Goal: Task Accomplishment & Management: Use online tool/utility

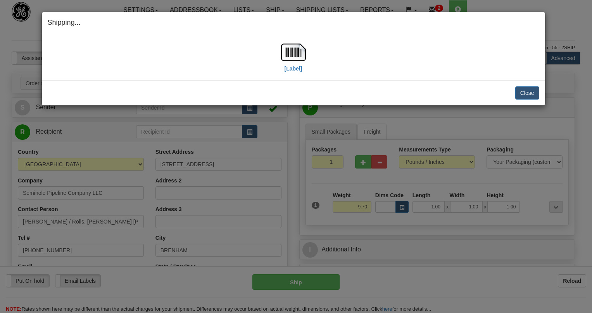
select select "0"
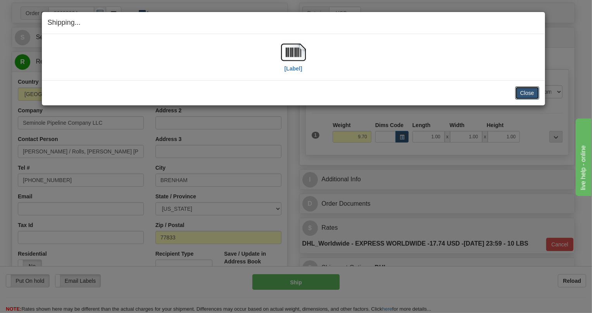
click at [526, 90] on button "Close" at bounding box center [527, 92] width 24 height 13
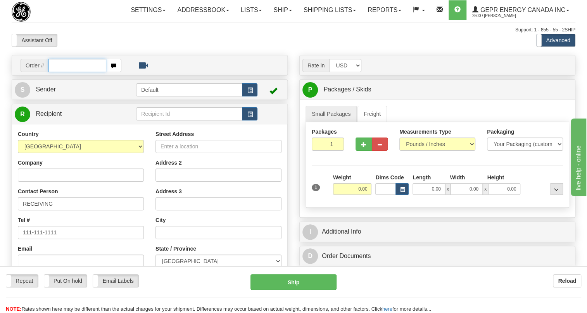
click at [60, 72] on input "text" at bounding box center [77, 65] width 58 height 13
paste input "0086689365"
click at [59, 72] on input "0086689365" at bounding box center [77, 65] width 58 height 13
type input "86689365"
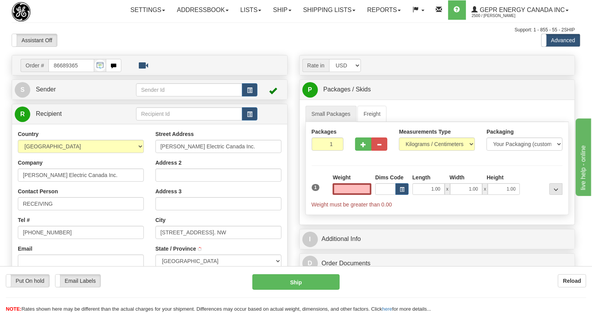
type input "EDMONTON"
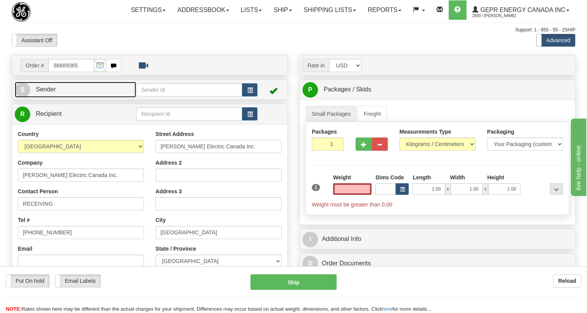
type input "0.00"
click at [51, 93] on span "Sender" at bounding box center [46, 89] width 20 height 7
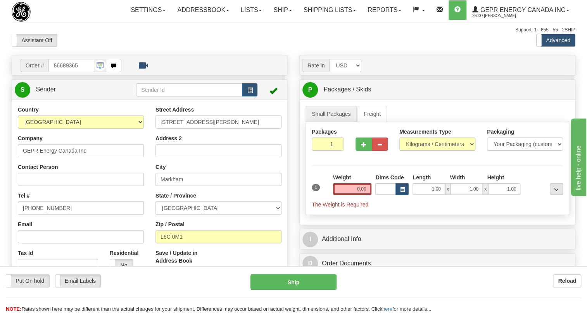
type input "MARKHAM"
click at [43, 215] on input "[PHONE_NUMBER]" at bounding box center [81, 208] width 126 height 13
paste input "[PHONE_NUMBER]"
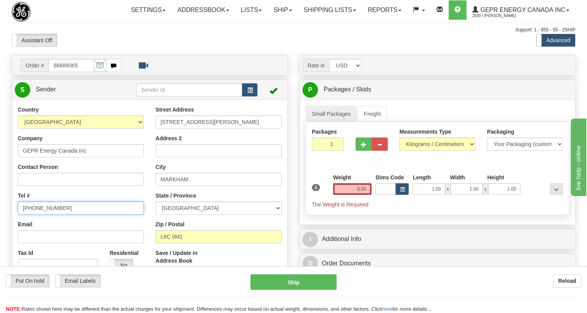
type input "[PHONE_NUMBER]"
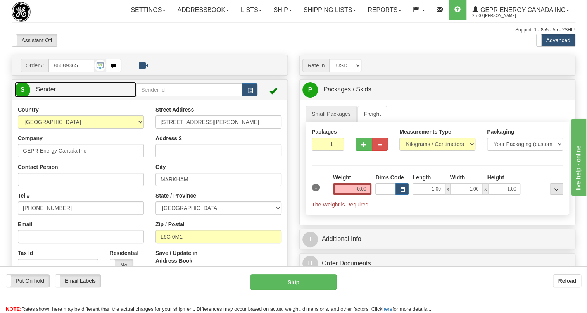
click at [47, 93] on span "Sender" at bounding box center [46, 89] width 20 height 7
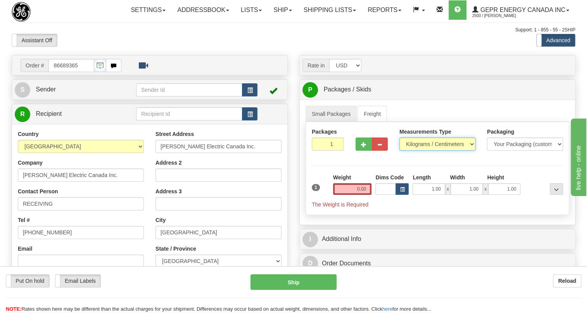
click at [422, 151] on select "Pounds / Inches Kilograms / Centimeters" at bounding box center [437, 144] width 76 height 13
select select "0"
click at [399, 151] on select "Pounds / Inches Kilograms / Centimeters" at bounding box center [437, 144] width 76 height 13
click at [355, 195] on input "0.00" at bounding box center [352, 189] width 39 height 12
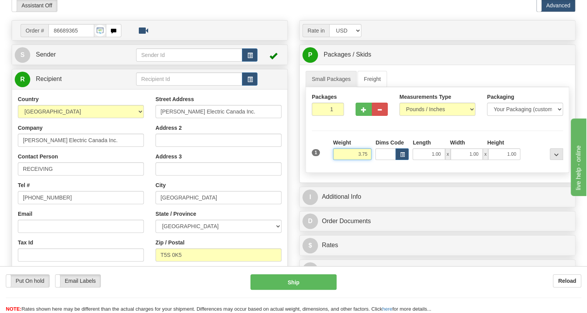
scroll to position [35, 0]
type input "3.75"
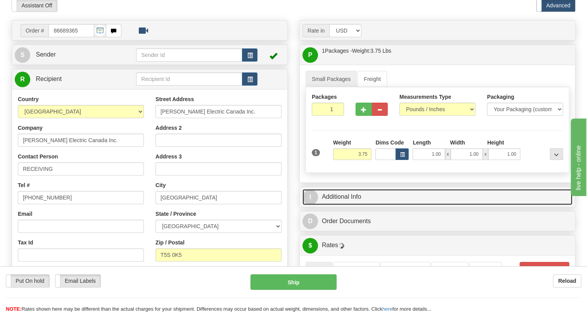
click at [342, 205] on link "I Additional Info" at bounding box center [437, 197] width 270 height 16
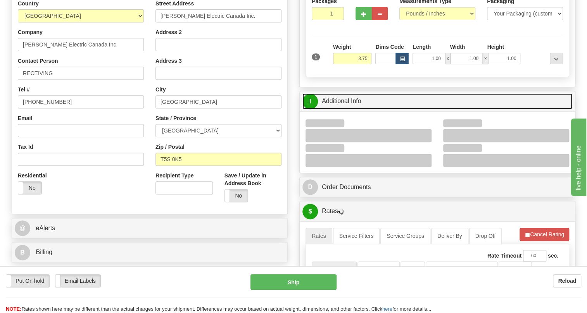
scroll to position [141, 0]
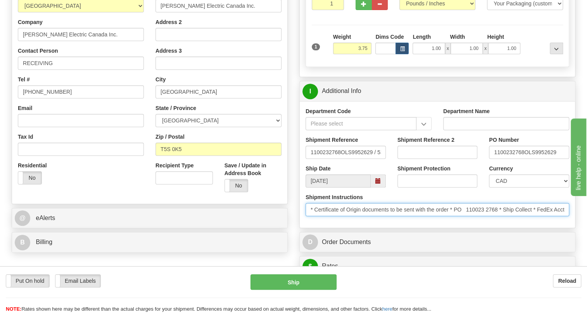
click at [498, 216] on input "* Certificate of Origin documents to be sent with the order * PO 110023 2768 * …" at bounding box center [437, 209] width 264 height 13
drag, startPoint x: 498, startPoint y: 226, endPoint x: 462, endPoint y: 227, distance: 36.1
click at [456, 216] on input "* Certificate of Origin documents to be sent with the order * PO 110023 2768 * …" at bounding box center [437, 209] width 264 height 13
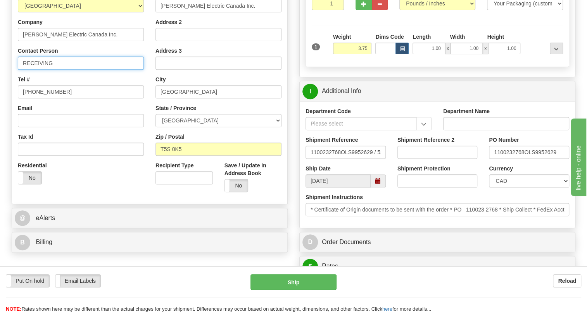
click at [56, 70] on input "RECEIVING" at bounding box center [81, 63] width 126 height 13
paste input "PO 110023 2768"
click at [64, 70] on input "RECEIVING / PO 110023 2768" at bounding box center [81, 63] width 126 height 13
click at [86, 70] on input "RECEIVING / PO# 110023 2768" at bounding box center [81, 63] width 126 height 13
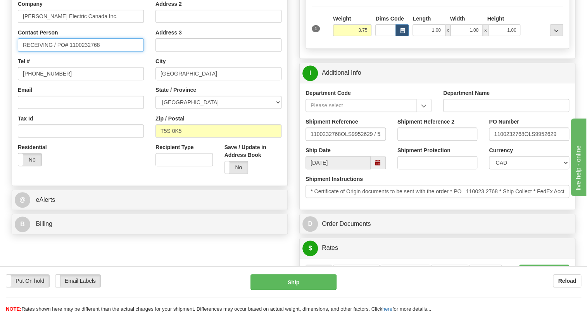
scroll to position [176, 0]
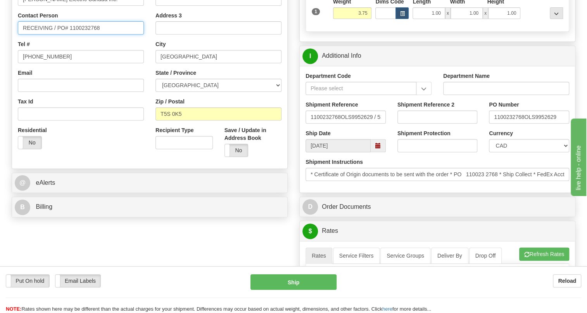
type input "RECEIVING / PO# 1100232768"
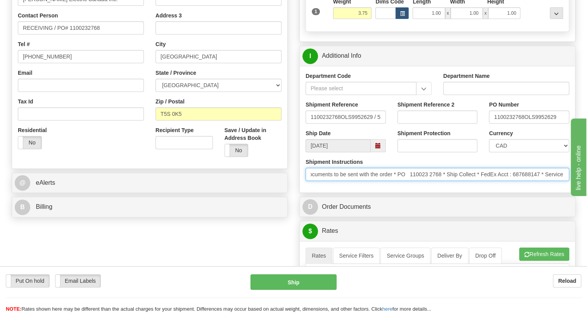
scroll to position [0, 78]
drag, startPoint x: 525, startPoint y: 192, endPoint x: 566, endPoint y: 198, distance: 40.7
click at [573, 187] on div "Shipment Instructions * Certificate of Origin documents to be sent with the ord…" at bounding box center [437, 172] width 275 height 29
click at [519, 181] on input "* Certificate of Origin documents to be sent with the order * PO 110023 2768 * …" at bounding box center [437, 174] width 264 height 13
drag, startPoint x: 519, startPoint y: 192, endPoint x: 491, endPoint y: 193, distance: 27.2
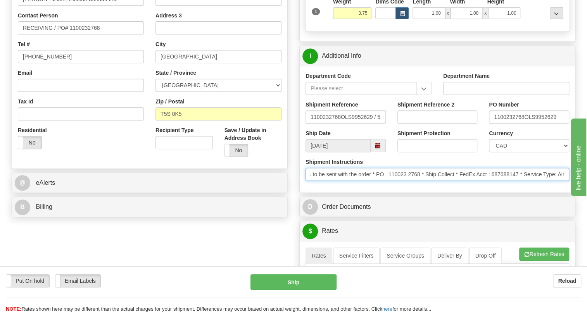
click at [491, 181] on input "* Certificate of Origin documents to be sent with the order * PO 110023 2768 * …" at bounding box center [437, 174] width 264 height 13
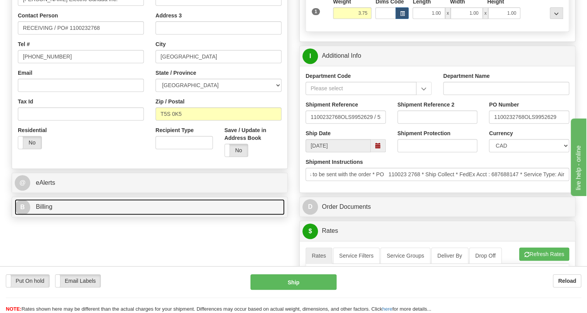
scroll to position [0, 0]
click at [40, 210] on span "Billing" at bounding box center [44, 206] width 17 height 7
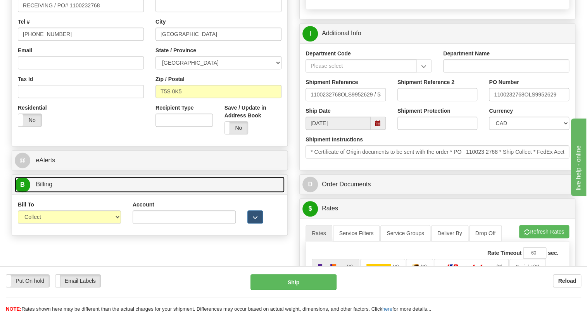
scroll to position [211, 0]
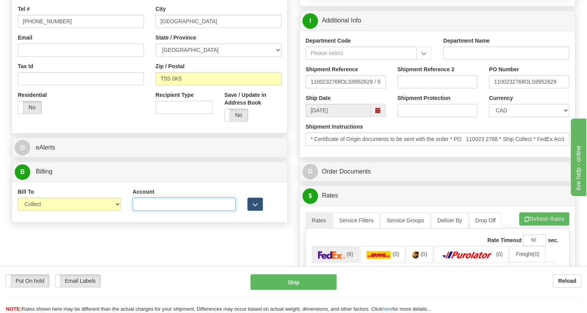
click at [145, 211] on input "Account" at bounding box center [184, 204] width 103 height 13
paste input "687688147"
type input "687688147"
click at [116, 211] on select "Sender Recipient Third Party Collect" at bounding box center [69, 204] width 103 height 13
select select "2"
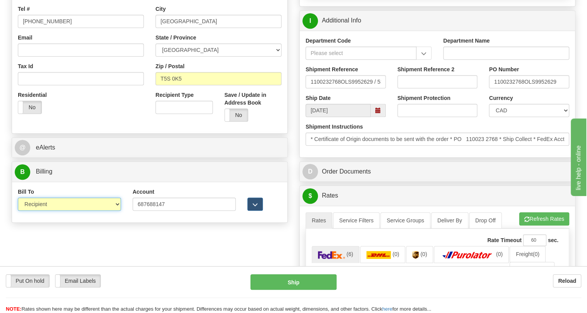
click at [18, 211] on select "Sender Recipient Third Party Collect" at bounding box center [69, 204] width 103 height 13
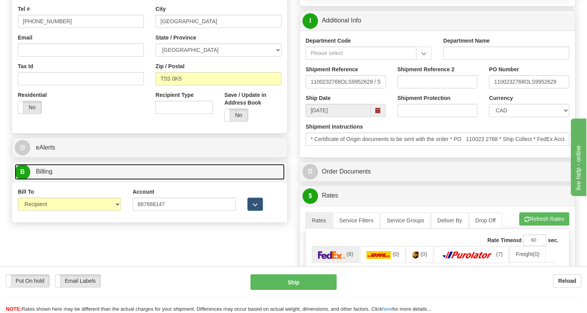
click at [44, 175] on span "Billing" at bounding box center [44, 171] width 17 height 7
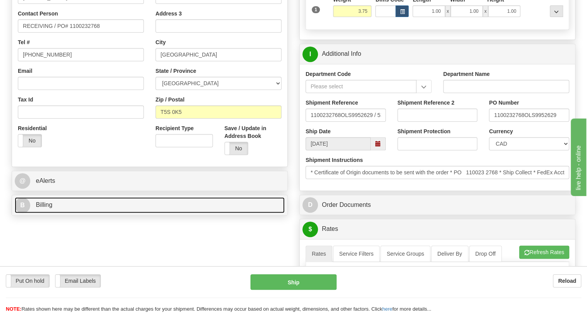
scroll to position [176, 0]
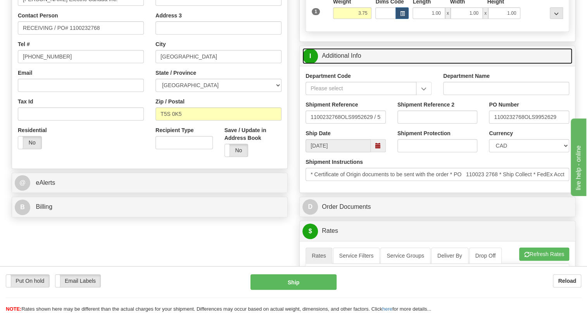
click at [341, 64] on link "I Additional Info" at bounding box center [437, 56] width 270 height 16
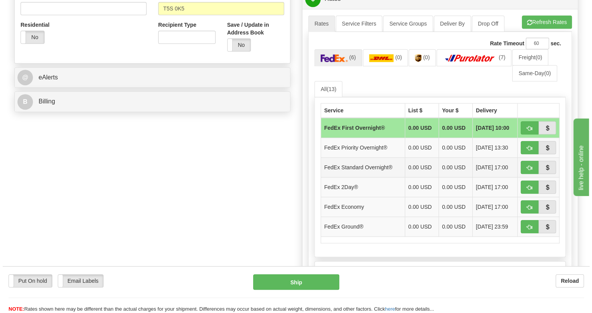
scroll to position [282, 0]
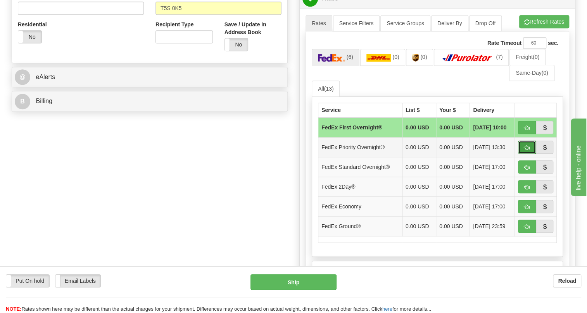
click at [527, 150] on span "button" at bounding box center [526, 147] width 5 height 5
type input "01"
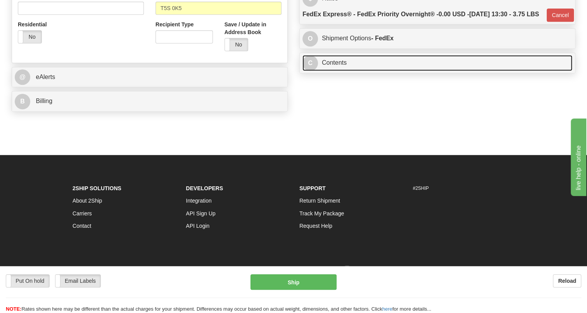
click at [336, 71] on link "C Contents" at bounding box center [437, 63] width 270 height 16
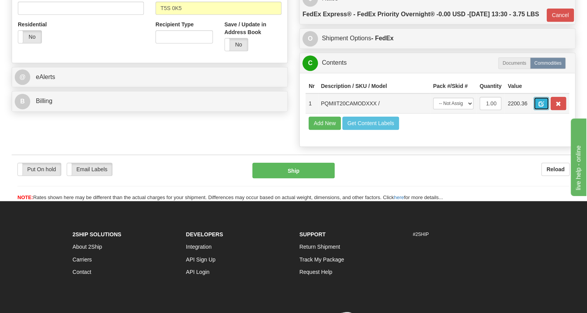
click at [539, 107] on span "button" at bounding box center [540, 104] width 5 height 5
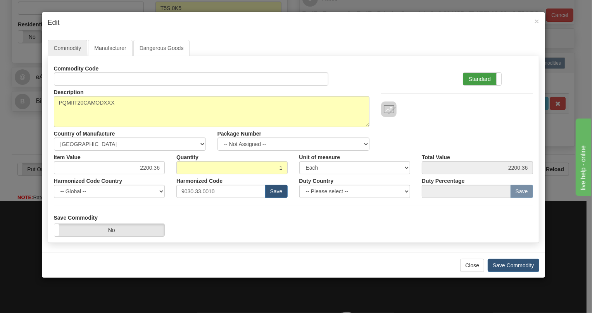
click at [478, 80] on label "Standard" at bounding box center [482, 79] width 38 height 12
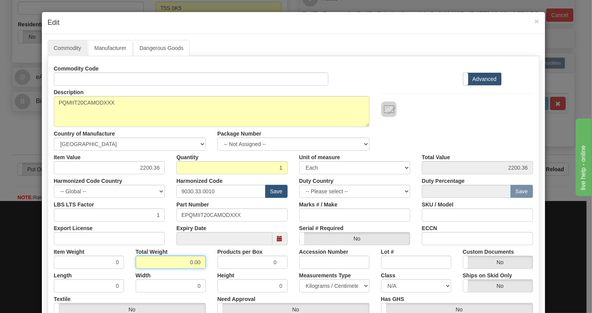
click at [184, 267] on input "0.00" at bounding box center [171, 262] width 70 height 13
type input "1.00"
type input "1.0000"
click at [318, 287] on select "Pounds / Inches Kilograms / Centimeters" at bounding box center [334, 285] width 70 height 13
select select "0"
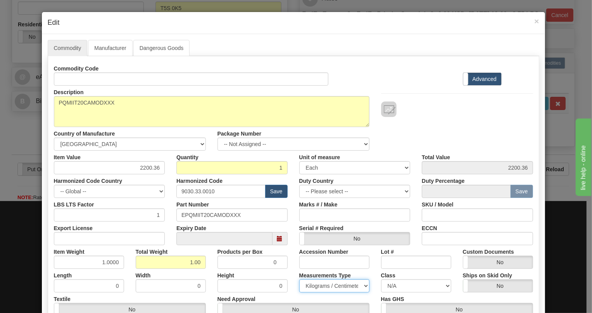
click at [299, 279] on select "Pounds / Inches Kilograms / Centimeters" at bounding box center [334, 285] width 70 height 13
click at [293, 270] on div "Measurements Type Pounds / Inches Kilograms / Centimeters" at bounding box center [334, 281] width 82 height 24
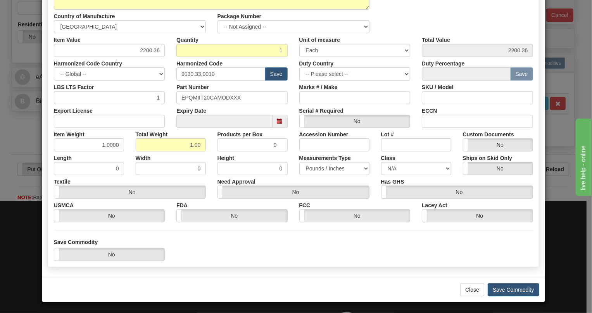
scroll to position [118, 0]
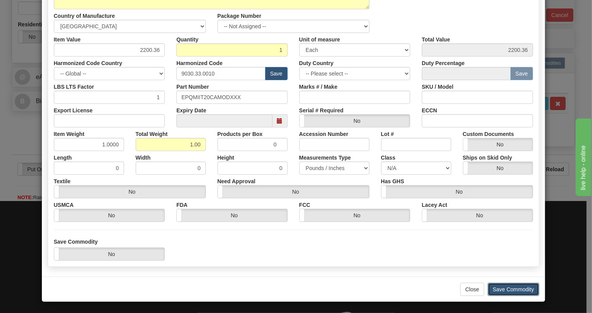
click at [509, 290] on button "Save Commodity" at bounding box center [514, 289] width 52 height 13
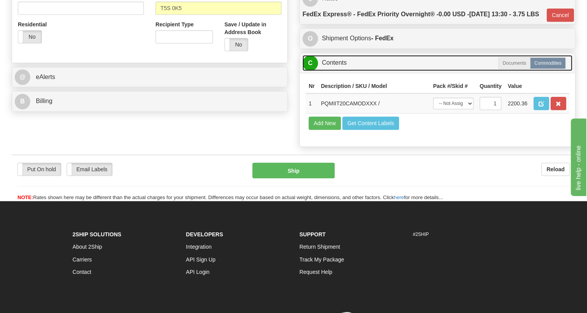
click at [334, 71] on link "C Contents" at bounding box center [437, 63] width 270 height 16
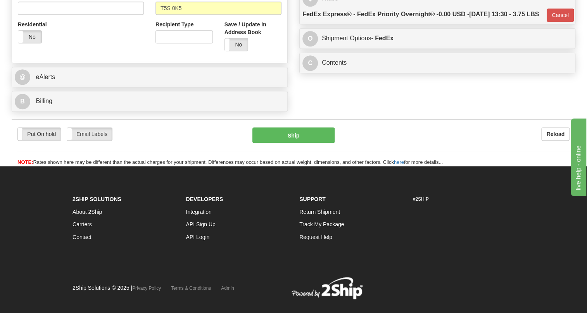
drag, startPoint x: 136, startPoint y: 149, endPoint x: 152, endPoint y: 160, distance: 19.4
click at [136, 141] on div "Put On hold Put On hold Email Labels Email Labels Edit Reload" at bounding box center [128, 134] width 223 height 13
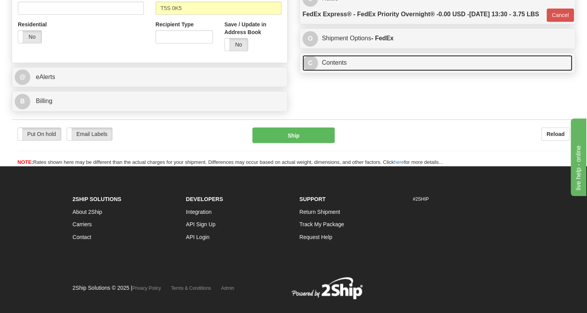
click at [335, 71] on link "C Contents" at bounding box center [437, 63] width 270 height 16
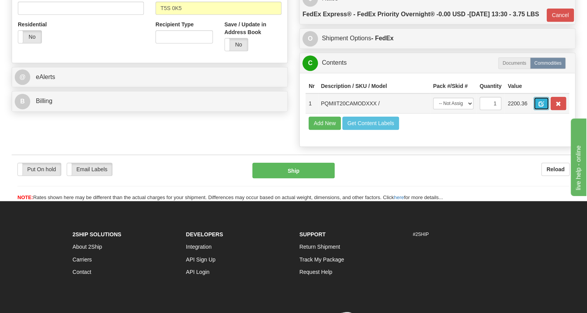
click at [543, 107] on span "button" at bounding box center [540, 104] width 5 height 5
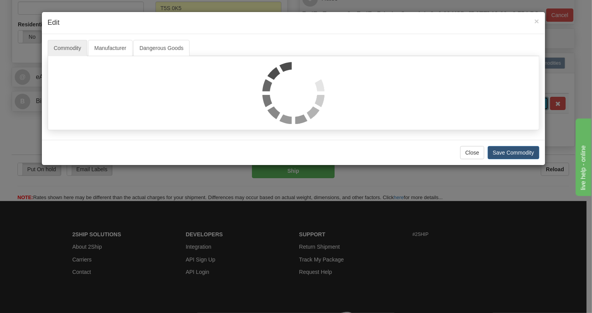
scroll to position [0, 0]
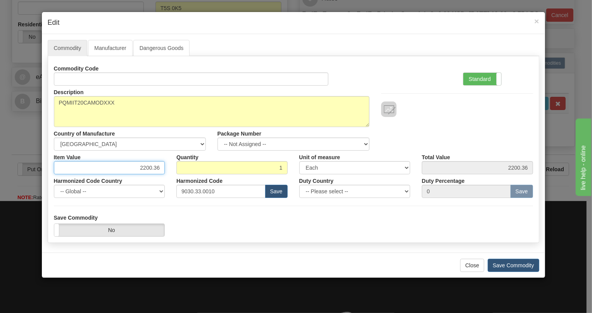
click at [145, 166] on input "2200.36" at bounding box center [109, 167] width 111 height 13
type input "2296.78"
click at [478, 79] on label "Standard" at bounding box center [482, 79] width 38 height 12
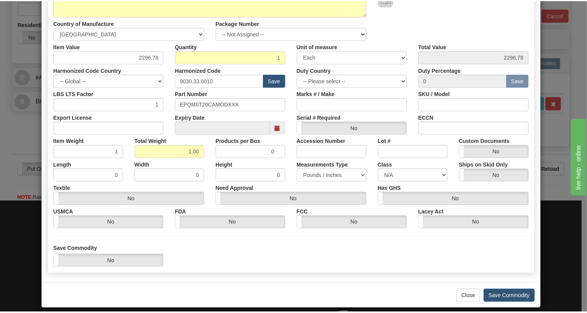
scroll to position [118, 0]
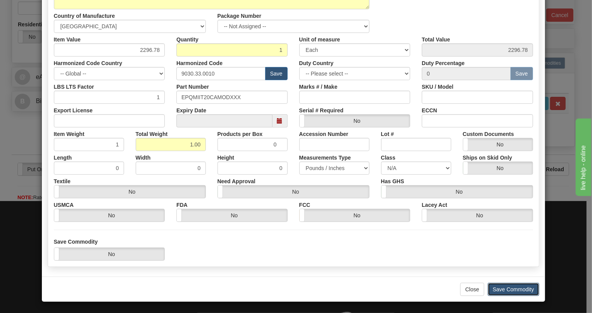
click at [509, 286] on button "Save Commodity" at bounding box center [514, 289] width 52 height 13
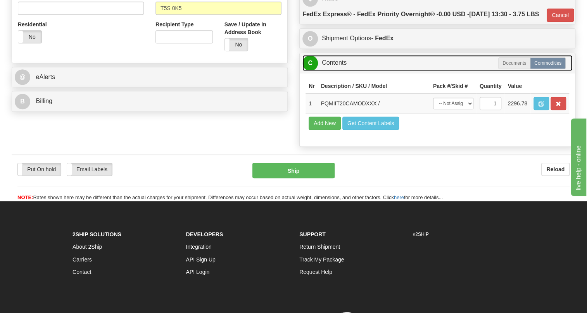
click at [341, 71] on link "C Contents" at bounding box center [437, 63] width 270 height 16
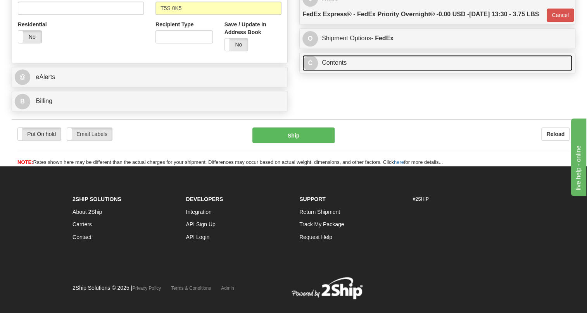
click at [341, 71] on link "C Contents" at bounding box center [437, 63] width 270 height 16
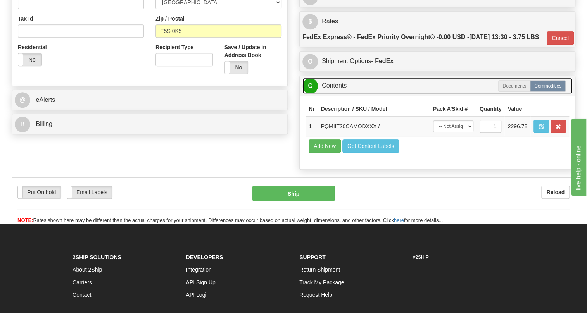
scroll to position [247, 0]
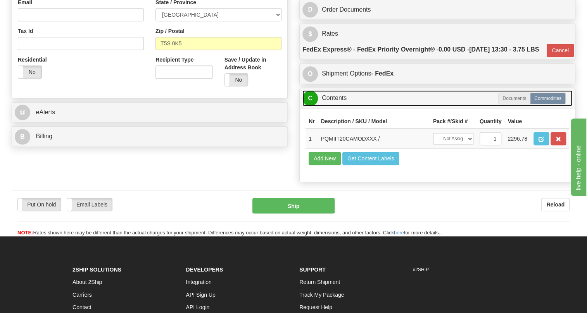
click at [337, 106] on link "C Contents" at bounding box center [437, 98] width 270 height 16
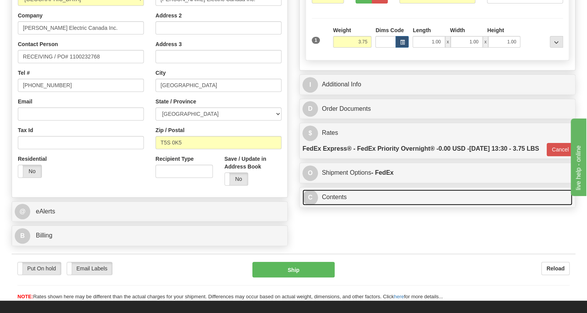
scroll to position [141, 0]
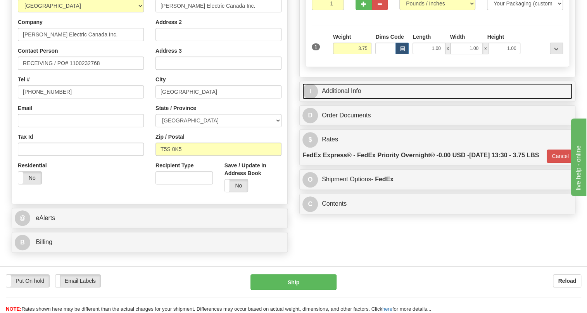
click at [347, 99] on link "I Additional Info" at bounding box center [437, 91] width 270 height 16
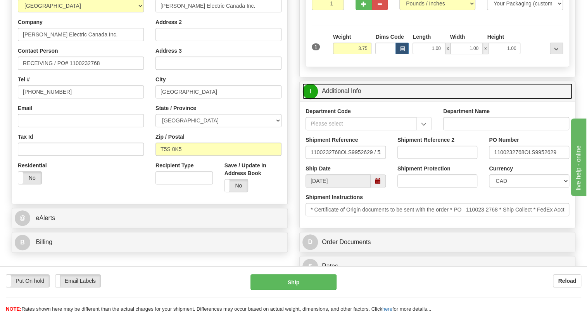
click at [347, 99] on link "I Additional Info" at bounding box center [437, 91] width 270 height 16
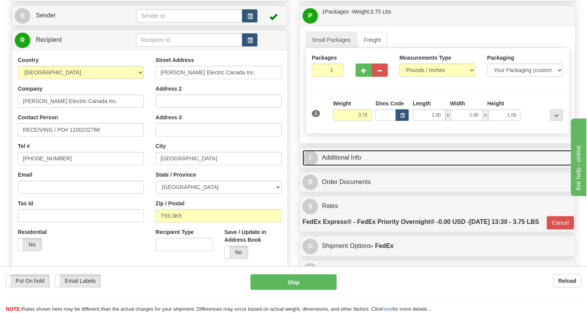
scroll to position [70, 0]
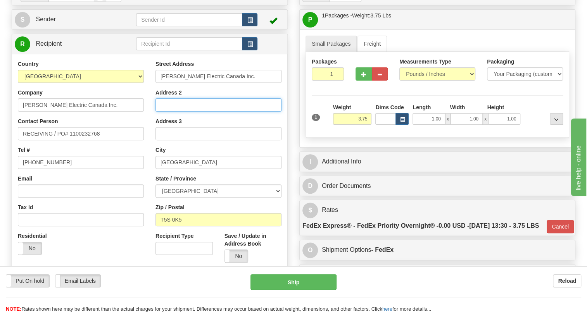
click at [163, 112] on input "Address 2" at bounding box center [218, 104] width 126 height 13
paste input "Edmonton Plant"
type input "Edmonton Plant"
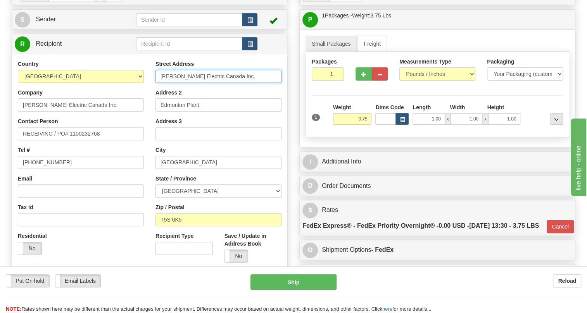
click at [198, 83] on input "Schneider Electric Canada Inc." at bounding box center [218, 76] width 126 height 13
paste input "21328 115 Avenue. NW"
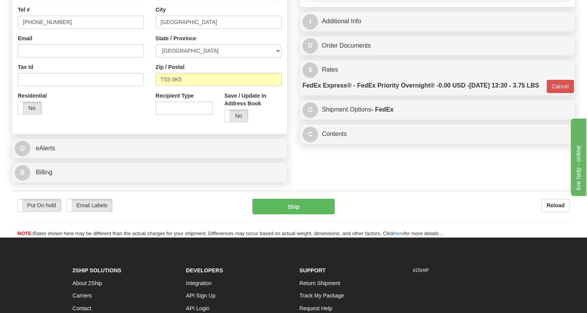
scroll to position [211, 0]
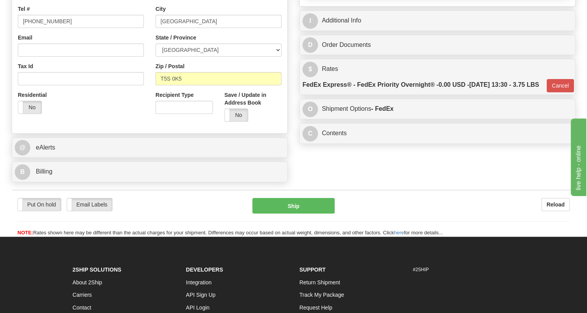
type input "21328 115 Avenue. NW"
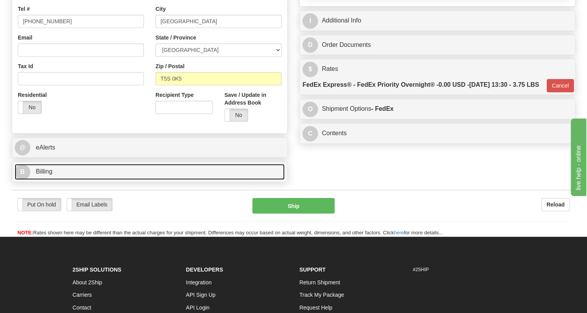
click at [45, 175] on span "Billing" at bounding box center [44, 171] width 17 height 7
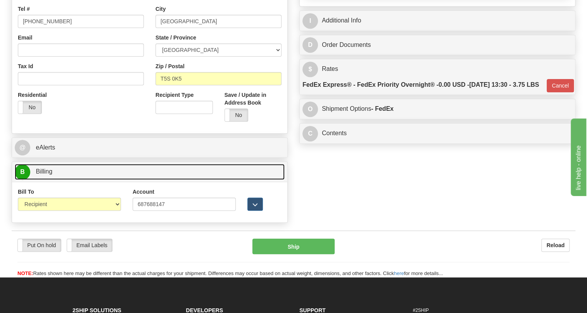
click at [45, 175] on span "Billing" at bounding box center [44, 171] width 17 height 7
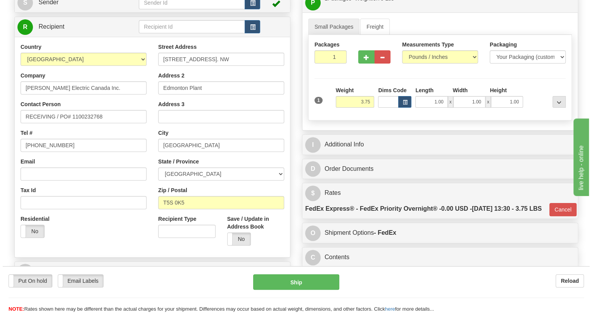
scroll to position [70, 0]
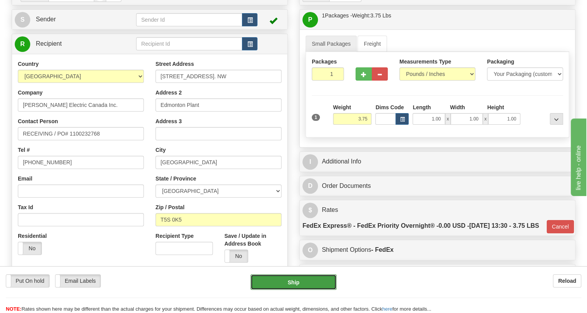
click at [293, 284] on button "Ship" at bounding box center [293, 282] width 86 height 16
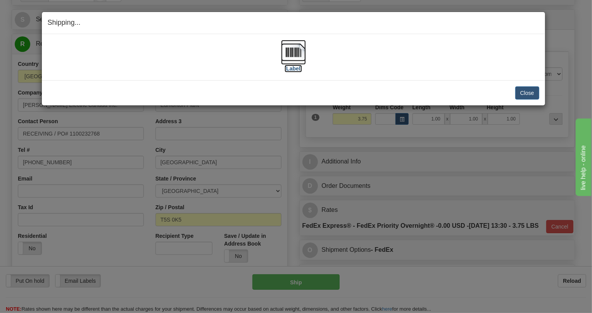
click at [295, 56] on img at bounding box center [293, 52] width 25 height 25
click at [528, 92] on button "Close" at bounding box center [527, 92] width 24 height 13
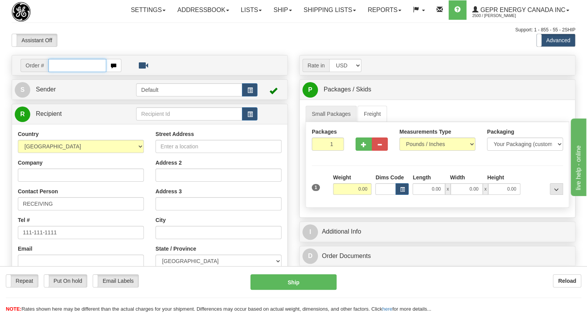
click at [70, 72] on input "text" at bounding box center [77, 65] width 58 height 13
paste input "0086689364"
click at [59, 72] on input "0086689364" at bounding box center [77, 65] width 58 height 13
type input "86689364"
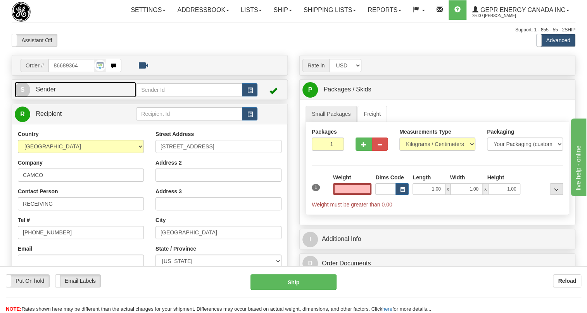
type input "0.00"
click at [40, 98] on link "S Sender" at bounding box center [75, 90] width 121 height 16
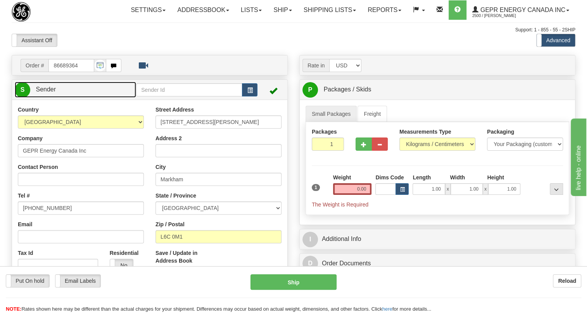
type input "MARKHAM"
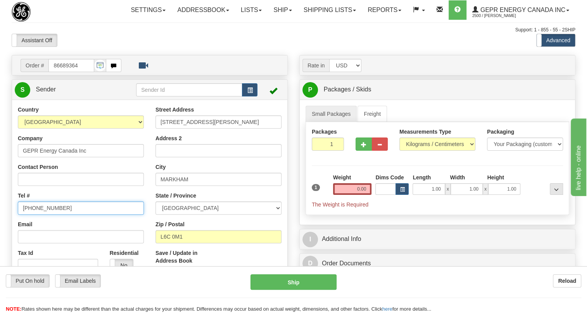
click at [44, 215] on input "[PHONE_NUMBER]" at bounding box center [81, 208] width 126 height 13
click at [45, 215] on input "[PHONE_NUMBER]" at bounding box center [81, 208] width 126 height 13
paste input "[PHONE_NUMBER]"
type input "[PHONE_NUMBER]"
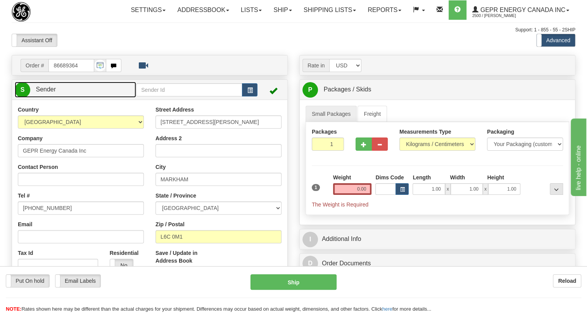
click at [50, 93] on span "Sender" at bounding box center [46, 89] width 20 height 7
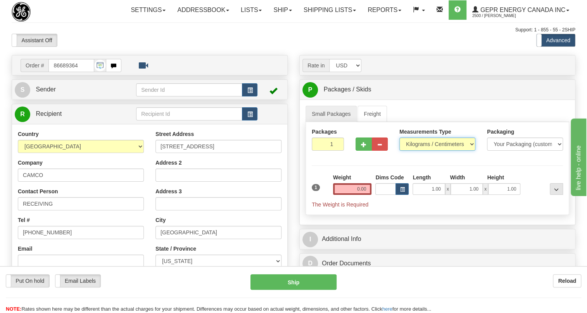
click at [424, 151] on select "Pounds / Inches Kilograms / Centimeters" at bounding box center [437, 144] width 76 height 13
select select "0"
click at [399, 151] on select "Pounds / Inches Kilograms / Centimeters" at bounding box center [437, 144] width 76 height 13
click at [360, 195] on input "0.00" at bounding box center [352, 189] width 39 height 12
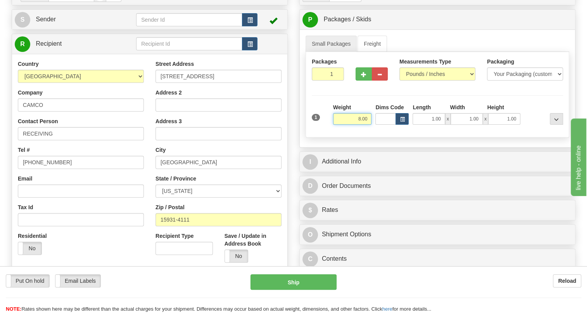
type input "8.00"
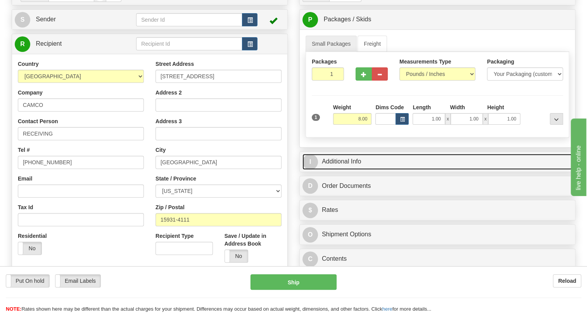
click at [354, 170] on link "I Additional Info" at bounding box center [437, 162] width 270 height 16
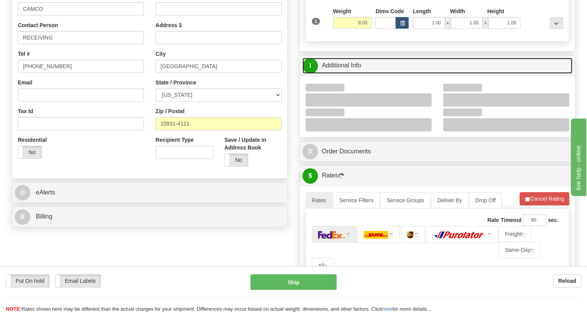
scroll to position [176, 0]
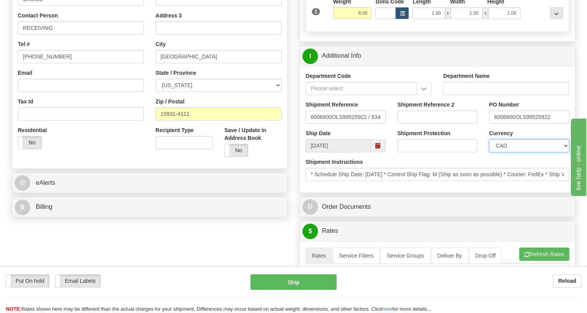
click at [512, 152] on select "CAD USD EUR ZAR [PERSON_NAME] ARN AUD AUS AWG BBD BFR BGN BHD BMD BND BRC BRL C…" at bounding box center [529, 145] width 80 height 13
select select "1"
click at [489, 152] on select "CAD USD EUR ZAR [PERSON_NAME] ARN AUD AUS AWG BBD BFR BGN BHD BMD BND BRC BRL C…" at bounding box center [529, 145] width 80 height 13
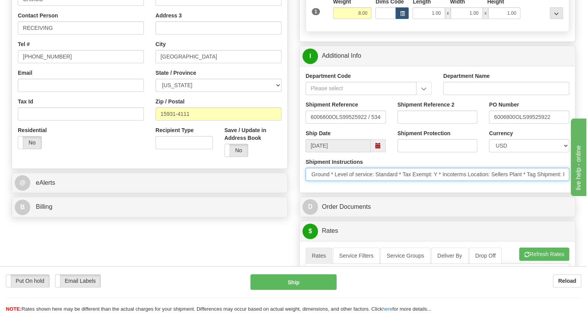
scroll to position [0, 301]
drag, startPoint x: 465, startPoint y: 195, endPoint x: 591, endPoint y: 195, distance: 126.4
click at [562, 181] on input "* Schedule Ship Date: 8/26/2025 * Control Ship Flag: M (Ship as soon as possibl…" at bounding box center [437, 174] width 264 height 13
drag, startPoint x: 563, startPoint y: 192, endPoint x: 531, endPoint y: 191, distance: 32.2
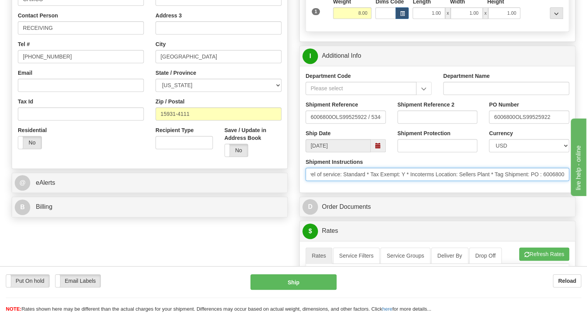
click at [531, 181] on input "* Schedule Ship Date: 8/26/2025 * Control Ship Flag: M (Ship as soon as possibl…" at bounding box center [437, 174] width 264 height 13
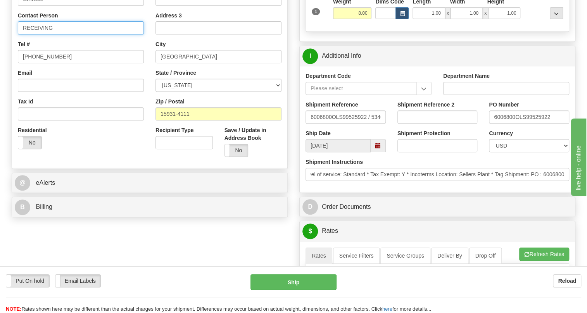
scroll to position [0, 0]
click at [60, 34] on input "RECEIVING" at bounding box center [81, 27] width 126 height 13
paste input "PO : 6006800"
click at [66, 34] on input "RECEIVING / PO : 6006800" at bounding box center [81, 27] width 126 height 13
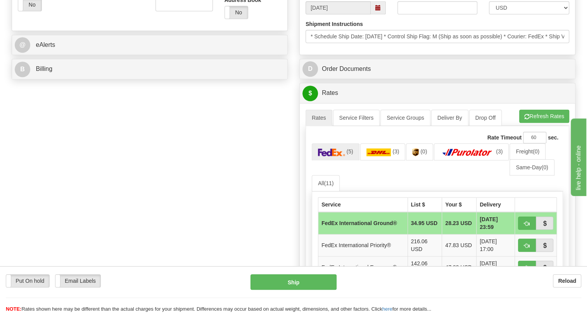
scroll to position [317, 0]
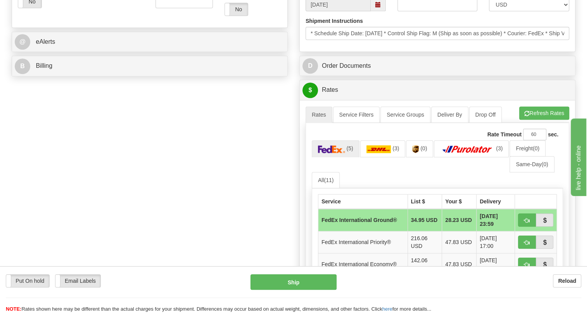
type input "RECEIVING / PO#: 6006800"
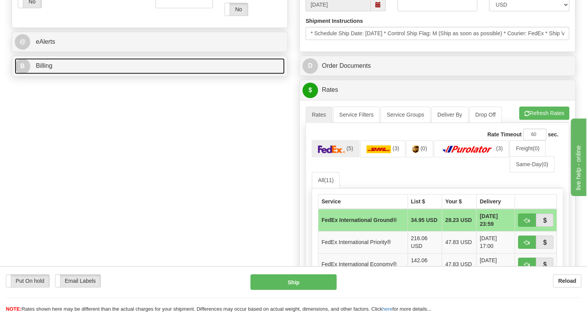
click at [46, 69] on span "Billing" at bounding box center [44, 65] width 17 height 7
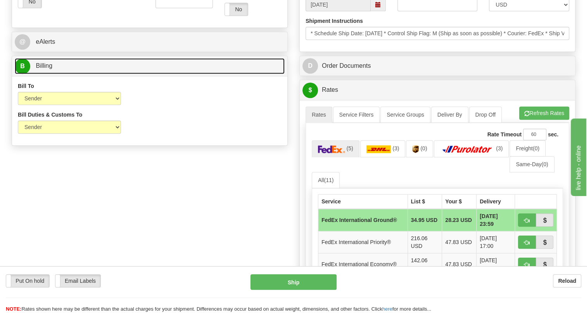
click at [46, 69] on span "Billing" at bounding box center [44, 65] width 17 height 7
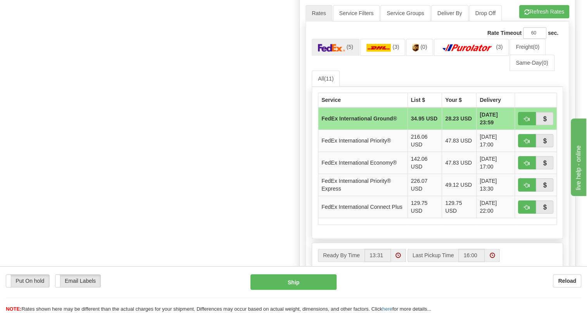
scroll to position [422, 0]
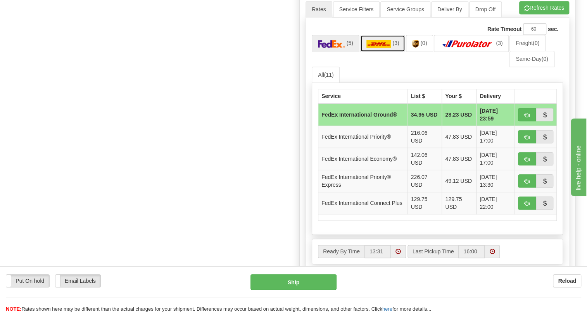
click at [379, 52] on link "(3)" at bounding box center [382, 43] width 45 height 17
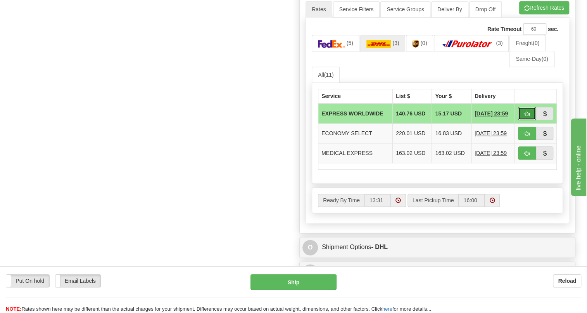
click at [524, 117] on span "button" at bounding box center [526, 114] width 5 height 5
type input "P"
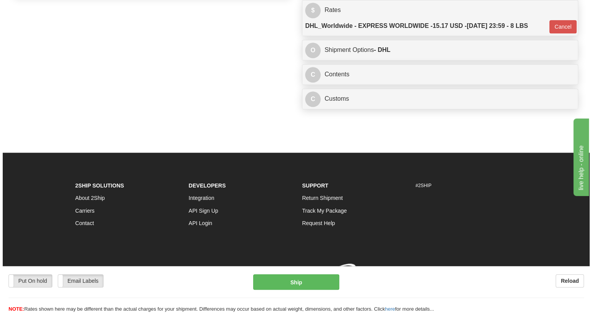
scroll to position [420, 0]
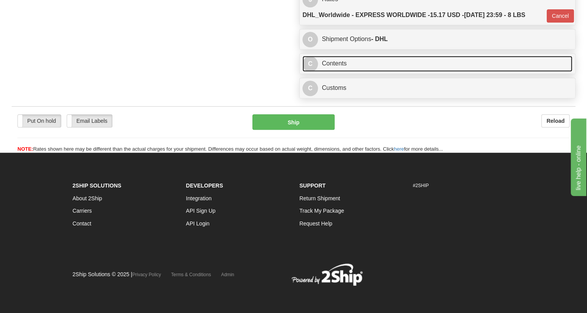
click at [335, 67] on link "C Contents" at bounding box center [437, 64] width 270 height 16
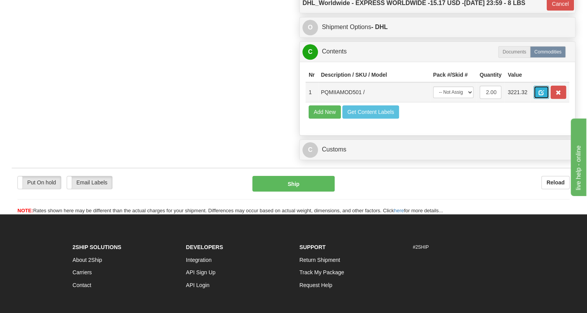
click at [542, 95] on span "button" at bounding box center [540, 92] width 5 height 5
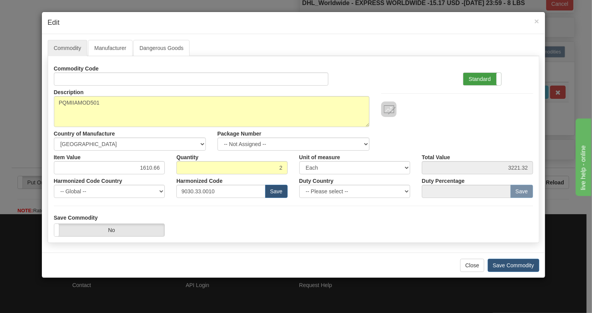
click at [479, 79] on label "Standard" at bounding box center [482, 79] width 38 height 12
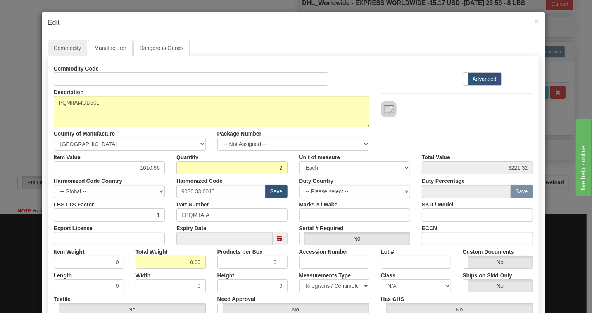
drag, startPoint x: 207, startPoint y: 253, endPoint x: 195, endPoint y: 244, distance: 15.2
click at [207, 253] on div "Total Weight 0.00" at bounding box center [171, 257] width 82 height 24
click at [146, 169] on input "1610.66" at bounding box center [109, 167] width 111 height 13
type input "1596.90"
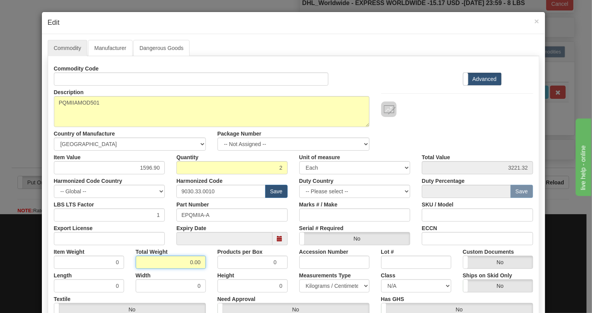
type input "3193.80"
click at [177, 265] on input "0.00" at bounding box center [171, 262] width 70 height 13
type input "1.00"
type input "0.5000"
click at [328, 289] on select "Pounds / Inches Kilograms / Centimeters" at bounding box center [334, 285] width 70 height 13
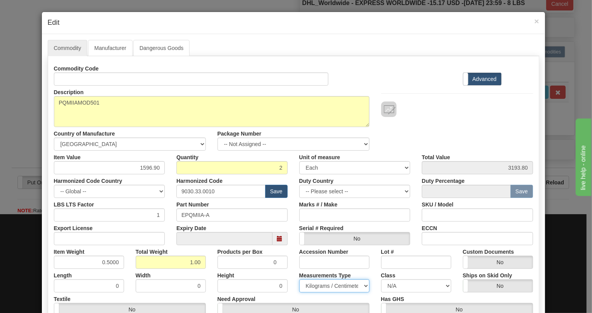
select select "0"
click at [299, 279] on select "Pounds / Inches Kilograms / Centimeters" at bounding box center [334, 285] width 70 height 13
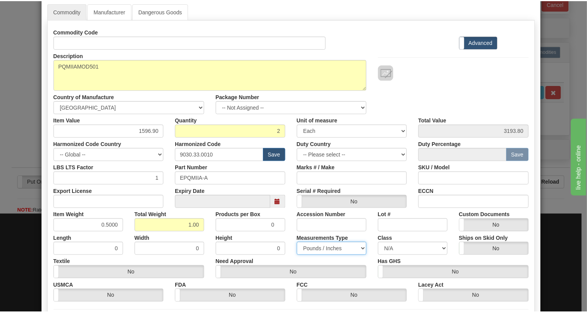
scroll to position [105, 0]
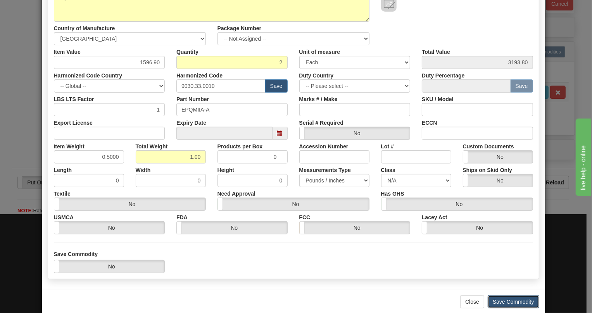
click at [512, 302] on button "Save Commodity" at bounding box center [514, 301] width 52 height 13
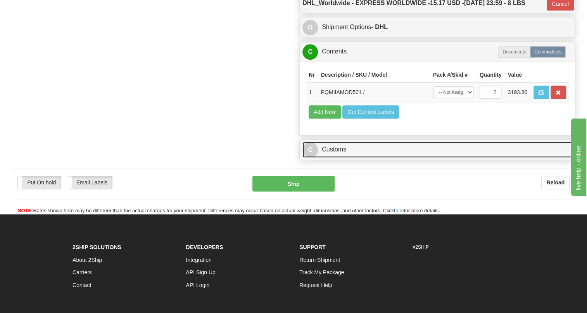
click at [332, 158] on link "C Customs" at bounding box center [437, 150] width 270 height 16
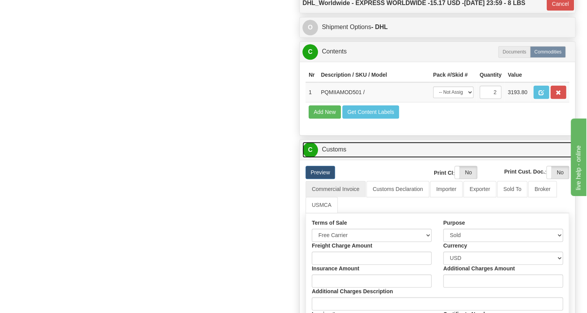
click at [332, 158] on link "C Customs" at bounding box center [437, 150] width 270 height 16
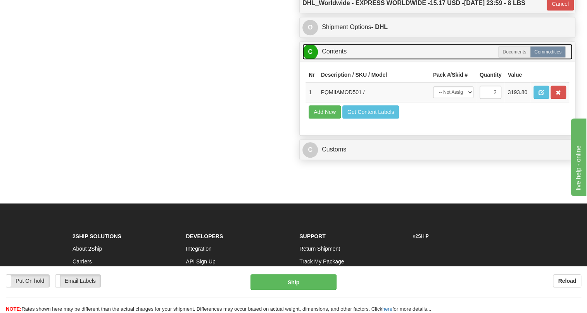
click at [337, 60] on link "C Contents" at bounding box center [437, 52] width 270 height 16
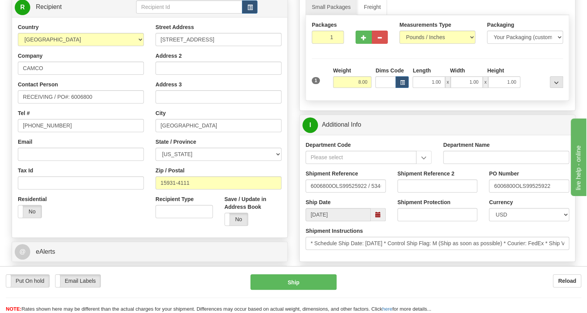
scroll to position [0, 0]
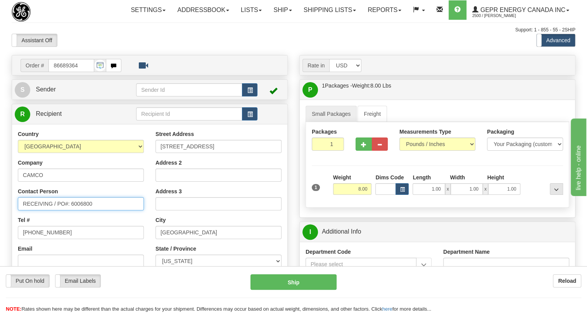
click at [57, 210] on input "RECEIVING / PO#: 6006800" at bounding box center [81, 203] width 126 height 13
paste input "Kris Kline"
type input "RECEIVING / Kris Kline / PO#: 6006800"
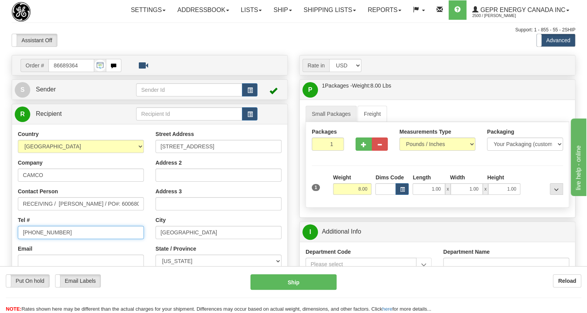
click at [52, 239] on input "[PHONE_NUMBER]" at bounding box center [81, 232] width 126 height 13
click at [51, 239] on input "[PHONE_NUMBER]" at bounding box center [81, 232] width 126 height 13
paste input "814) 472-7980"
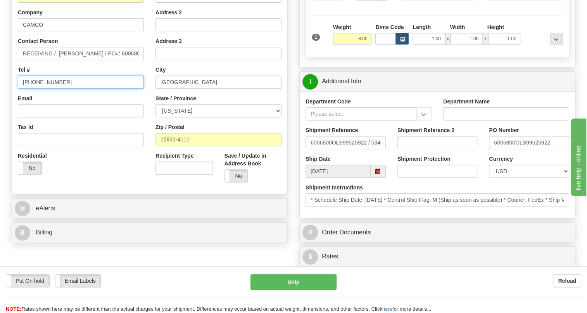
scroll to position [176, 0]
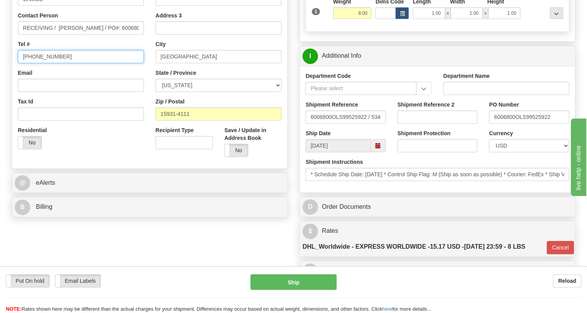
type input "(814) 472-7980"
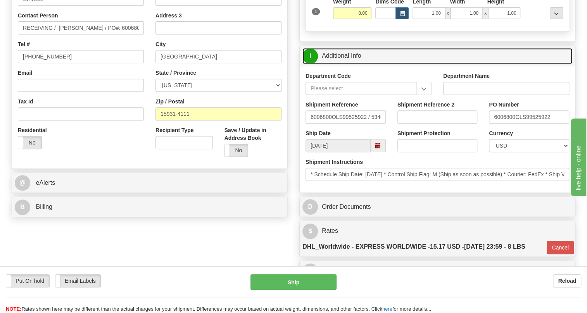
click at [343, 64] on link "I Additional Info" at bounding box center [437, 56] width 270 height 16
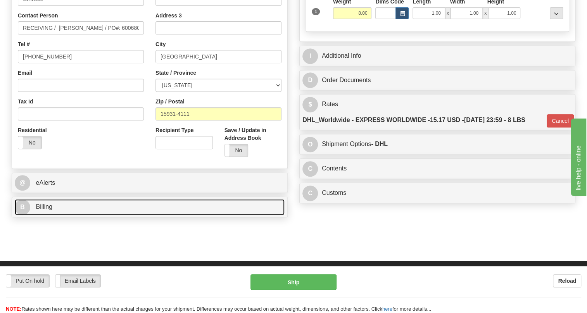
click at [48, 210] on span "Billing" at bounding box center [44, 206] width 17 height 7
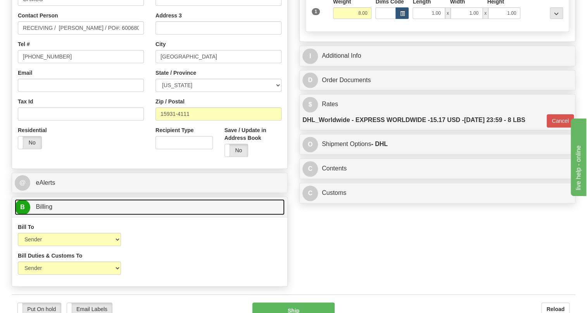
click at [48, 210] on span "Billing" at bounding box center [44, 206] width 17 height 7
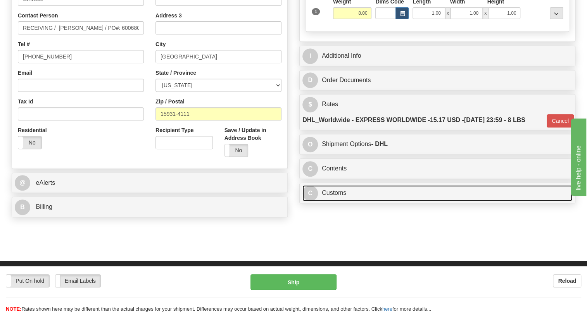
click at [335, 201] on link "C Customs" at bounding box center [437, 193] width 270 height 16
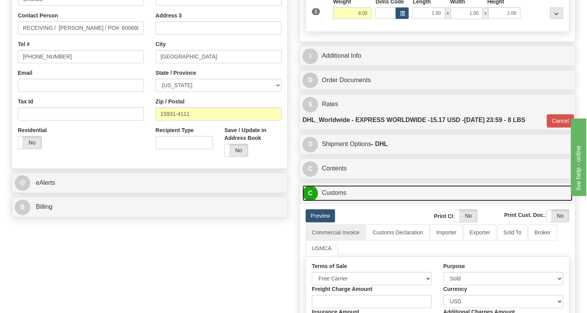
click at [335, 201] on link "C Customs" at bounding box center [437, 193] width 270 height 16
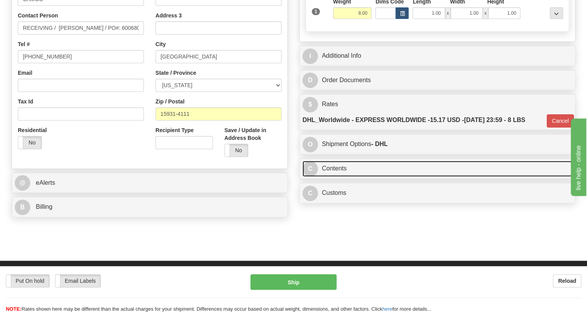
click at [342, 177] on link "C Contents" at bounding box center [437, 169] width 270 height 16
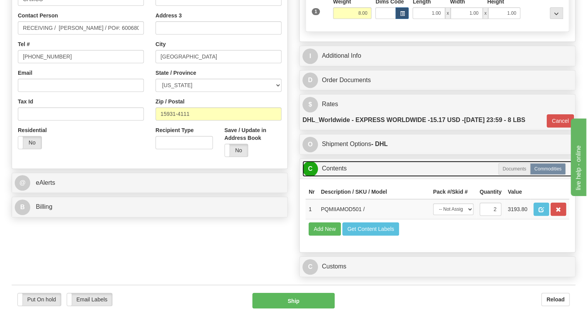
click at [343, 177] on link "C Contents" at bounding box center [437, 169] width 270 height 16
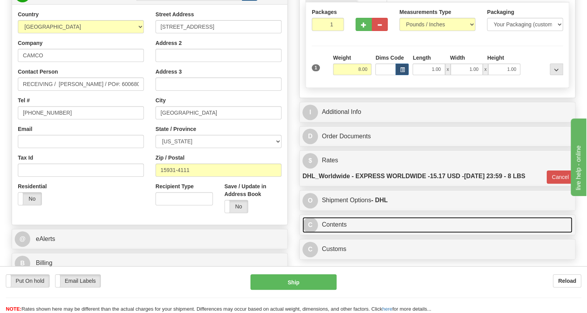
scroll to position [105, 0]
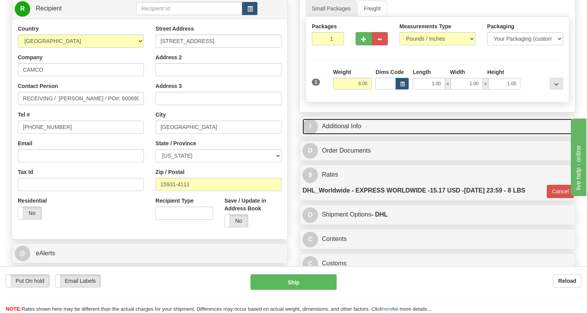
click at [349, 135] on link "I Additional Info" at bounding box center [437, 127] width 270 height 16
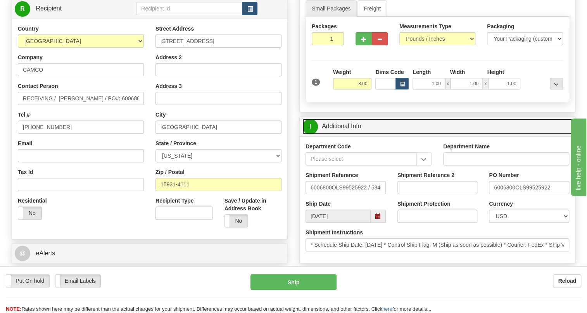
click at [349, 135] on link "I Additional Info" at bounding box center [437, 127] width 270 height 16
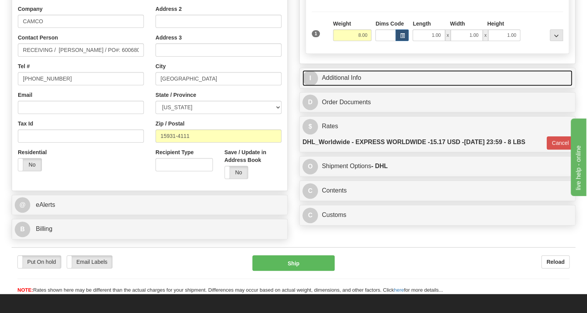
scroll to position [176, 0]
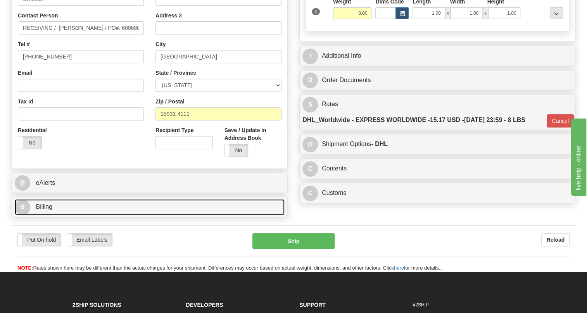
click at [41, 210] on span "Billing" at bounding box center [44, 206] width 17 height 7
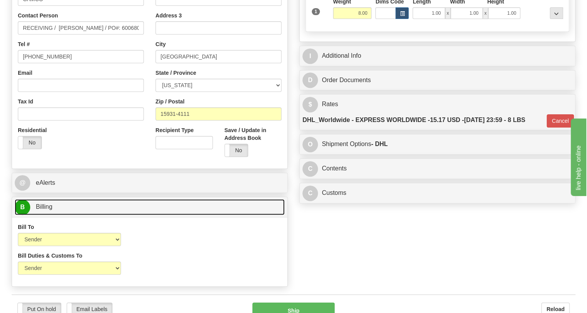
click at [41, 210] on span "Billing" at bounding box center [44, 206] width 17 height 7
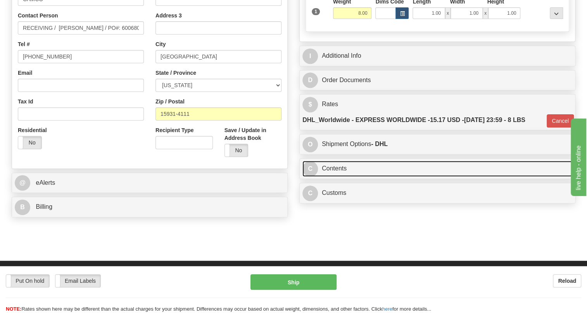
click at [342, 177] on link "C Contents" at bounding box center [437, 169] width 270 height 16
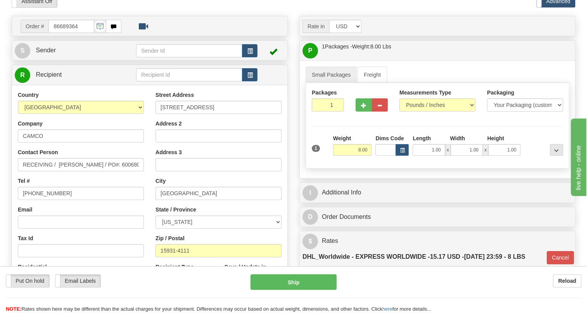
scroll to position [141, 0]
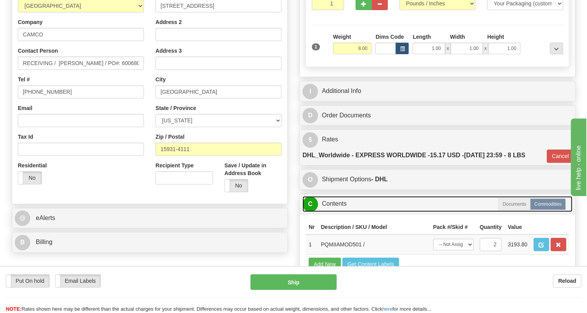
click at [335, 212] on link "C Contents" at bounding box center [437, 204] width 270 height 16
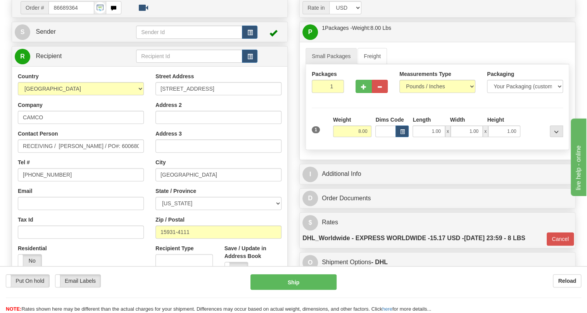
scroll to position [70, 0]
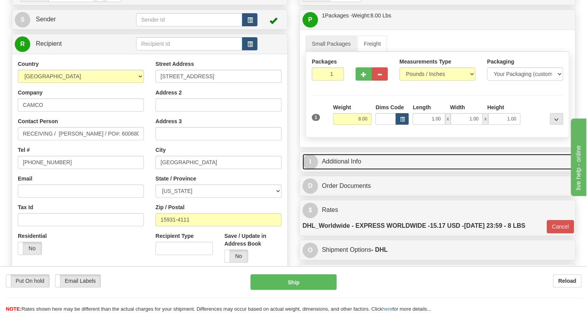
click at [345, 170] on link "I Additional Info" at bounding box center [437, 162] width 270 height 16
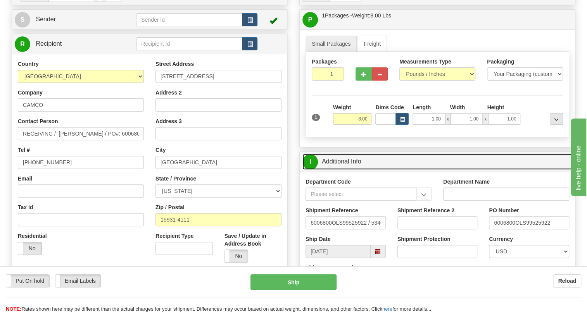
click at [348, 170] on link "I Additional Info" at bounding box center [437, 162] width 270 height 16
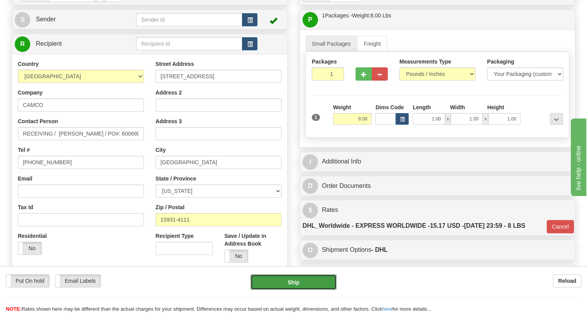
click at [292, 283] on button "Ship" at bounding box center [293, 282] width 86 height 16
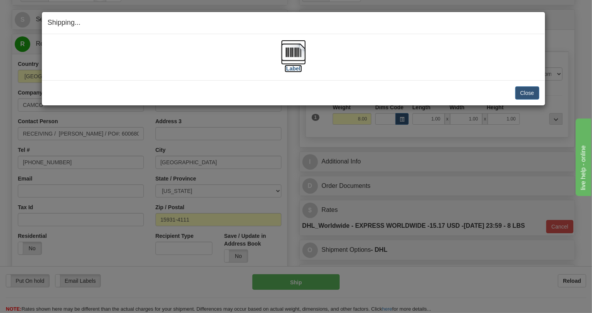
click at [298, 54] on img at bounding box center [293, 52] width 25 height 25
click at [526, 93] on button "Close" at bounding box center [527, 92] width 24 height 13
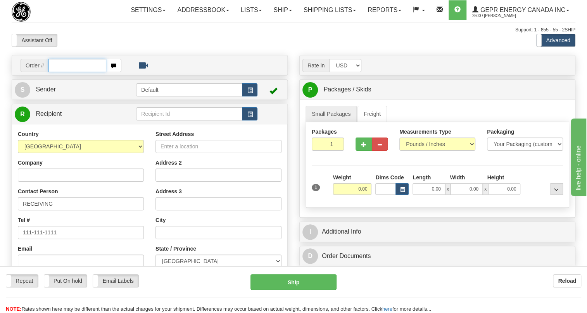
click at [62, 72] on input "text" at bounding box center [77, 65] width 58 height 13
paste input "0086689361"
click at [58, 72] on input "0086689361" at bounding box center [77, 65] width 58 height 13
type input "86689361"
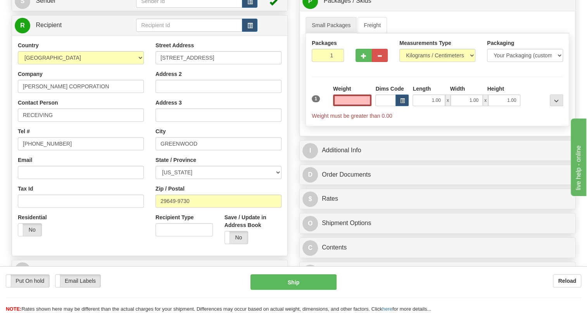
scroll to position [105, 0]
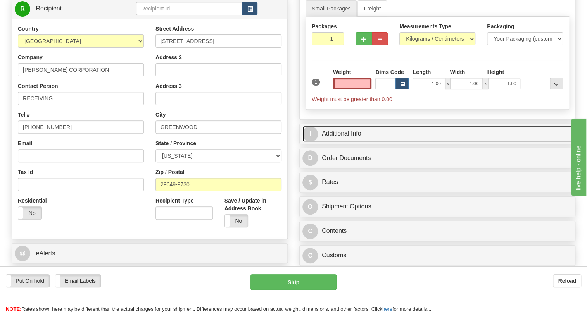
type input "0.00"
drag, startPoint x: 348, startPoint y: 152, endPoint x: 367, endPoint y: 152, distance: 19.0
click at [348, 142] on link "I Additional Info" at bounding box center [437, 134] width 270 height 16
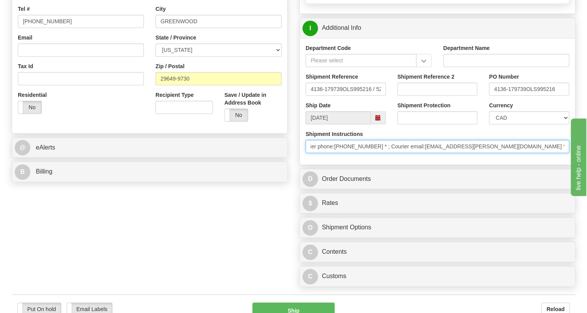
scroll to position [0, 117]
drag, startPoint x: 531, startPoint y: 165, endPoint x: 523, endPoint y: 168, distance: 8.0
click at [523, 153] on input "* ; * ; Courier phone:864-321-6215 * ; Courier email:kamrynbsummey@eaton.com * …" at bounding box center [437, 146] width 264 height 13
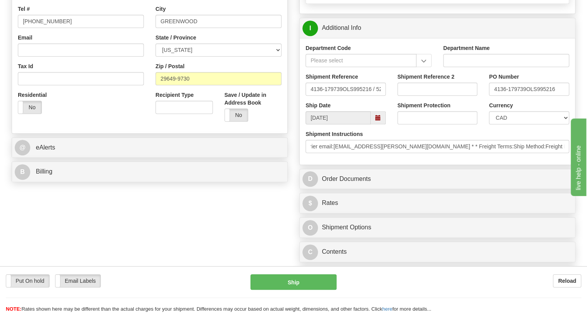
scroll to position [0, 0]
click at [516, 159] on div "Shipment Instructions * ; * ; Courier phone:864-321-6215 * ; Courier email:kamr…" at bounding box center [437, 144] width 275 height 29
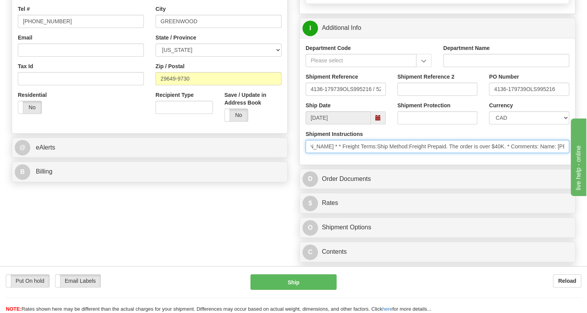
scroll to position [0, 250]
drag, startPoint x: 542, startPoint y: 162, endPoint x: 353, endPoint y: 171, distance: 189.4
click at [353, 159] on div "Shipment Instructions * ; * ; Courier phone:864-321-6215 * ; Courier email:kamr…" at bounding box center [437, 144] width 275 height 29
click at [372, 153] on input "* ; * ; Courier phone:864-321-6215 * ; Courier email:kamrynbsummey@eaton.com * …" at bounding box center [437, 146] width 264 height 13
click at [388, 153] on input "* ; * ; Courier phone:864-321-6215 * ; Courier email:kamrynbsummey@eaton.com * …" at bounding box center [437, 146] width 264 height 13
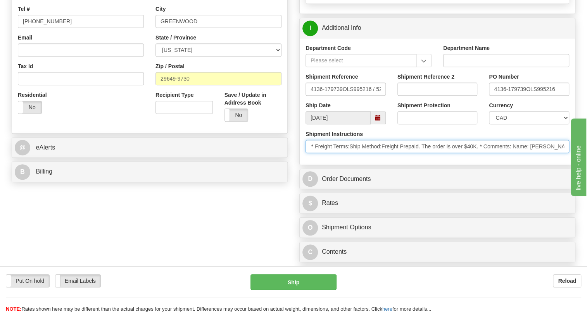
scroll to position [0, 406]
drag, startPoint x: 388, startPoint y: 164, endPoint x: 496, endPoint y: 172, distance: 108.0
click at [496, 159] on div "Shipment Instructions * ; * ; Courier phone:864-321-6215 * ; Courier email:kamr…" at bounding box center [437, 144] width 275 height 29
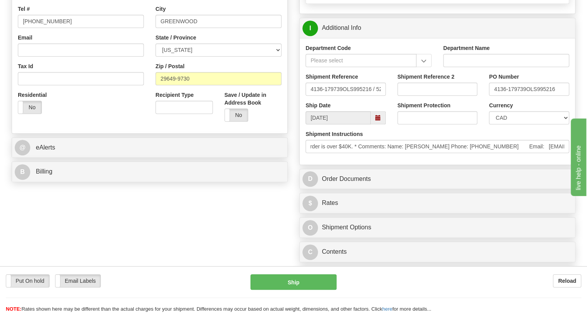
scroll to position [0, 0]
click at [414, 165] on div "Department Code Department Name Shipment Reference 4136-179739OLS995216 / 52682…" at bounding box center [437, 101] width 275 height 127
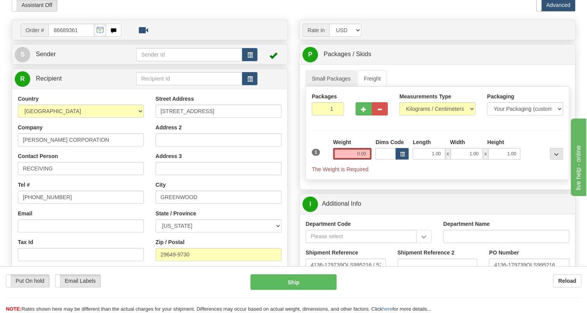
scroll to position [35, 0]
click at [361, 160] on input "0.00" at bounding box center [352, 154] width 39 height 12
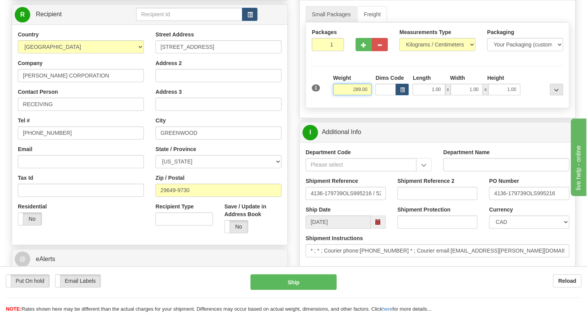
scroll to position [105, 0]
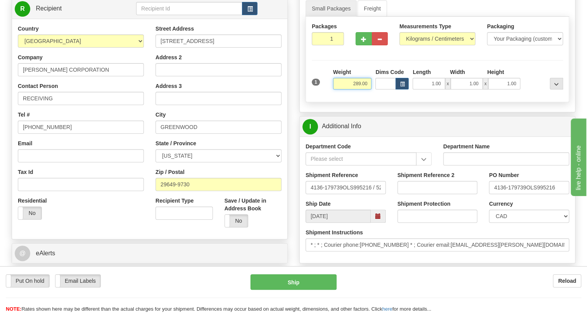
type input "289.00"
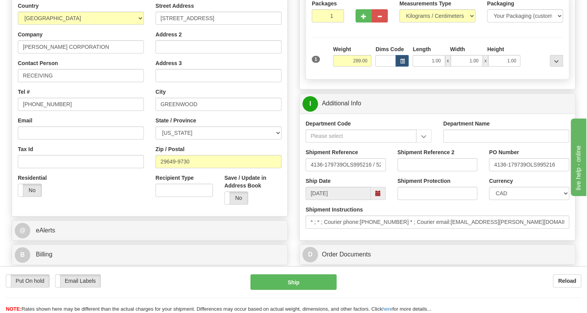
scroll to position [141, 0]
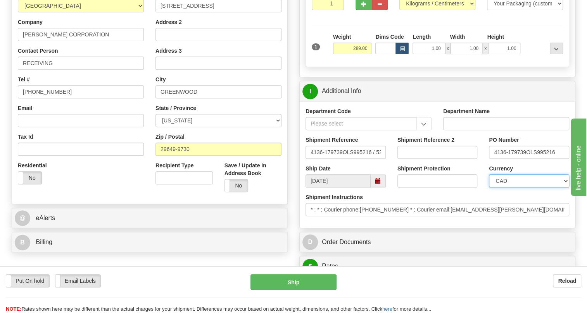
click at [515, 188] on select "CAD USD EUR ZAR [PERSON_NAME] ARN AUD AUS AWG BBD BFR BGN BHD BMD BND BRC BRL C…" at bounding box center [529, 180] width 80 height 13
select select "1"
click at [489, 188] on select "CAD USD EUR ZAR [PERSON_NAME] ARN AUD AUS AWG BBD BFR BGN BHD BMD BND BRC BRL C…" at bounding box center [529, 180] width 80 height 13
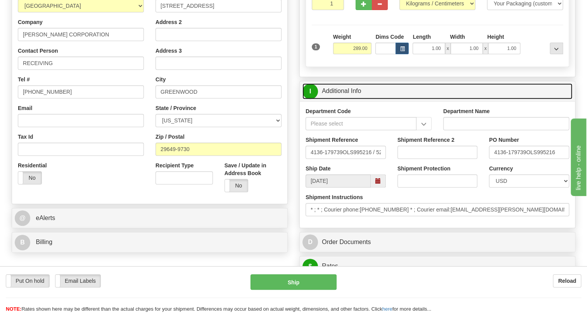
click at [345, 99] on link "I Additional Info" at bounding box center [437, 91] width 270 height 16
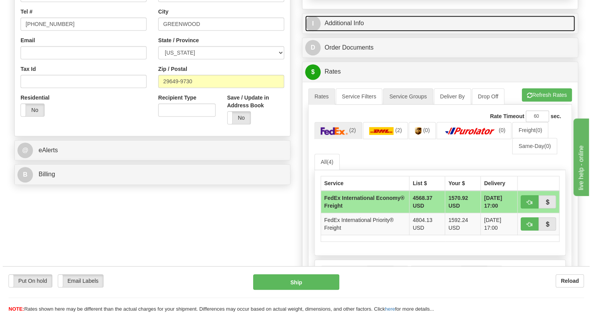
scroll to position [211, 0]
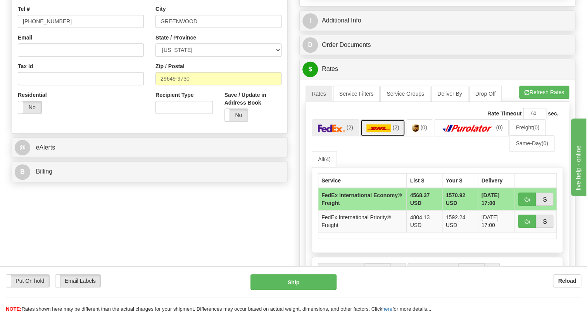
click at [380, 132] on img at bounding box center [378, 128] width 25 height 8
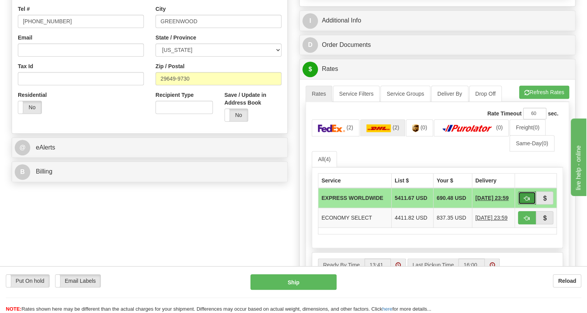
click at [525, 201] on span "button" at bounding box center [526, 198] width 5 height 5
type input "P"
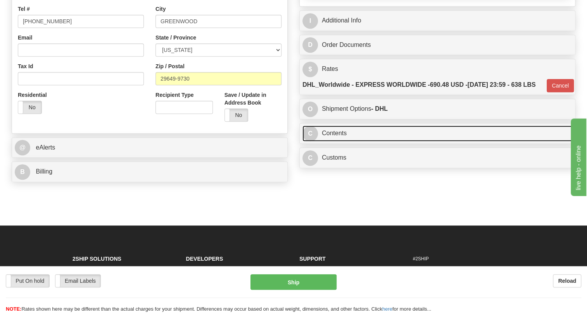
click at [341, 141] on link "C Contents" at bounding box center [437, 134] width 270 height 16
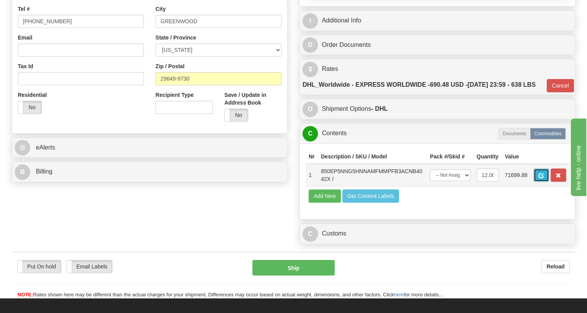
click at [542, 178] on span "button" at bounding box center [540, 175] width 5 height 5
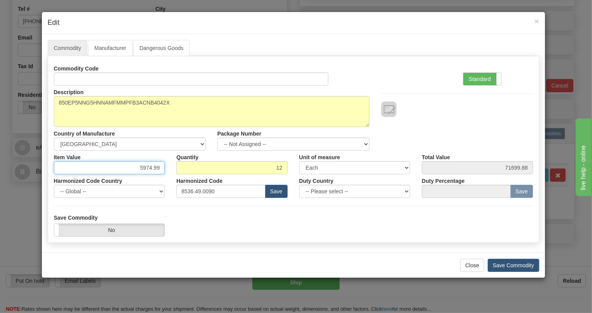
click at [150, 170] on input "5974.99" at bounding box center [109, 167] width 111 height 13
type input "4378.54"
type input "52542.48"
click at [478, 78] on label "Standard" at bounding box center [482, 79] width 38 height 12
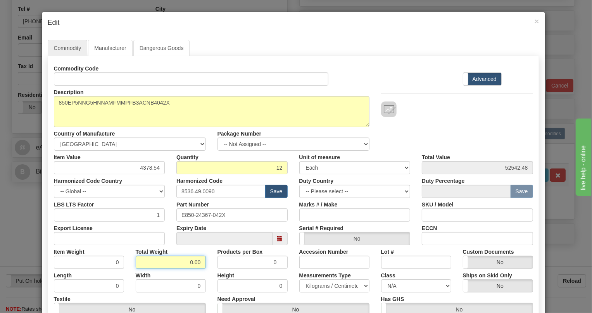
click at [183, 260] on input "0.00" at bounding box center [171, 262] width 70 height 13
type input "1.00"
type input "0.0833"
click at [319, 287] on select "Pounds / Inches Kilograms / Centimeters" at bounding box center [334, 285] width 70 height 13
select select "0"
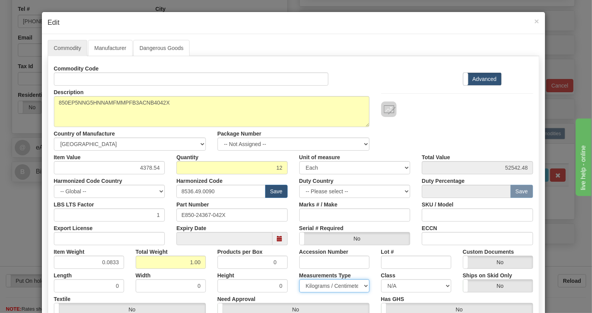
click at [299, 279] on select "Pounds / Inches Kilograms / Centimeters" at bounding box center [334, 285] width 70 height 13
drag, startPoint x: 114, startPoint y: 263, endPoint x: 116, endPoint y: 267, distance: 4.7
click at [116, 267] on input "0.0833" at bounding box center [89, 262] width 70 height 13
type input "0.0835"
click at [122, 275] on div "Length 0" at bounding box center [89, 281] width 82 height 24
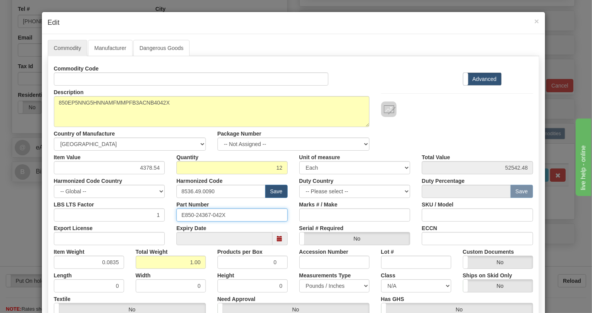
click at [198, 214] on input "E850-24367-042X" at bounding box center [231, 215] width 111 height 13
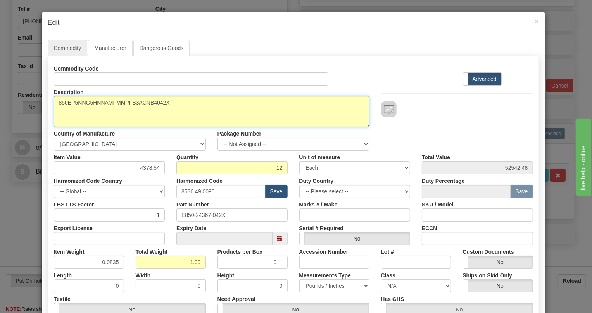
click at [102, 102] on textarea "850EP5NNG5HNNAMFMMPFB3ACNB4042X" at bounding box center [212, 111] width 316 height 31
paste textarea "E850-24367-"
type textarea "E850-24367-042X"
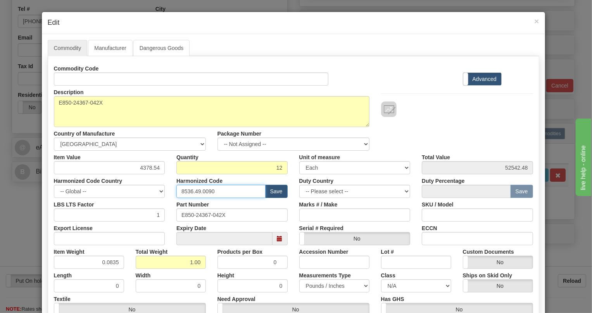
click at [207, 192] on input "8536.49.0090" at bounding box center [220, 191] width 89 height 13
paste input "7.10.916"
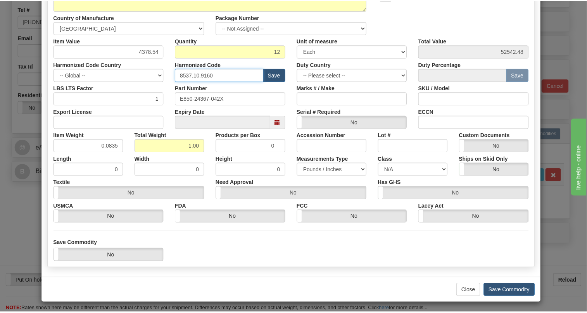
scroll to position [118, 0]
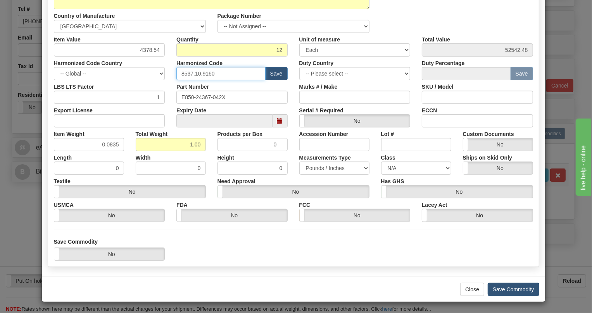
type input "8537.10.9160"
click at [512, 290] on button "Save Commodity" at bounding box center [514, 289] width 52 height 13
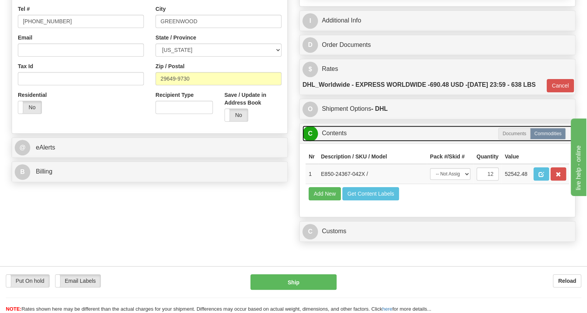
click at [328, 141] on link "C Contents" at bounding box center [437, 134] width 270 height 16
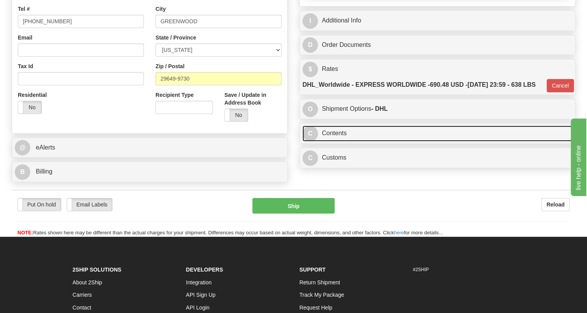
scroll to position [247, 0]
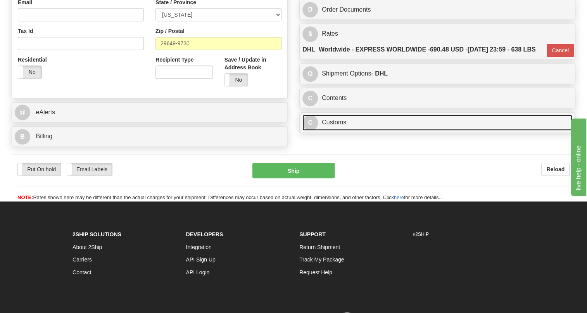
click at [342, 131] on link "C Customs" at bounding box center [437, 123] width 270 height 16
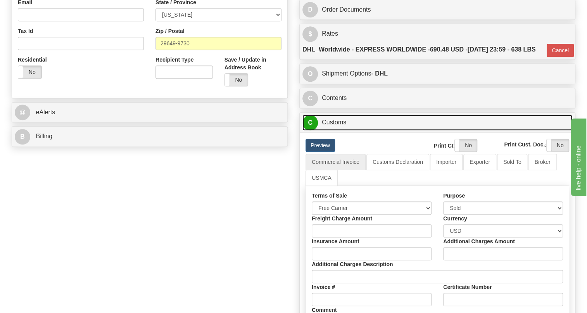
click at [342, 131] on link "C Customs" at bounding box center [437, 123] width 270 height 16
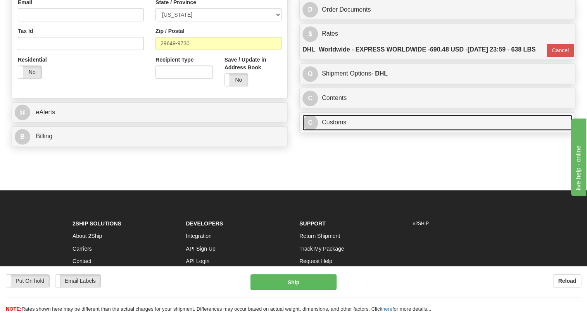
click at [335, 131] on link "C Customs" at bounding box center [437, 123] width 270 height 16
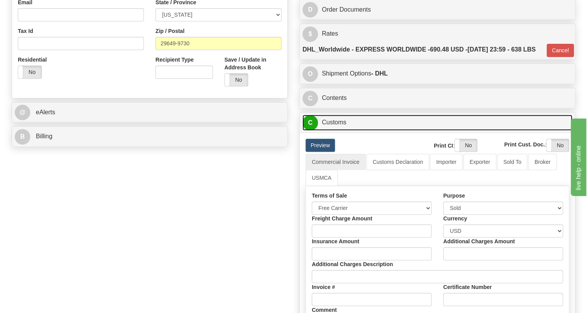
click at [335, 131] on link "C Customs" at bounding box center [437, 123] width 270 height 16
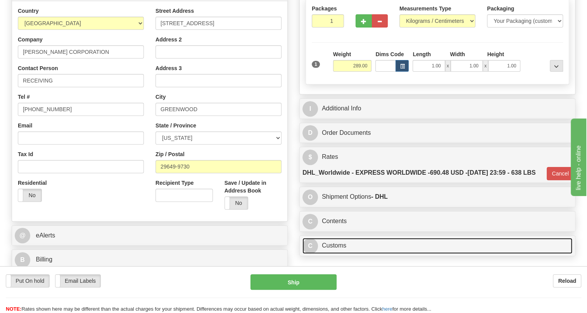
scroll to position [105, 0]
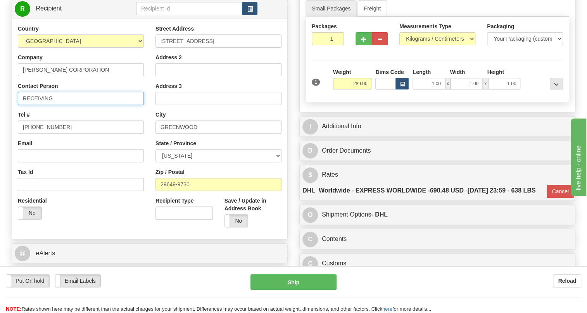
click at [86, 105] on input "RECEIVING" at bounding box center [81, 98] width 126 height 13
paste input "53A1898H45"
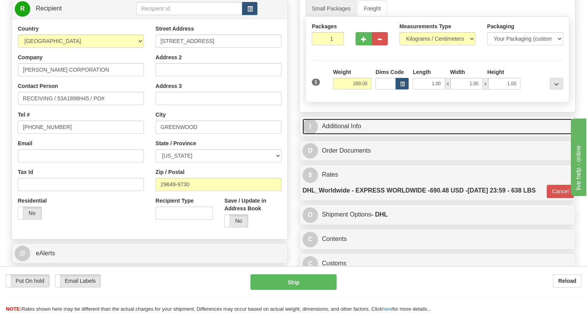
click at [350, 135] on link "I Additional Info" at bounding box center [437, 127] width 270 height 16
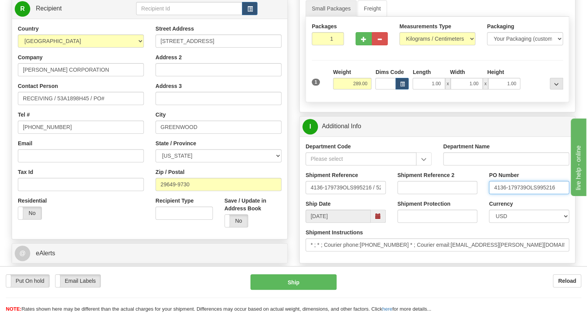
click at [524, 194] on input "4136-179739OLS995216" at bounding box center [529, 187] width 80 height 13
drag, startPoint x: 524, startPoint y: 205, endPoint x: 489, endPoint y: 207, distance: 35.3
click at [489, 194] on input "4136-179739OLS995216" at bounding box center [529, 187] width 80 height 13
click at [123, 105] on input "RECEIVING / 53A1898H45 / PO#" at bounding box center [81, 98] width 126 height 13
paste input "4136-179739"
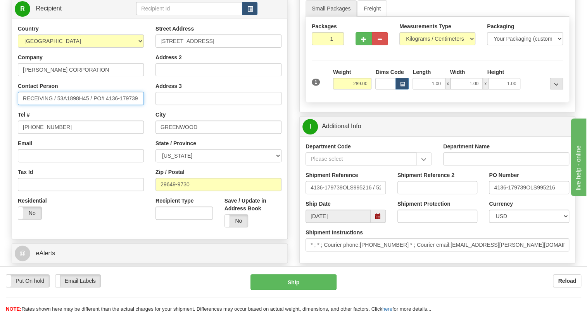
type input "RECEIVING / 53A1898H45 / PO# 4136-179739"
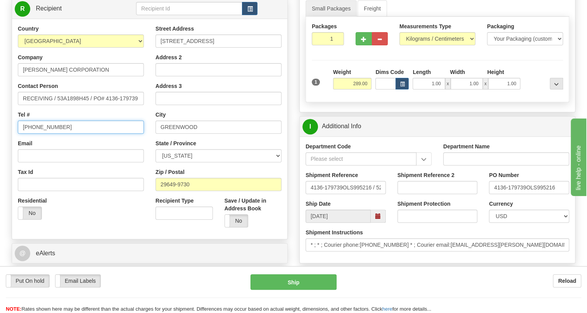
click at [40, 134] on input "[PHONE_NUMBER]" at bounding box center [81, 127] width 126 height 13
type input "111-111-1111"
click at [136, 160] on div "Email" at bounding box center [81, 151] width 126 height 23
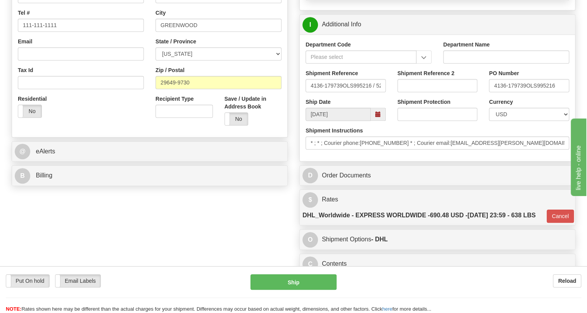
scroll to position [211, 0]
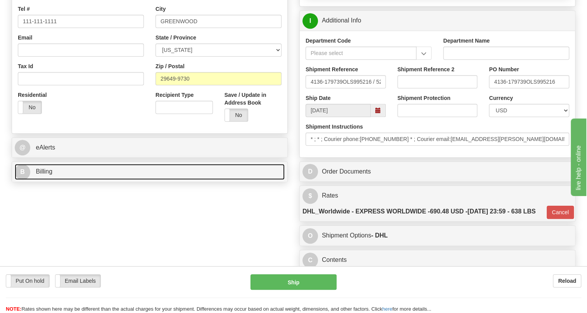
click at [47, 175] on span "Billing" at bounding box center [44, 171] width 17 height 7
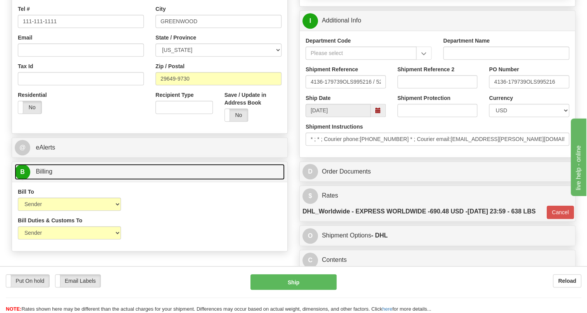
click at [47, 175] on span "Billing" at bounding box center [44, 171] width 17 height 7
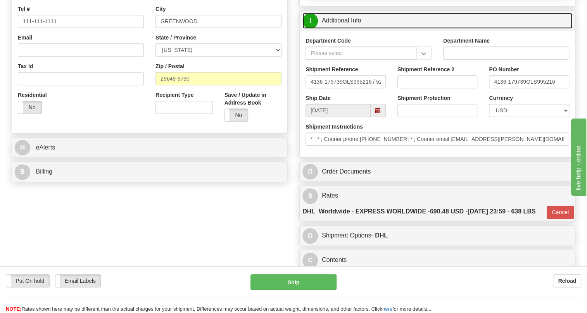
click at [338, 29] on link "I Additional Info" at bounding box center [437, 21] width 270 height 16
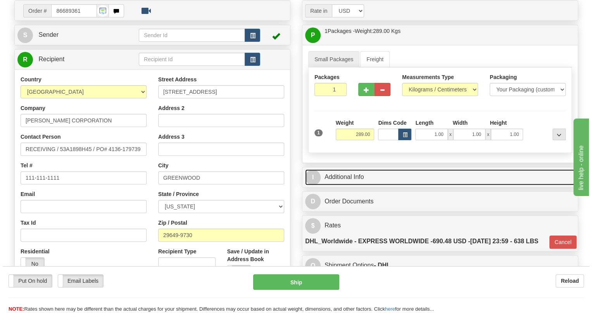
scroll to position [70, 0]
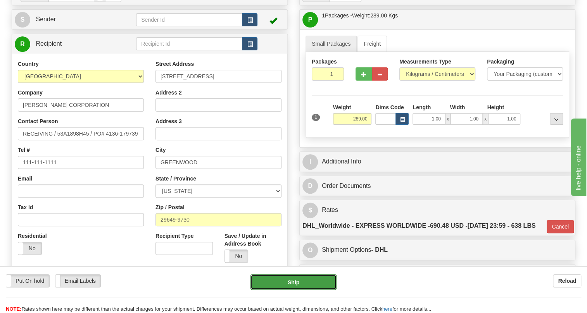
click at [293, 285] on button "Ship" at bounding box center [293, 282] width 86 height 16
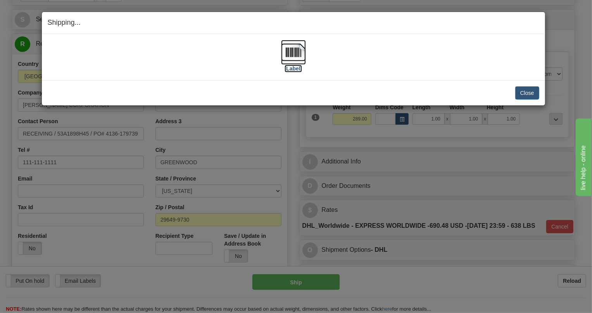
click at [293, 54] on img at bounding box center [293, 52] width 25 height 25
click at [528, 95] on button "Close" at bounding box center [527, 92] width 24 height 13
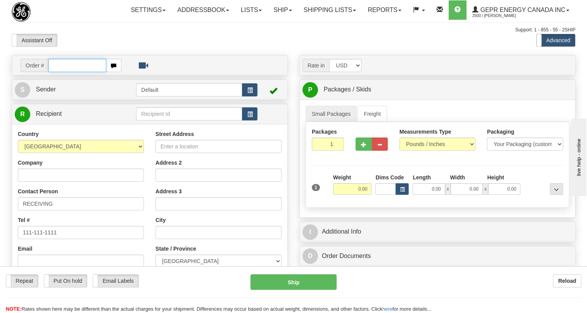
click at [57, 72] on input "text" at bounding box center [77, 65] width 58 height 13
paste input "0086689508"
click at [59, 72] on input "0086689508" at bounding box center [77, 65] width 58 height 13
type input "86689508"
click at [80, 61] on body "Training Course Close Toggle navigation Settings Shipping Preferences New Recip…" at bounding box center [293, 156] width 587 height 313
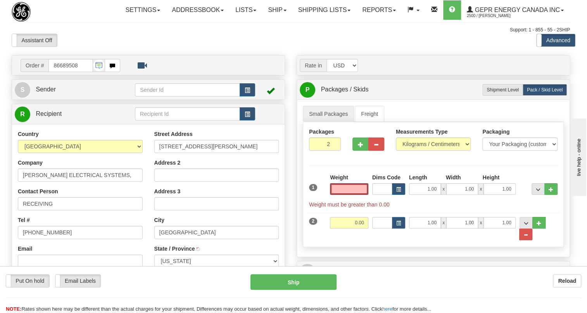
type input "[GEOGRAPHIC_DATA]"
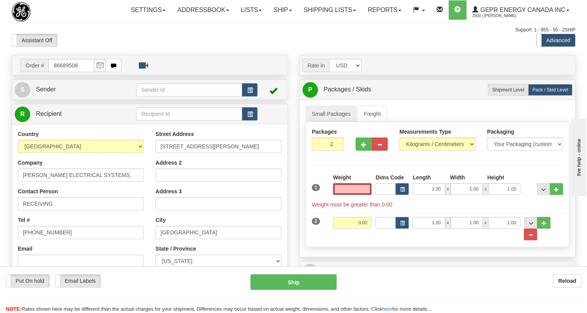
type input "0.00"
click at [131, 47] on div "Assistant On Assistant Off Do a return Do a return" at bounding box center [126, 40] width 240 height 13
click at [53, 93] on span "Sender" at bounding box center [46, 89] width 20 height 7
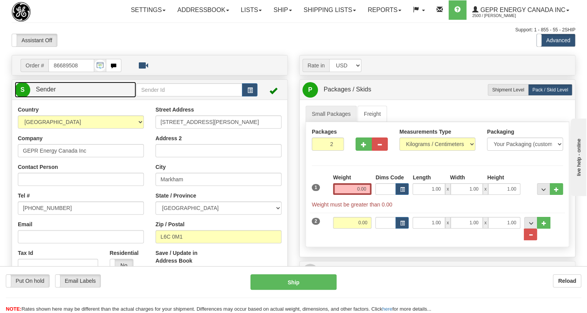
type input "MARKHAM"
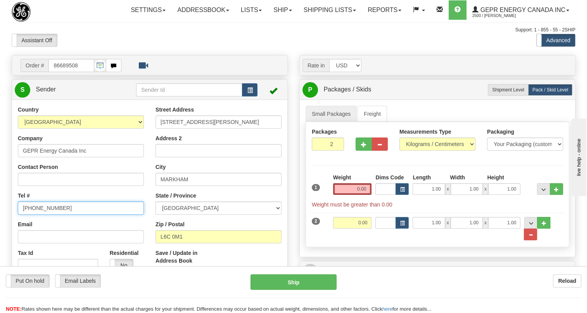
click at [41, 215] on input "[PHONE_NUMBER]" at bounding box center [81, 208] width 126 height 13
paste input "[PHONE_NUMBER]"
type input "[PHONE_NUMBER]"
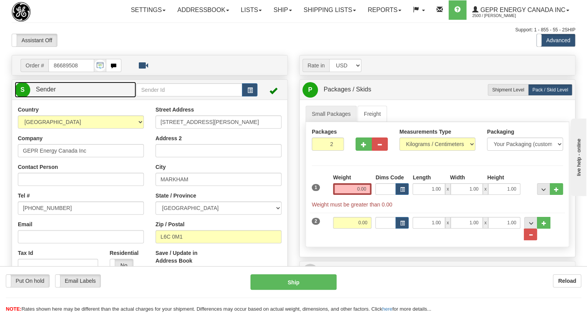
click at [43, 93] on span "Sender" at bounding box center [46, 89] width 20 height 7
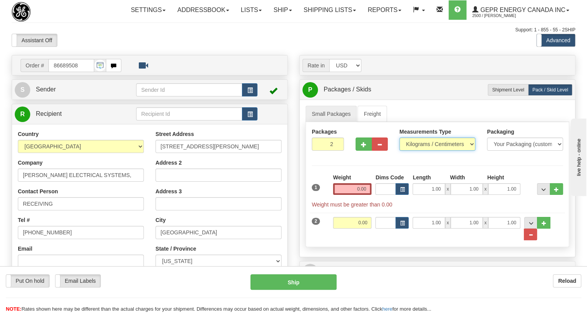
click at [420, 151] on select "Pounds / Inches Kilograms / Centimeters" at bounding box center [437, 144] width 76 height 13
select select "0"
click at [399, 151] on select "Pounds / Inches Kilograms / Centimeters" at bounding box center [437, 144] width 76 height 13
click at [364, 195] on input "0.00" at bounding box center [352, 189] width 39 height 12
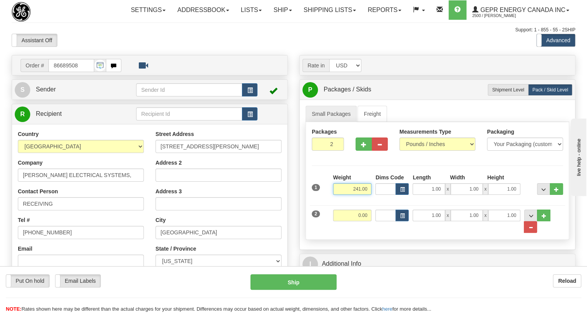
type input "241.00"
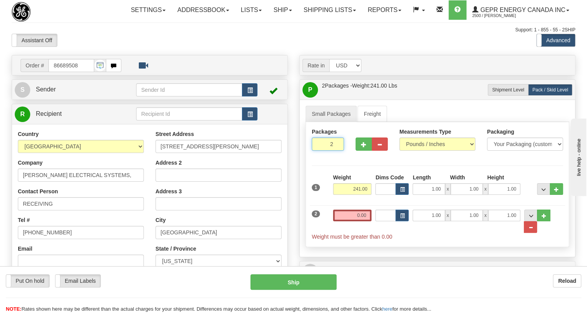
click at [329, 151] on input "2" at bounding box center [328, 144] width 32 height 13
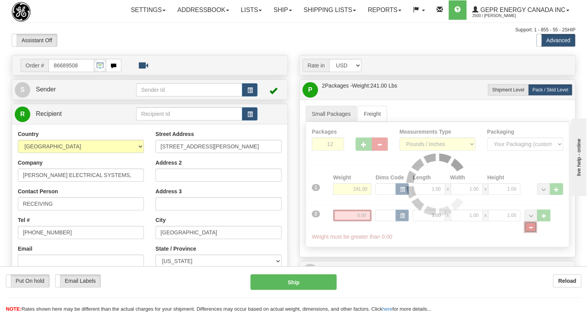
click at [557, 233] on div "Packages 12 2 Measurements Type" at bounding box center [437, 184] width 264 height 125
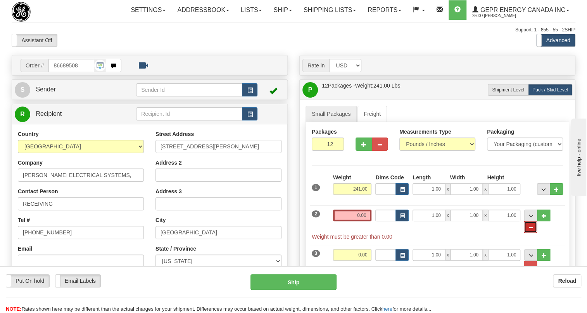
click at [533, 230] on span "..." at bounding box center [530, 228] width 5 height 4
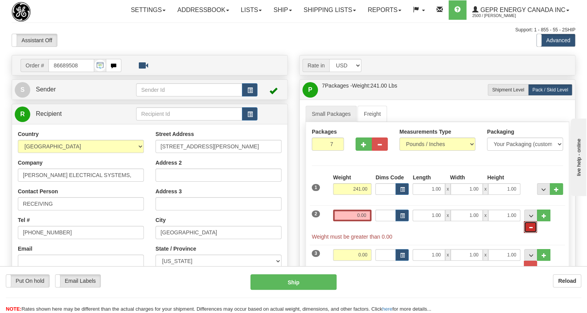
click at [533, 230] on span "..." at bounding box center [530, 228] width 5 height 4
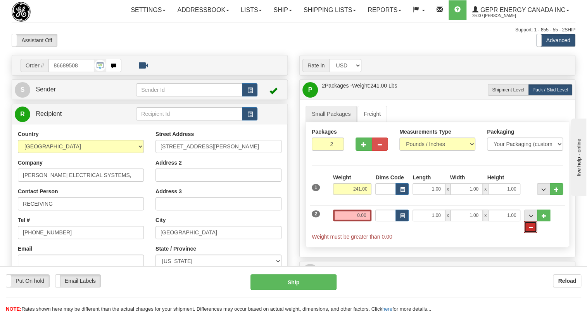
click at [533, 230] on span "..." at bounding box center [530, 228] width 5 height 4
type input "1"
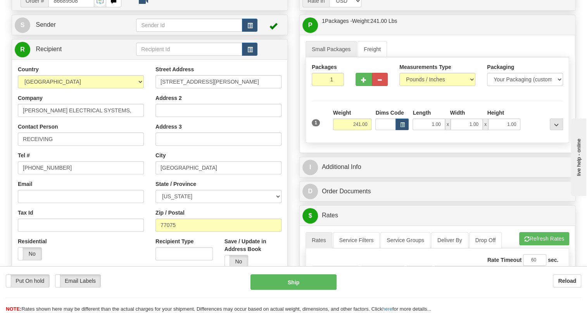
scroll to position [70, 0]
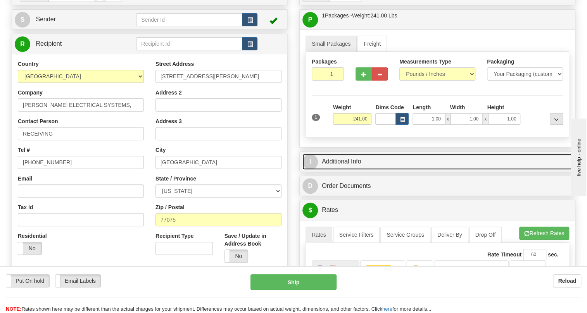
click at [351, 170] on link "I Additional Info" at bounding box center [437, 162] width 270 height 16
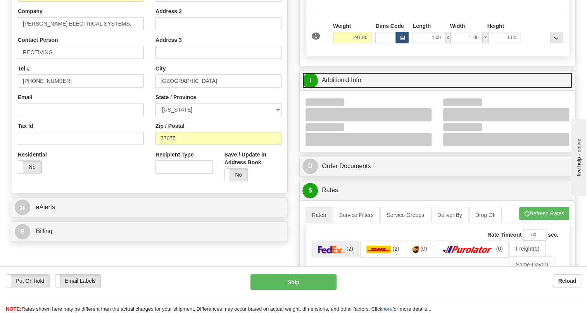
scroll to position [176, 0]
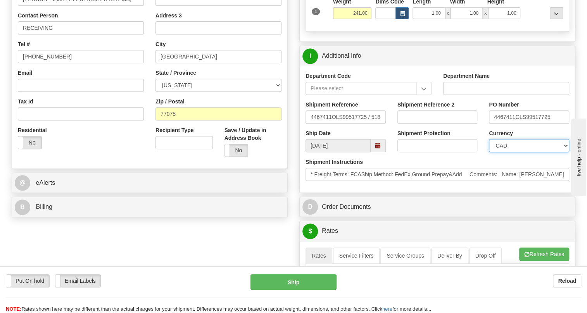
click at [527, 152] on select "CAD USD EUR ZAR [PERSON_NAME] ARN AUD AUS AWG BBD BFR BGN BHD BMD BND BRC BRL C…" at bounding box center [529, 145] width 80 height 13
select select "1"
click at [489, 152] on select "CAD USD EUR ZAR [PERSON_NAME] ARN AUD AUS AWG BBD BFR BGN BHD BMD BND BRC BRL C…" at bounding box center [529, 145] width 80 height 13
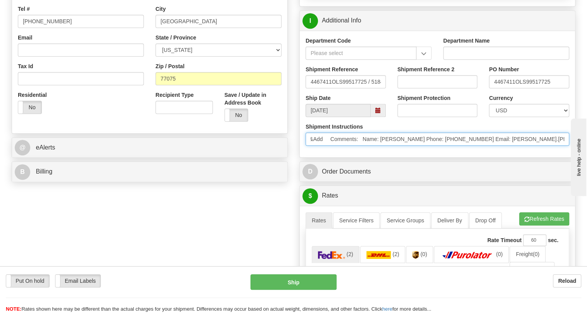
scroll to position [0, 159]
drag, startPoint x: 520, startPoint y: 157, endPoint x: 450, endPoint y: 160, distance: 70.7
click at [450, 146] on input "* Freight Terms: FCAShip Method: FedEx,Ground Prepay&Add Comments: Name: [PERSO…" at bounding box center [437, 139] width 264 height 13
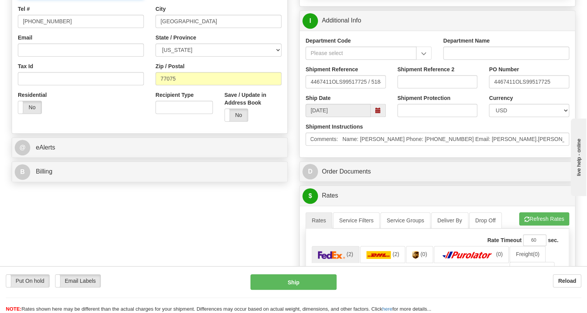
scroll to position [0, 0]
paste input "[PERSON_NAME] Phone: [PHONE_NUMBER]"
drag, startPoint x: 140, startPoint y: 11, endPoint x: 105, endPoint y: 9, distance: 34.5
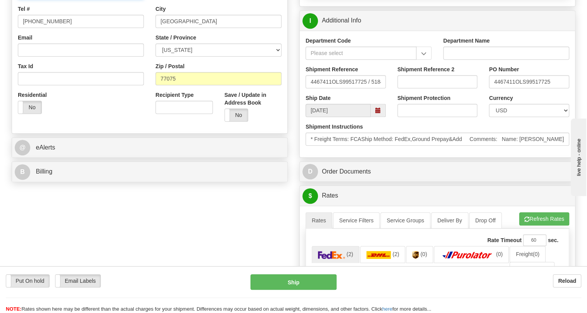
type input "RECEIVING / [PERSON_NAME]"
click at [45, 28] on input "[PHONE_NUMBER]" at bounding box center [81, 21] width 126 height 13
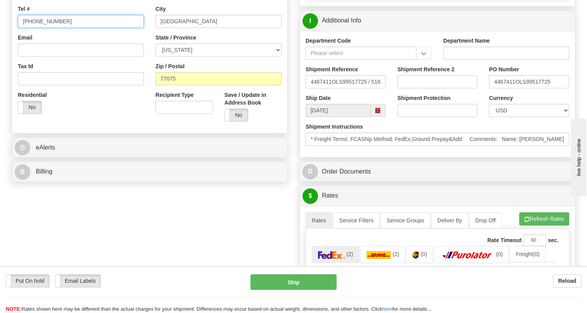
click at [45, 28] on input "[PHONE_NUMBER]" at bounding box center [81, 21] width 126 height 13
paste input "[PHONE_NUMBER]"
type input "[PHONE_NUMBER]"
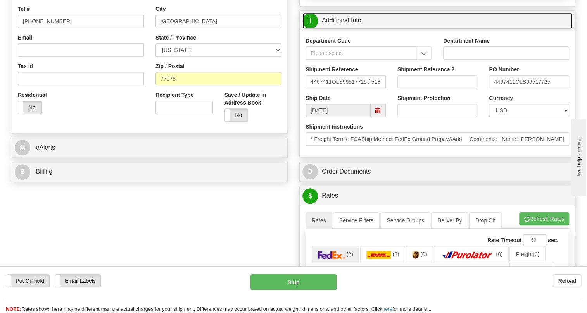
click at [341, 29] on link "I Additional Info" at bounding box center [437, 21] width 270 height 16
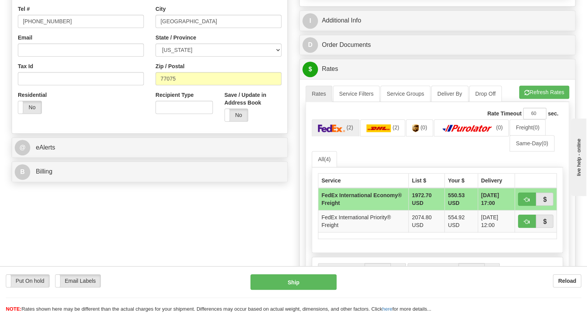
drag, startPoint x: 331, startPoint y: 29, endPoint x: 436, endPoint y: 67, distance: 111.2
click at [331, 31] on div "I Additional Info" at bounding box center [437, 21] width 275 height 20
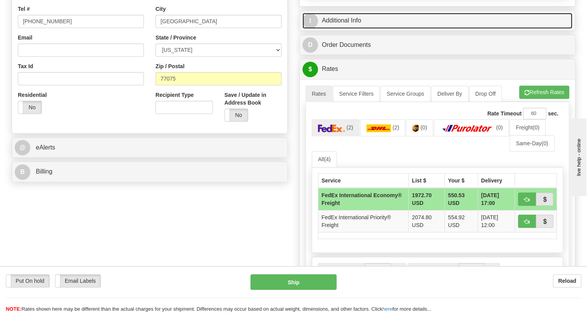
click at [353, 29] on link "I Additional Info" at bounding box center [437, 21] width 270 height 16
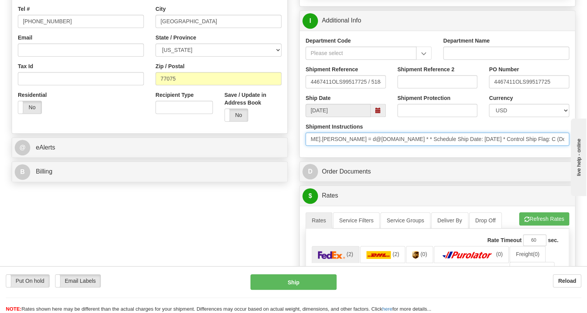
scroll to position [0, 395]
drag, startPoint x: 1072, startPoint y: 352, endPoint x: 604, endPoint y: 204, distance: 490.3
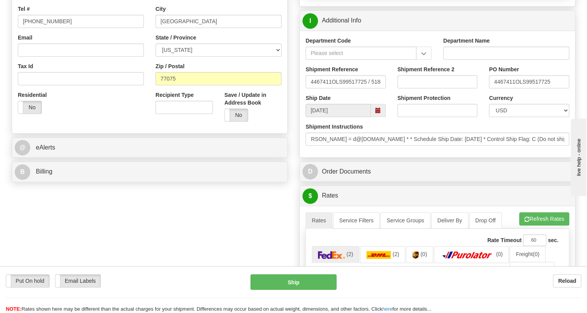
scroll to position [0, 0]
click at [497, 152] on div "Shipment Instructions * Freight Terms: FCAShip Method: FedEx,Ground Prepay&Add …" at bounding box center [437, 137] width 275 height 29
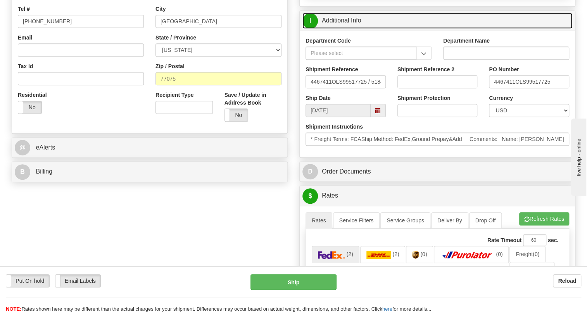
drag, startPoint x: 338, startPoint y: 34, endPoint x: 342, endPoint y: 33, distance: 4.7
click at [338, 29] on link "I Additional Info" at bounding box center [437, 21] width 270 height 16
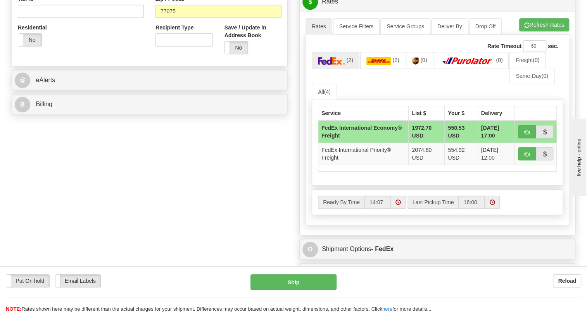
scroll to position [282, 0]
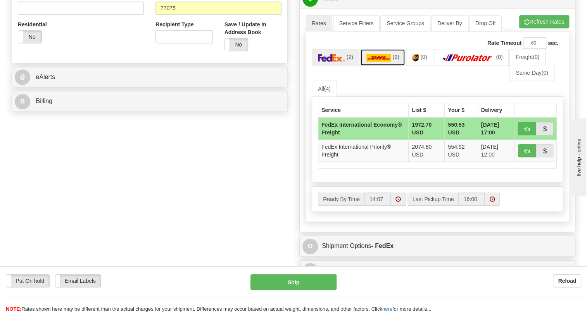
click at [379, 62] on img at bounding box center [378, 58] width 25 height 8
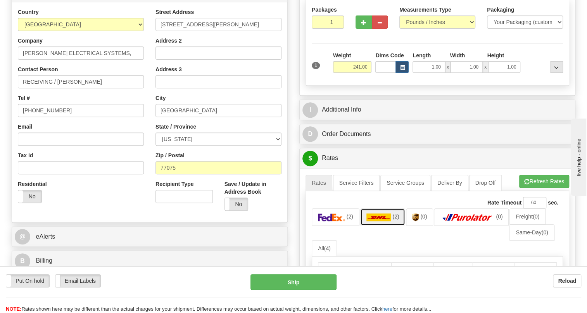
scroll to position [105, 0]
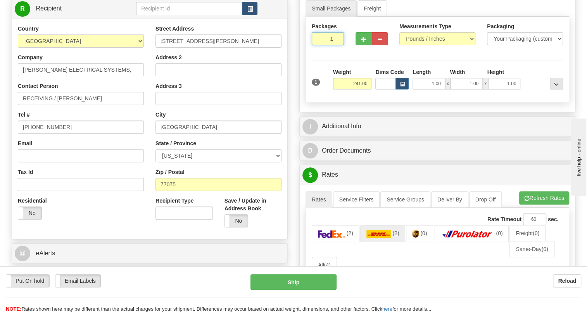
click at [332, 45] on input "1" at bounding box center [328, 38] width 32 height 13
type input "12"
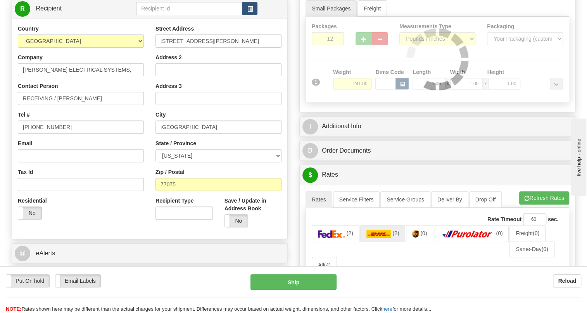
click at [295, 87] on div "Rate in Account Currency ARN AWG AUD AUS BHD BBD BFR BMD BRC BRL GBP UKL BND BG…" at bounding box center [437, 215] width 288 height 531
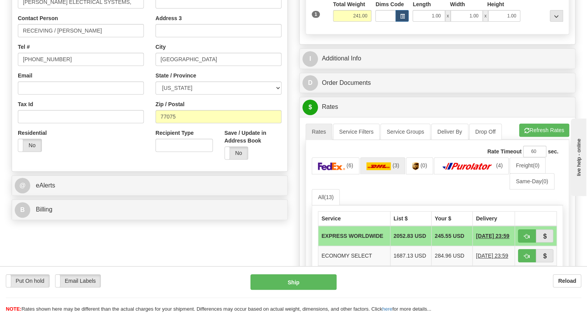
scroll to position [176, 0]
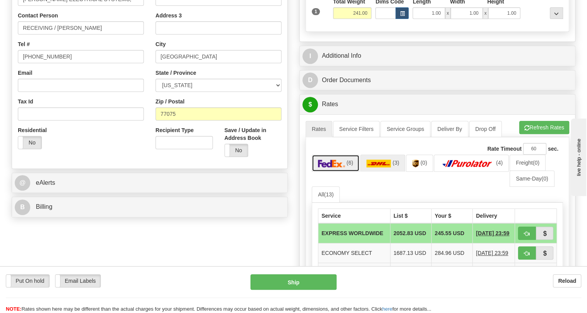
click at [335, 167] on img at bounding box center [331, 164] width 27 height 8
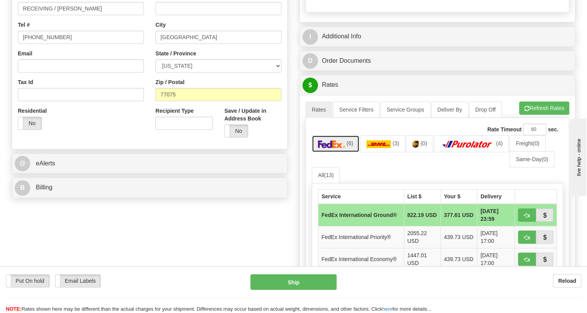
scroll to position [247, 0]
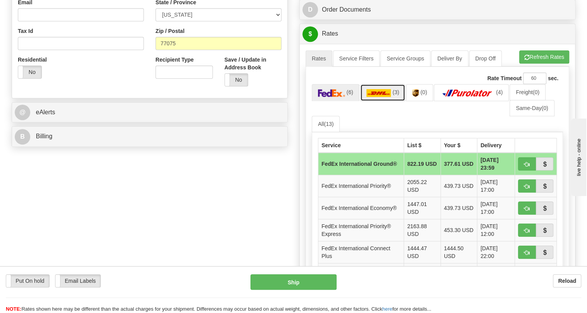
click at [381, 101] on link "(3)" at bounding box center [382, 92] width 45 height 17
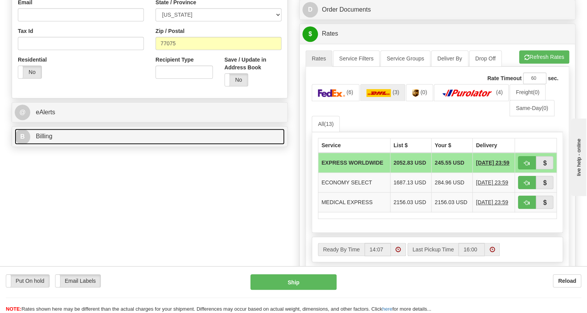
click at [42, 140] on span "Billing" at bounding box center [44, 136] width 17 height 7
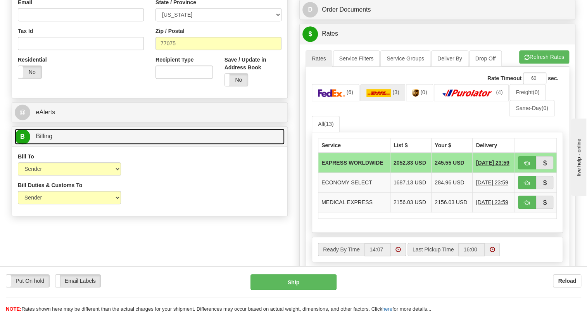
click at [42, 140] on span "Billing" at bounding box center [44, 136] width 17 height 7
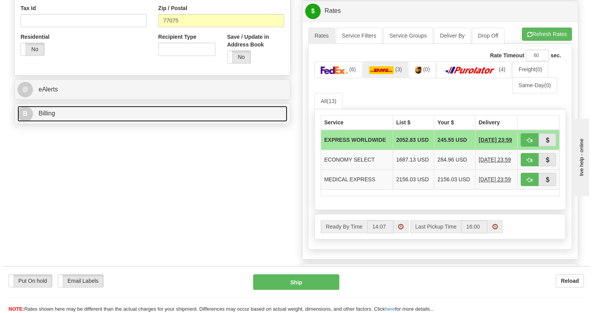
scroll to position [282, 0]
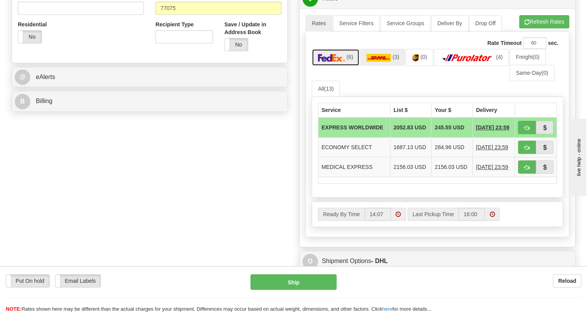
click at [335, 66] on link "(6)" at bounding box center [336, 57] width 48 height 17
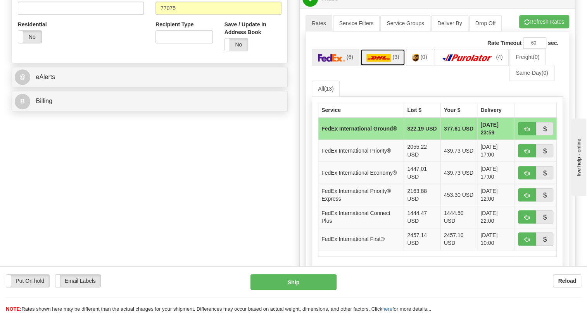
click at [373, 62] on img at bounding box center [378, 58] width 25 height 8
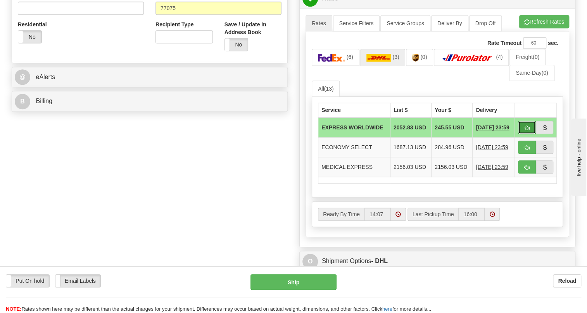
click at [526, 131] on span "button" at bounding box center [526, 128] width 5 height 5
type input "P"
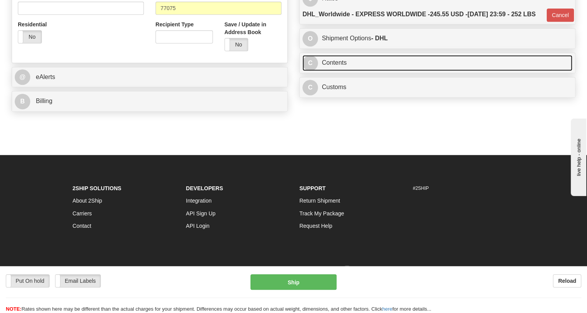
click at [341, 71] on link "C Contents" at bounding box center [437, 63] width 270 height 16
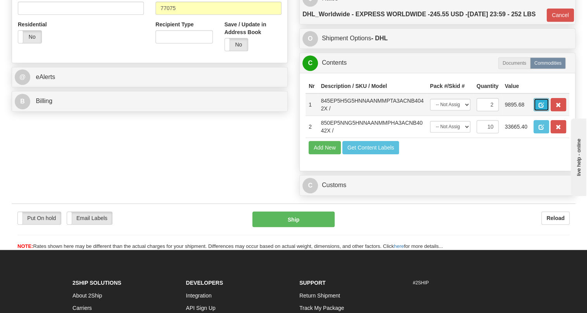
click at [542, 108] on span "button" at bounding box center [540, 105] width 5 height 5
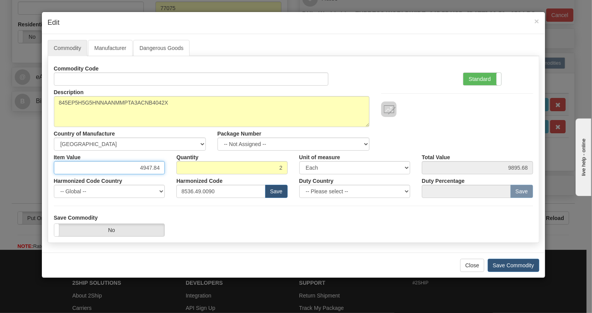
click at [150, 167] on input "4947.84" at bounding box center [109, 167] width 111 height 13
type input "5012.35"
type input "10024.70"
click at [480, 78] on label "Standard" at bounding box center [482, 79] width 38 height 12
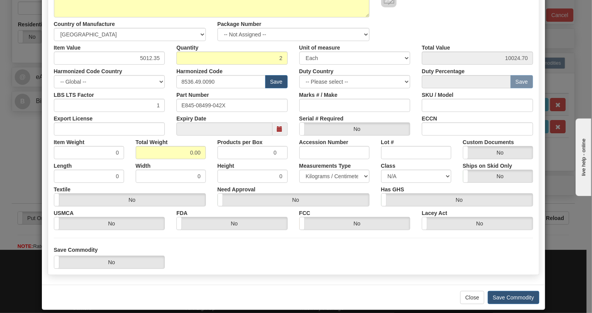
scroll to position [118, 0]
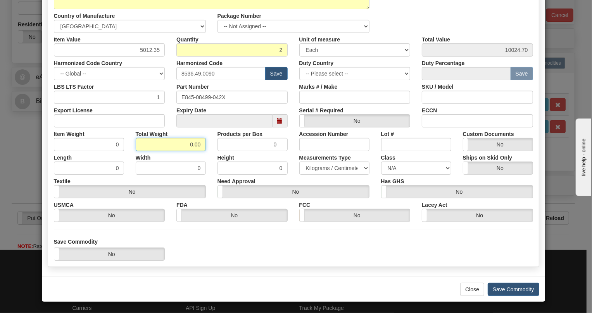
click at [181, 143] on input "0.00" at bounding box center [171, 144] width 70 height 13
type input "1.00"
type input "0.5000"
click at [320, 168] on select "Pounds / Inches Kilograms / Centimeters" at bounding box center [334, 168] width 70 height 13
select select "0"
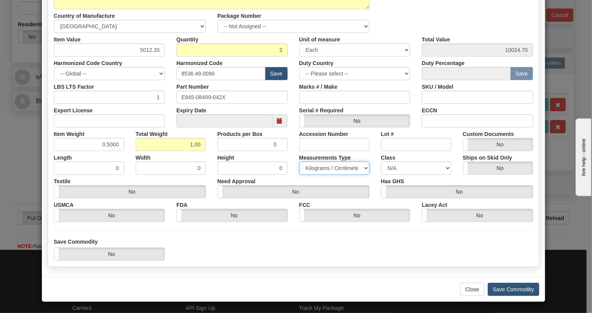
click at [299, 162] on select "Pounds / Inches Kilograms / Centimeters" at bounding box center [334, 168] width 70 height 13
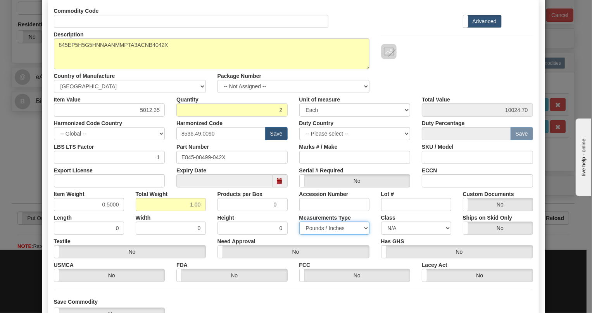
scroll to position [47, 0]
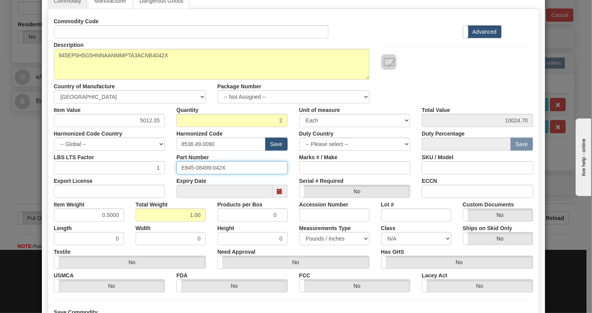
click at [201, 166] on input "E845-08499-042X" at bounding box center [231, 167] width 111 height 13
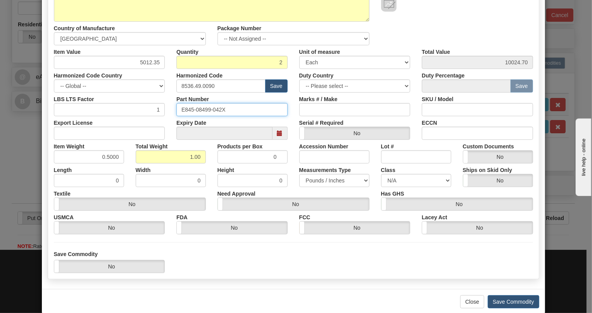
scroll to position [118, 0]
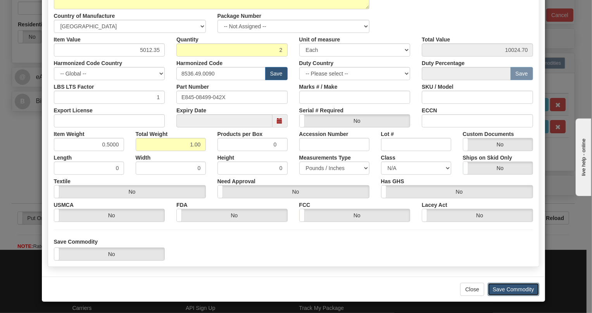
click at [512, 290] on button "Save Commodity" at bounding box center [514, 289] width 52 height 13
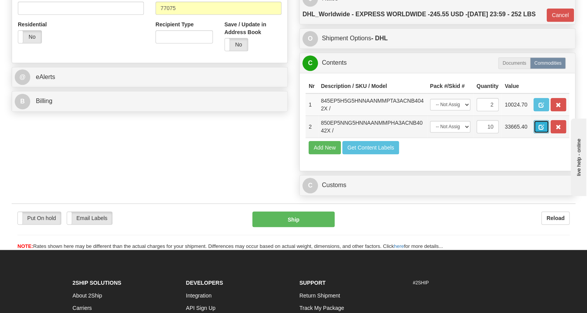
click at [541, 130] on span "button" at bounding box center [540, 127] width 5 height 5
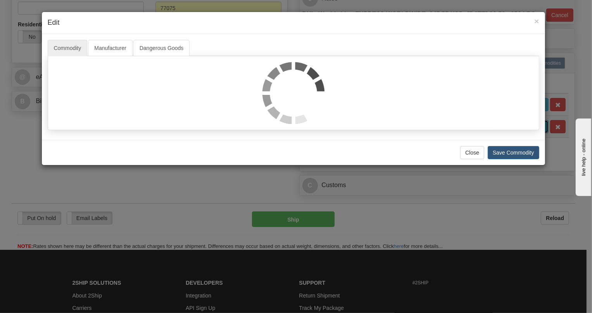
scroll to position [0, 0]
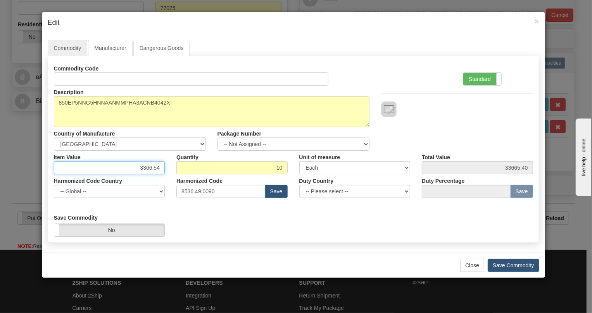
click at [150, 168] on input "3366.54" at bounding box center [109, 167] width 111 height 13
type input "3536.10"
type input "35361.00"
click at [479, 78] on label "Standard" at bounding box center [482, 79] width 38 height 12
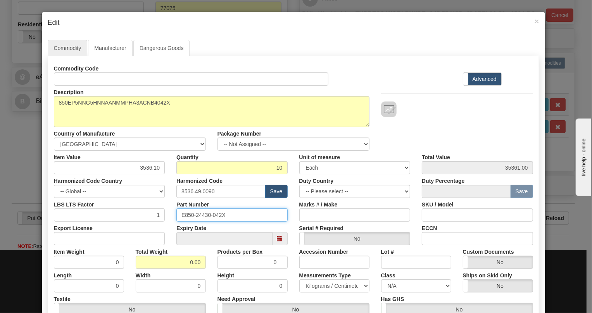
click at [201, 216] on input "E850-24430-042X" at bounding box center [231, 215] width 111 height 13
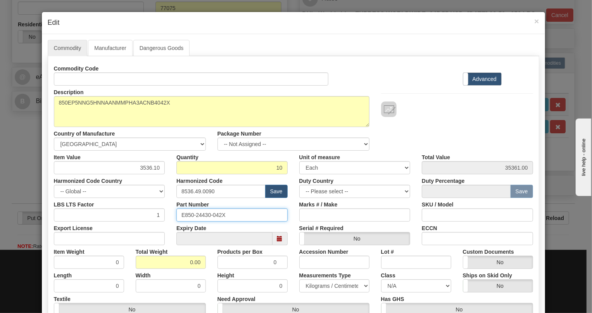
paste input "45-08499"
type input "E845-08499-042X"
click at [182, 266] on input "0.00" at bounding box center [171, 262] width 70 height 13
type input "1.00"
type input "0.1000"
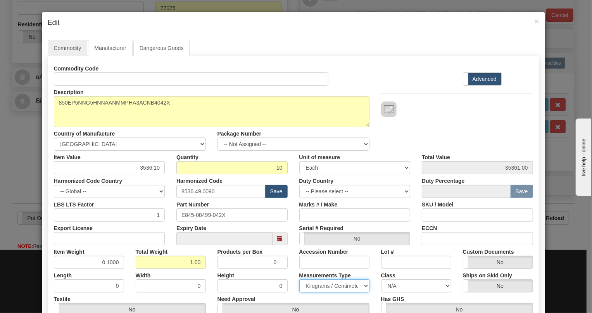
click at [316, 281] on select "Pounds / Inches Kilograms / Centimeters" at bounding box center [334, 285] width 70 height 13
select select "0"
click at [299, 279] on select "Pounds / Inches Kilograms / Centimeters" at bounding box center [334, 285] width 70 height 13
click at [293, 269] on div "Measurements Type Pounds / Inches Kilograms / Centimeters" at bounding box center [334, 281] width 82 height 24
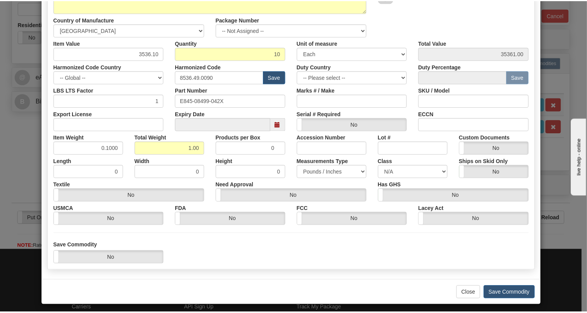
scroll to position [118, 0]
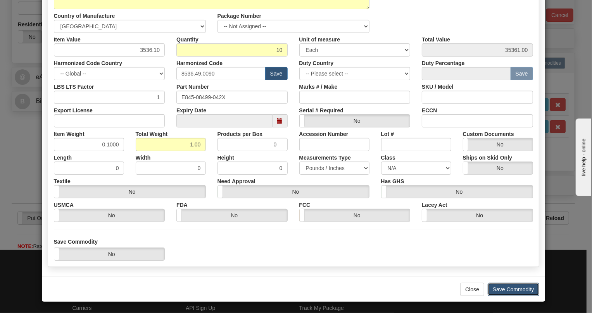
click at [509, 287] on button "Save Commodity" at bounding box center [514, 289] width 52 height 13
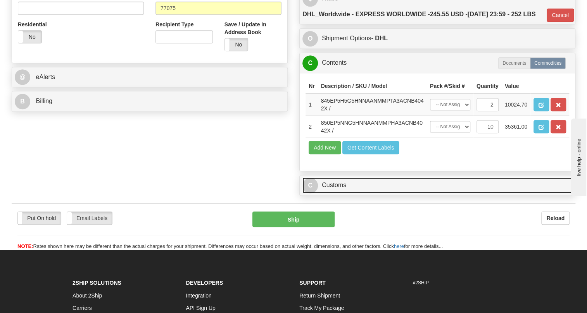
click at [342, 193] on link "C Customs" at bounding box center [437, 186] width 270 height 16
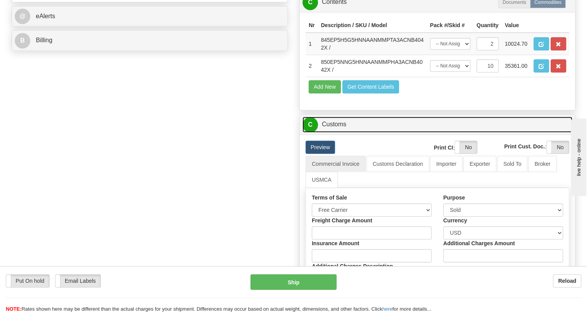
scroll to position [352, 0]
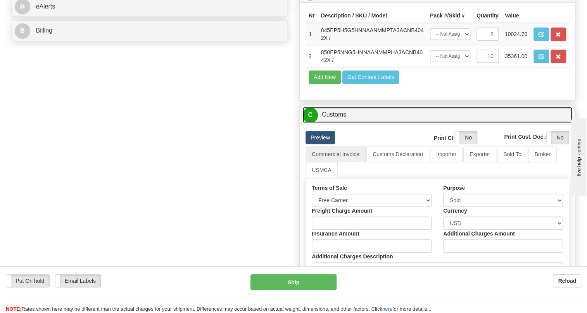
click at [338, 123] on link "C Customs" at bounding box center [437, 115] width 270 height 16
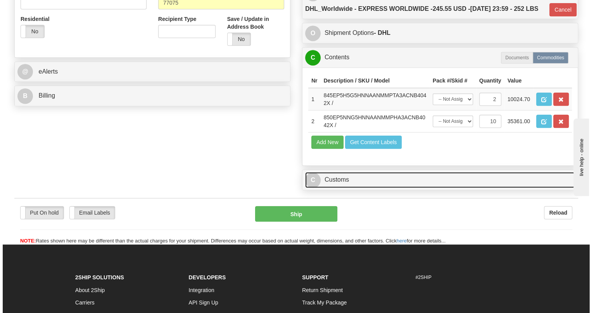
scroll to position [282, 0]
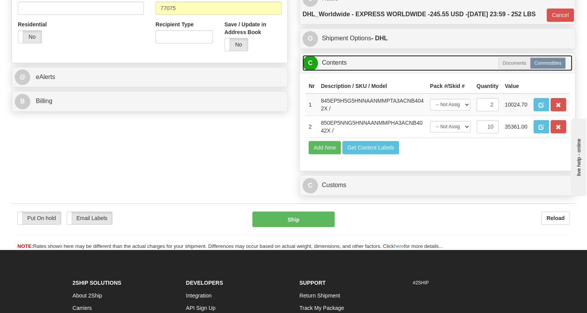
click at [336, 71] on link "C Contents" at bounding box center [437, 63] width 270 height 16
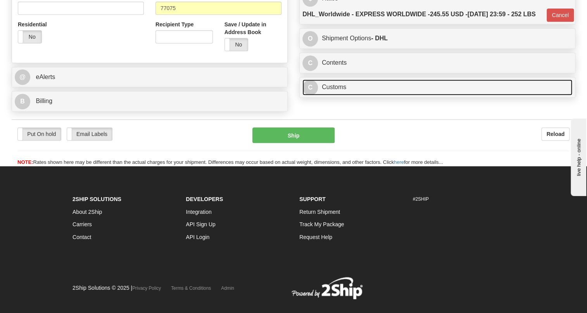
click at [335, 95] on link "C Customs" at bounding box center [437, 87] width 270 height 16
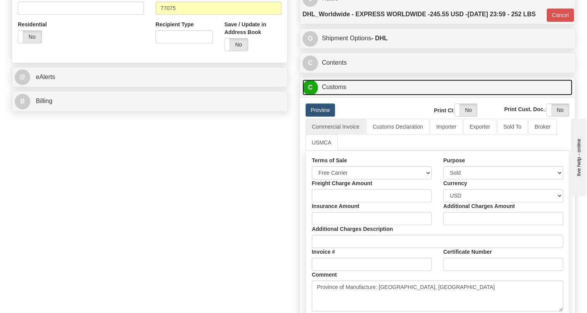
click at [335, 95] on link "C Customs" at bounding box center [437, 87] width 270 height 16
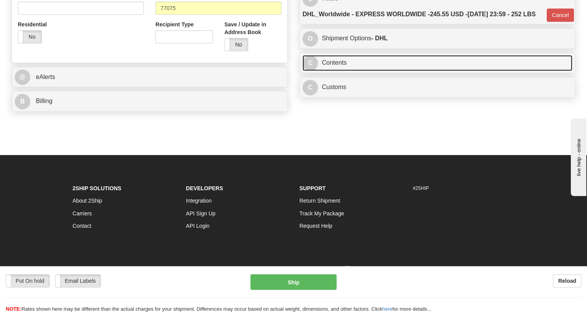
click at [339, 71] on link "C Contents" at bounding box center [437, 63] width 270 height 16
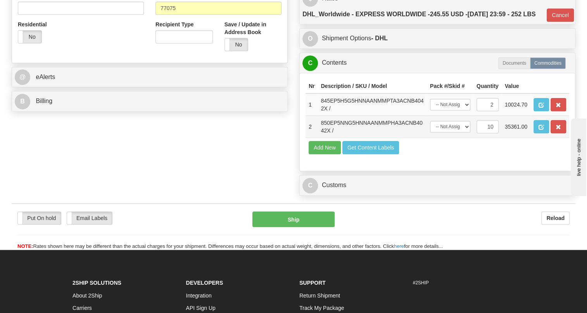
click at [510, 138] on td "35361.00" at bounding box center [516, 127] width 29 height 22
click at [540, 130] on span "button" at bounding box center [540, 127] width 5 height 5
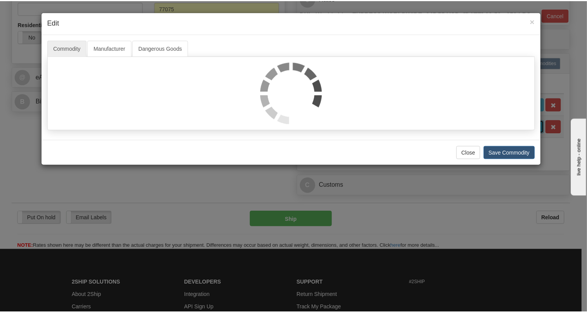
scroll to position [0, 0]
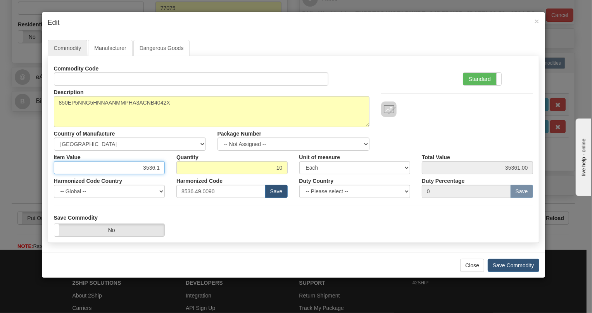
click at [149, 170] on input "3536.1" at bounding box center [109, 167] width 111 height 13
click at [146, 167] on input "3536.1" at bounding box center [109, 167] width 111 height 13
type input "3,536.1"
click at [169, 169] on div "Item Value 3,536.1" at bounding box center [109, 163] width 123 height 24
click at [505, 265] on button "Save Commodity" at bounding box center [514, 265] width 52 height 13
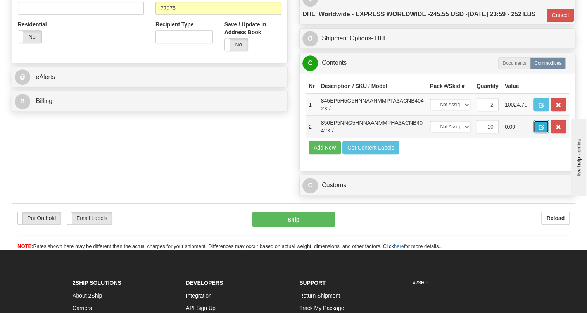
click at [541, 130] on span "button" at bounding box center [540, 127] width 5 height 5
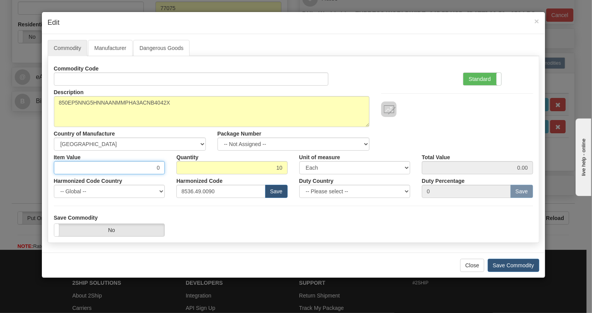
click at [159, 168] on input "0" at bounding box center [109, 167] width 111 height 13
type input "3,536.10"
click at [253, 202] on form "Commodity Code Standard Advanced Description 850EP5NNG5HNNAANMMPHA3ACNB4042X Co…" at bounding box center [293, 149] width 479 height 175
click at [513, 264] on button "Save Commodity" at bounding box center [514, 265] width 52 height 13
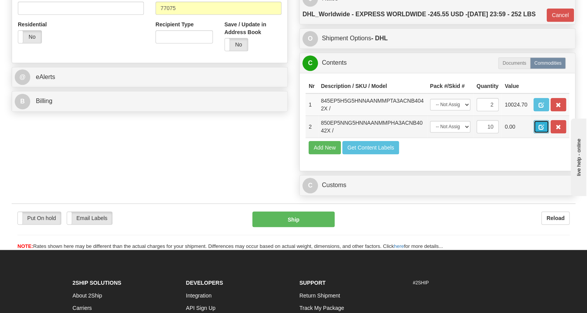
click at [545, 133] on button "button" at bounding box center [541, 126] width 16 height 13
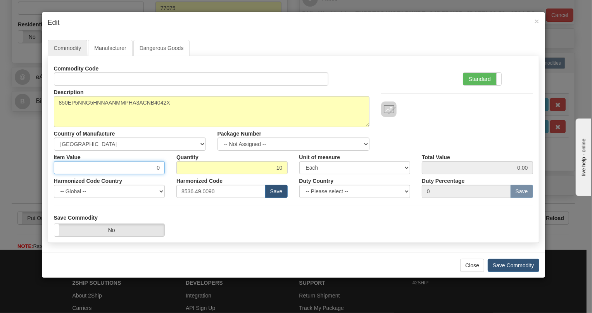
click at [155, 166] on input "0" at bounding box center [109, 167] width 111 height 13
type input "3536.10"
type input "35361.00"
click at [514, 266] on button "Save Commodity" at bounding box center [514, 265] width 52 height 13
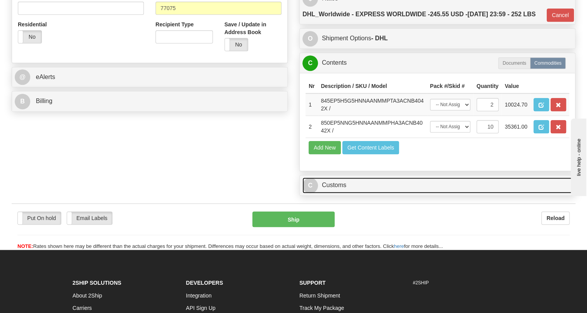
click at [340, 193] on link "C Customs" at bounding box center [437, 186] width 270 height 16
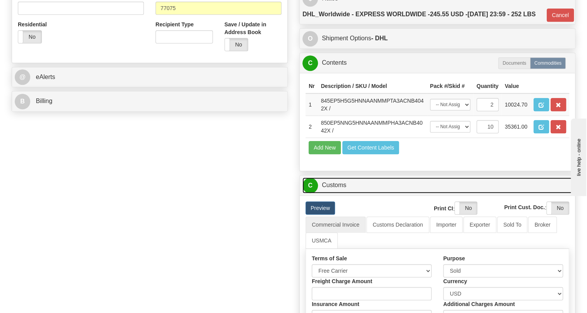
click at [340, 193] on link "C Customs" at bounding box center [437, 186] width 270 height 16
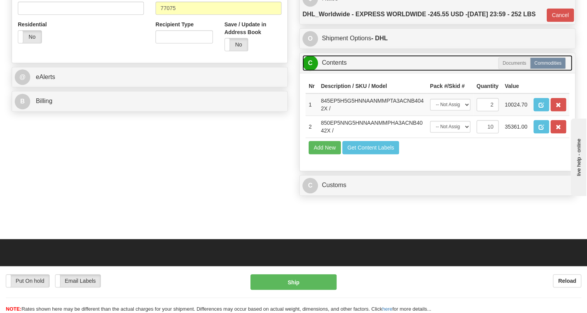
click at [339, 71] on link "C Contents" at bounding box center [437, 63] width 270 height 16
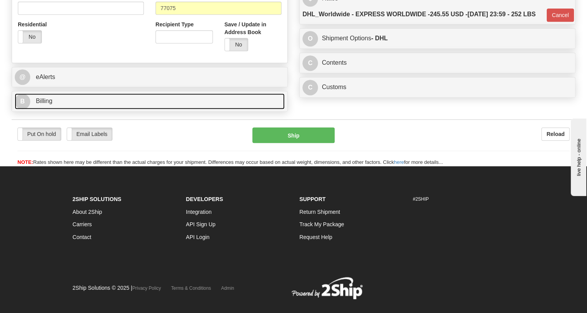
click at [48, 104] on span "Billing" at bounding box center [44, 101] width 17 height 7
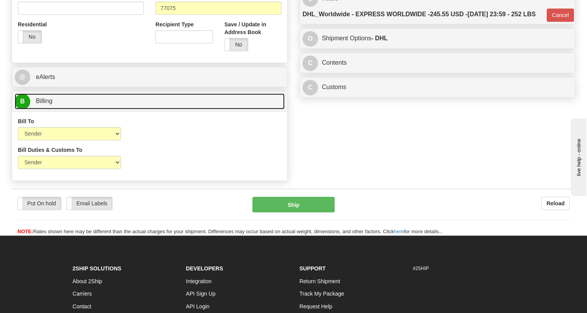
click at [50, 104] on span "Billing" at bounding box center [44, 101] width 17 height 7
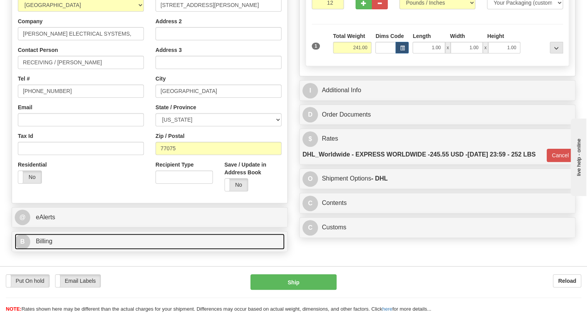
scroll to position [141, 0]
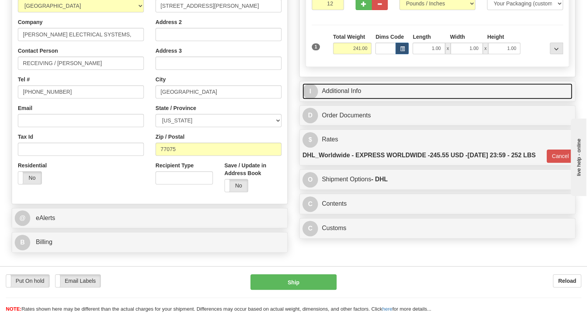
click at [347, 99] on link "I Additional Info" at bounding box center [437, 91] width 270 height 16
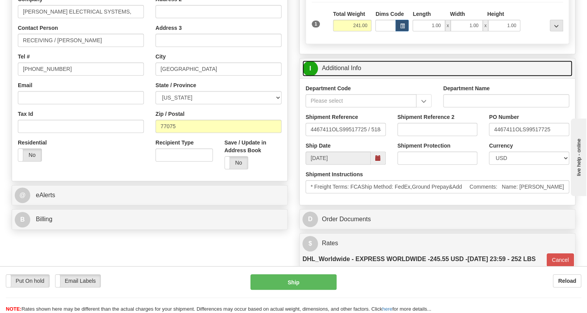
scroll to position [176, 0]
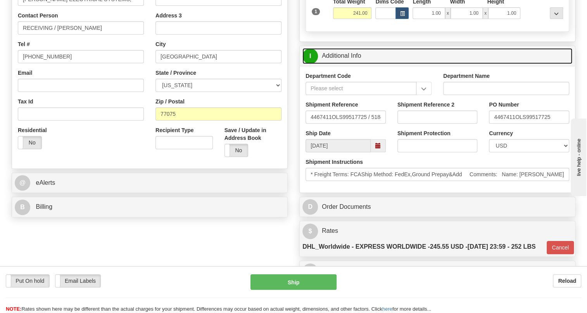
click at [347, 64] on link "I Additional Info" at bounding box center [437, 56] width 270 height 16
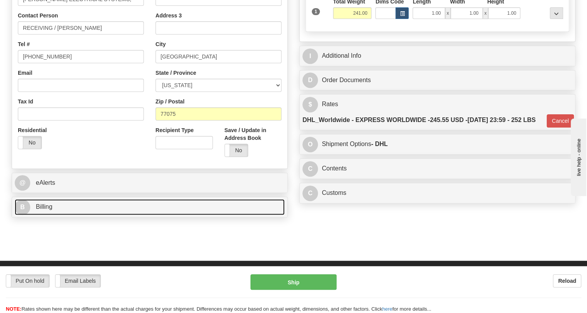
click at [42, 210] on span "Billing" at bounding box center [44, 206] width 17 height 7
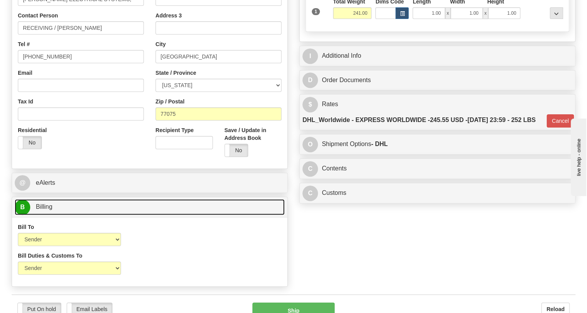
click at [42, 210] on span "Billing" at bounding box center [44, 206] width 17 height 7
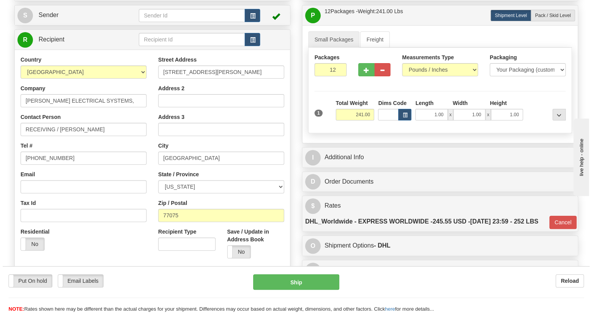
scroll to position [70, 0]
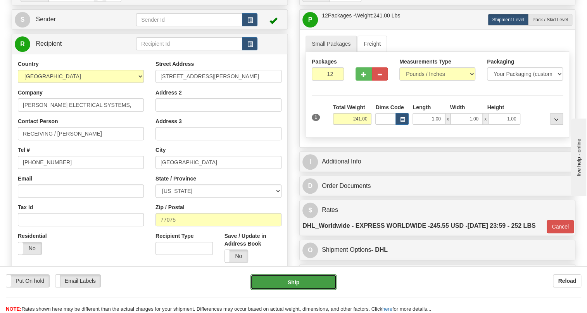
click at [302, 281] on button "Ship" at bounding box center [293, 282] width 86 height 16
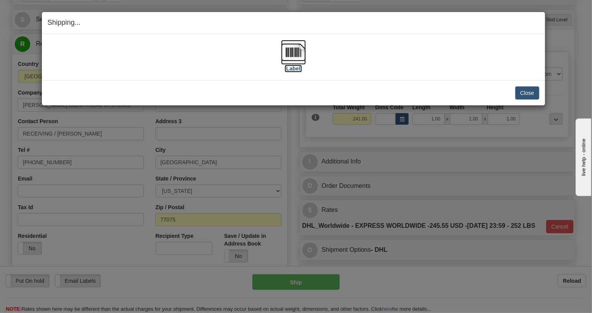
click at [296, 51] on img at bounding box center [293, 52] width 25 height 25
drag, startPoint x: 535, startPoint y: 93, endPoint x: 511, endPoint y: 92, distance: 24.0
click at [535, 92] on button "Close" at bounding box center [527, 92] width 24 height 13
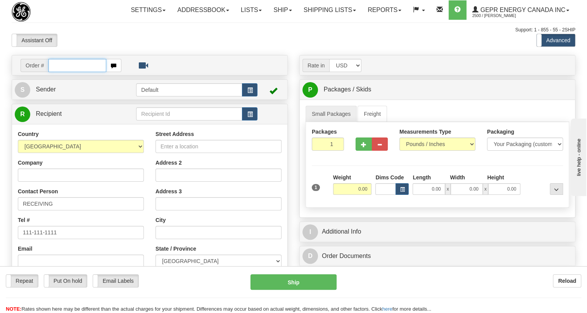
click at [79, 72] on input "text" at bounding box center [77, 65] width 58 height 13
paste input "0086687523"
click at [58, 72] on input "0086687523" at bounding box center [77, 65] width 58 height 13
type input "86687523"
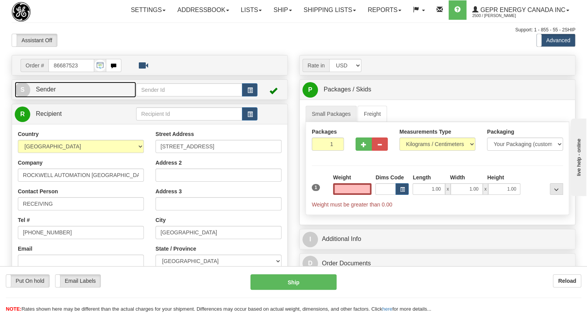
type input "0.00"
drag, startPoint x: 46, startPoint y: 106, endPoint x: 31, endPoint y: 106, distance: 14.3
click at [46, 93] on span "Sender" at bounding box center [46, 89] width 20 height 7
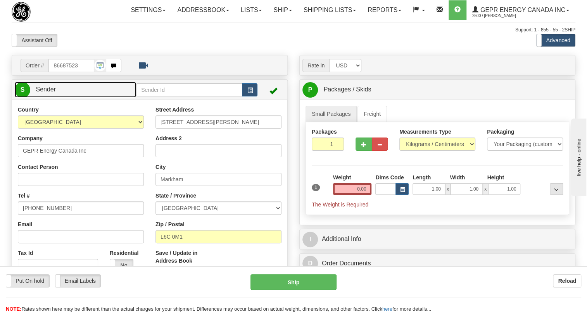
type input "MARKHAM"
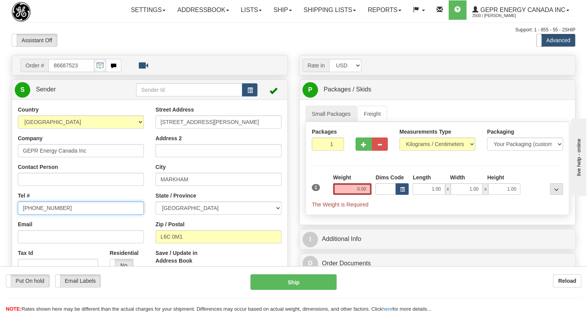
click at [41, 215] on input "[PHONE_NUMBER]" at bounding box center [81, 208] width 126 height 13
click at [42, 215] on input "[PHONE_NUMBER]" at bounding box center [81, 208] width 126 height 13
paste input "[PHONE_NUMBER]"
type input "[PHONE_NUMBER]"
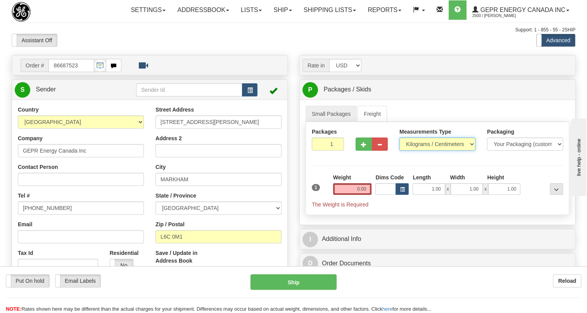
click at [426, 151] on select "Pounds / Inches Kilograms / Centimeters" at bounding box center [437, 144] width 76 height 13
select select "0"
click at [399, 151] on select "Pounds / Inches Kilograms / Centimeters" at bounding box center [437, 144] width 76 height 13
click at [343, 195] on input "0.00" at bounding box center [352, 189] width 39 height 12
type input "0.00"
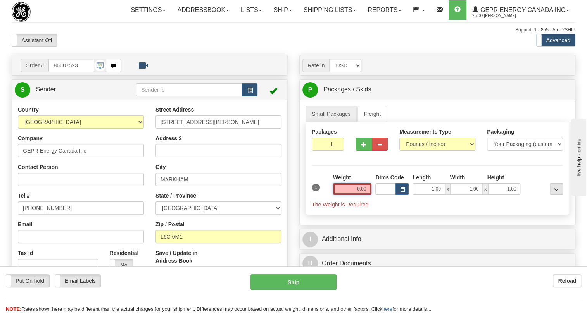
click at [366, 195] on input "0.00" at bounding box center [352, 189] width 39 height 12
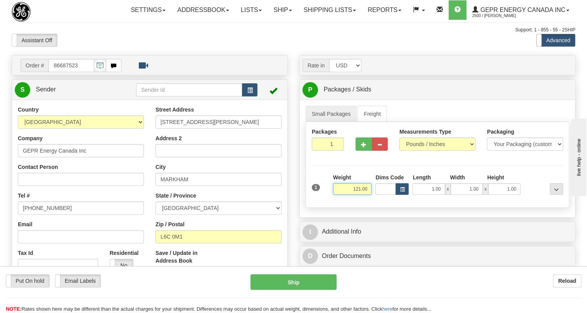
type input "121.00"
click at [328, 151] on input "1" at bounding box center [328, 144] width 32 height 13
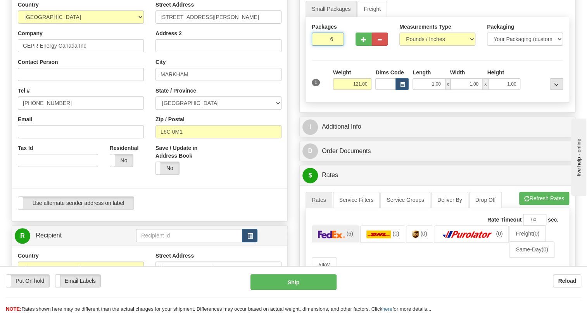
scroll to position [105, 0]
type input "6"
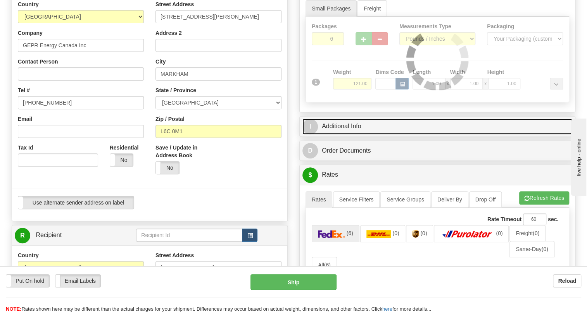
click at [350, 135] on link "I Additional Info" at bounding box center [437, 127] width 270 height 16
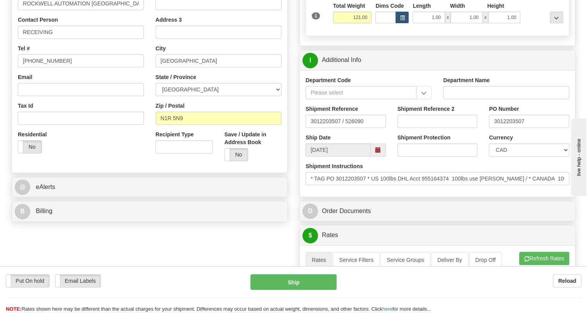
scroll to position [176, 0]
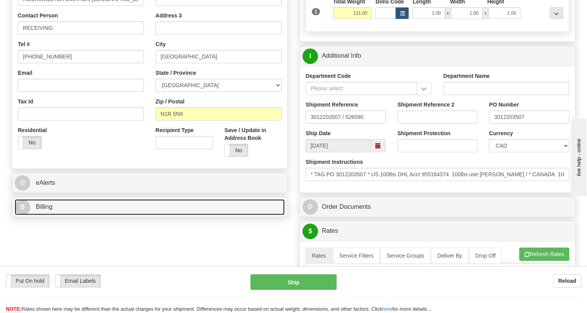
click at [40, 210] on span "Billing" at bounding box center [44, 206] width 17 height 7
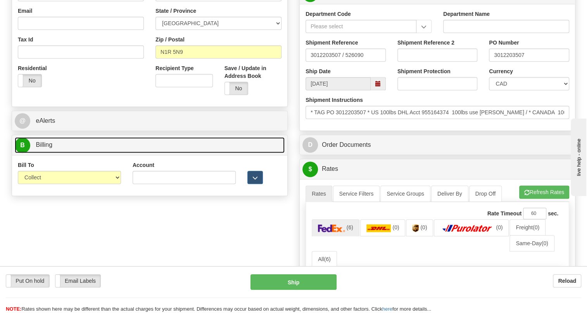
scroll to position [247, 0]
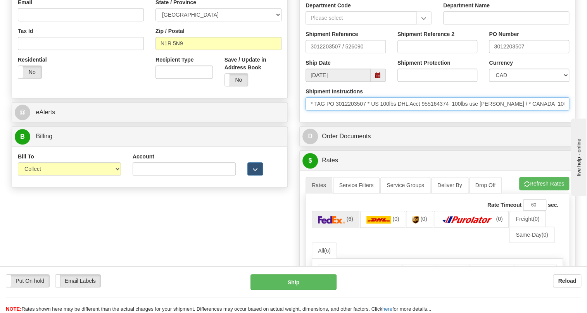
click at [438, 110] on input "* TAG PO 3012203507 * US 100lbs DHL Acct 955164374 100lbs use Conway / * CANADA…" at bounding box center [437, 103] width 264 height 13
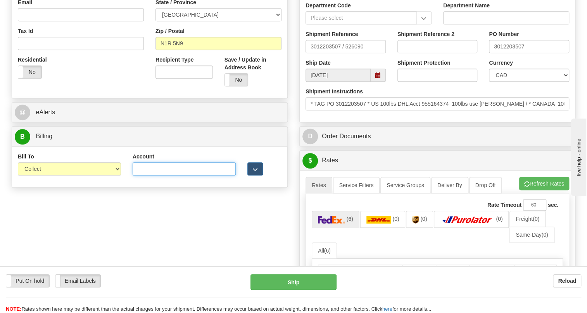
click at [136, 176] on input "Account" at bounding box center [184, 168] width 103 height 13
paste input "955164374"
type input "955164374"
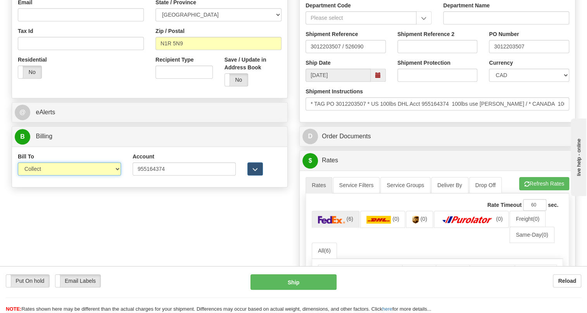
click at [55, 176] on select "Sender Recipient Third Party Collect" at bounding box center [69, 168] width 103 height 13
select select "2"
click at [18, 176] on select "Sender Recipient Third Party Collect" at bounding box center [69, 168] width 103 height 13
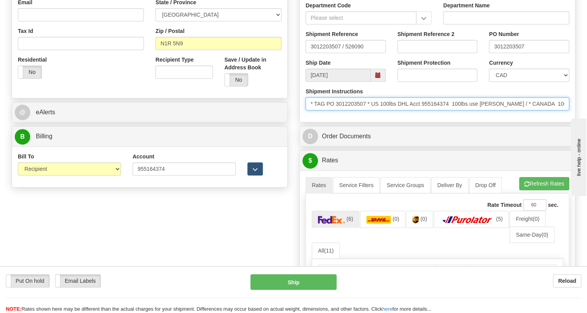
drag, startPoint x: 366, startPoint y: 120, endPoint x: 328, endPoint y: 123, distance: 38.9
click at [328, 110] on input "* TAG PO 3012203507 * US 100lbs DHL Acct 955164374 100lbs use Conway / * CANADA…" at bounding box center [437, 103] width 264 height 13
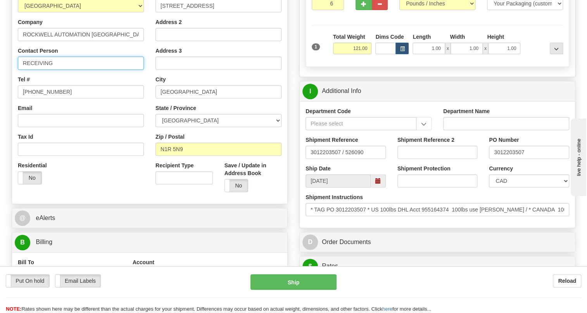
click at [70, 70] on input "RECEIVING" at bounding box center [81, 63] width 126 height 13
paste input "PO 3012203507"
click at [63, 70] on input "RECEIVING / PO 3012203507" at bounding box center [81, 63] width 126 height 13
type input "RECEIVING / PO# 3012203507"
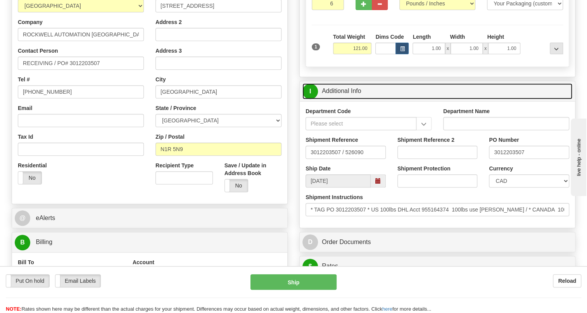
click at [346, 99] on link "I Additional Info" at bounding box center [437, 91] width 270 height 16
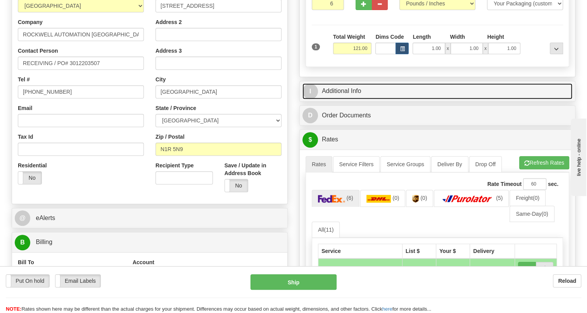
click at [349, 99] on link "I Additional Info" at bounding box center [437, 91] width 270 height 16
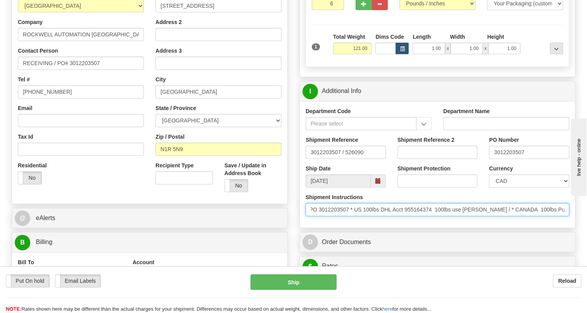
scroll to position [0, 0]
drag, startPoint x: 506, startPoint y: 227, endPoint x: 383, endPoint y: 226, distance: 122.5
click at [383, 216] on input "* TAG PO 3012203507 * US 100lbs DHL Acct 955164374 100lbs use Conway / * CANADA…" at bounding box center [437, 209] width 264 height 13
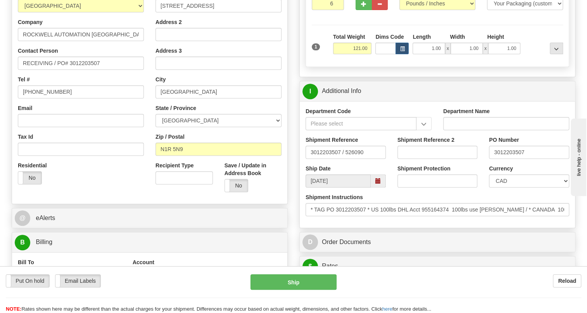
click at [457, 222] on div "Shipment Instructions * TAG PO 3012203507 * US 100lbs DHL Acct 955164374 100lbs…" at bounding box center [437, 207] width 275 height 29
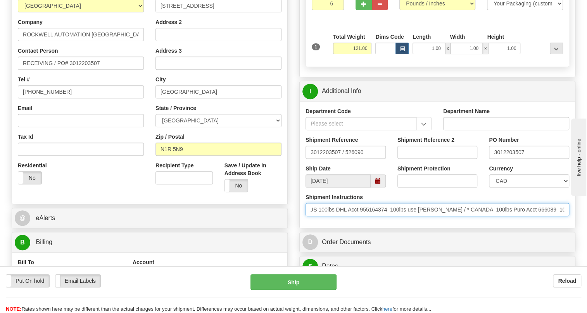
scroll to position [0, 90]
drag, startPoint x: 535, startPoint y: 228, endPoint x: 559, endPoint y: 228, distance: 24.4
click at [559, 216] on input "* TAG PO 3012203507 * US 100lbs DHL Acct 955164374 100lbs use Conway / * CANADA…" at bounding box center [437, 209] width 264 height 13
click at [505, 216] on input "* TAG PO 3012203507 * US 100lbs DHL Acct 955164374 100lbs use Conway / * CANADA…" at bounding box center [437, 209] width 264 height 13
drag, startPoint x: 504, startPoint y: 227, endPoint x: 486, endPoint y: 227, distance: 17.8
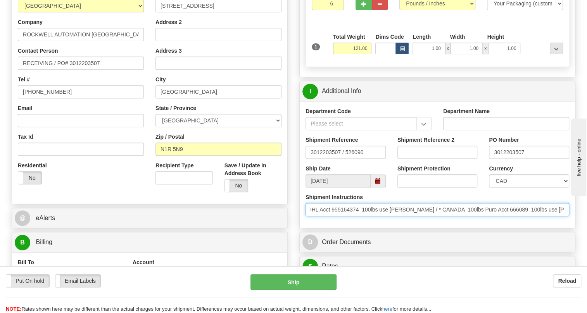
click at [486, 216] on input "* TAG PO 3012203507 * US 100lbs DHL Acct 955164374 100lbs use Conway / * CANADA…" at bounding box center [437, 209] width 264 height 13
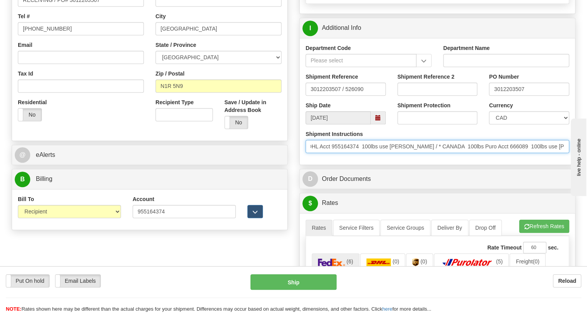
scroll to position [211, 0]
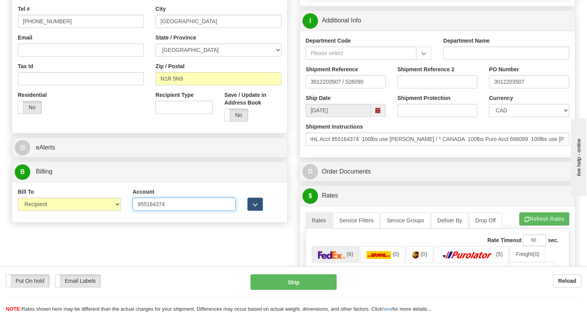
click at [156, 211] on input "955164374" at bounding box center [184, 204] width 103 height 13
click at [141, 211] on input "955164374" at bounding box center [184, 204] width 103 height 13
drag, startPoint x: 167, startPoint y: 223, endPoint x: 137, endPoint y: 223, distance: 30.2
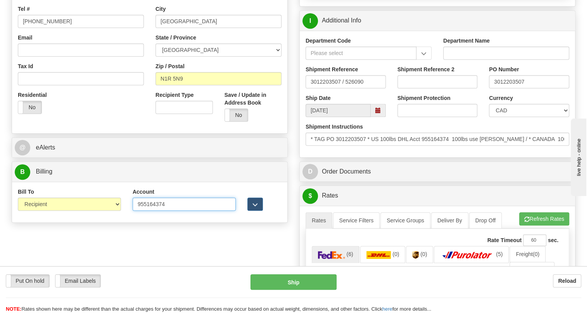
click at [137, 211] on input "955164374" at bounding box center [184, 204] width 103 height 13
drag, startPoint x: 148, startPoint y: 223, endPoint x: 142, endPoint y: 222, distance: 6.4
click at [142, 211] on input "955164374" at bounding box center [184, 204] width 103 height 13
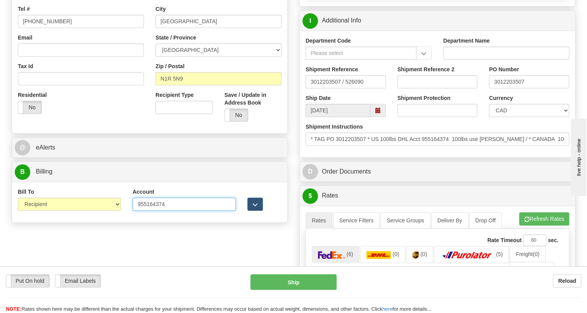
click at [142, 211] on input "955164374" at bounding box center [184, 204] width 103 height 13
paste input "666089"
click at [136, 211] on input "666089" at bounding box center [184, 204] width 103 height 13
type input "0666089"
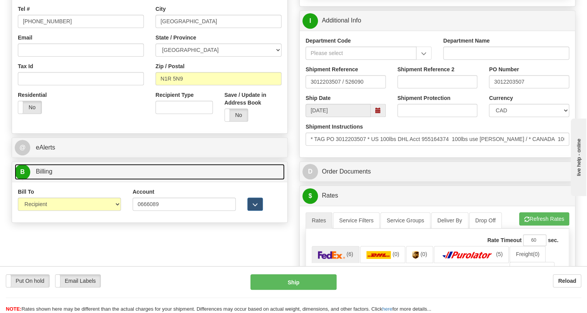
click at [57, 180] on link "B Billing" at bounding box center [150, 172] width 270 height 16
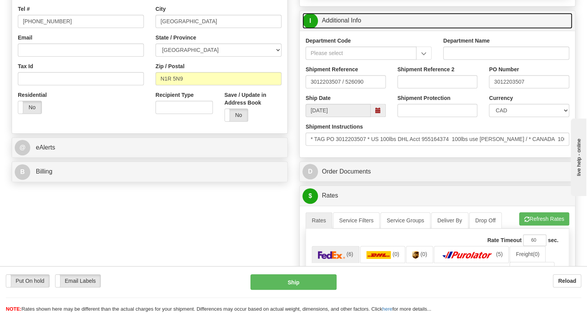
click at [348, 29] on link "I Additional Info" at bounding box center [437, 21] width 270 height 16
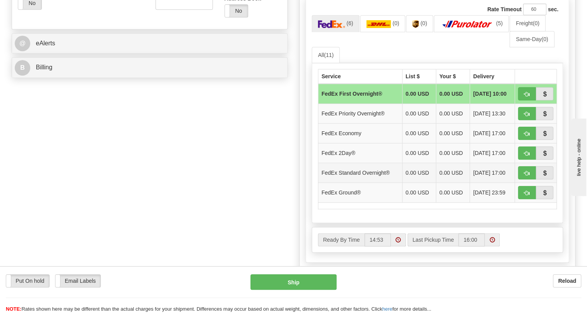
scroll to position [317, 0]
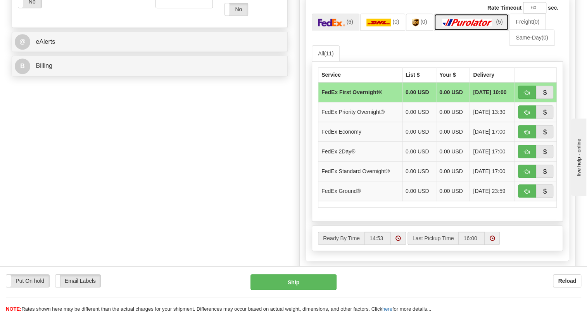
click at [470, 26] on img at bounding box center [467, 23] width 54 height 8
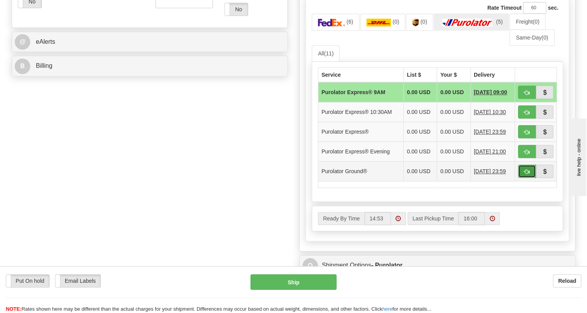
click at [526, 174] on span "button" at bounding box center [526, 171] width 5 height 5
type input "260"
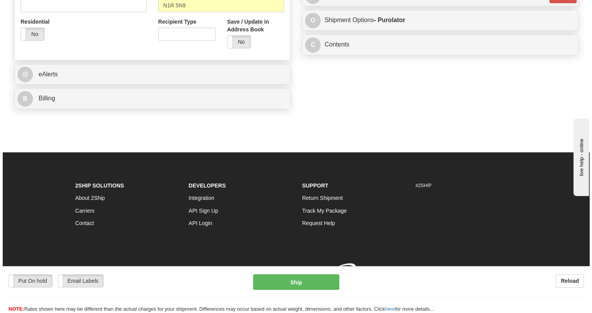
scroll to position [311, 0]
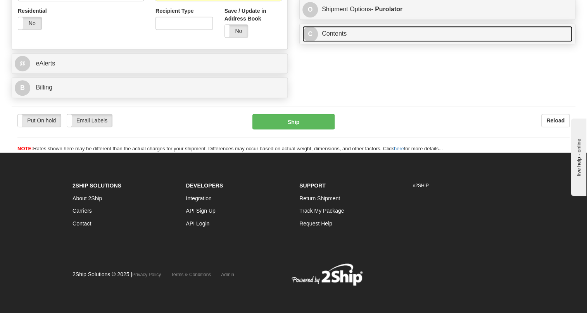
click at [334, 42] on link "C Contents" at bounding box center [437, 34] width 270 height 16
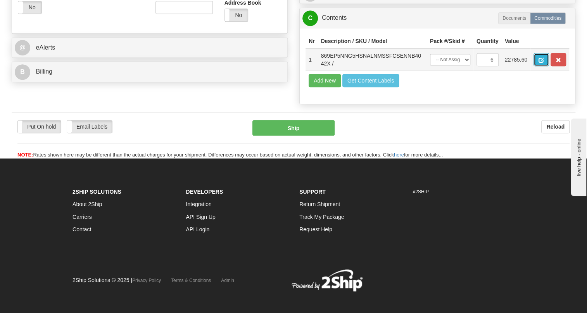
click at [543, 63] on span "button" at bounding box center [540, 60] width 5 height 5
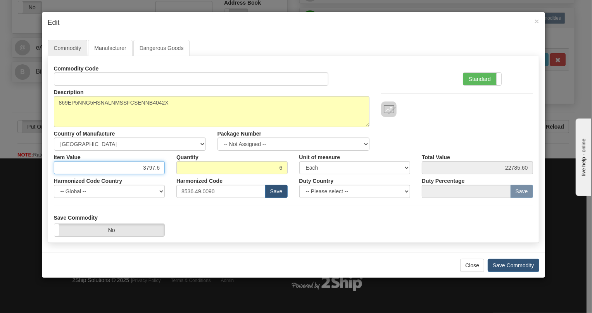
click at [149, 169] on input "3797.6" at bounding box center [109, 167] width 111 height 13
type input "5696.72"
type input "34180.32"
click at [479, 79] on label "Standard" at bounding box center [482, 79] width 38 height 12
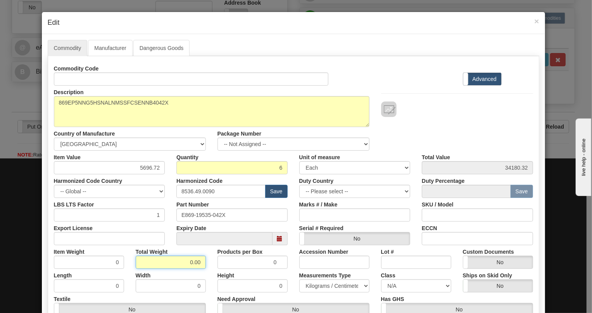
click at [180, 259] on input "0.00" at bounding box center [171, 262] width 70 height 13
type input "1.00"
type input "0.1667"
click at [314, 284] on select "Pounds / Inches Kilograms / Centimeters" at bounding box center [334, 285] width 70 height 13
select select "0"
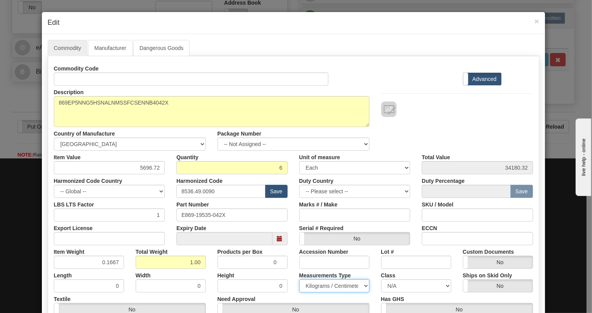
click at [299, 279] on select "Pounds / Inches Kilograms / Centimeters" at bounding box center [334, 285] width 70 height 13
drag, startPoint x: 113, startPoint y: 262, endPoint x: 116, endPoint y: 269, distance: 7.1
click at [116, 269] on div "Commodity Code Standard Advanced Description 869EP5NNG5HSNALNMSSFCSENNB4042X Co…" at bounding box center [293, 201] width 479 height 278
type input "0.1665"
click at [182, 272] on div "Width 0" at bounding box center [171, 281] width 82 height 24
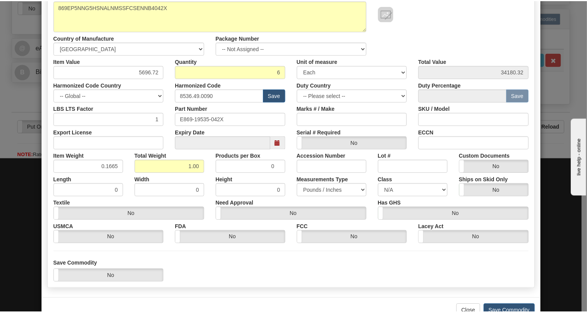
scroll to position [105, 0]
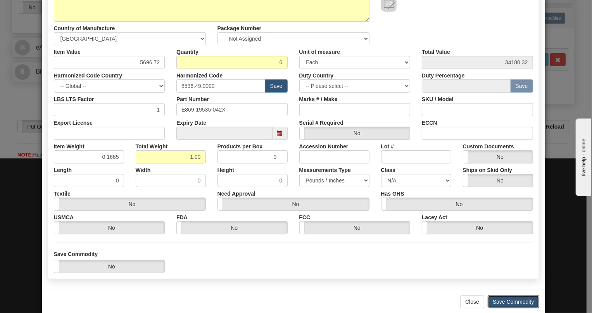
click at [505, 298] on button "Save Commodity" at bounding box center [514, 301] width 52 height 13
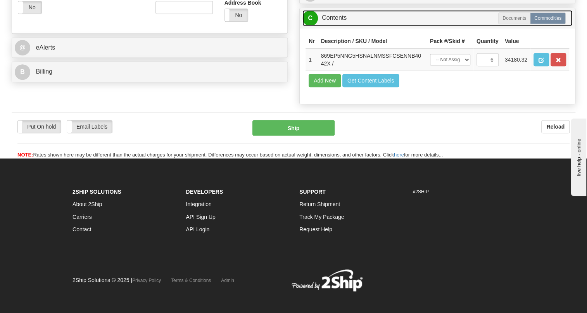
click at [337, 26] on link "C Contents" at bounding box center [437, 18] width 270 height 16
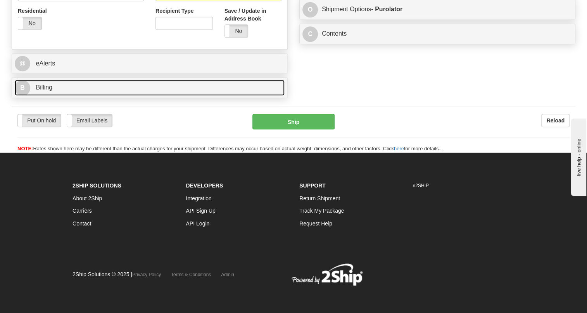
click at [47, 90] on span "Billing" at bounding box center [44, 87] width 17 height 7
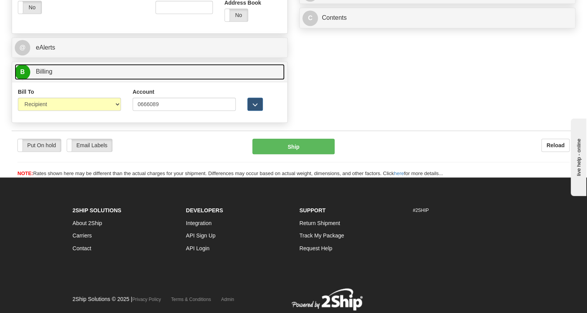
click at [47, 75] on span "Billing" at bounding box center [44, 71] width 17 height 7
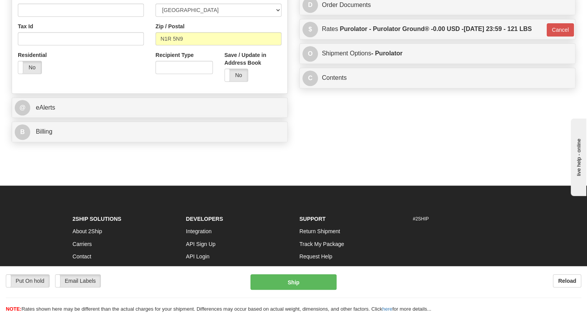
scroll to position [135, 0]
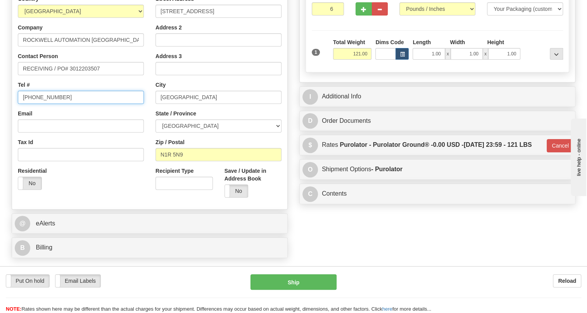
click at [45, 104] on input "[PHONE_NUMBER]" at bounding box center [81, 97] width 126 height 13
paste input "519-740-4100"
type input "519-740-4100"
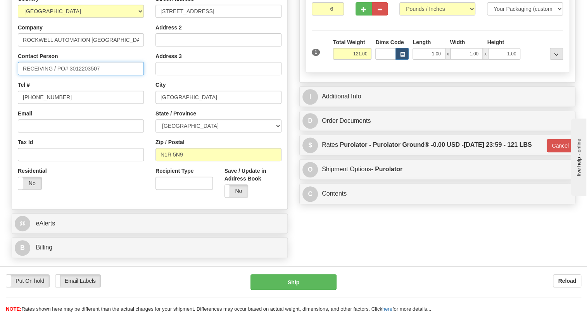
click at [23, 75] on input "RECEIVING / PO# 3012203507" at bounding box center [81, 68] width 126 height 13
paste input "Winnie Zhuang/519-740-4100"
click at [59, 75] on input "Winnie Zhuang/519-740-4100RECEIVING / PO# 3012203507" at bounding box center [81, 68] width 126 height 13
drag, startPoint x: 93, startPoint y: 86, endPoint x: 66, endPoint y: 85, distance: 26.7
click at [66, 75] on input "Winnie Zhuang / RECEIVING / PO# 3012203507" at bounding box center [81, 68] width 126 height 13
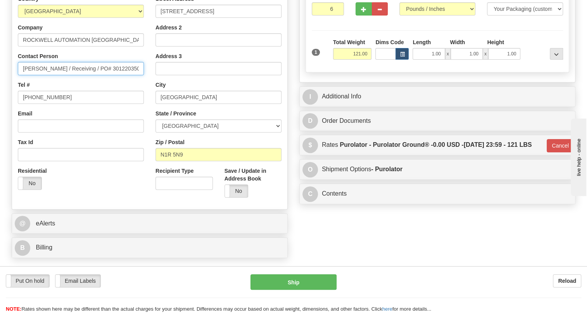
type input "Winnie Zhuang / Receiving / PO# 3012203507"
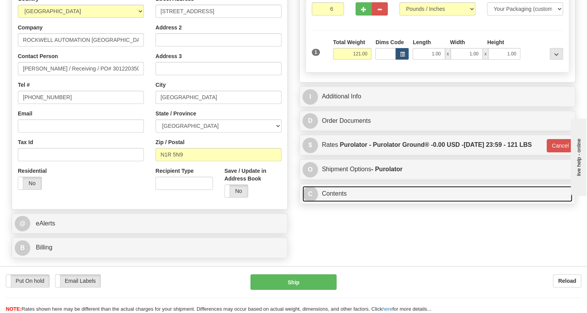
click at [331, 202] on link "C Contents" at bounding box center [437, 194] width 270 height 16
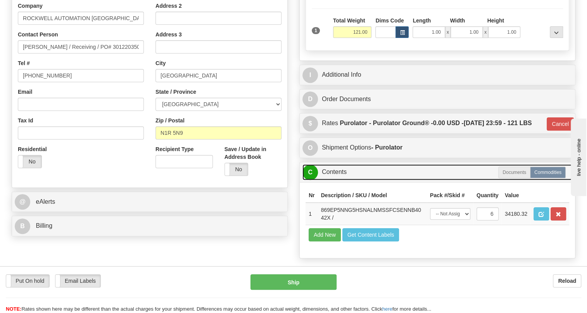
scroll to position [241, 0]
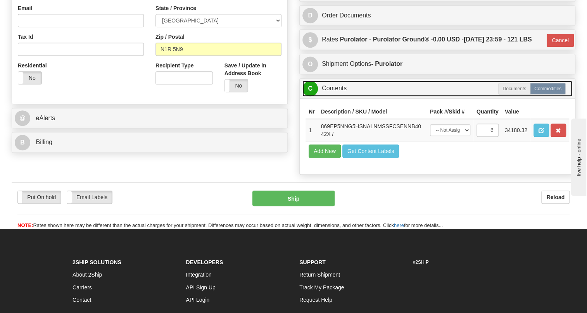
click at [331, 97] on link "C Contents" at bounding box center [437, 89] width 270 height 16
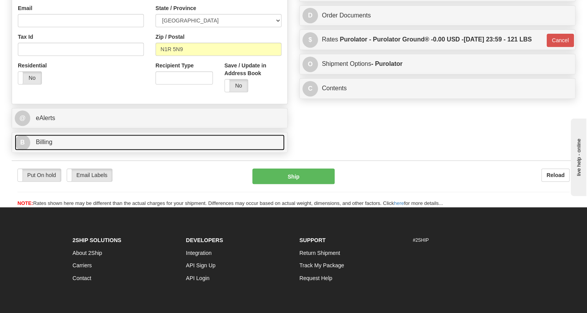
click at [44, 145] on span "Billing" at bounding box center [44, 142] width 17 height 7
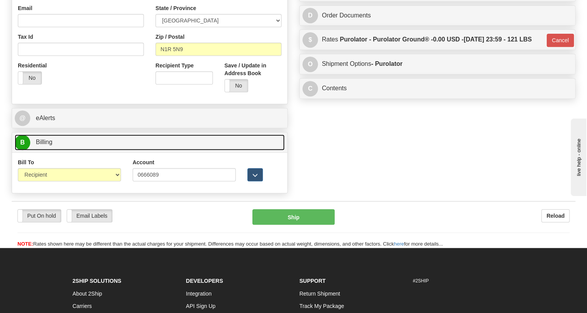
click at [44, 145] on span "Billing" at bounding box center [44, 142] width 17 height 7
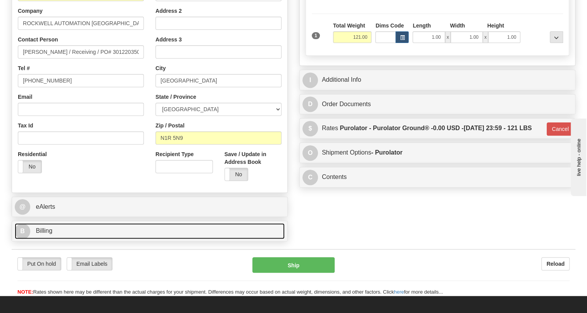
scroll to position [135, 0]
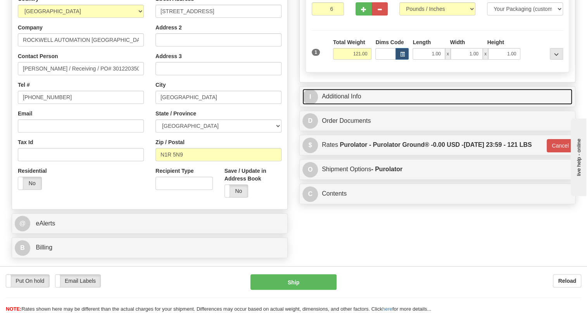
click at [341, 105] on link "I Additional Info" at bounding box center [437, 97] width 270 height 16
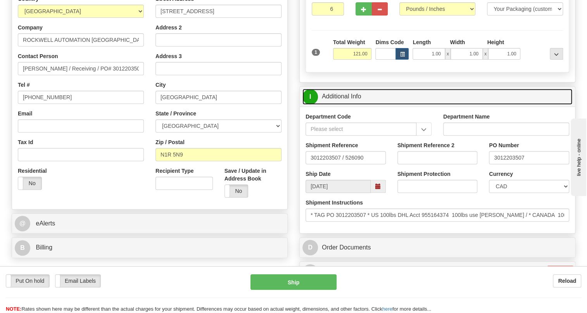
click at [345, 105] on link "I Additional Info" at bounding box center [437, 97] width 270 height 16
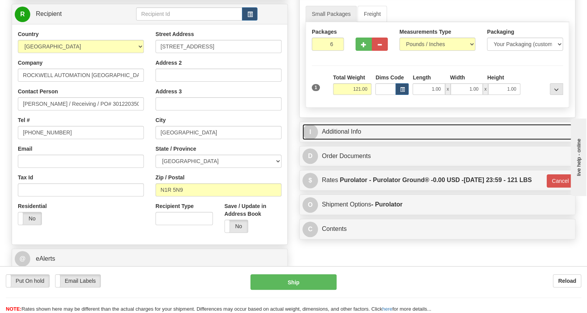
scroll to position [65, 0]
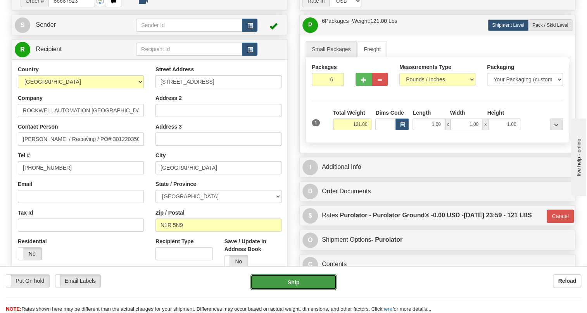
click at [295, 284] on button "Ship" at bounding box center [293, 282] width 86 height 16
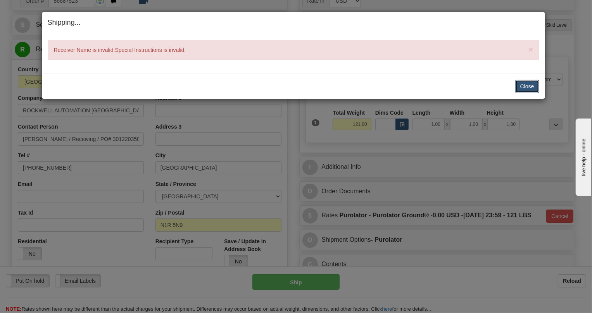
click at [529, 85] on button "Close" at bounding box center [527, 86] width 24 height 13
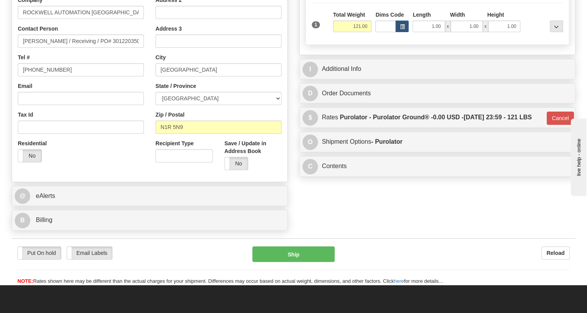
scroll to position [171, 0]
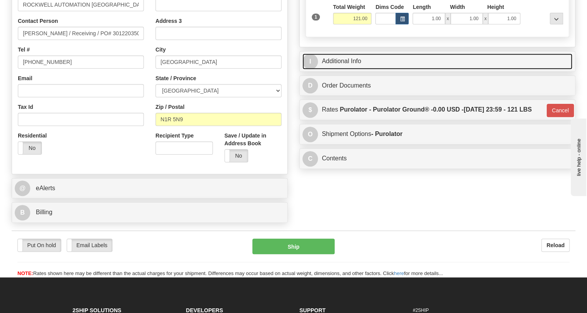
click at [338, 69] on link "I Additional Info" at bounding box center [437, 61] width 270 height 16
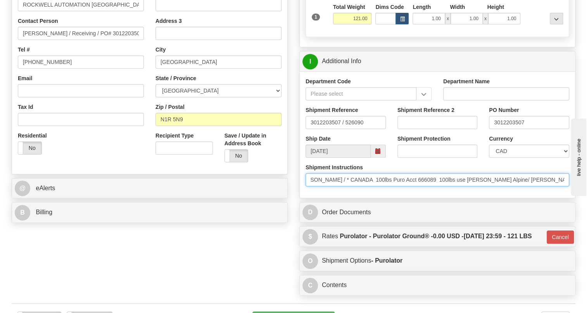
scroll to position [0, 293]
drag, startPoint x: 310, startPoint y: 197, endPoint x: 583, endPoint y: 205, distance: 272.6
click at [583, 205] on div "Toggle navigation Settings Shipping Preferences Fields Preferences New" at bounding box center [293, 89] width 587 height 521
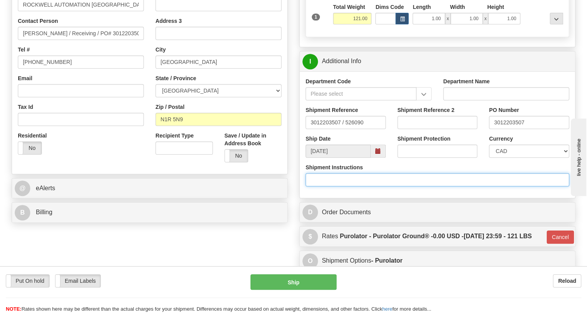
scroll to position [0, 0]
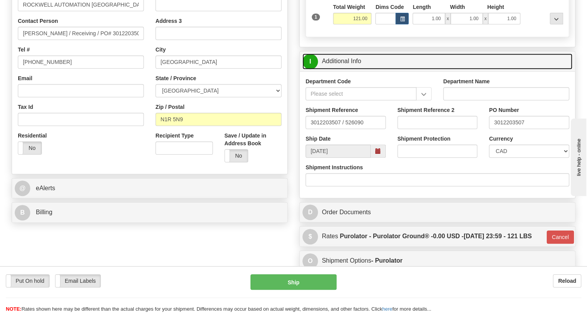
click at [350, 69] on link "I Additional Info" at bounding box center [437, 61] width 270 height 16
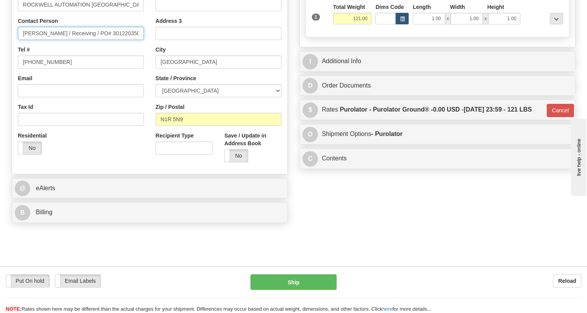
drag, startPoint x: 88, startPoint y: 50, endPoint x: 61, endPoint y: 54, distance: 27.8
click at [61, 40] on input "Winnie Zhuang / Receiving / PO# 3012203507" at bounding box center [81, 33] width 126 height 13
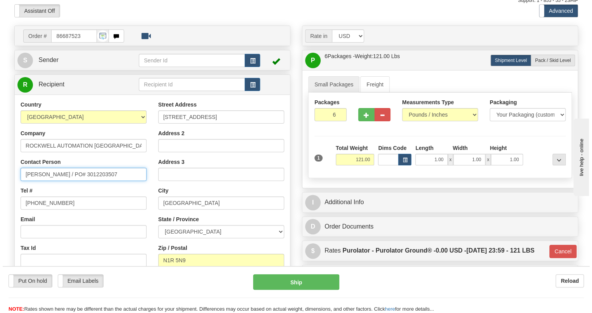
scroll to position [65, 0]
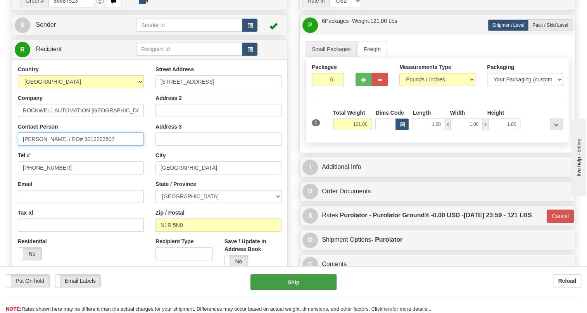
type input "Winnie Zhuang / PO# 3012203507"
click at [296, 283] on button "Ship" at bounding box center [293, 282] width 86 height 16
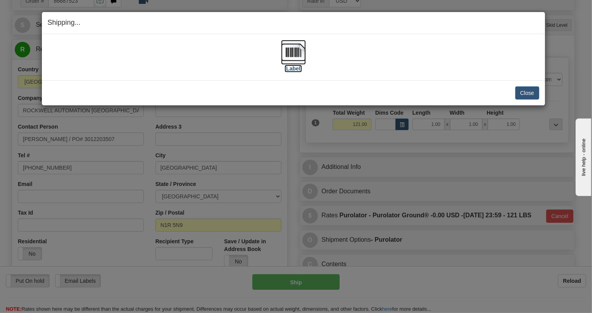
click at [291, 50] on img at bounding box center [293, 52] width 25 height 25
drag, startPoint x: 527, startPoint y: 93, endPoint x: 498, endPoint y: 94, distance: 29.5
click at [525, 93] on button "Close" at bounding box center [527, 92] width 24 height 13
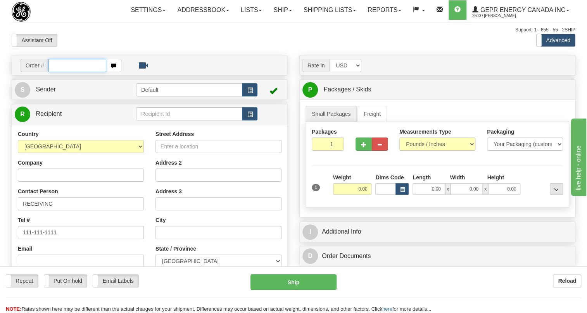
click at [61, 72] on input "text" at bounding box center [77, 65] width 58 height 13
paste input "0086689519"
click at [60, 72] on input "0086689519" at bounding box center [77, 65] width 58 height 13
type input "86689519"
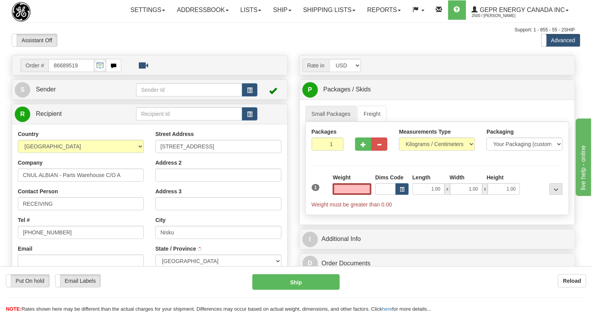
type input "NISKU"
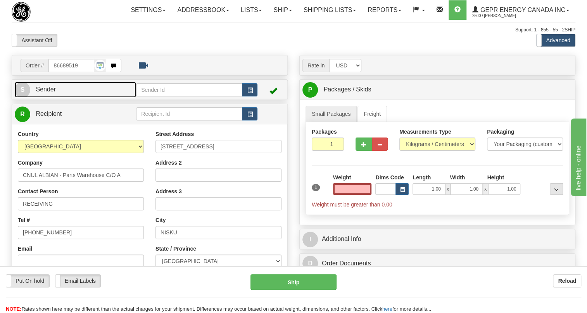
type input "0.00"
drag, startPoint x: 54, startPoint y: 107, endPoint x: 16, endPoint y: 105, distance: 38.5
click at [53, 93] on span "Sender" at bounding box center [46, 89] width 20 height 7
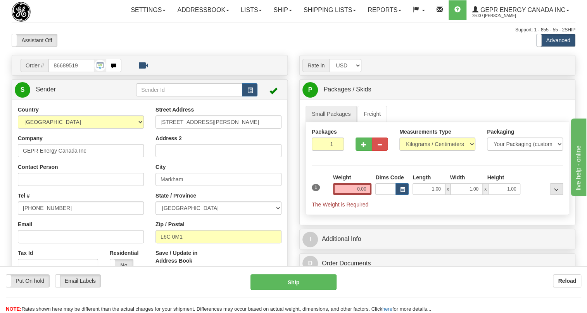
type input "MARKHAM"
click at [53, 215] on input "[PHONE_NUMBER]" at bounding box center [81, 208] width 126 height 13
paste input "[PHONE_NUMBER]"
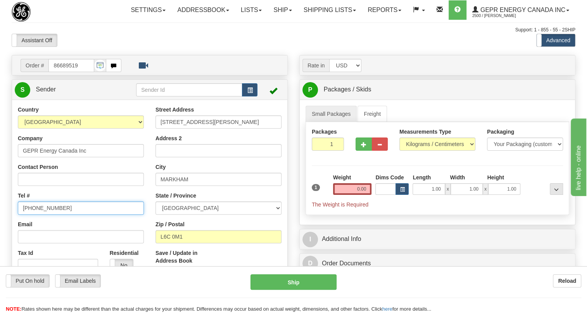
type input "[PHONE_NUMBER]"
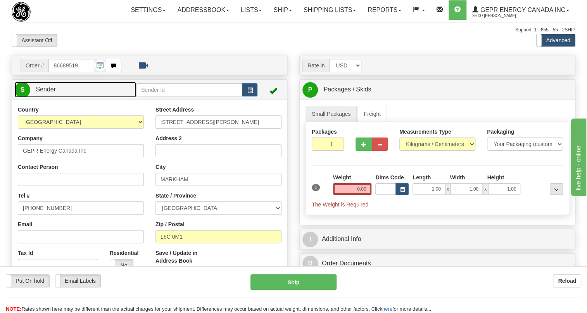
click at [46, 93] on span "Sender" at bounding box center [46, 89] width 20 height 7
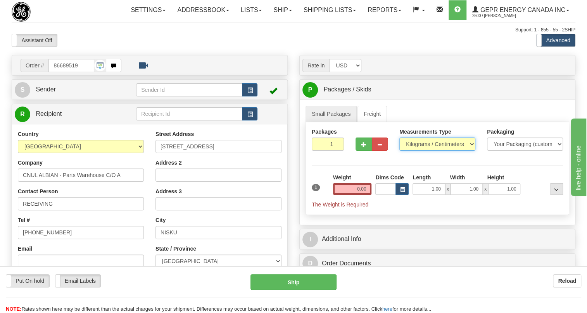
click at [424, 151] on select "Pounds / Inches Kilograms / Centimeters" at bounding box center [437, 144] width 76 height 13
select select "0"
click at [399, 151] on select "Pounds / Inches Kilograms / Centimeters" at bounding box center [437, 144] width 76 height 13
click at [355, 195] on input "0.00" at bounding box center [352, 189] width 39 height 12
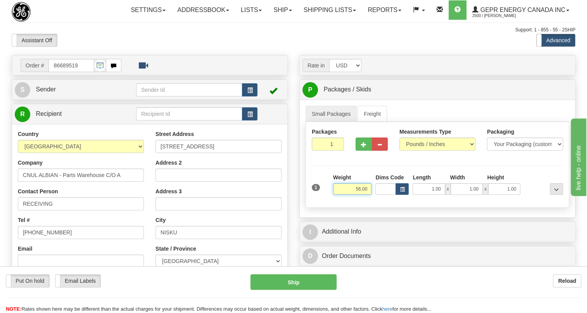
type input "56.00"
click at [328, 151] on input "1" at bounding box center [328, 144] width 32 height 13
type input "2"
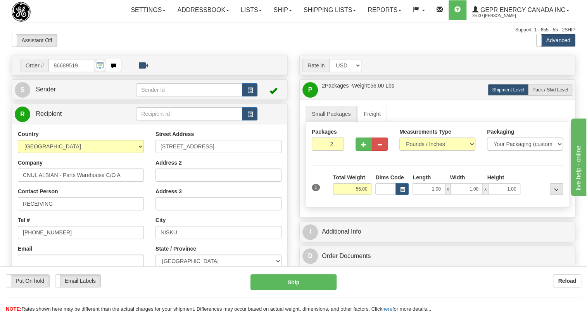
click at [138, 174] on div "Country AFGHANISTAN ALAND ISLANDS ALBANIA ALGERIA AMERICAN SAMOA ANDORRA ANGOLA…" at bounding box center [81, 230] width 138 height 201
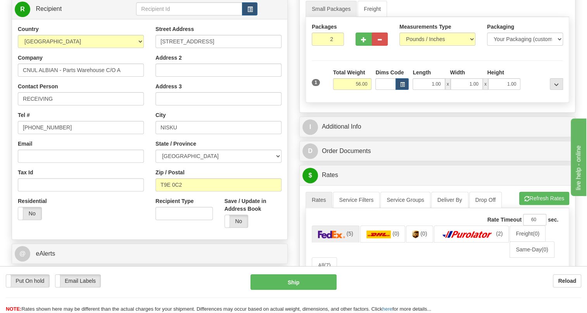
scroll to position [105, 0]
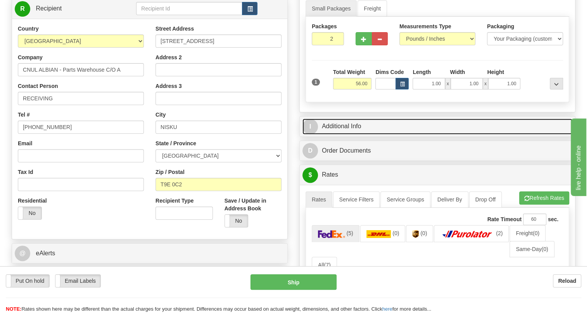
click at [350, 135] on link "I Additional Info" at bounding box center [437, 127] width 270 height 16
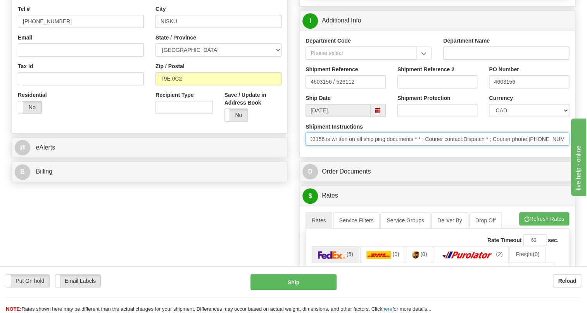
scroll to position [0, 370]
drag, startPoint x: 495, startPoint y: 156, endPoint x: 565, endPoint y: 156, distance: 69.8
click at [565, 146] on input "* PO 4603156 * Attention To CNUL Albian Warehouse * Shipping Instructions Colle…" at bounding box center [437, 139] width 264 height 13
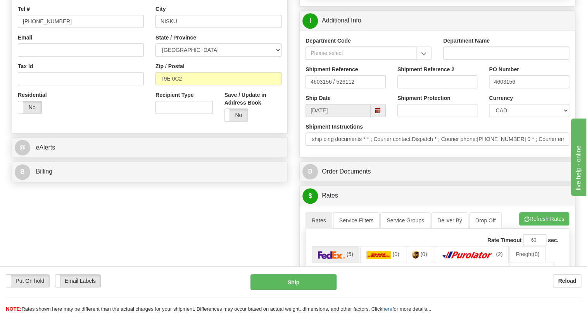
scroll to position [0, 0]
click at [335, 157] on div "Department Code Department Name Shipment Reference 4603156 / 526112 Shipment Re…" at bounding box center [437, 94] width 275 height 127
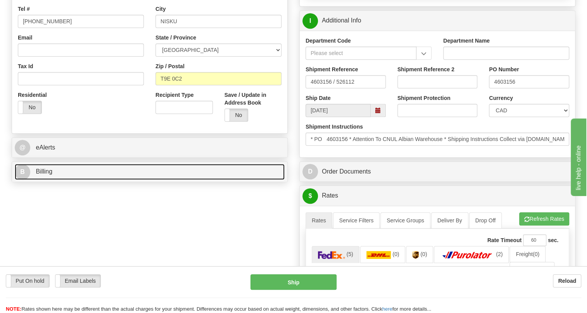
click at [50, 175] on span "Billing" at bounding box center [44, 171] width 17 height 7
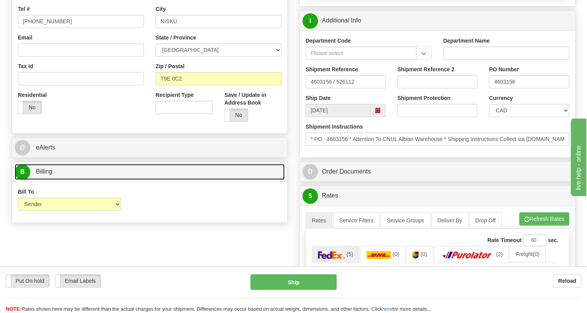
click at [50, 175] on span "Billing" at bounding box center [44, 171] width 17 height 7
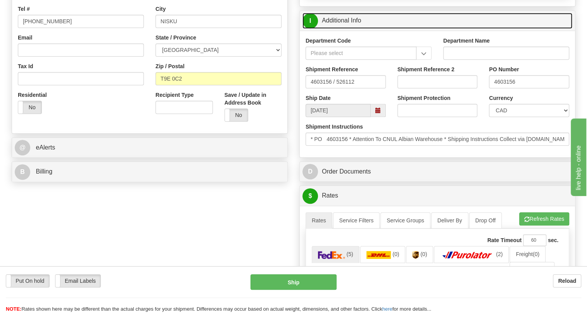
click at [341, 29] on link "I Additional Info" at bounding box center [437, 21] width 270 height 16
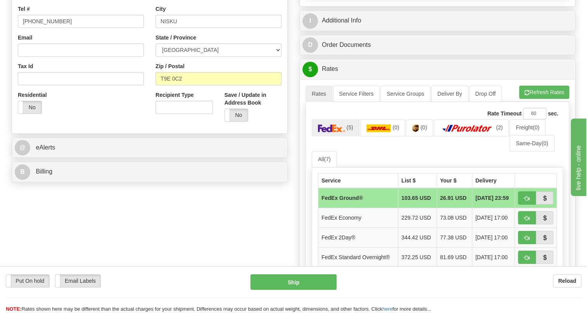
scroll to position [105, 0]
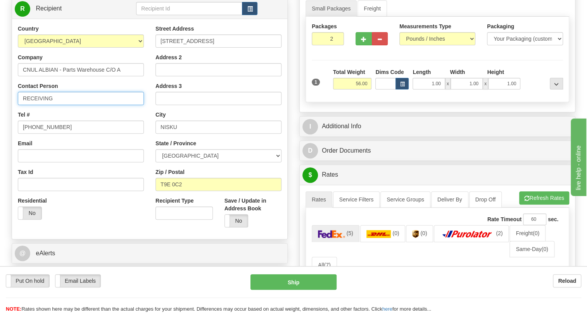
click at [25, 105] on input "RECEIVING" at bounding box center [81, 98] width 126 height 13
click at [24, 105] on input "RECEIVING" at bounding box center [81, 98] width 126 height 13
paste input "Luc Terrien"
type input "Luc Terrien RECEIVING"
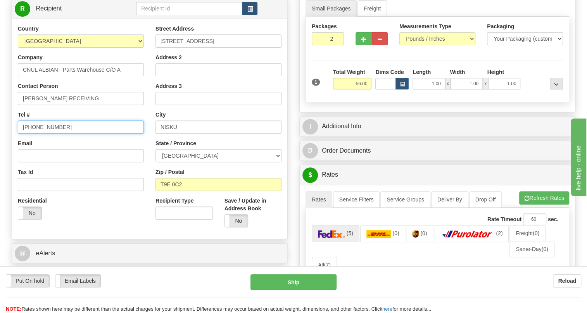
click at [39, 134] on input "[PHONE_NUMBER]" at bounding box center [81, 127] width 126 height 13
paste input "403-716-6379"
type input "403-716-6379"
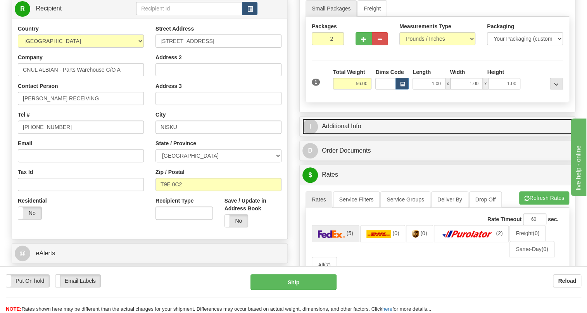
click at [353, 135] on link "I Additional Info" at bounding box center [437, 127] width 270 height 16
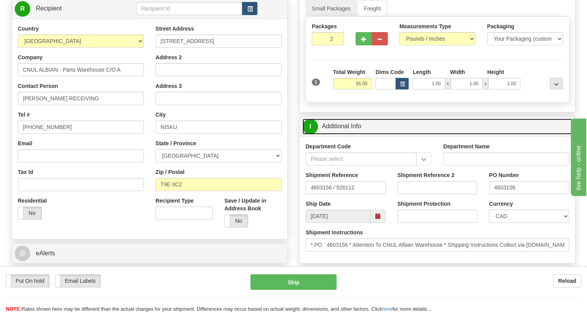
click at [353, 135] on link "I Additional Info" at bounding box center [437, 127] width 270 height 16
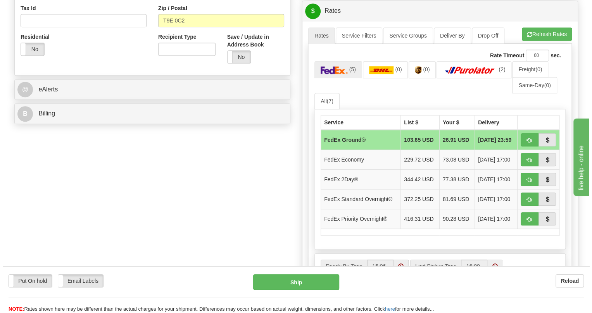
scroll to position [282, 0]
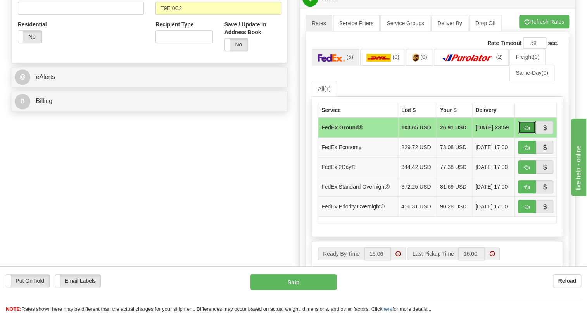
click at [524, 131] on span "button" at bounding box center [526, 128] width 5 height 5
type input "92"
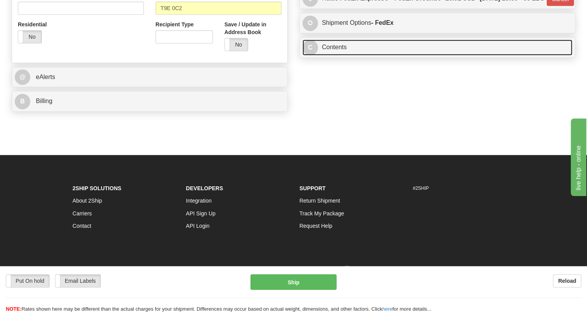
click at [335, 55] on link "C Contents" at bounding box center [437, 48] width 270 height 16
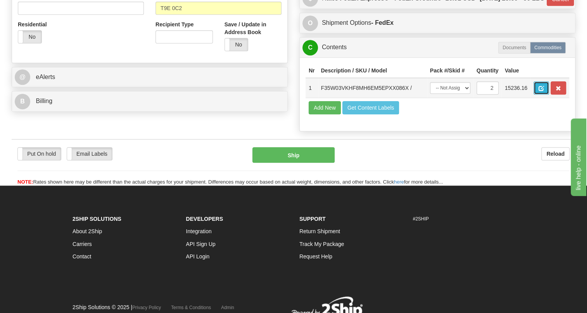
click at [538, 95] on button "button" at bounding box center [541, 87] width 16 height 13
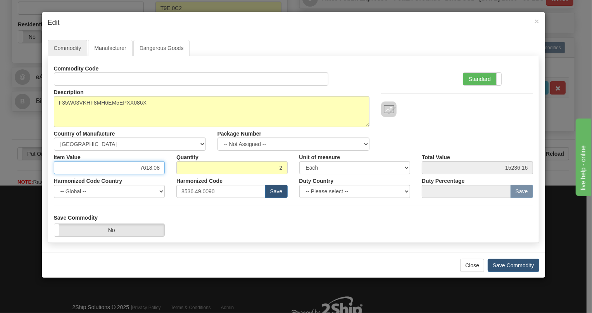
click at [150, 167] on input "7618.08" at bounding box center [109, 167] width 111 height 13
type input "8148.08"
type input "16296.16"
click at [479, 79] on label "Standard" at bounding box center [482, 79] width 38 height 12
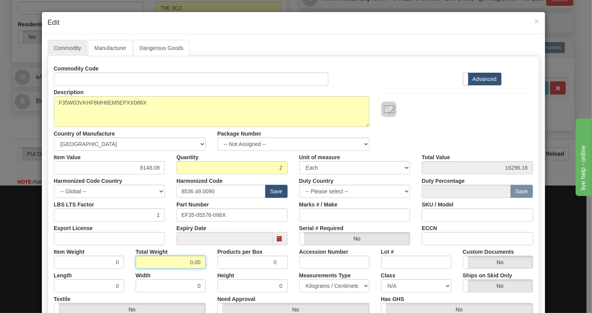
click at [185, 260] on input "0.00" at bounding box center [171, 262] width 70 height 13
type input "1.00"
type input "0.5000"
click at [322, 286] on select "Pounds / Inches Kilograms / Centimeters" at bounding box center [334, 285] width 70 height 13
select select "0"
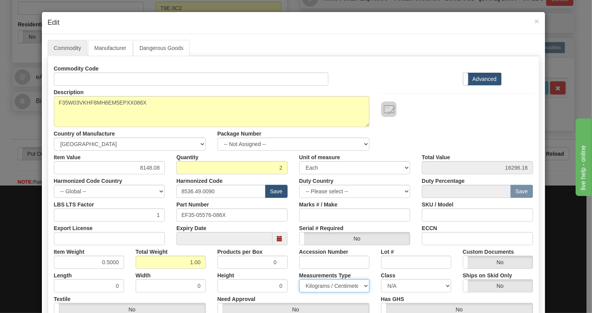
click at [299, 279] on select "Pounds / Inches Kilograms / Centimeters" at bounding box center [334, 285] width 70 height 13
click at [293, 265] on div "Accession Number" at bounding box center [334, 257] width 82 height 24
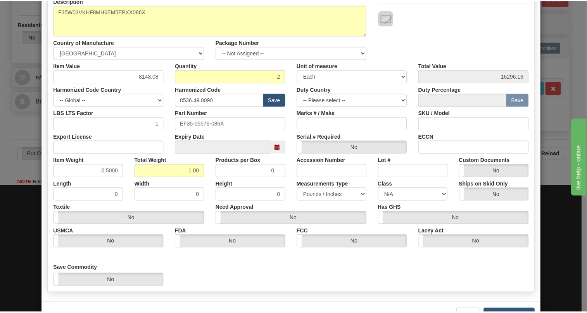
scroll to position [105, 0]
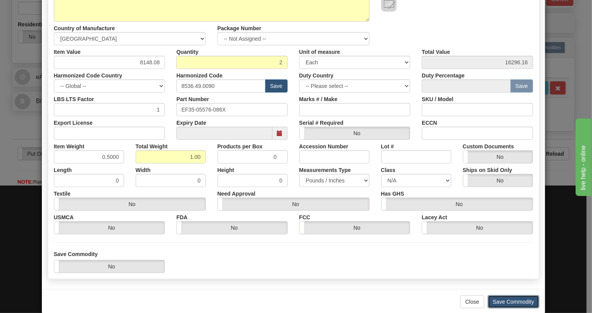
drag, startPoint x: 512, startPoint y: 300, endPoint x: 509, endPoint y: 297, distance: 4.4
click at [511, 300] on button "Save Commodity" at bounding box center [514, 301] width 52 height 13
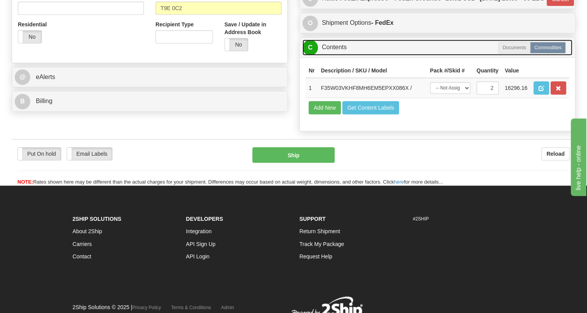
click at [337, 55] on link "C Contents" at bounding box center [437, 48] width 270 height 16
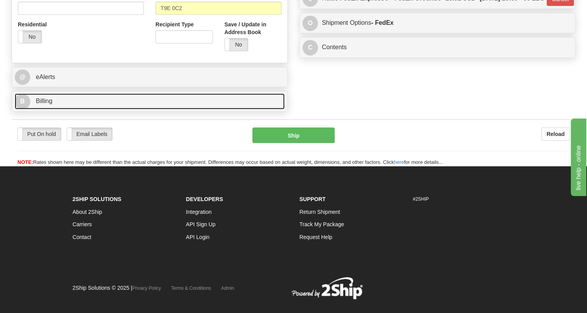
click at [42, 104] on span "Billing" at bounding box center [44, 101] width 17 height 7
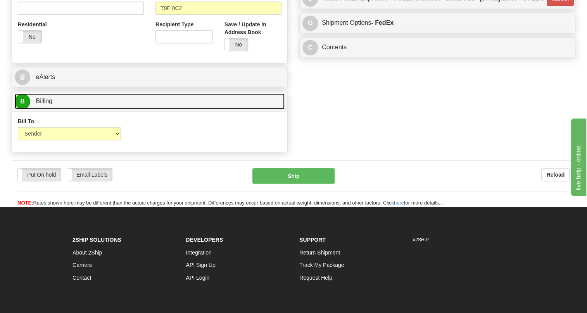
click at [42, 104] on span "Billing" at bounding box center [44, 101] width 17 height 7
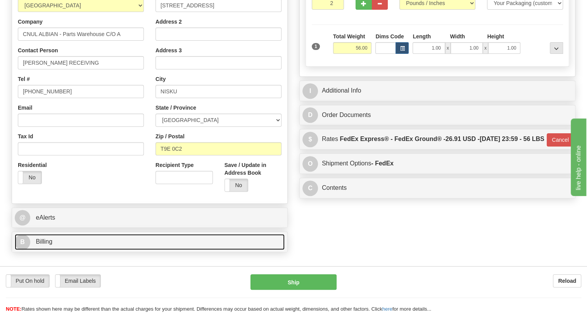
scroll to position [141, 0]
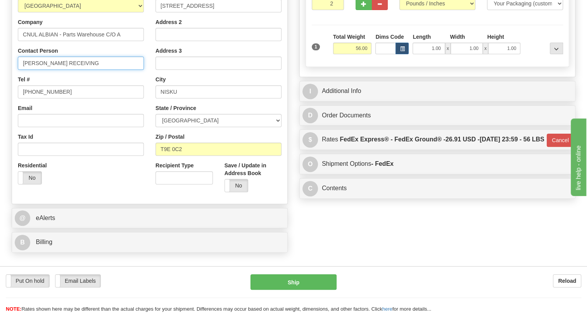
click at [50, 70] on input "Luc Terrien RECEIVING" at bounding box center [81, 63] width 126 height 13
type input "Luc Terrien / RECEIVING"
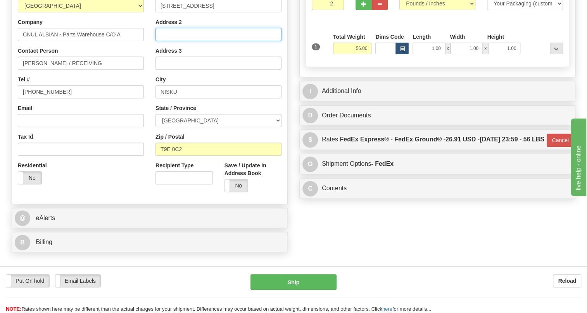
click at [158, 41] on input "Address 2" at bounding box center [218, 34] width 126 height 13
paste input "Attention To CNUL Albian Warehouse"
type input "Attention To CNUL Albian Warehouse"
click at [293, 99] on div "Rate in Account Currency ARN AWG AUD AUS BHD BBD BFR BMD BRC BRL GBP UKL BND BG…" at bounding box center [437, 58] width 288 height 288
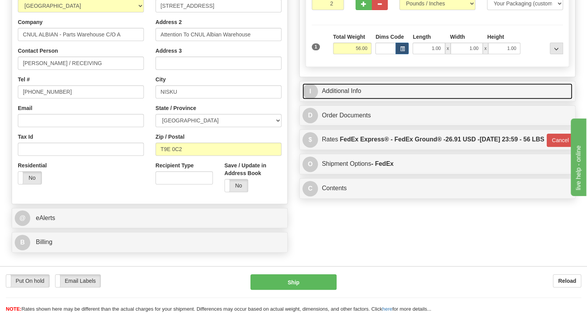
click at [338, 99] on link "I Additional Info" at bounding box center [437, 91] width 270 height 16
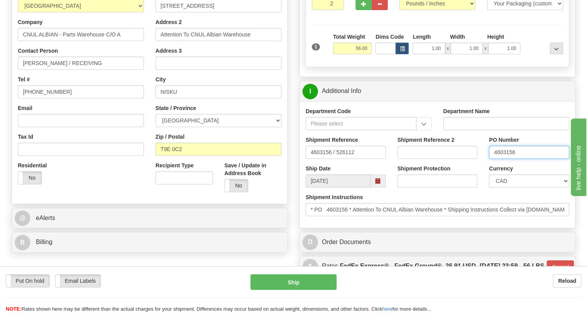
click at [505, 159] on input "4603156" at bounding box center [529, 152] width 80 height 13
click at [101, 70] on input "Luc Terrien / RECEIVING" at bounding box center [81, 63] width 126 height 13
paste input "4603156"
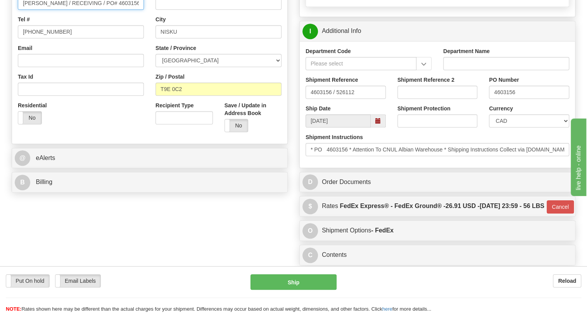
scroll to position [211, 0]
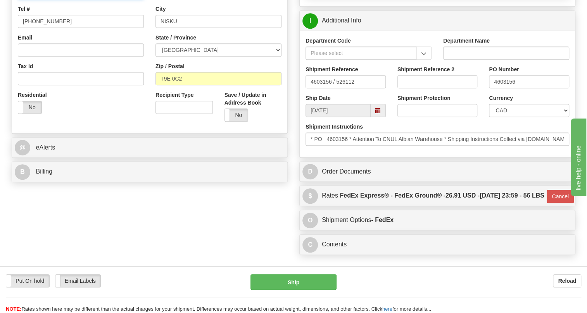
type input "Luc Terrien / RECEIVING / PO# 4603156"
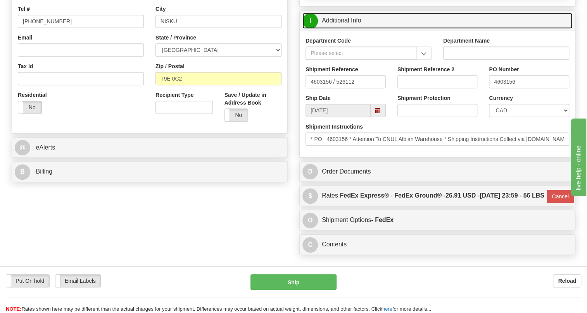
click at [352, 29] on link "I Additional Info" at bounding box center [437, 21] width 270 height 16
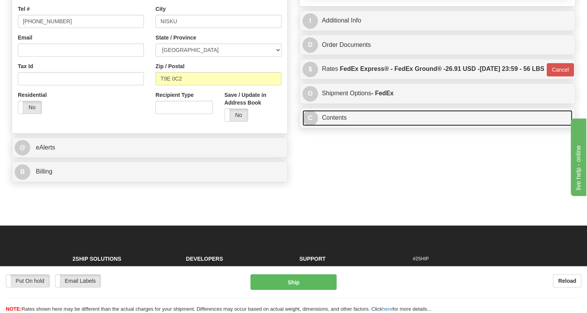
click at [336, 126] on link "C Contents" at bounding box center [437, 118] width 270 height 16
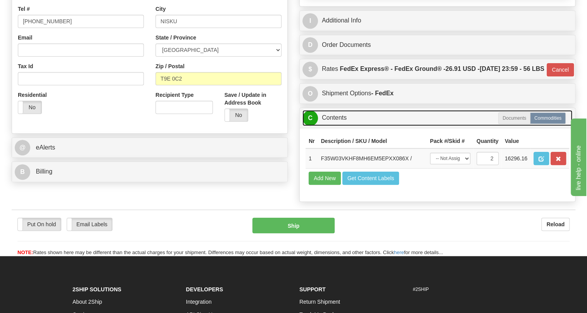
click at [336, 126] on link "C Contents" at bounding box center [437, 118] width 270 height 16
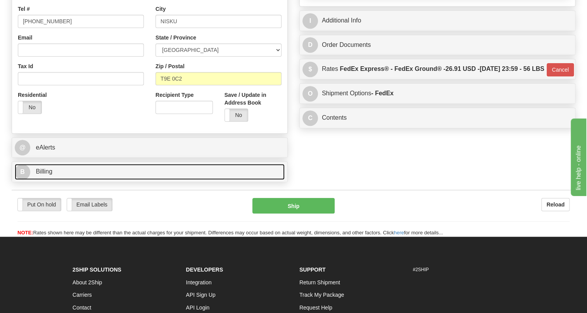
click at [43, 175] on span "Billing" at bounding box center [44, 171] width 17 height 7
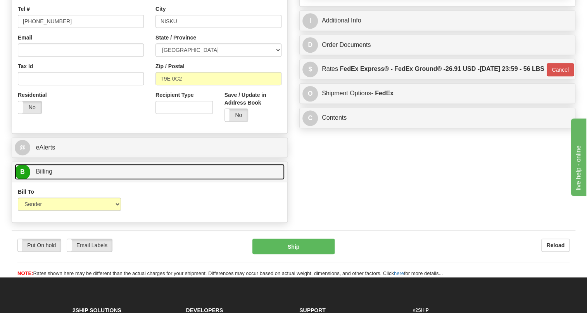
click at [43, 175] on span "Billing" at bounding box center [44, 171] width 17 height 7
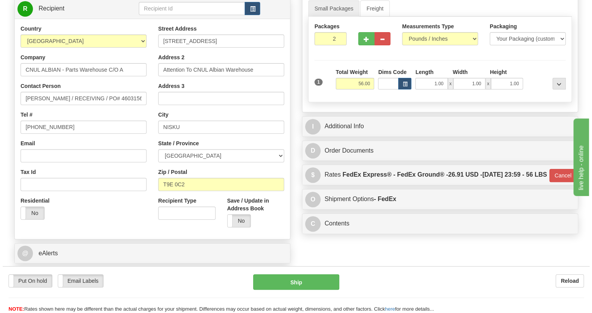
scroll to position [70, 0]
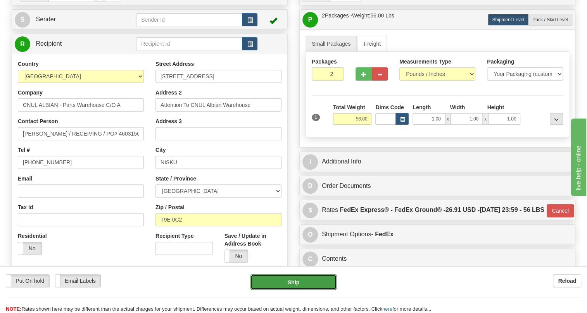
click at [298, 281] on button "Ship" at bounding box center [293, 282] width 86 height 16
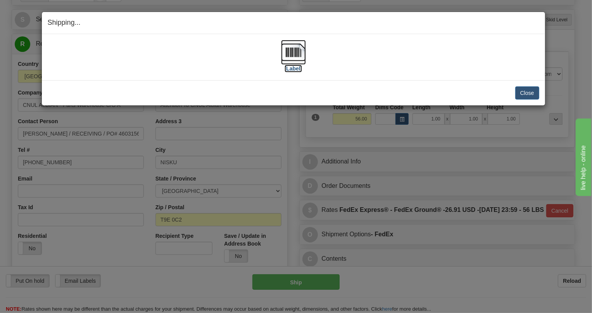
click at [295, 57] on img at bounding box center [293, 52] width 25 height 25
click at [526, 91] on button "Close" at bounding box center [527, 92] width 24 height 13
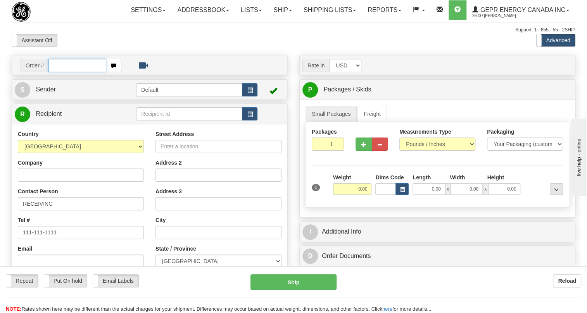
click at [66, 72] on input "text" at bounding box center [77, 65] width 58 height 13
paste input "0086689526"
click at [59, 72] on input "0086689526" at bounding box center [77, 65] width 58 height 13
type input "86689526"
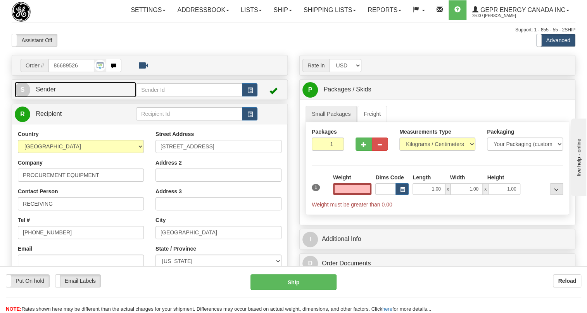
type input "0.00"
click at [49, 93] on span "Sender" at bounding box center [46, 89] width 20 height 7
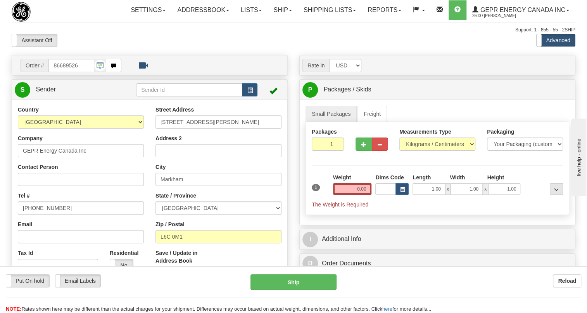
type input "MARKHAM"
click at [48, 215] on input "[PHONE_NUMBER]" at bounding box center [81, 208] width 126 height 13
paste input "[PHONE_NUMBER]"
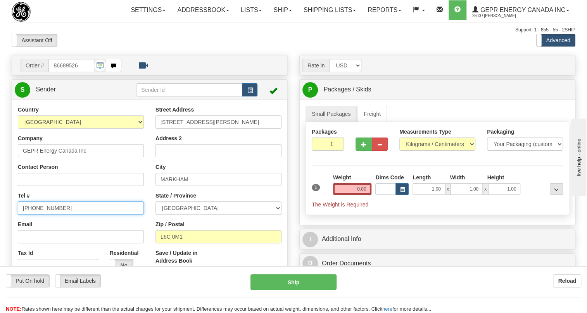
type input "[PHONE_NUMBER]"
click at [143, 242] on div "Email" at bounding box center [81, 232] width 126 height 23
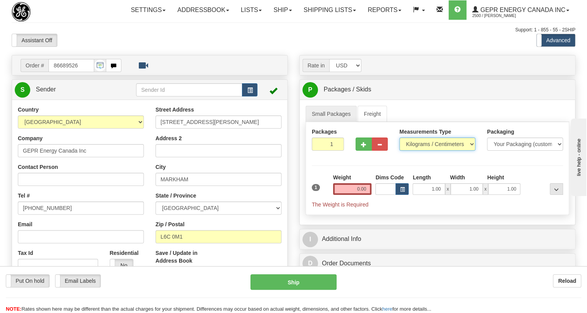
click at [429, 151] on select "Pounds / Inches Kilograms / Centimeters" at bounding box center [437, 144] width 76 height 13
select select "0"
click at [399, 151] on select "Pounds / Inches Kilograms / Centimeters" at bounding box center [437, 144] width 76 height 13
click at [351, 195] on input "0.00" at bounding box center [352, 189] width 39 height 12
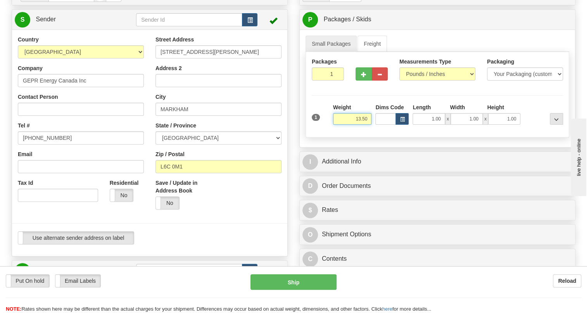
type input "13.50"
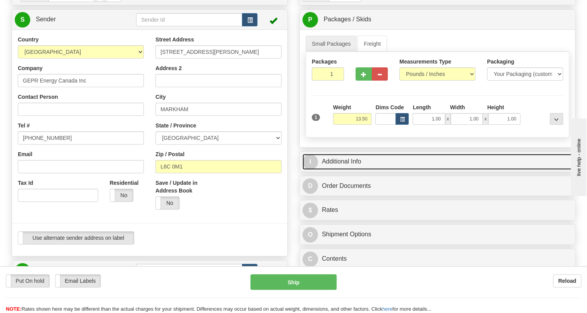
click at [331, 170] on link "I Additional Info" at bounding box center [437, 162] width 270 height 16
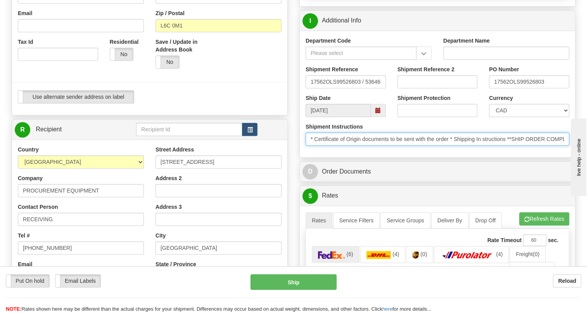
drag, startPoint x: 497, startPoint y: 155, endPoint x: 306, endPoint y: 166, distance: 190.6
click at [306, 152] on div "Shipment Instructions * Certificate of Origin documents to be sent with the ord…" at bounding box center [437, 137] width 275 height 29
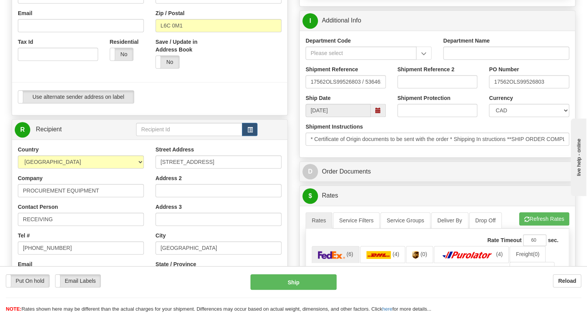
click at [398, 157] on div "Department Code Department Name Shipment Reference 17562OLS99526803 / 536462 Sh…" at bounding box center [437, 94] width 275 height 127
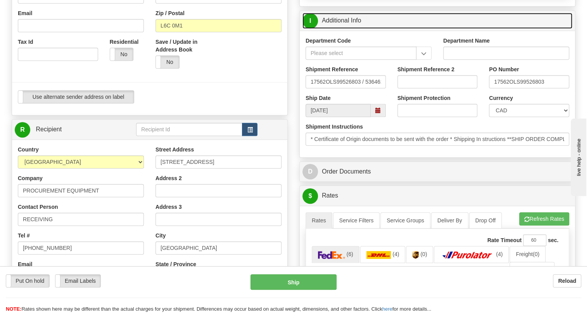
click at [345, 29] on link "I Additional Info" at bounding box center [437, 21] width 270 height 16
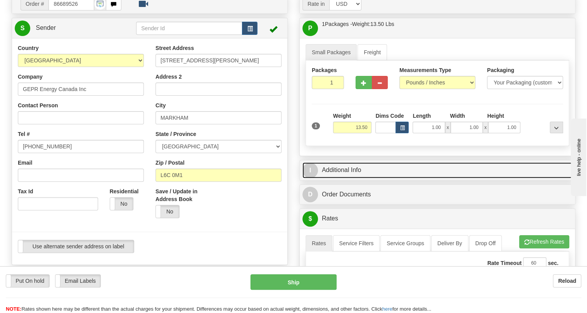
scroll to position [35, 0]
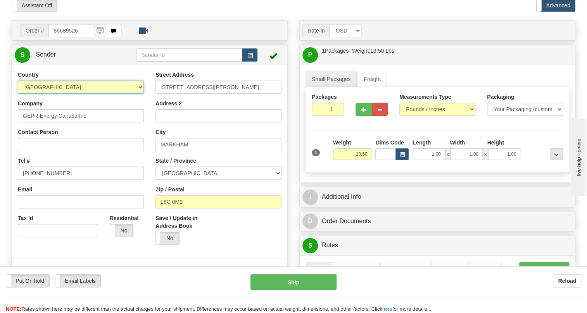
click at [41, 94] on select "[GEOGRAPHIC_DATA] [GEOGRAPHIC_DATA] [GEOGRAPHIC_DATA] [GEOGRAPHIC_DATA] [US_STA…" at bounding box center [81, 87] width 126 height 13
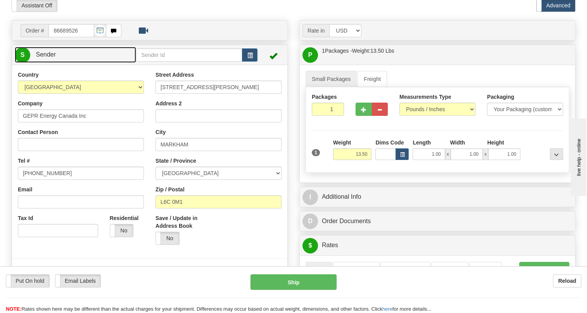
click at [50, 58] on span "Sender" at bounding box center [46, 54] width 20 height 7
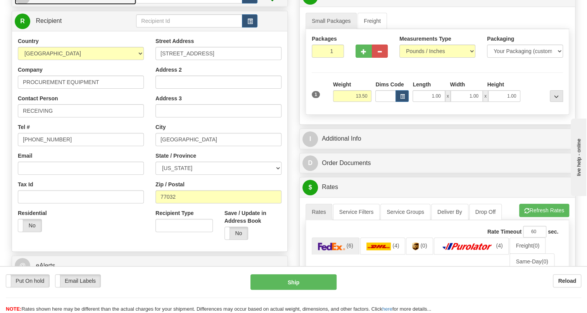
scroll to position [105, 0]
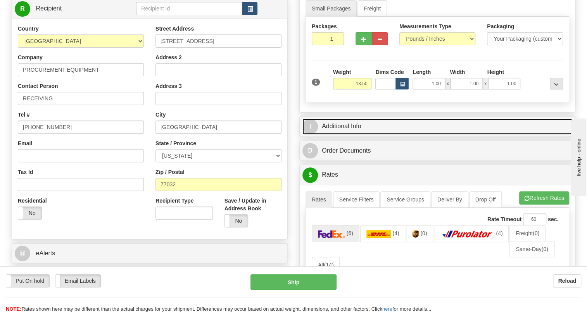
click at [353, 135] on link "I Additional Info" at bounding box center [437, 127] width 270 height 16
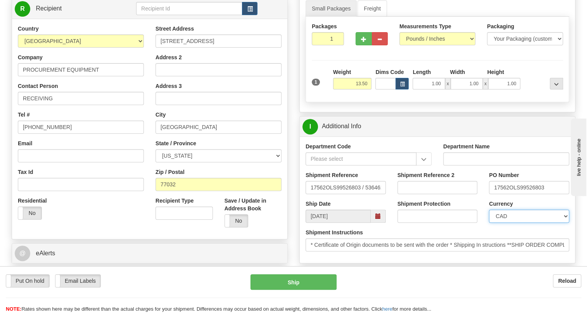
click at [511, 223] on select "CAD USD EUR ZAR [PERSON_NAME] ARN AUD AUS AWG BBD BFR BGN BHD BMD BND BRC BRL C…" at bounding box center [529, 216] width 80 height 13
select select "1"
click at [489, 223] on select "CAD USD EUR ZAR [PERSON_NAME] ARN AUD AUS AWG BBD BFR BGN BHD BMD BND BRC BRL C…" at bounding box center [529, 216] width 80 height 13
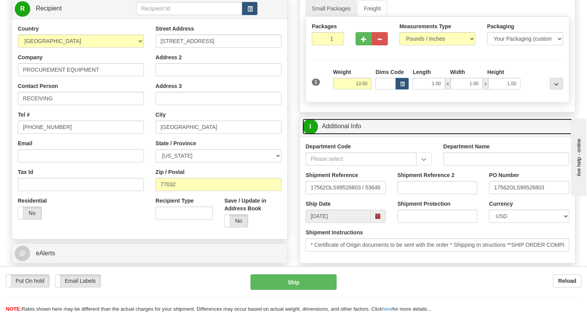
click at [355, 135] on link "I Additional Info" at bounding box center [437, 127] width 270 height 16
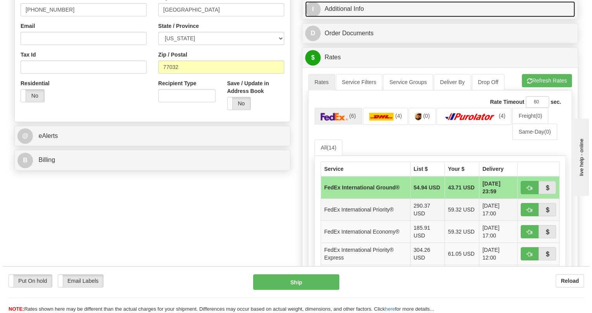
scroll to position [247, 0]
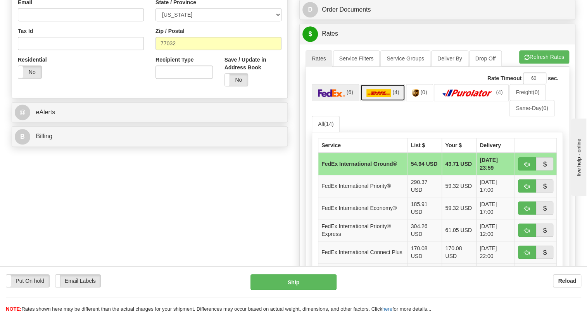
click at [384, 97] on img at bounding box center [378, 93] width 25 height 8
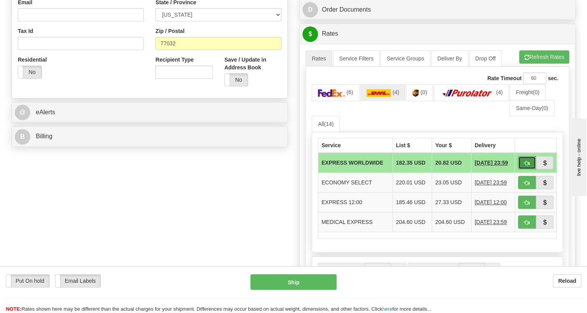
click at [531, 169] on button "button" at bounding box center [527, 162] width 18 height 13
type input "P"
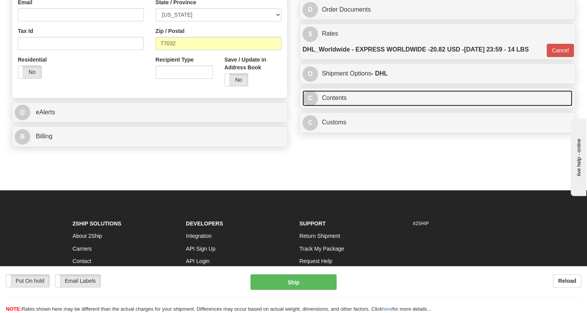
click at [329, 106] on link "C Contents" at bounding box center [437, 98] width 270 height 16
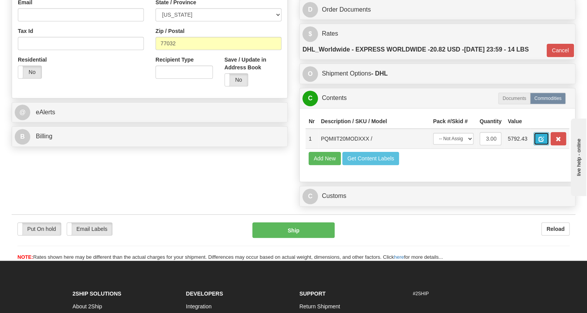
click at [542, 142] on span "button" at bounding box center [540, 139] width 5 height 5
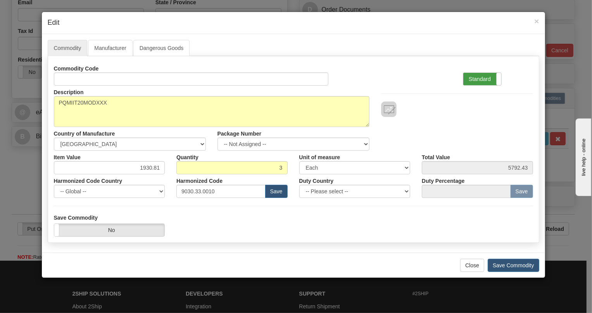
click at [478, 76] on label "Standard" at bounding box center [482, 79] width 38 height 12
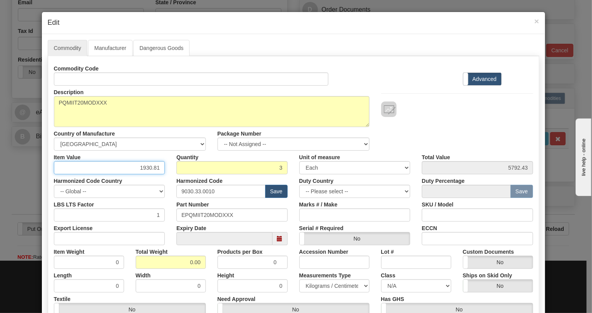
click at [152, 169] on input "1930.81" at bounding box center [109, 167] width 111 height 13
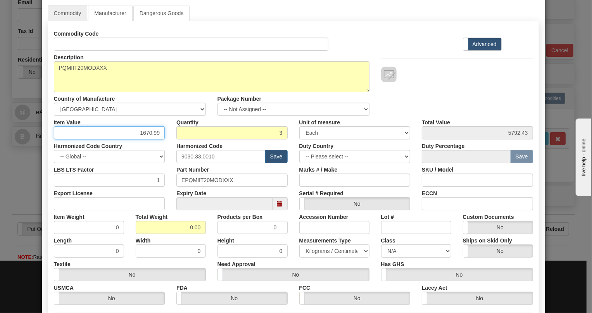
type input "1670.99"
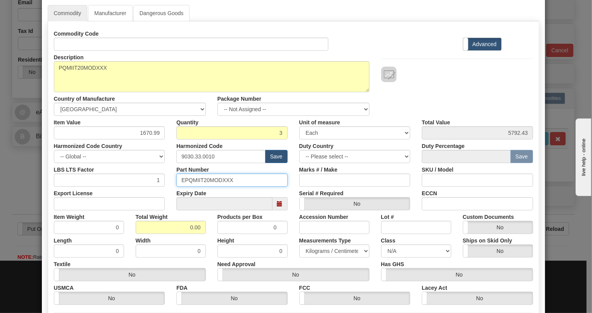
type input "5012.97"
click at [210, 180] on input "EPQMIIT20MODXXX" at bounding box center [231, 180] width 111 height 13
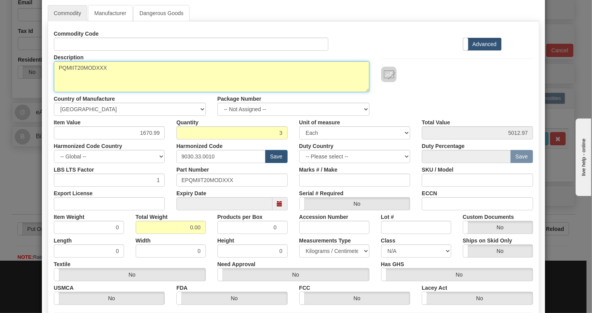
click at [92, 65] on textarea "PQMIIT20MODXXX" at bounding box center [212, 76] width 316 height 31
click at [90, 66] on textarea "PQMIIT20MODXXX" at bounding box center [212, 76] width 316 height 31
paste textarea "MULTILIN-PQM-PQMII"
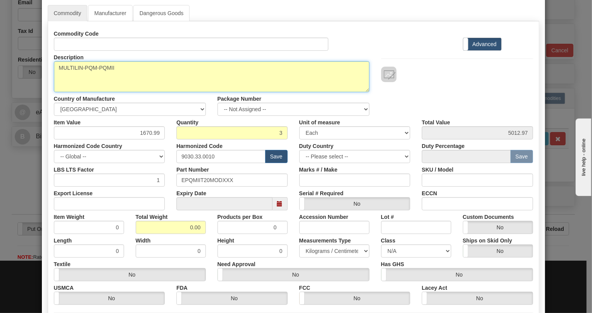
type textarea "MULTILIN-PQM-PQMII"
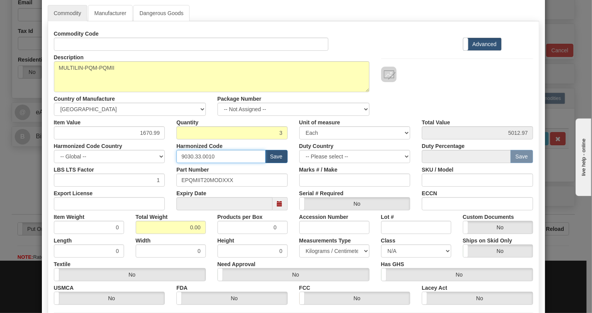
click at [199, 157] on input "9030.33.0010" at bounding box center [220, 156] width 89 height 13
paste input "28.30.000"
type input "9028.30.0000"
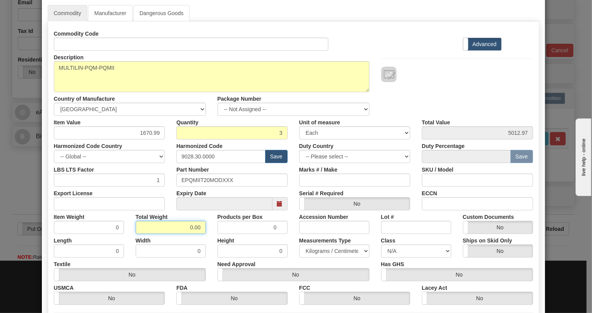
click at [188, 229] on input "0.00" at bounding box center [171, 227] width 70 height 13
type input "1.00"
type input "0.3333"
click at [335, 251] on select "Pounds / Inches Kilograms / Centimeters" at bounding box center [334, 251] width 70 height 13
select select "0"
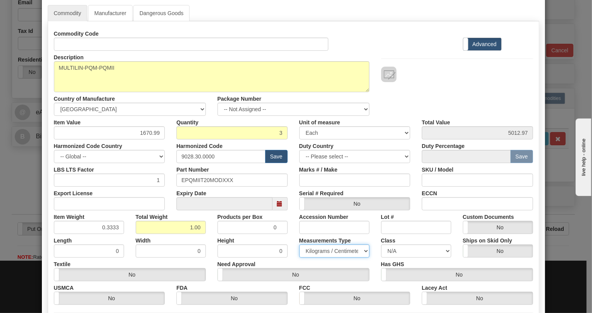
click at [299, 245] on select "Pounds / Inches Kilograms / Centimeters" at bounding box center [334, 251] width 70 height 13
click at [294, 236] on div "Measurements Type Pounds / Inches Kilograms / Centimeters" at bounding box center [334, 246] width 82 height 24
drag, startPoint x: 114, startPoint y: 226, endPoint x: 117, endPoint y: 236, distance: 11.3
click at [117, 236] on div "Commodity Code Standard Advanced Description PQMIIT20MODXXX Country of Manufact…" at bounding box center [293, 166] width 479 height 278
type input "0.3335"
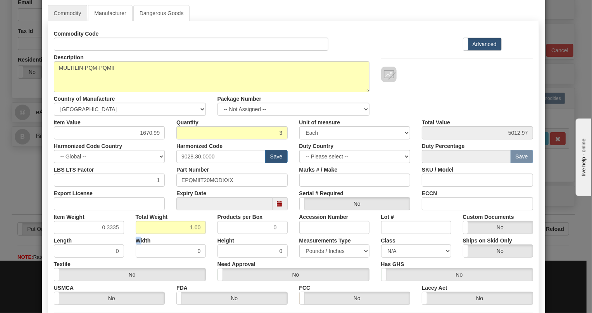
click at [136, 235] on label "Width" at bounding box center [143, 239] width 15 height 10
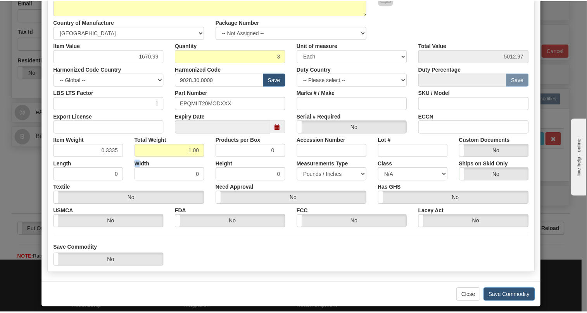
scroll to position [118, 0]
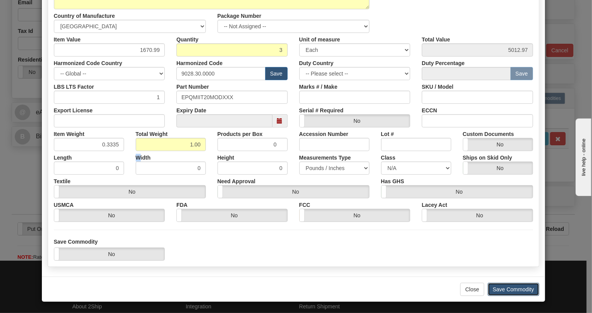
click at [507, 291] on button "Save Commodity" at bounding box center [514, 289] width 52 height 13
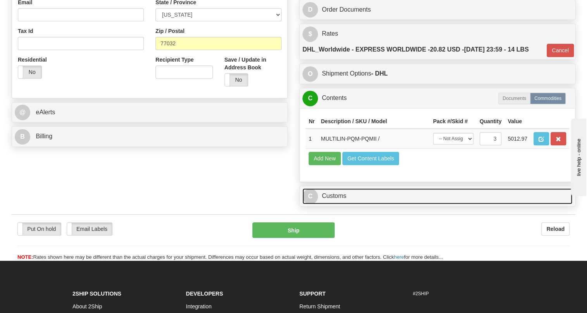
click at [337, 204] on link "C Customs" at bounding box center [437, 196] width 270 height 16
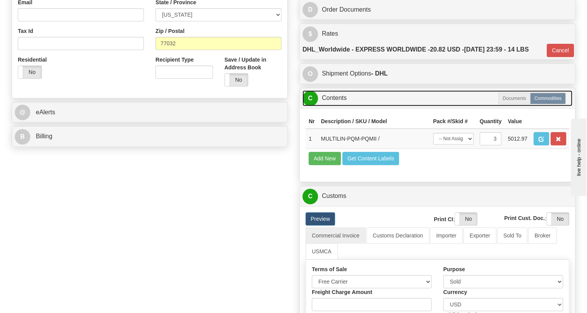
click at [340, 106] on link "C Contents" at bounding box center [437, 98] width 270 height 16
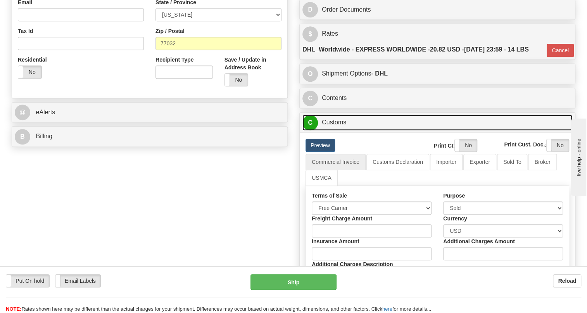
click at [335, 131] on link "C Customs" at bounding box center [437, 123] width 270 height 16
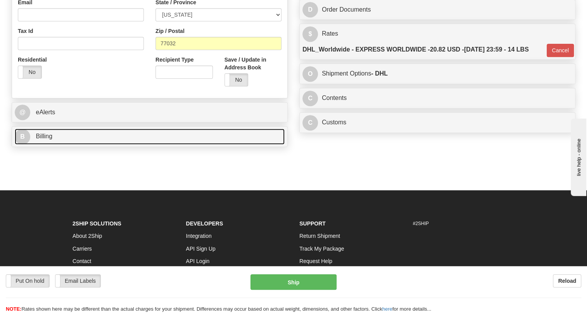
click at [45, 140] on span "Billing" at bounding box center [44, 136] width 17 height 7
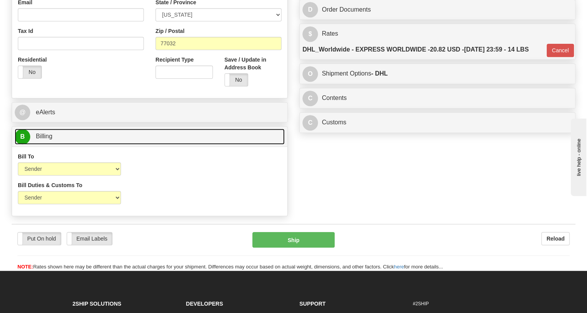
click at [45, 140] on span "Billing" at bounding box center [44, 136] width 17 height 7
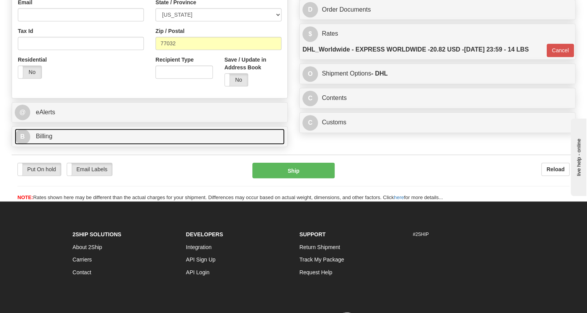
click at [45, 140] on span "Billing" at bounding box center [44, 136] width 17 height 7
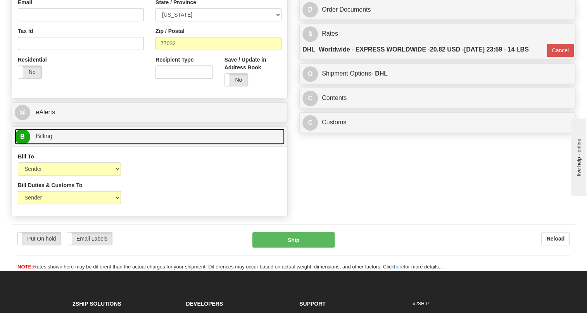
click at [45, 140] on span "Billing" at bounding box center [44, 136] width 17 height 7
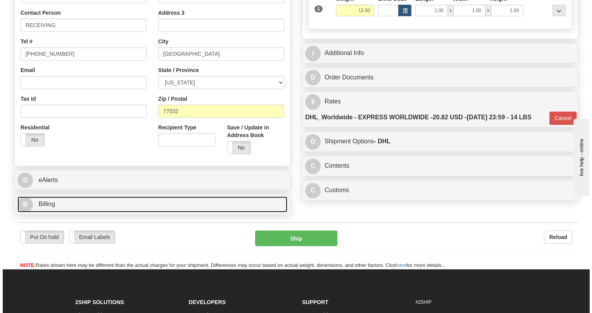
scroll to position [176, 0]
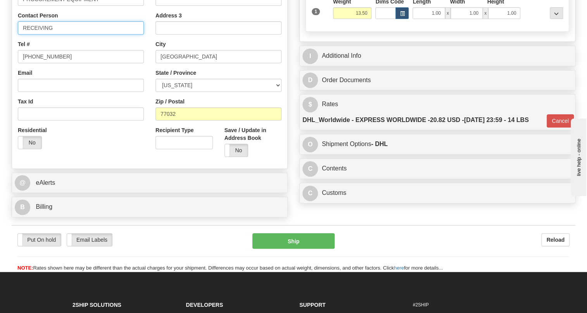
click at [25, 34] on input "RECEIVING" at bounding box center [81, 27] width 126 height 13
click at [24, 34] on input "RECEIVING" at bounding box center [81, 27] width 126 height 13
paste input "[PERSON_NAME] Phone: [PHONE_NUMBER]"
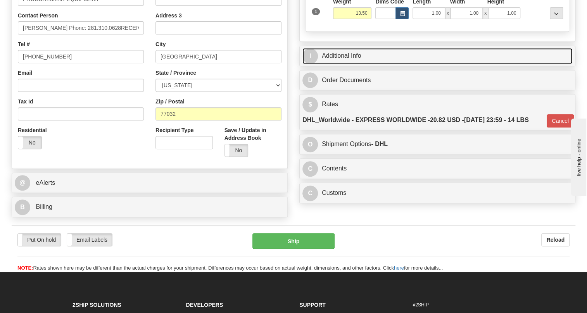
click at [348, 64] on link "I Additional Info" at bounding box center [437, 56] width 270 height 16
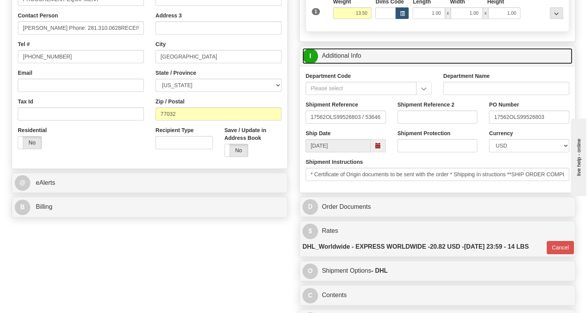
click at [348, 64] on link "I Additional Info" at bounding box center [437, 56] width 270 height 16
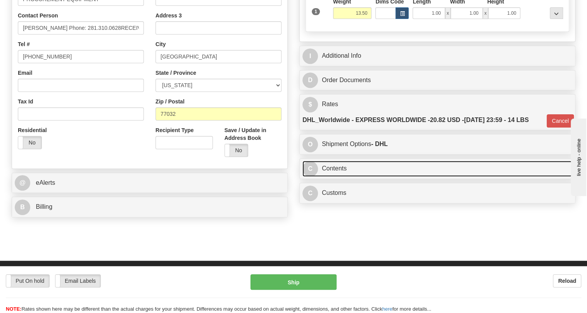
click at [345, 177] on link "C Contents" at bounding box center [437, 169] width 270 height 16
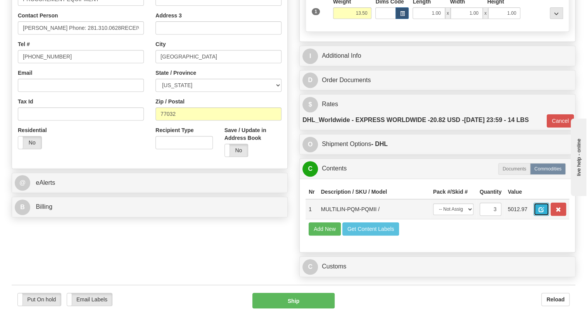
click at [539, 212] on span "button" at bounding box center [540, 209] width 5 height 5
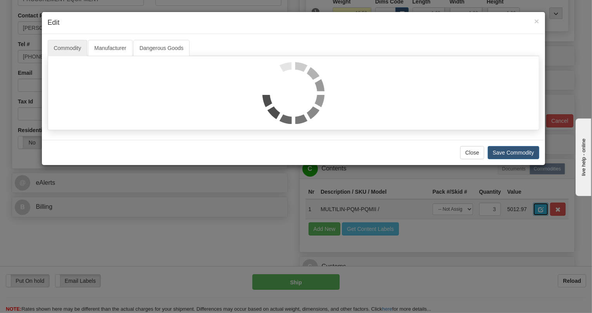
scroll to position [0, 0]
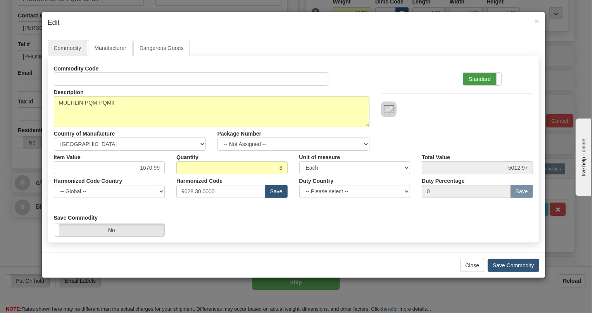
click at [483, 78] on label "Standard" at bounding box center [482, 79] width 38 height 12
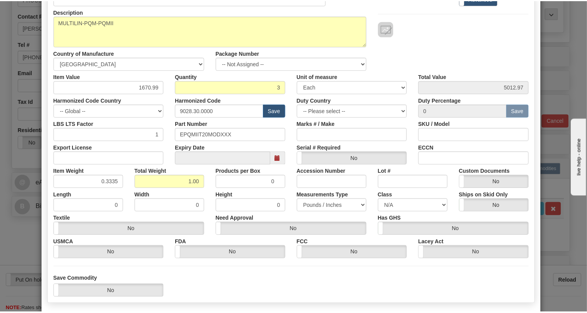
scroll to position [105, 0]
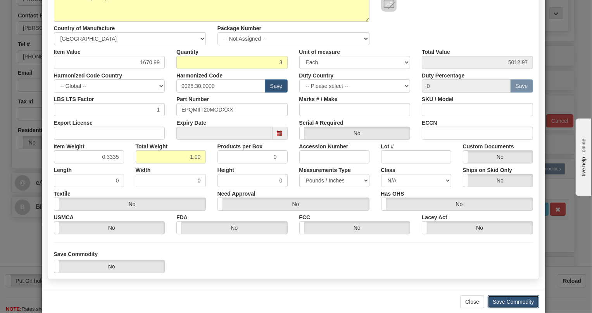
click at [514, 300] on button "Save Commodity" at bounding box center [514, 301] width 52 height 13
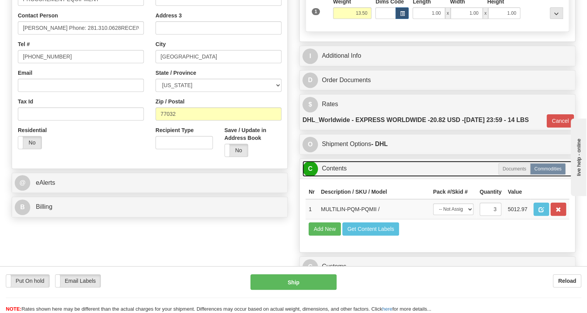
click at [335, 177] on link "C Contents" at bounding box center [437, 169] width 270 height 16
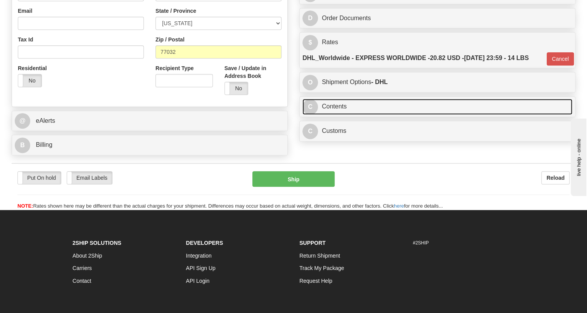
scroll to position [247, 0]
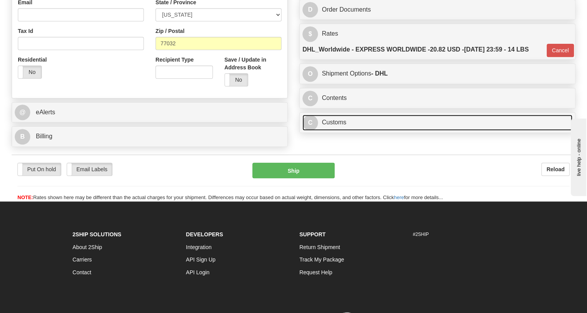
click at [334, 131] on link "C Customs" at bounding box center [437, 123] width 270 height 16
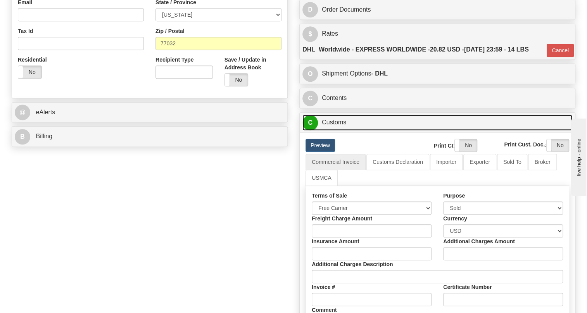
click at [334, 131] on link "C Customs" at bounding box center [437, 123] width 270 height 16
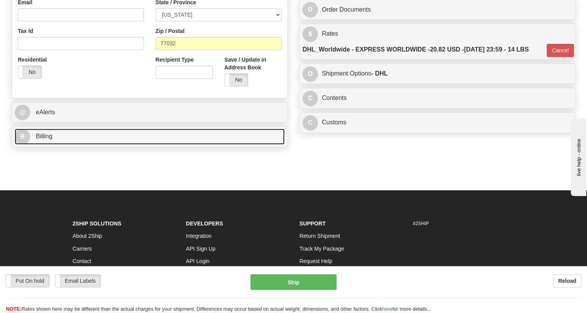
click at [45, 145] on link "B Billing" at bounding box center [150, 137] width 270 height 16
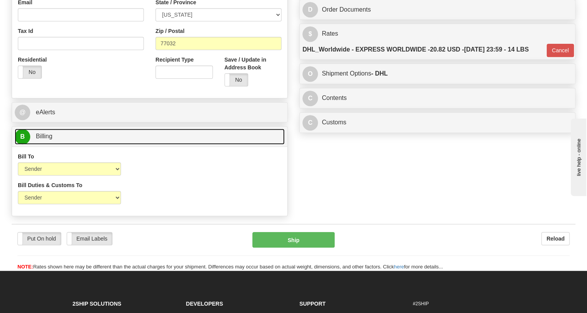
click at [45, 145] on link "B Billing" at bounding box center [150, 137] width 270 height 16
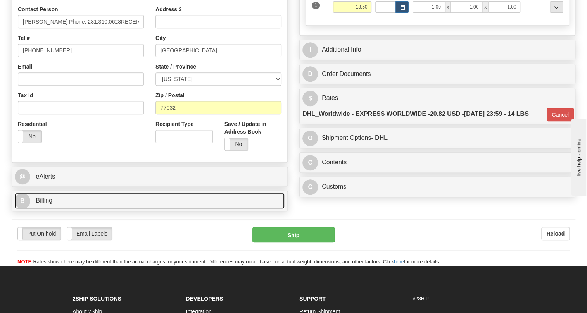
scroll to position [176, 0]
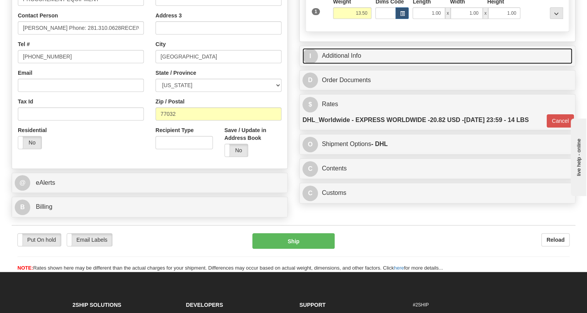
click at [347, 64] on link "I Additional Info" at bounding box center [437, 56] width 270 height 16
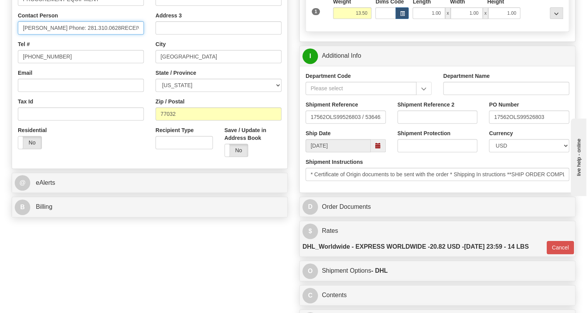
click at [128, 34] on input "SHAHZAD CHAGANI Phone: 281.310.0628RECEIVING" at bounding box center [81, 27] width 126 height 13
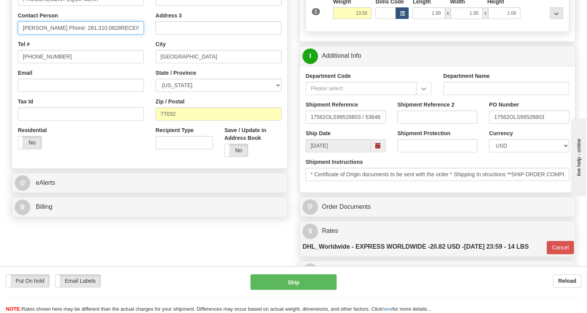
drag, startPoint x: 128, startPoint y: 44, endPoint x: 76, endPoint y: 45, distance: 51.9
click at [76, 34] on input "SHAHZAD CHAGANI Phone: 281.310.0628RECEIVING" at bounding box center [81, 27] width 126 height 13
type input "SHAHZAD CHAGANI / RECEIVING"
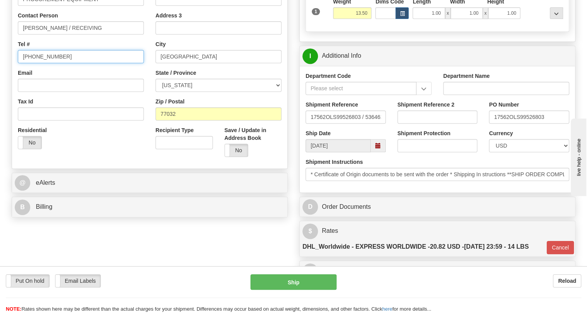
click at [41, 63] on input "[PHONE_NUMBER]" at bounding box center [81, 56] width 126 height 13
paste input "Phone: 281.310.0628"
drag, startPoint x: 42, startPoint y: 76, endPoint x: 4, endPoint y: 86, distance: 38.9
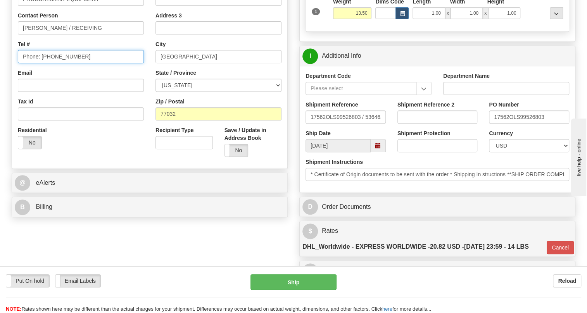
click at [4, 86] on div "Toggle navigation Settings Shipping Preferences Fields Preferences New" at bounding box center [293, 99] width 587 height 550
click at [66, 63] on input "281.310.0628" at bounding box center [81, 56] width 126 height 13
type input "281.310.0628"
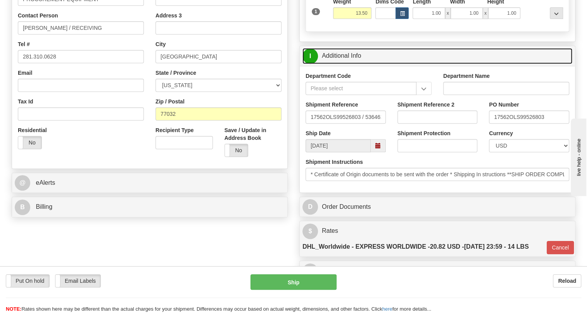
click at [344, 64] on link "I Additional Info" at bounding box center [437, 56] width 270 height 16
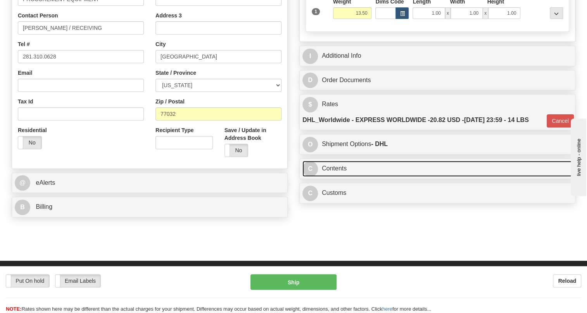
click at [334, 177] on link "C Contents" at bounding box center [437, 169] width 270 height 16
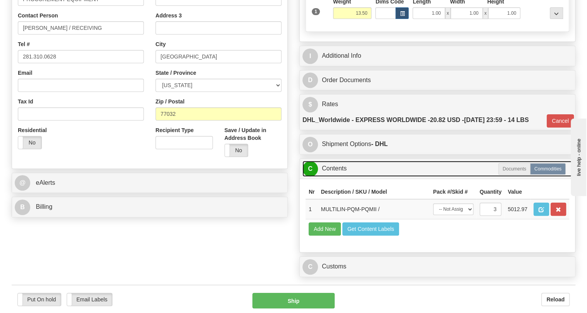
click at [334, 177] on link "C Contents" at bounding box center [437, 169] width 270 height 16
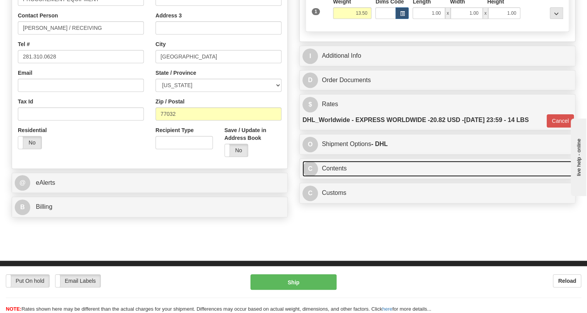
click at [334, 177] on link "C Contents" at bounding box center [437, 169] width 270 height 16
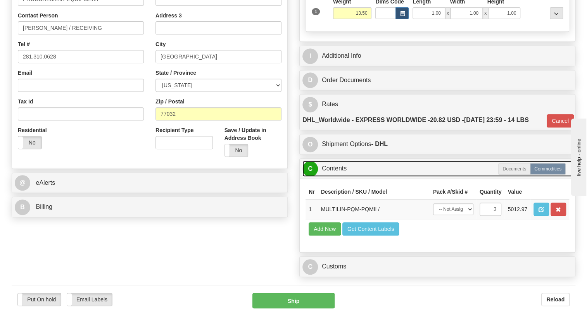
click at [334, 177] on link "C Contents" at bounding box center [437, 169] width 270 height 16
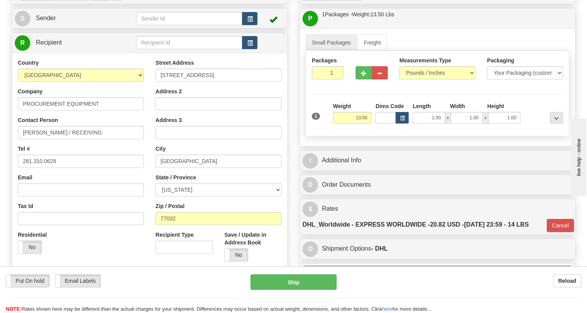
scroll to position [70, 0]
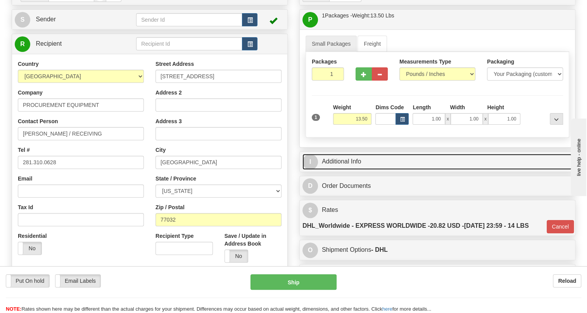
click at [348, 170] on link "I Additional Info" at bounding box center [437, 162] width 270 height 16
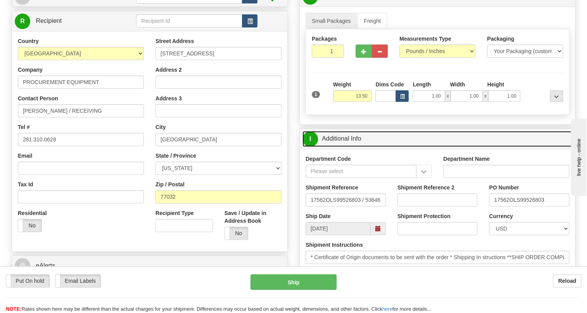
scroll to position [105, 0]
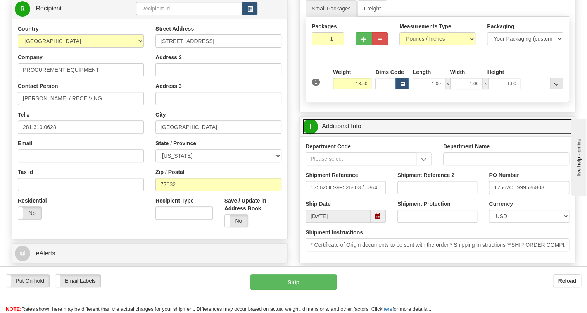
click at [349, 135] on link "I Additional Info" at bounding box center [437, 127] width 270 height 16
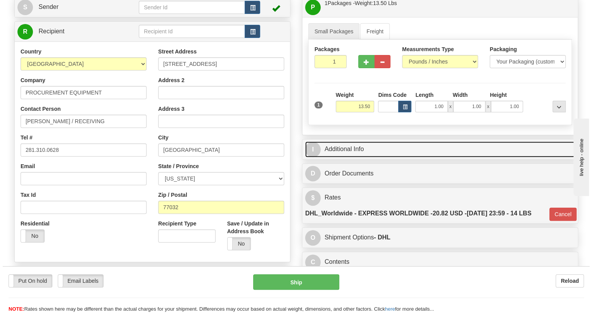
scroll to position [70, 0]
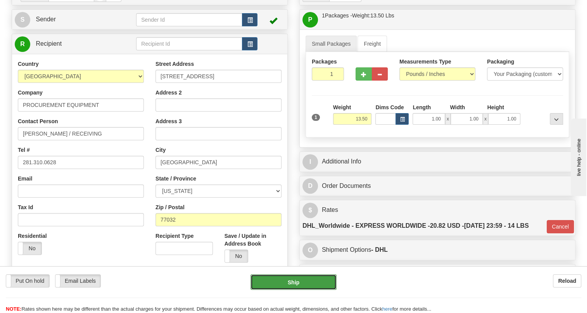
click at [293, 282] on button "Ship" at bounding box center [293, 282] width 86 height 16
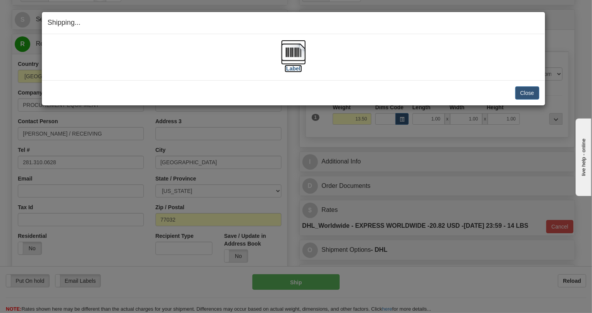
click at [297, 52] on img at bounding box center [293, 52] width 25 height 25
click at [526, 90] on button "Close" at bounding box center [527, 92] width 24 height 13
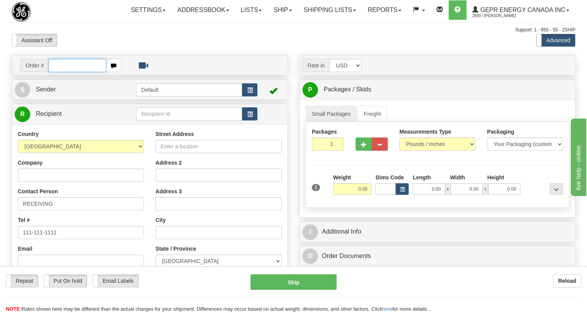
click at [63, 72] on input "text" at bounding box center [77, 65] width 58 height 13
paste input "0086689527"
click at [59, 72] on input "0086689527" at bounding box center [77, 65] width 58 height 13
type input "86689527"
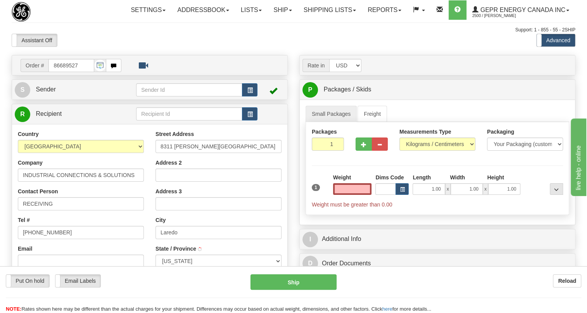
type input "LAREDO"
type input "0.00"
drag, startPoint x: 47, startPoint y: 107, endPoint x: 17, endPoint y: 105, distance: 29.9
click at [46, 93] on span "Sender" at bounding box center [46, 89] width 20 height 7
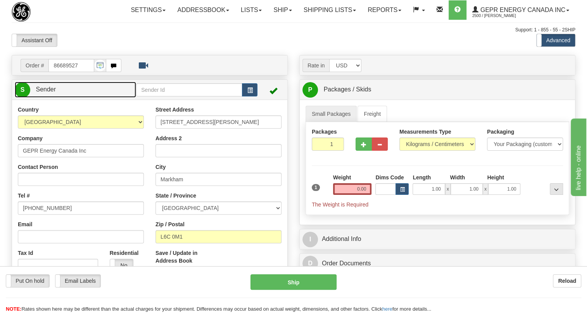
type input "MARKHAM"
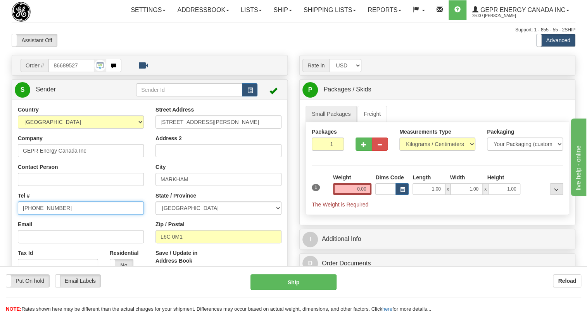
click at [40, 215] on input "[PHONE_NUMBER]" at bounding box center [81, 208] width 126 height 13
paste input "[PHONE_NUMBER]"
type input "[PHONE_NUMBER]"
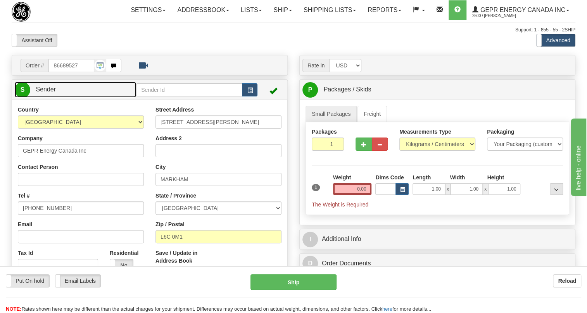
click at [49, 93] on span "Sender" at bounding box center [46, 89] width 20 height 7
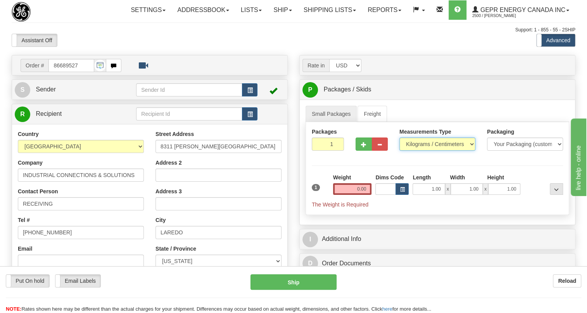
click at [421, 151] on select "Pounds / Inches Kilograms / Centimeters" at bounding box center [437, 144] width 76 height 13
select select "0"
click at [399, 151] on select "Pounds / Inches Kilograms / Centimeters" at bounding box center [437, 144] width 76 height 13
click at [357, 195] on input "0.00" at bounding box center [352, 189] width 39 height 12
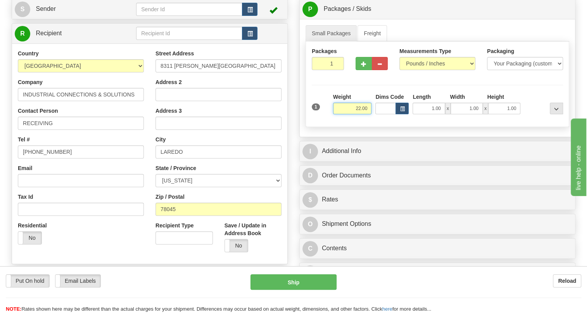
scroll to position [105, 0]
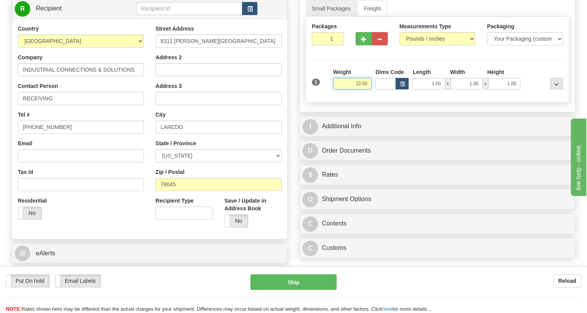
type input "22.00"
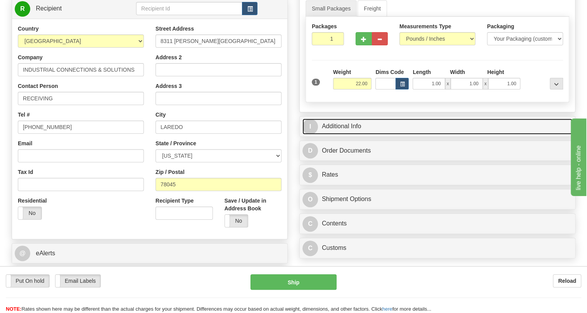
click at [343, 135] on link "I Additional Info" at bounding box center [437, 127] width 270 height 16
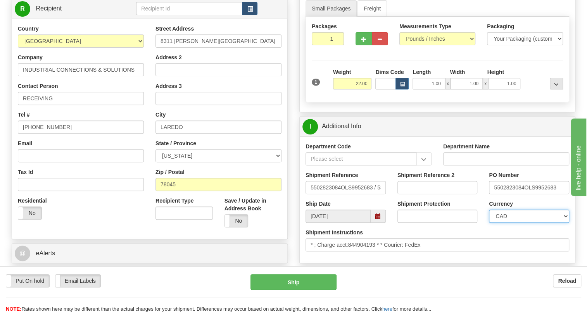
click at [521, 223] on select "CAD USD EUR ZAR RON ANG ARN AUD AUS AWG BBD BFR BGN BHD BMD BND BRC BRL CHP CKZ…" at bounding box center [529, 216] width 80 height 13
select select "1"
click at [489, 223] on select "CAD USD EUR ZAR RON ANG ARN AUD AUS AWG BBD BFR BGN BHD BMD BND BRC BRL CHP CKZ…" at bounding box center [529, 216] width 80 height 13
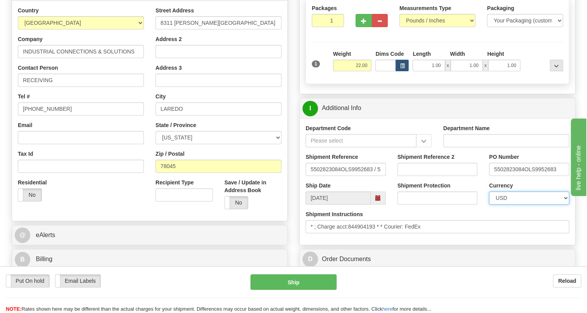
scroll to position [141, 0]
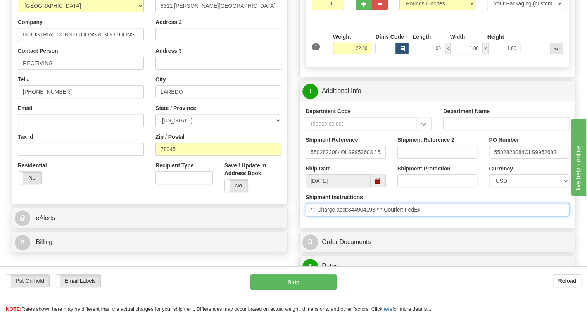
drag, startPoint x: 376, startPoint y: 226, endPoint x: 349, endPoint y: 228, distance: 27.2
click at [349, 216] on input "* ; Charge acct:844904193 * * Courier: FedEx" at bounding box center [437, 209] width 264 height 13
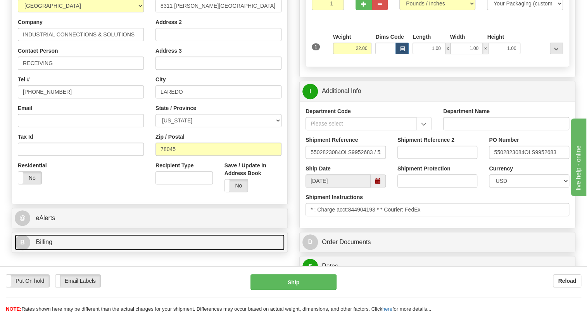
click at [38, 250] on link "B Billing" at bounding box center [150, 243] width 270 height 16
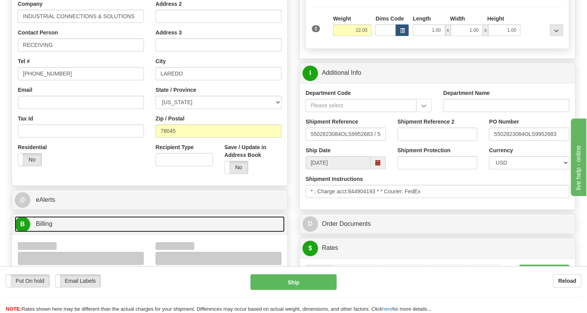
scroll to position [176, 0]
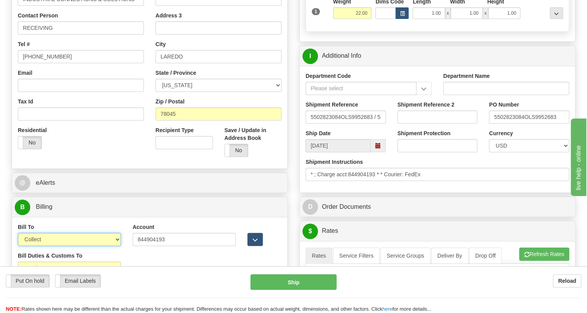
click at [78, 246] on select "Sender Recipient Third Party Collect" at bounding box center [69, 239] width 103 height 13
select select "2"
click at [18, 246] on select "Sender Recipient Third Party Collect" at bounding box center [69, 239] width 103 height 13
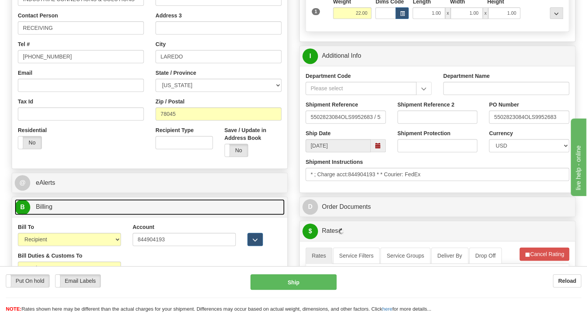
click at [43, 210] on span "Billing" at bounding box center [44, 206] width 17 height 7
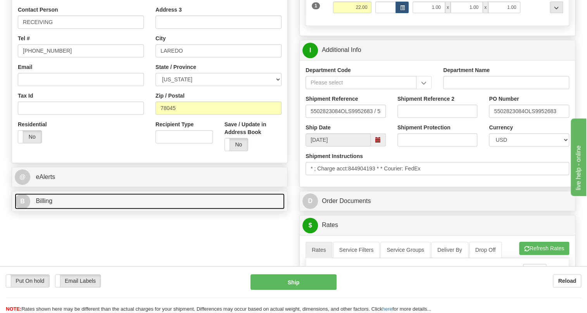
scroll to position [141, 0]
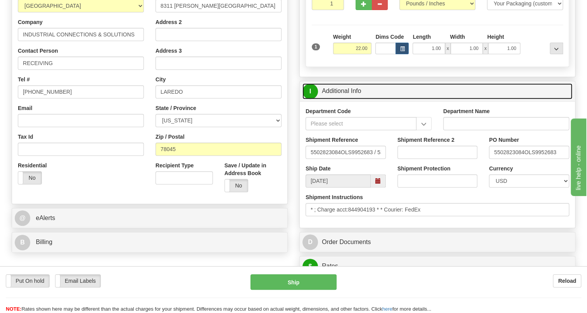
click at [351, 99] on link "I Additional Info" at bounding box center [437, 91] width 270 height 16
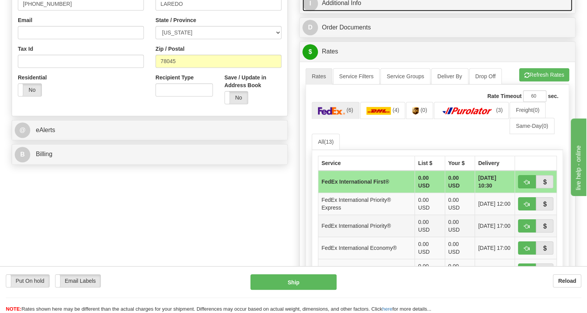
scroll to position [247, 0]
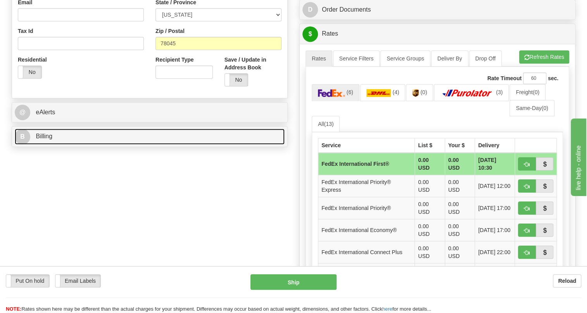
click at [50, 140] on span "Billing" at bounding box center [44, 136] width 17 height 7
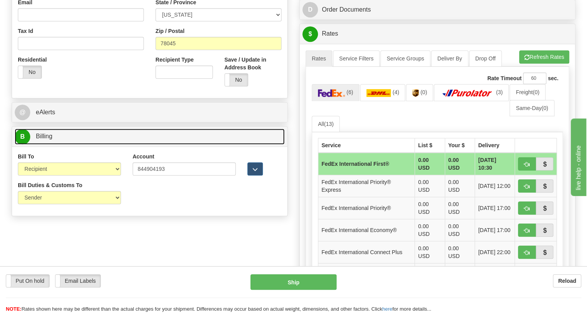
click at [50, 140] on span "Billing" at bounding box center [44, 136] width 17 height 7
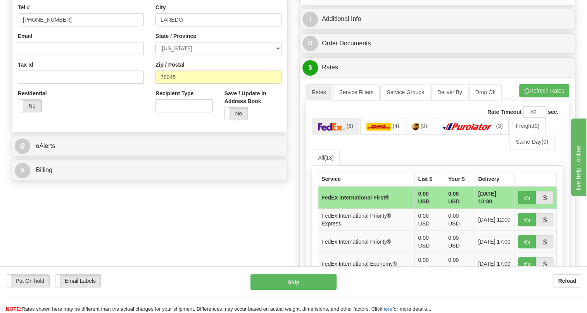
scroll to position [141, 0]
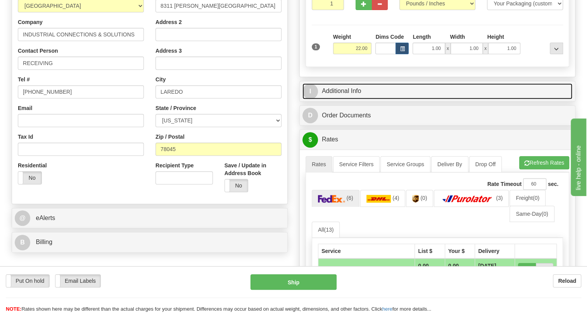
click at [351, 99] on link "I Additional Info" at bounding box center [437, 91] width 270 height 16
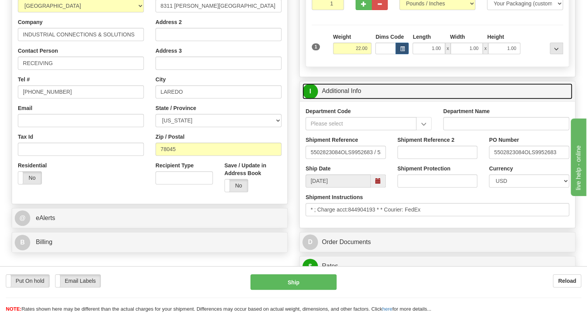
click at [348, 99] on link "I Additional Info" at bounding box center [437, 91] width 270 height 16
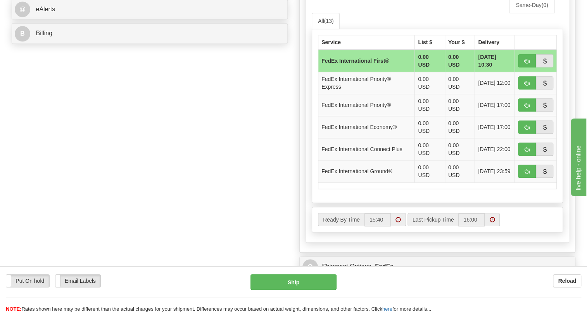
scroll to position [352, 0]
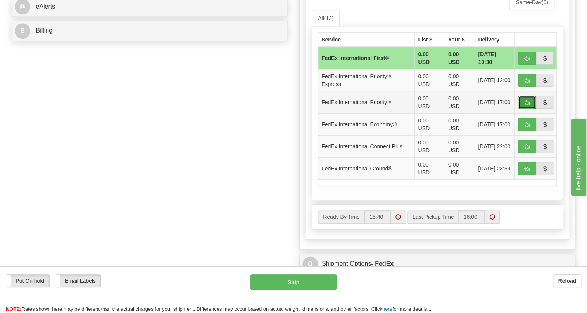
click at [528, 105] on span "button" at bounding box center [526, 102] width 5 height 5
type input "01"
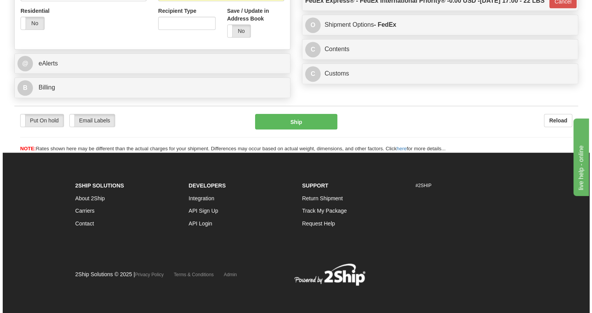
scroll to position [314, 0]
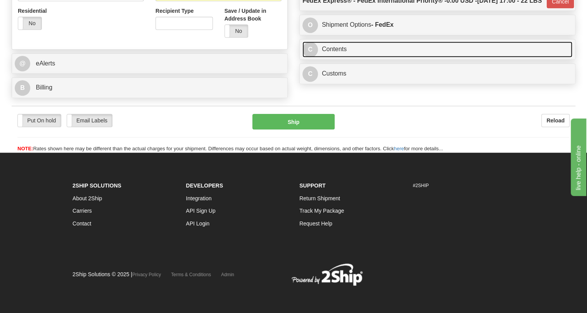
click at [335, 57] on link "C Contents" at bounding box center [437, 49] width 270 height 16
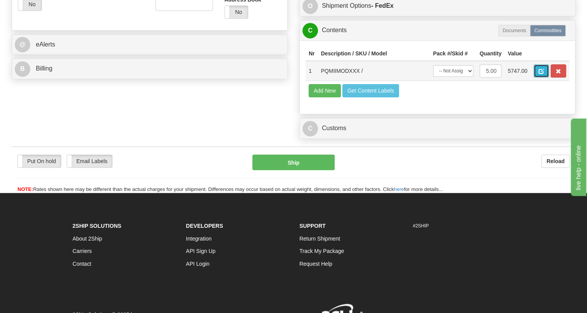
click at [543, 74] on span "button" at bounding box center [540, 71] width 5 height 5
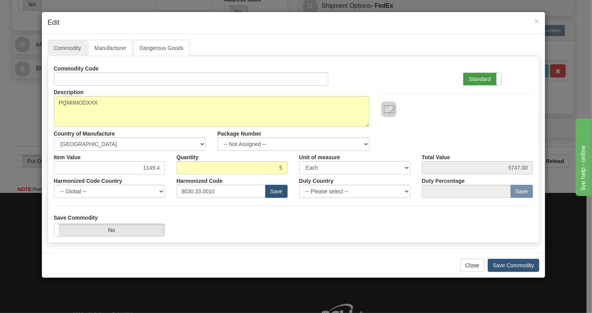
click at [477, 78] on label "Standard" at bounding box center [482, 79] width 38 height 12
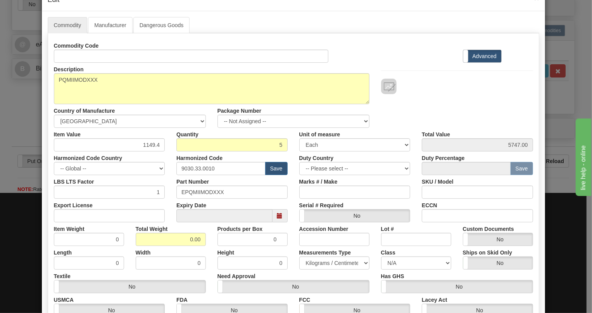
scroll to position [35, 0]
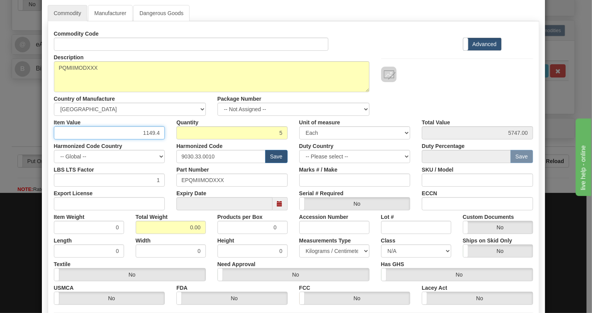
click at [147, 130] on input "1149.4" at bounding box center [109, 132] width 111 height 13
type input "1625.58"
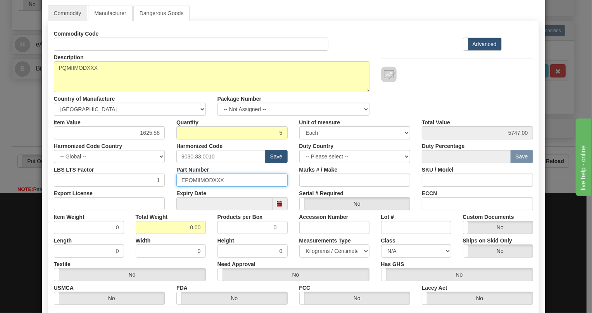
type input "8127.90"
click at [204, 180] on input "EPQMIIMODXXX" at bounding box center [231, 180] width 111 height 13
click at [194, 155] on input "9030.33.0010" at bounding box center [220, 156] width 89 height 13
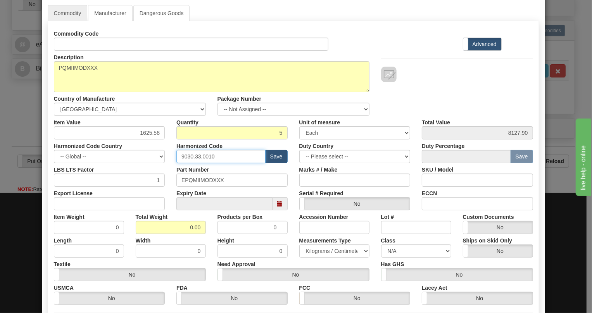
click at [194, 155] on input "9030.33.0010" at bounding box center [220, 156] width 89 height 13
paste input "28.30.000"
type input "9028.30.0000"
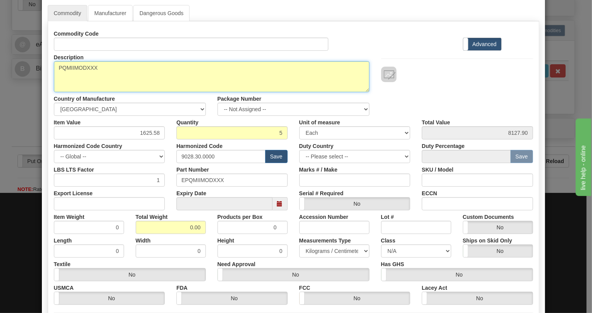
click at [78, 67] on textarea "PQMIIMODXXX" at bounding box center [212, 76] width 316 height 31
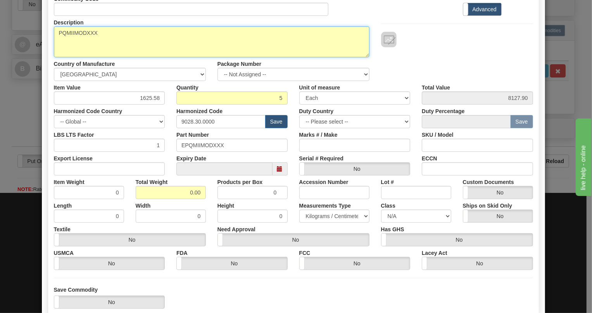
scroll to position [70, 0]
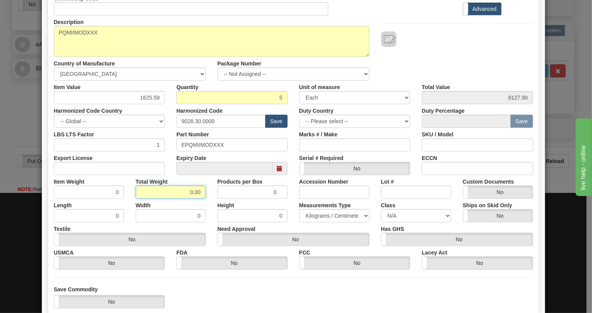
click at [178, 197] on input "0.00" at bounding box center [171, 192] width 70 height 13
type input "1.00"
type input "0.2000"
click at [329, 217] on select "Pounds / Inches Kilograms / Centimeters" at bounding box center [334, 215] width 70 height 13
select select "0"
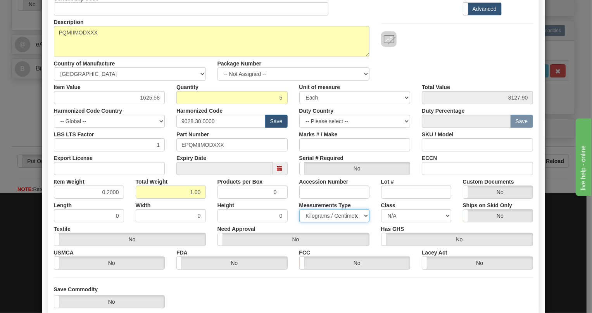
click at [299, 209] on select "Pounds / Inches Kilograms / Centimeters" at bounding box center [334, 215] width 70 height 13
click at [283, 199] on div "Height 0" at bounding box center [253, 211] width 82 height 24
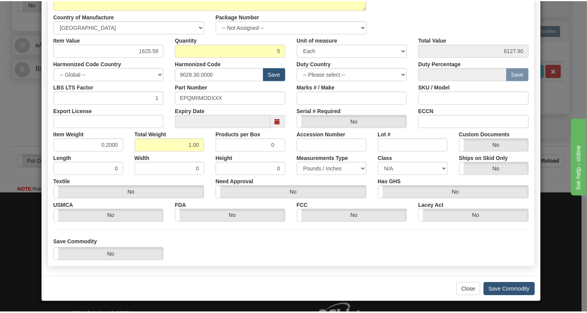
scroll to position [118, 0]
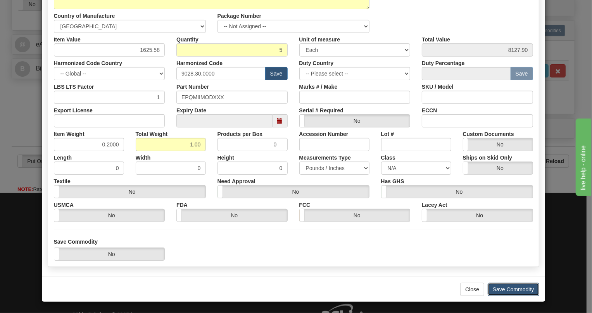
click at [502, 291] on button "Save Commodity" at bounding box center [514, 289] width 52 height 13
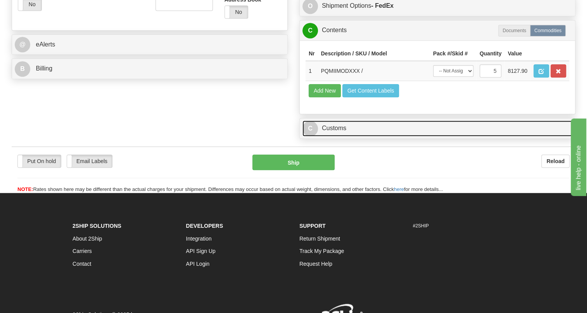
click at [337, 136] on link "C Customs" at bounding box center [437, 129] width 270 height 16
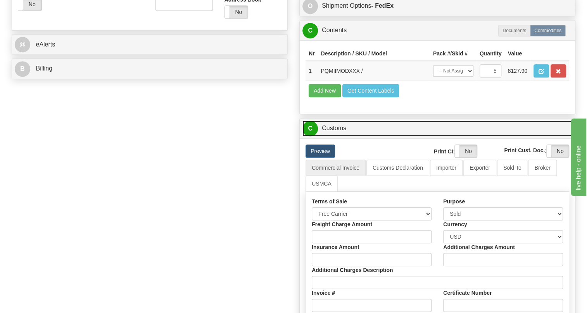
click at [336, 136] on link "C Customs" at bounding box center [437, 129] width 270 height 16
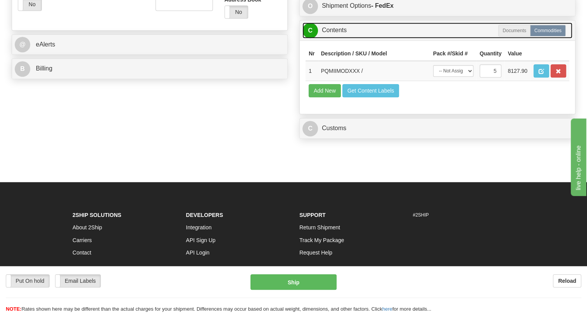
click at [334, 38] on link "C Contents" at bounding box center [437, 30] width 270 height 16
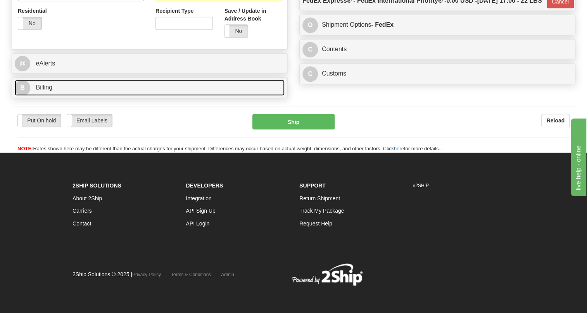
click at [45, 84] on span "Billing" at bounding box center [44, 87] width 17 height 7
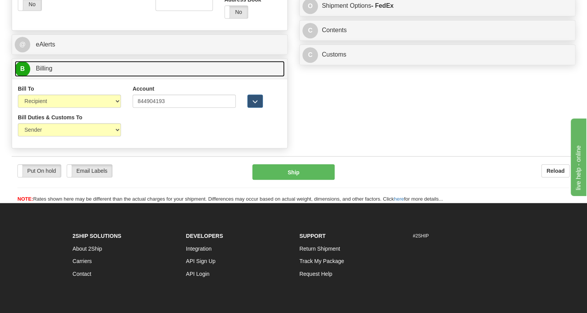
click at [45, 72] on span "Billing" at bounding box center [44, 68] width 17 height 7
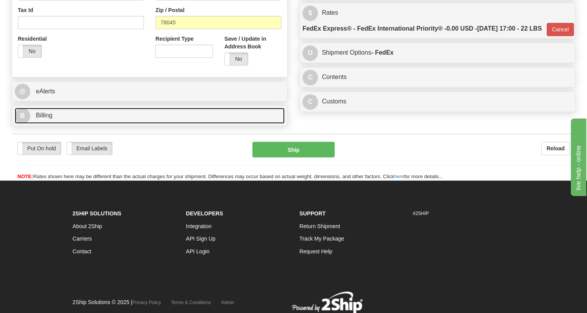
scroll to position [209, 0]
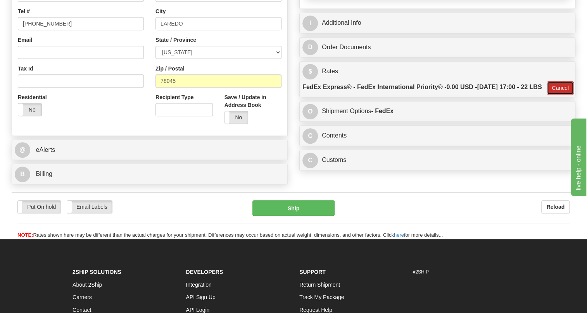
click at [560, 95] on button "Cancel" at bounding box center [560, 87] width 27 height 13
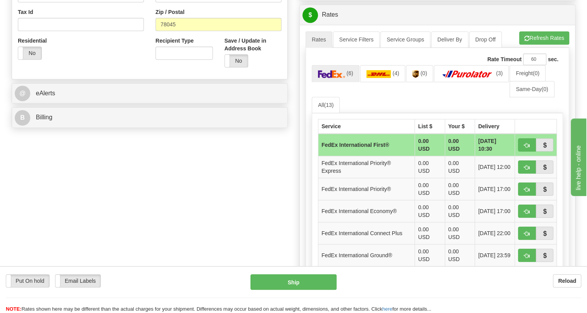
scroll to position [350, 0]
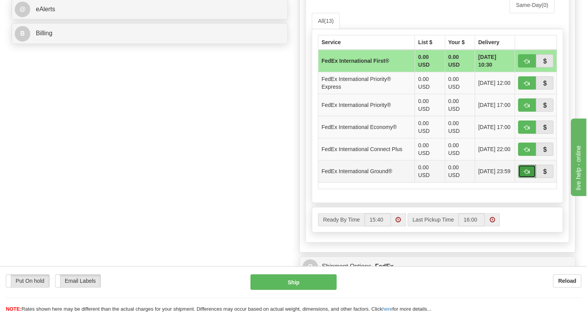
click at [527, 174] on span "button" at bounding box center [526, 171] width 5 height 5
type input "92"
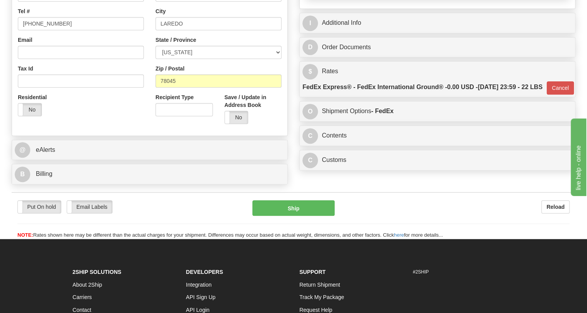
scroll to position [174, 0]
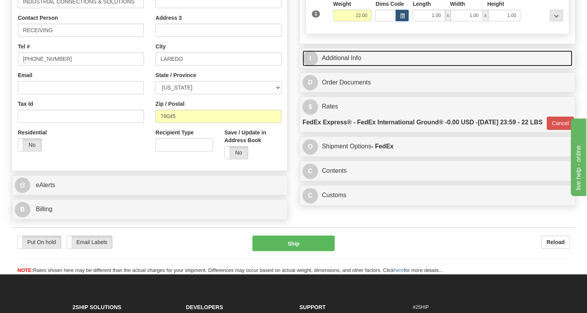
click at [329, 66] on link "I Additional Info" at bounding box center [437, 58] width 270 height 16
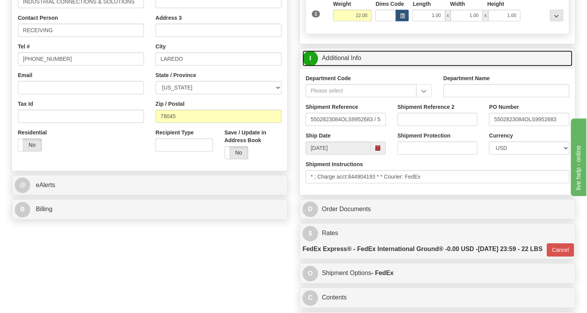
click at [329, 66] on link "I Additional Info" at bounding box center [437, 58] width 270 height 16
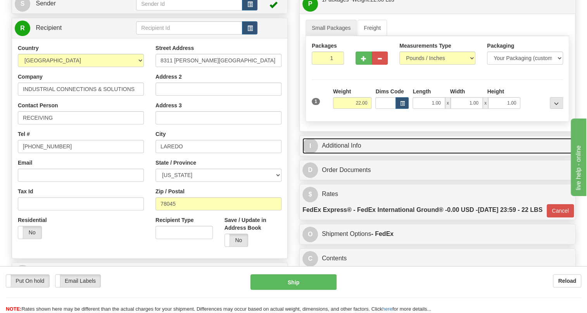
scroll to position [68, 0]
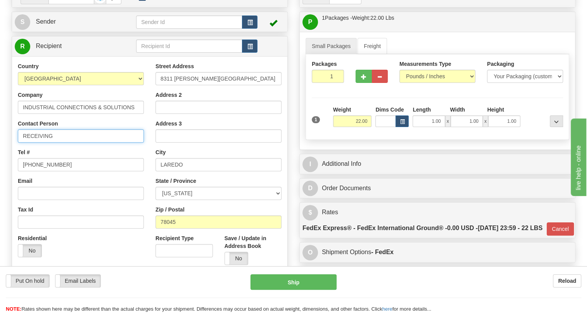
click at [22, 143] on input "RECEIVING" at bounding box center [81, 135] width 126 height 13
paste input "PERLA MARROQUIN ALANIS"
type input "PERLA MARROQUIN ALANIS / RECEIVING"
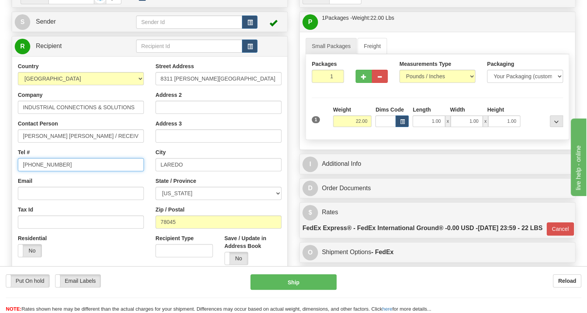
click at [47, 171] on input "(779)7960565" at bounding box center [81, 164] width 126 height 13
paste input "52 81815600"
type input "52 81815600"
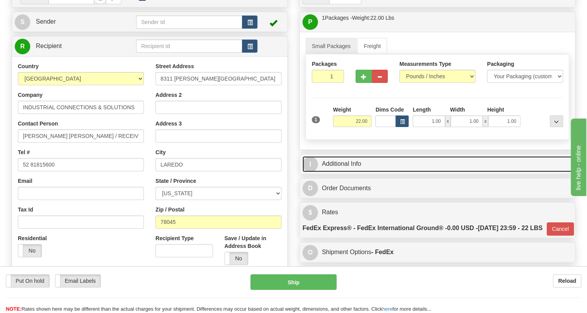
click at [348, 172] on link "I Additional Info" at bounding box center [437, 164] width 270 height 16
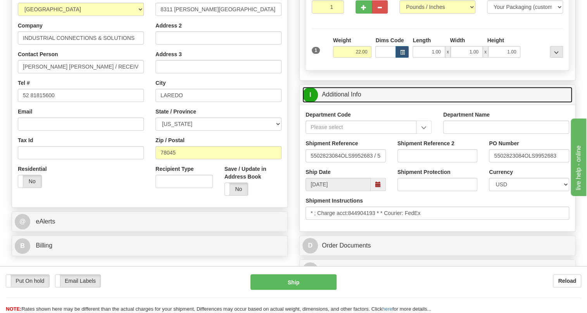
scroll to position [138, 0]
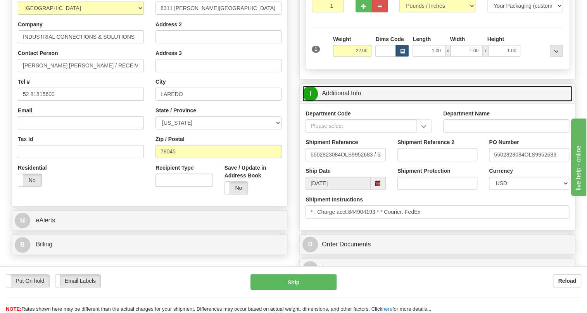
click at [347, 102] on link "I Additional Info" at bounding box center [437, 94] width 270 height 16
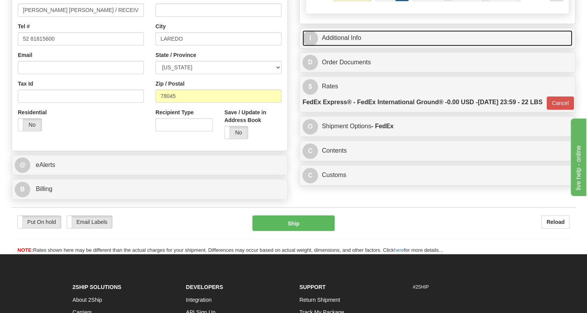
scroll to position [209, 0]
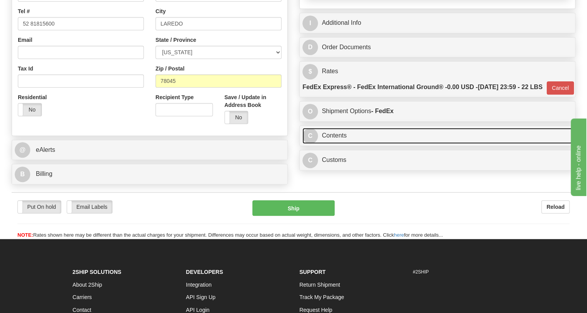
click at [335, 144] on link "C Contents" at bounding box center [437, 136] width 270 height 16
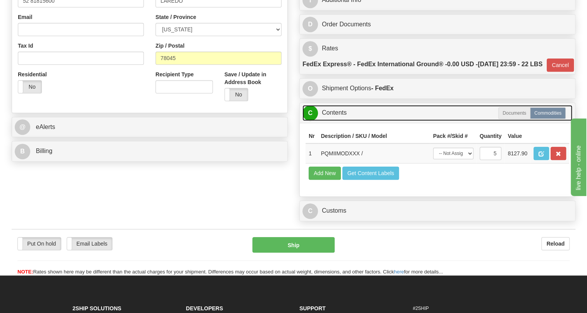
scroll to position [244, 0]
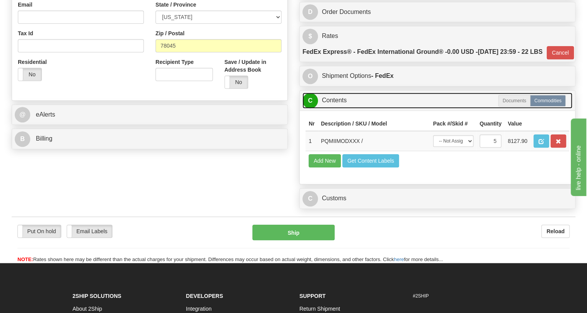
click at [334, 109] on link "C Contents" at bounding box center [437, 101] width 270 height 16
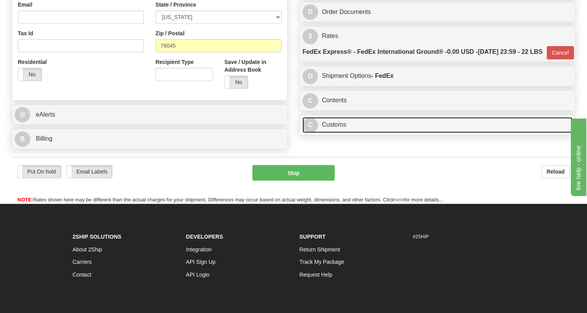
click at [335, 133] on link "C Customs" at bounding box center [437, 125] width 270 height 16
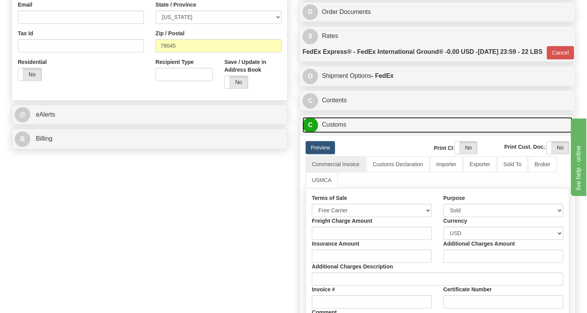
click at [335, 133] on link "C Customs" at bounding box center [437, 125] width 270 height 16
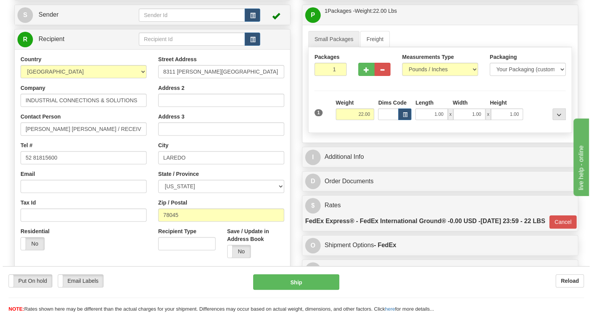
scroll to position [68, 0]
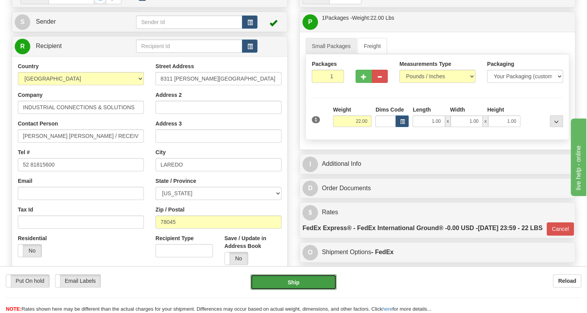
click at [296, 280] on button "Ship" at bounding box center [293, 282] width 86 height 16
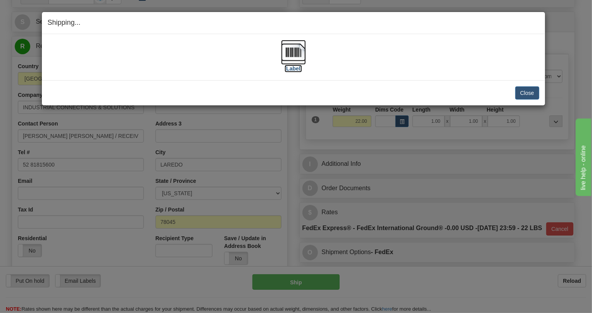
click at [296, 49] on img at bounding box center [293, 52] width 25 height 25
click at [528, 90] on button "Close" at bounding box center [527, 92] width 24 height 13
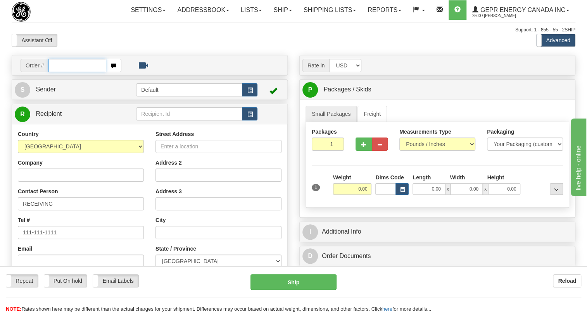
click at [59, 72] on input "text" at bounding box center [77, 65] width 58 height 13
paste input "0086689525"
click at [61, 72] on input "0086689525" at bounding box center [77, 65] width 58 height 13
type input "86689525"
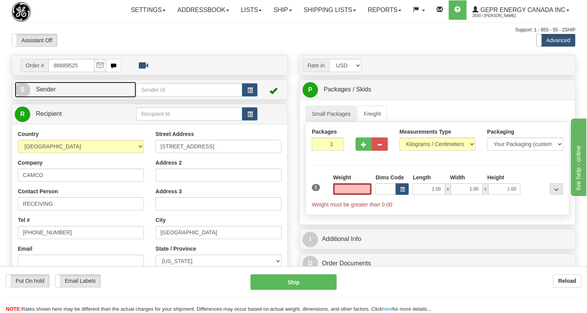
type input "0.00"
click at [43, 93] on span "Sender" at bounding box center [46, 89] width 20 height 7
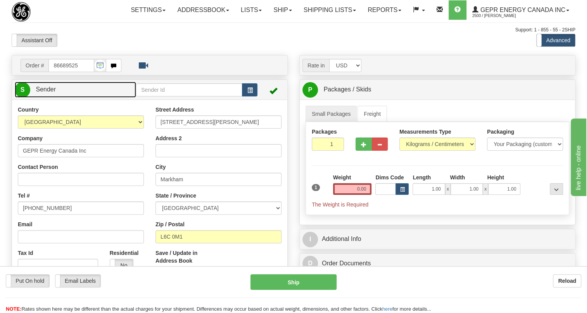
type input "MARKHAM"
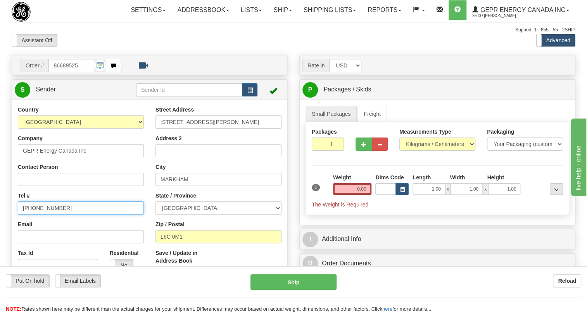
click at [46, 215] on input "[PHONE_NUMBER]" at bounding box center [81, 208] width 126 height 13
paste input "[PHONE_NUMBER]"
type input "[PHONE_NUMBER]"
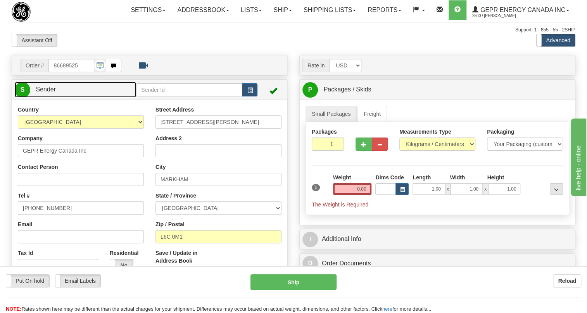
click at [47, 93] on span "Sender" at bounding box center [46, 89] width 20 height 7
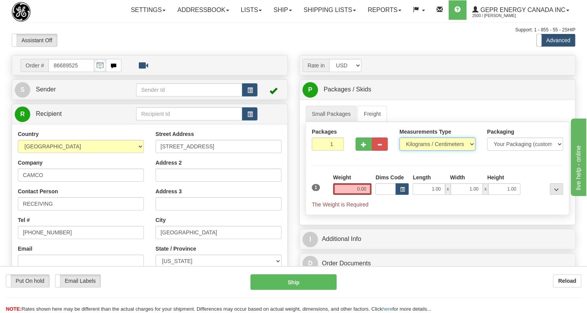
click at [418, 151] on select "Pounds / Inches Kilograms / Centimeters" at bounding box center [437, 144] width 76 height 13
select select "0"
click at [399, 151] on select "Pounds / Inches Kilograms / Centimeters" at bounding box center [437, 144] width 76 height 13
click at [330, 191] on div "1" at bounding box center [320, 182] width 21 height 17
click at [363, 195] on input "0.00" at bounding box center [352, 189] width 39 height 12
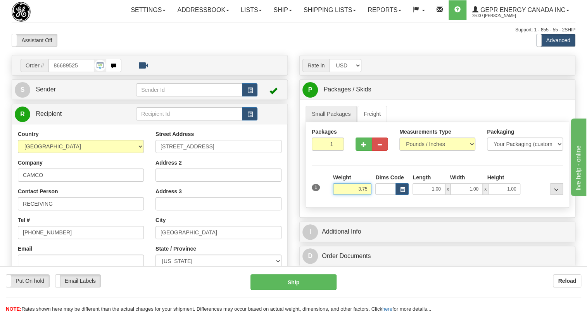
type input "3.75"
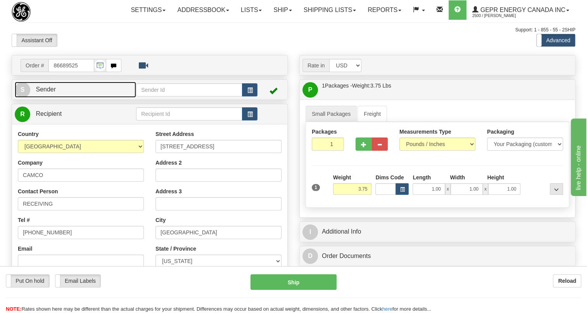
click at [46, 93] on span "Sender" at bounding box center [46, 89] width 20 height 7
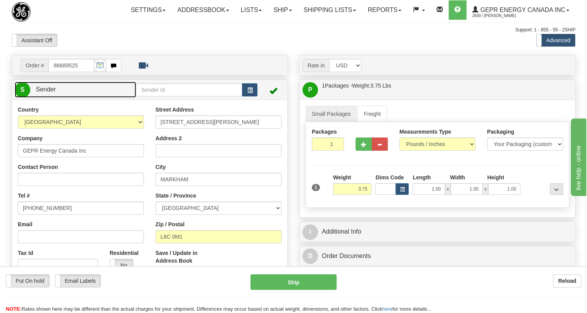
click at [46, 93] on span "Sender" at bounding box center [46, 89] width 20 height 7
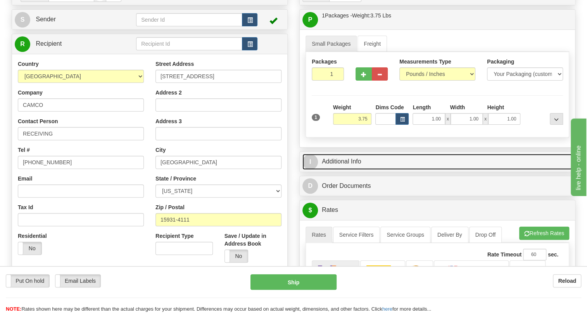
click at [342, 170] on link "I Additional Info" at bounding box center [437, 162] width 270 height 16
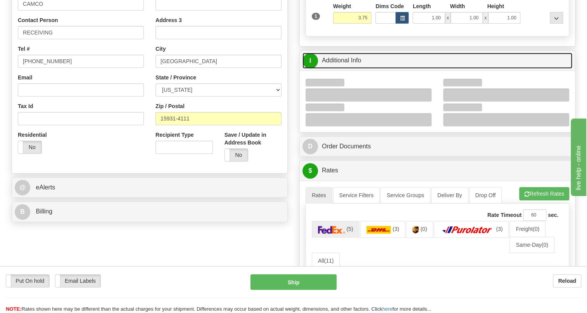
scroll to position [176, 0]
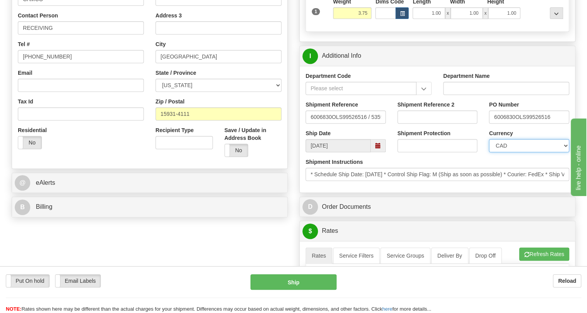
click at [508, 152] on select "CAD USD EUR ZAR RON ANG ARN AUD AUS AWG BBD BFR BGN BHD BMD BND BRC BRL CHP CKZ…" at bounding box center [529, 145] width 80 height 13
select select "1"
click at [489, 152] on select "CAD USD EUR ZAR RON ANG ARN AUD AUS AWG BBD BFR BGN BHD BMD BND BRC BRL CHP CKZ…" at bounding box center [529, 145] width 80 height 13
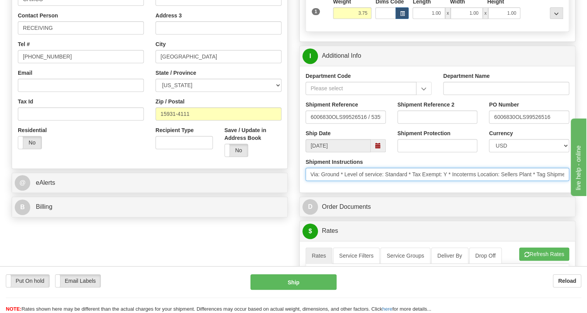
scroll to position [0, 298]
drag, startPoint x: 483, startPoint y: 193, endPoint x: 565, endPoint y: 193, distance: 82.2
click at [565, 181] on input "* Schedule Ship Date: 9/2/2025 * Control Ship Flag: M (Ship as soon as possible…" at bounding box center [437, 174] width 264 height 13
click at [566, 181] on input "* Schedule Ship Date: 9/2/2025 * Control Ship Flag: M (Ship as soon as possible…" at bounding box center [437, 174] width 264 height 13
drag, startPoint x: 564, startPoint y: 191, endPoint x: 539, endPoint y: 192, distance: 24.8
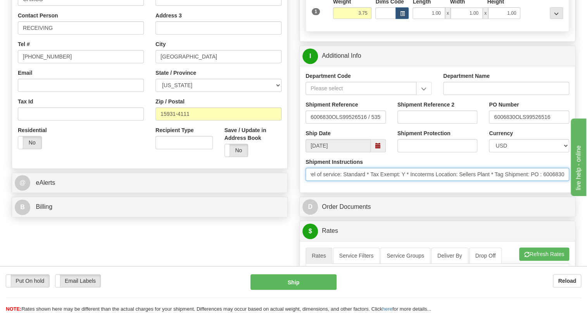
click at [531, 181] on input "* Schedule Ship Date: 9/2/2025 * Control Ship Flag: M (Ship as soon as possible…" at bounding box center [437, 174] width 264 height 13
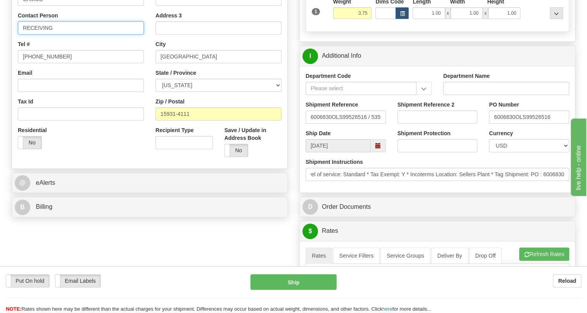
scroll to position [0, 0]
click at [66, 34] on input "RECEIVING" at bounding box center [81, 27] width 126 height 13
paste input "PO : 6006830"
click at [66, 34] on input "RECEIVING / PO : 6006830" at bounding box center [81, 27] width 126 height 13
click button "Delete" at bounding box center [0, 0] width 0 height 0
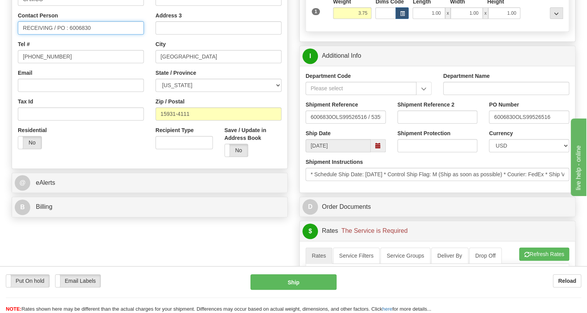
click button "Delete" at bounding box center [0, 0] width 0 height 0
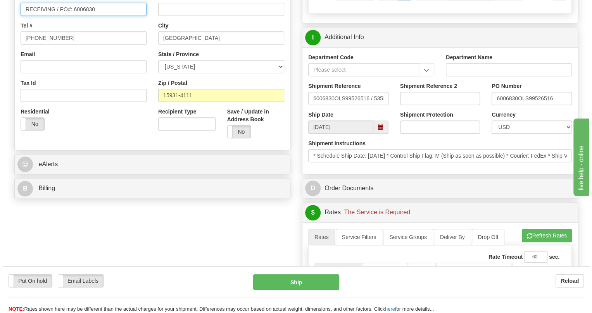
scroll to position [211, 0]
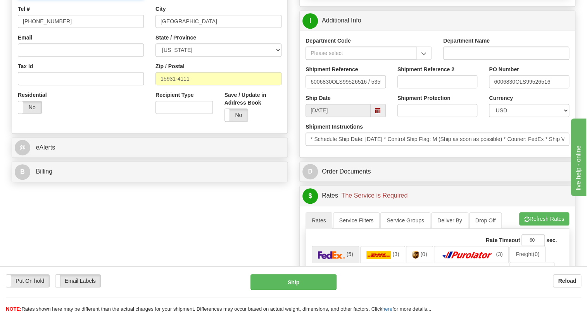
type input "RECEIVING / PO#: 6006830"
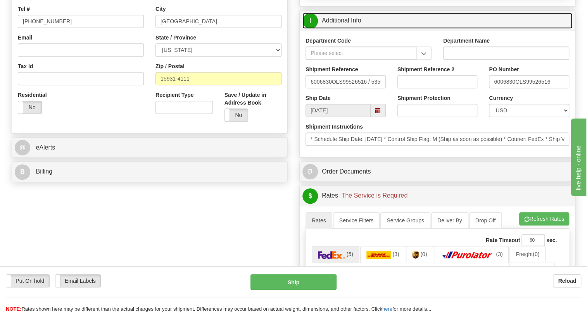
click at [338, 29] on link "I Additional Info" at bounding box center [437, 21] width 270 height 16
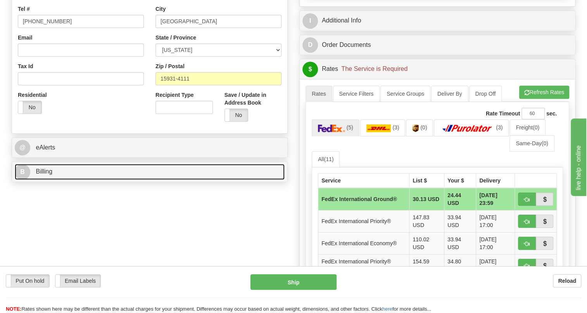
click at [44, 175] on span "Billing" at bounding box center [44, 171] width 17 height 7
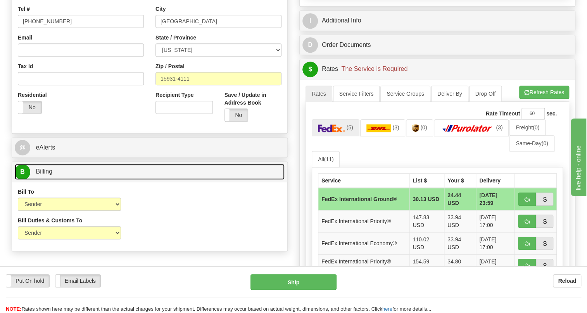
click at [44, 175] on span "Billing" at bounding box center [44, 171] width 17 height 7
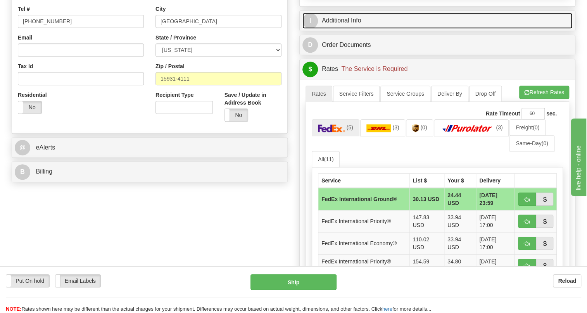
click at [350, 29] on link "I Additional Info" at bounding box center [437, 21] width 270 height 16
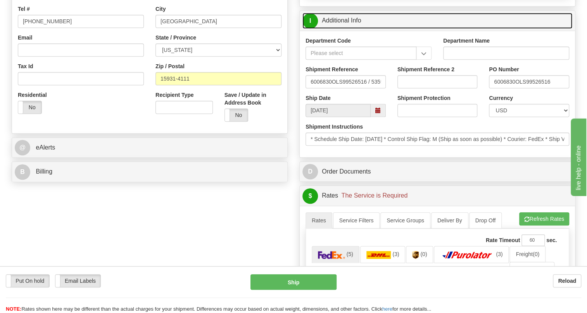
click at [350, 29] on link "I Additional Info" at bounding box center [437, 21] width 270 height 16
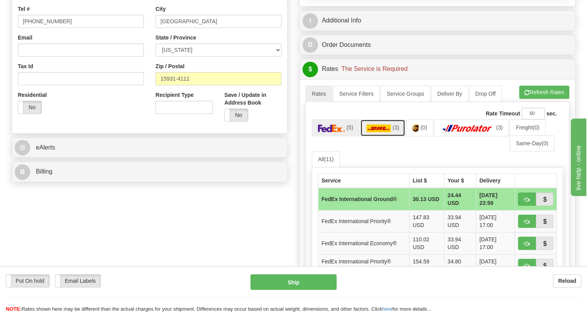
click at [379, 132] on img at bounding box center [378, 128] width 25 height 8
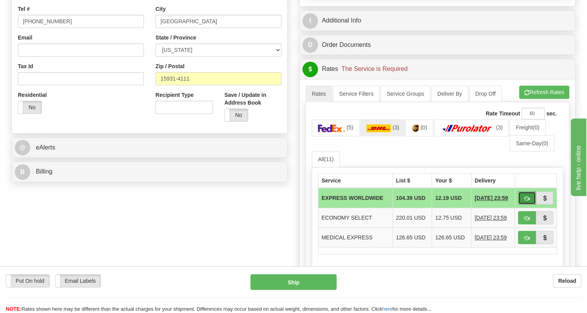
click at [524, 201] on span "button" at bounding box center [526, 198] width 5 height 5
type input "P"
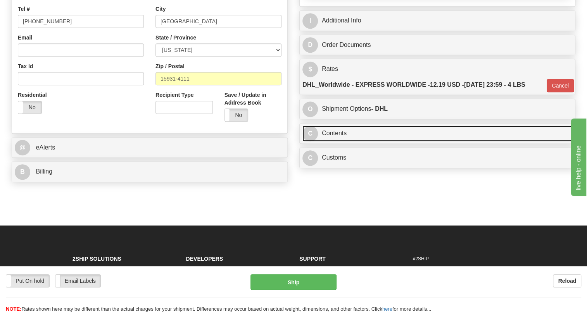
click at [327, 141] on link "C Contents" at bounding box center [437, 134] width 270 height 16
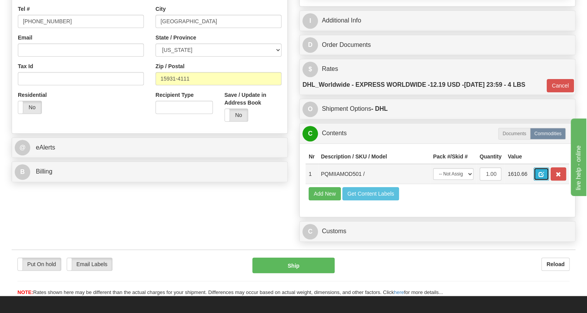
click at [540, 177] on span "button" at bounding box center [540, 174] width 5 height 5
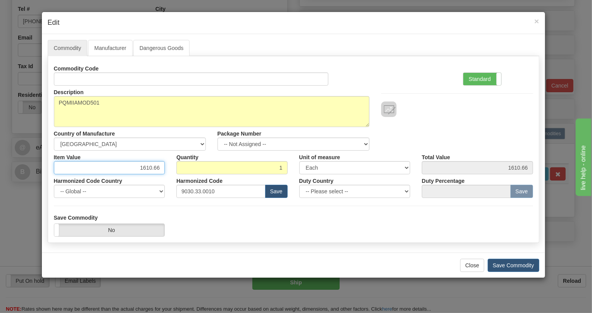
click at [155, 167] on input "1610.66" at bounding box center [109, 167] width 111 height 13
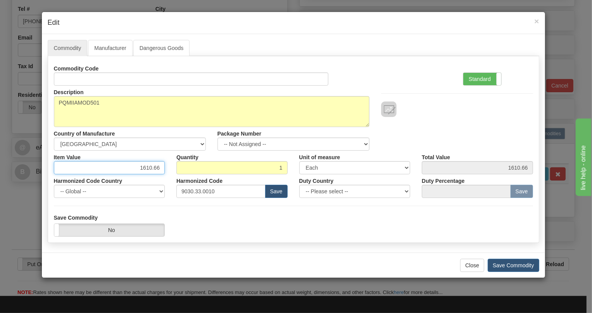
click at [155, 167] on input "1610.66" at bounding box center [109, 167] width 111 height 13
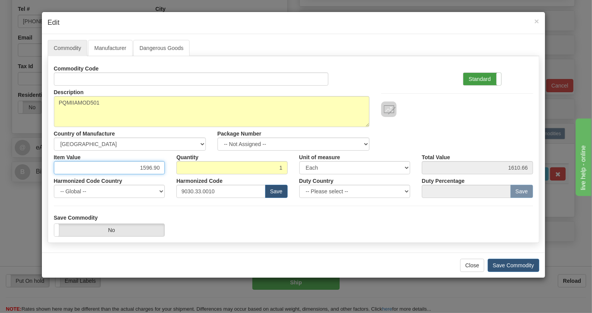
type input "1596.90"
click at [480, 78] on label "Standard" at bounding box center [482, 79] width 38 height 12
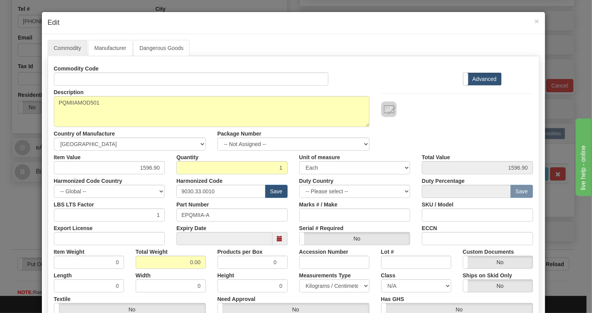
scroll to position [35, 0]
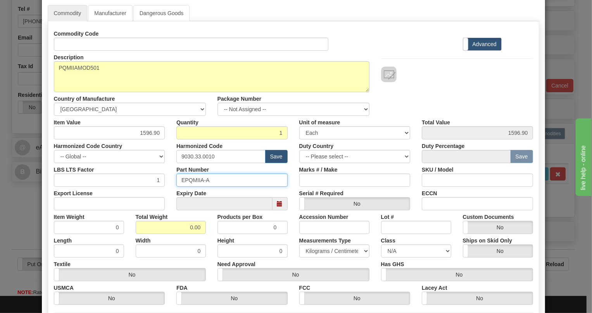
click at [195, 178] on input "EPQMIIA-A" at bounding box center [231, 180] width 111 height 13
click at [194, 178] on input "EPQMIIA-A" at bounding box center [231, 180] width 111 height 13
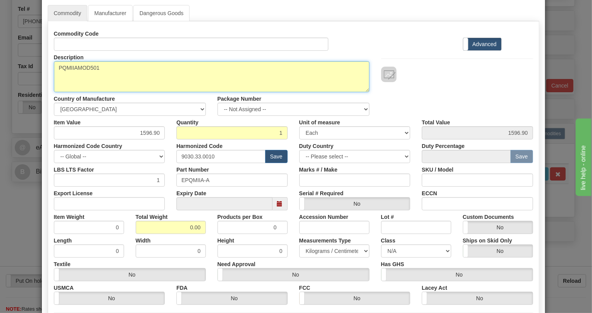
click at [81, 68] on textarea "PQMIIAMOD501" at bounding box center [212, 76] width 316 height 31
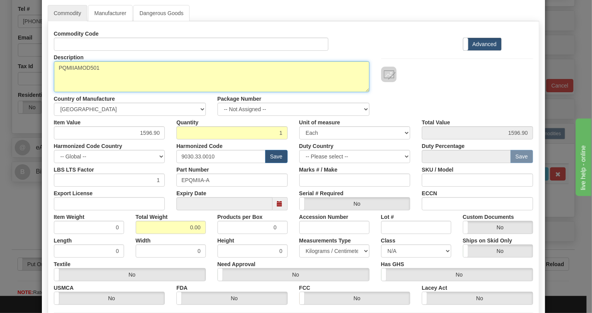
click at [81, 68] on textarea "PQMIIAMOD501" at bounding box center [212, 76] width 316 height 31
paste textarea "Power Quality Meter System"
type textarea "PQMII Power Quality Meter System"
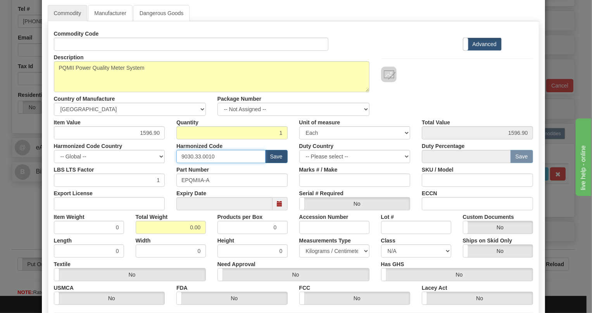
click at [197, 155] on input "9030.33.0010" at bounding box center [220, 156] width 89 height 13
paste input "28.30.000"
type input "9028.30.0000"
click at [188, 228] on input "0.00" at bounding box center [171, 227] width 70 height 13
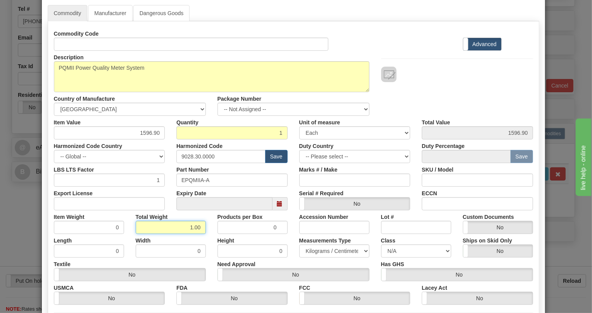
type input "1.00"
type input "1.0000"
click at [327, 249] on select "Pounds / Inches Kilograms / Centimeters" at bounding box center [334, 251] width 70 height 13
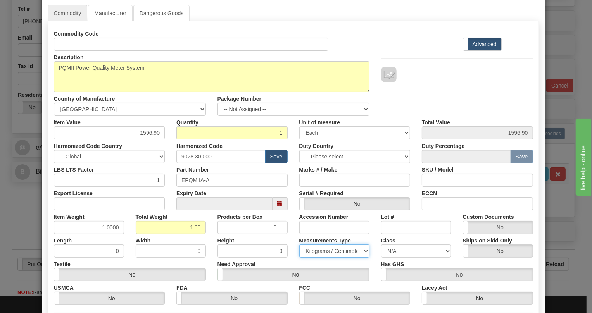
select select "0"
click at [299, 245] on select "Pounds / Inches Kilograms / Centimeters" at bounding box center [334, 251] width 70 height 13
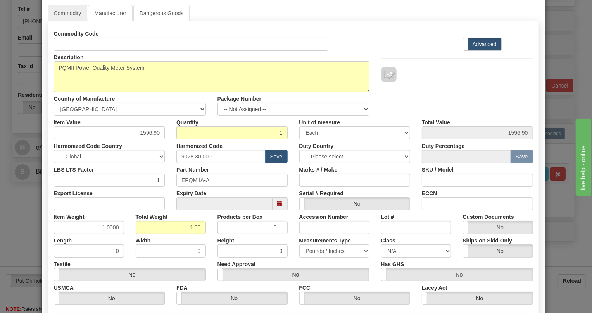
click at [293, 239] on div "Measurements Type Pounds / Inches Kilograms / Centimeters" at bounding box center [334, 246] width 82 height 24
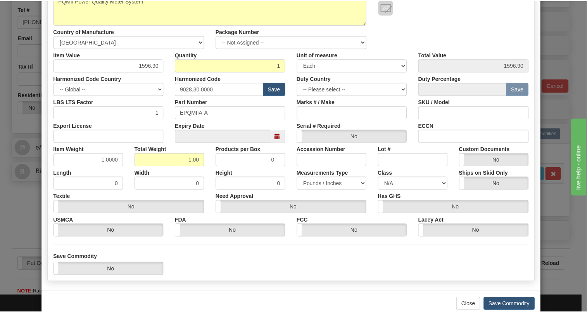
scroll to position [118, 0]
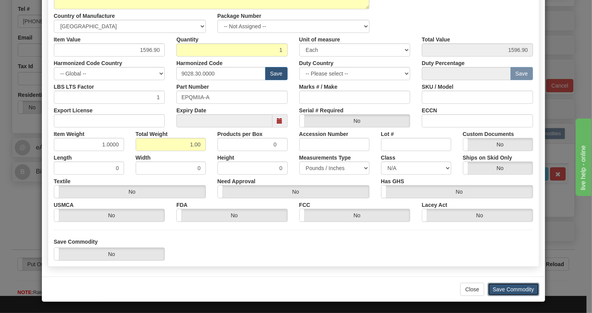
click at [512, 289] on button "Save Commodity" at bounding box center [514, 289] width 52 height 13
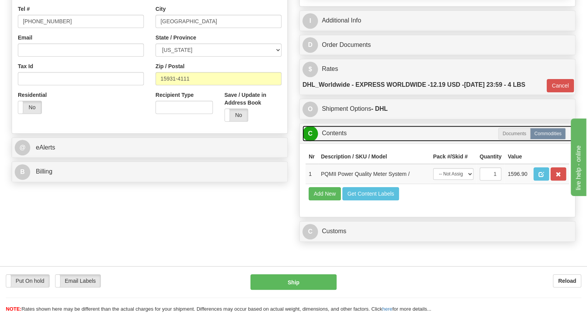
click at [337, 141] on link "C Contents" at bounding box center [437, 134] width 270 height 16
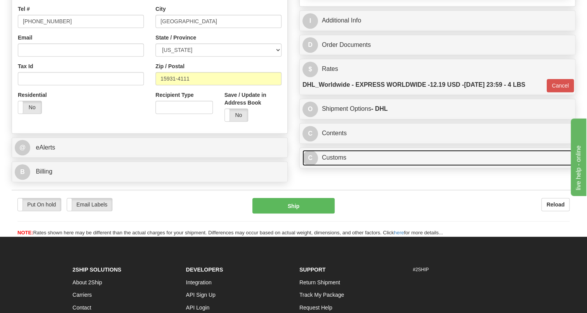
click at [335, 166] on link "C Customs" at bounding box center [437, 158] width 270 height 16
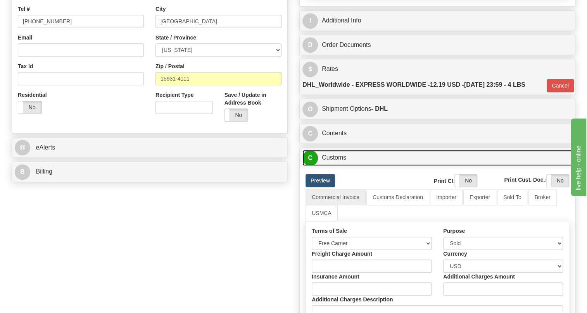
click at [335, 166] on link "C Customs" at bounding box center [437, 158] width 270 height 16
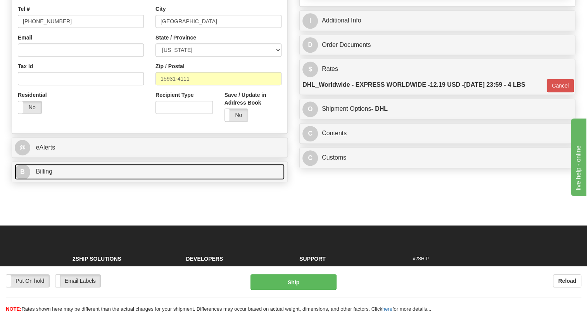
click at [34, 180] on link "B Billing" at bounding box center [150, 172] width 270 height 16
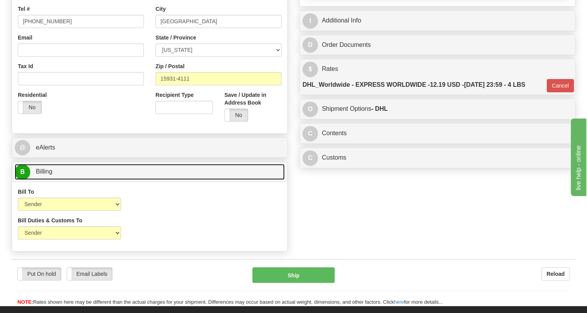
click at [34, 180] on link "B Billing" at bounding box center [150, 172] width 270 height 16
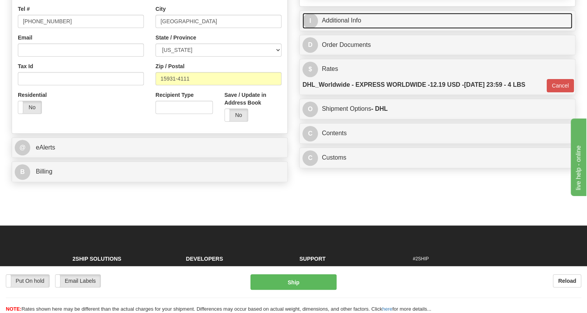
click at [339, 29] on link "I Additional Info" at bounding box center [437, 21] width 270 height 16
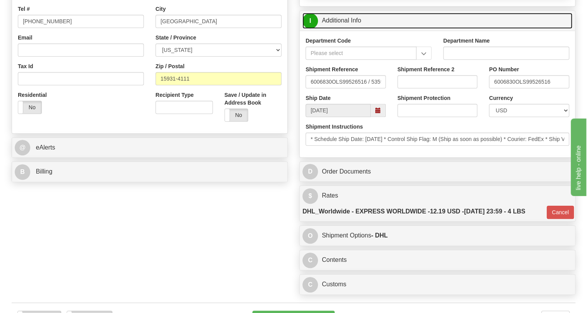
click at [339, 29] on link "I Additional Info" at bounding box center [437, 21] width 270 height 16
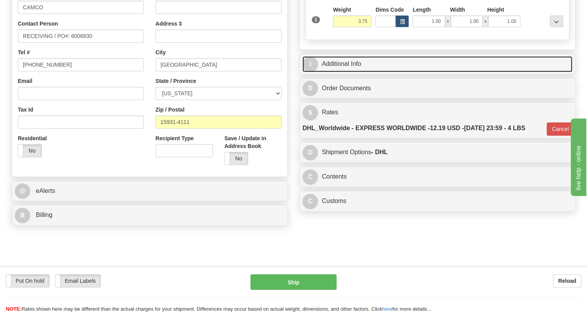
scroll to position [70, 0]
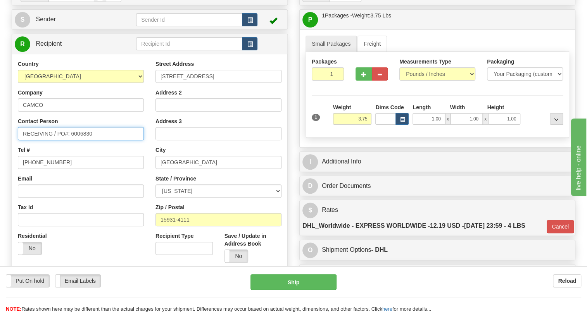
click at [24, 140] on input "RECEIVING / PO#: 6006830" at bounding box center [81, 133] width 126 height 13
paste input "Kris Kline"
type input "Kris Kline / RECEIVING / PO#: 6006830"
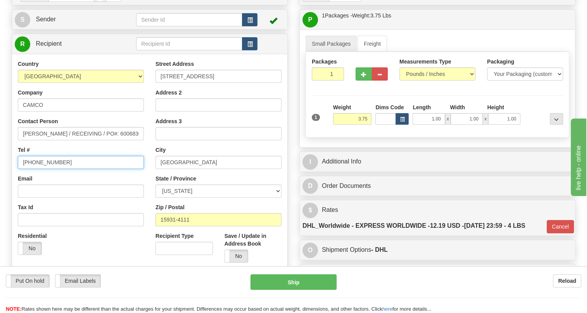
click at [47, 169] on input "(779)7960565" at bounding box center [81, 162] width 126 height 13
paste input "814-472-7980"
type input "814-472-7980"
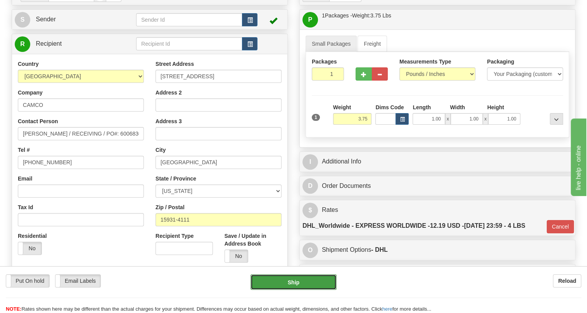
click at [298, 286] on button "Ship" at bounding box center [293, 282] width 86 height 16
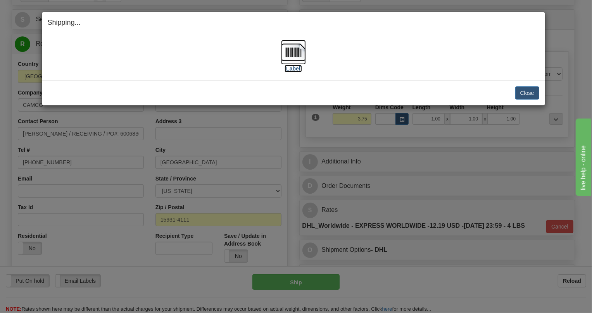
click at [297, 55] on img at bounding box center [293, 52] width 25 height 25
click at [539, 93] on div "Close Cancel Cancel Shipment and Quit Pickup Quit Pickup ONLY" at bounding box center [293, 92] width 503 height 25
click at [532, 93] on button "Close" at bounding box center [527, 92] width 24 height 13
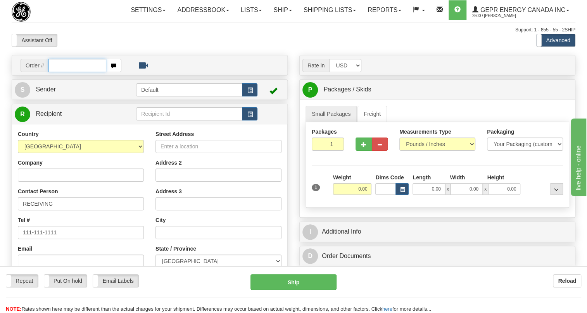
click at [73, 72] on input "text" at bounding box center [77, 65] width 58 height 13
paste input "0086688406"
click at [59, 72] on input "0086688406" at bounding box center [77, 65] width 58 height 13
type input "86688406"
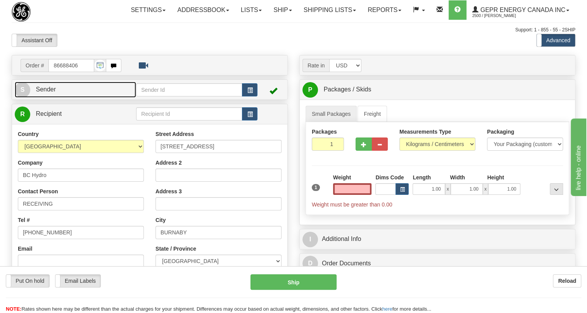
type input "0.00"
click at [52, 93] on span "Sender" at bounding box center [46, 89] width 20 height 7
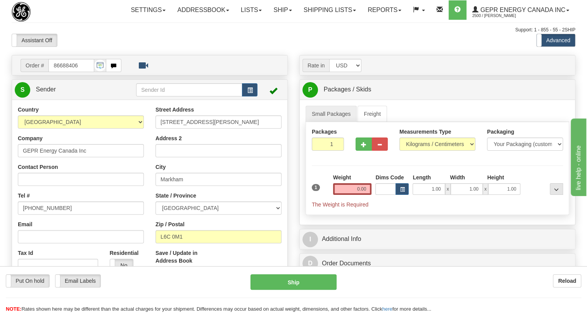
type input "MARKHAM"
click at [46, 215] on input "[PHONE_NUMBER]" at bounding box center [81, 208] width 126 height 13
paste input "[PHONE_NUMBER]"
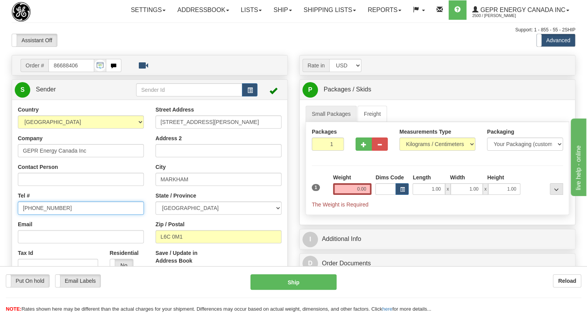
type input "[PHONE_NUMBER]"
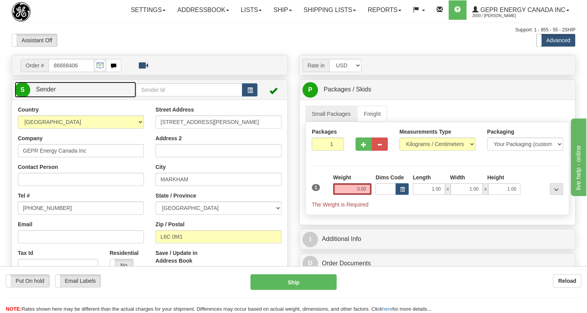
drag, startPoint x: 47, startPoint y: 108, endPoint x: 60, endPoint y: 108, distance: 13.6
click at [47, 93] on span "Sender" at bounding box center [46, 89] width 20 height 7
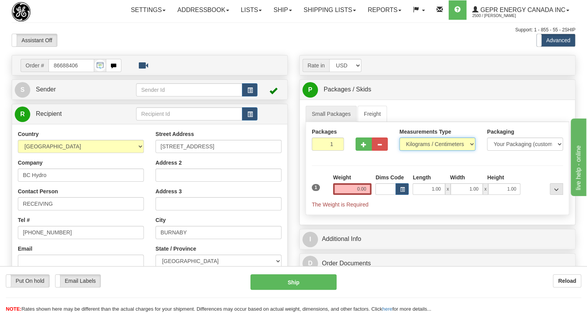
click at [419, 151] on select "Pounds / Inches Kilograms / Centimeters" at bounding box center [437, 144] width 76 height 13
select select "0"
click at [399, 151] on select "Pounds / Inches Kilograms / Centimeters" at bounding box center [437, 144] width 76 height 13
click at [360, 195] on input "0.00" at bounding box center [352, 189] width 39 height 12
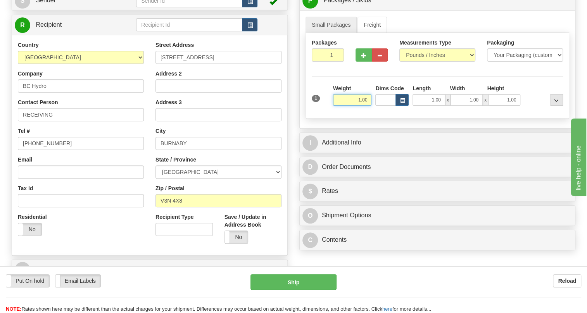
scroll to position [105, 0]
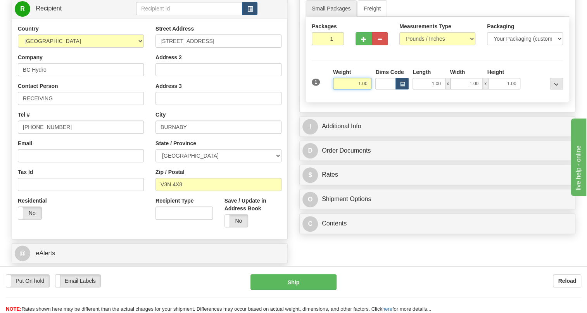
type input "1.00"
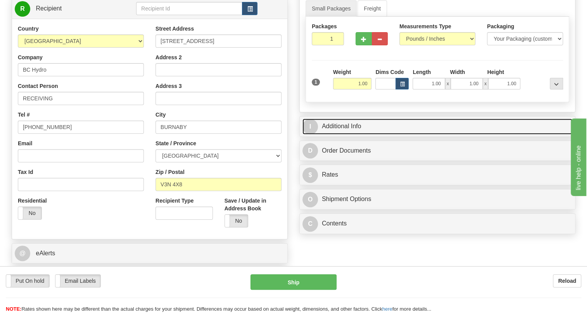
click at [355, 135] on link "I Additional Info" at bounding box center [437, 127] width 270 height 16
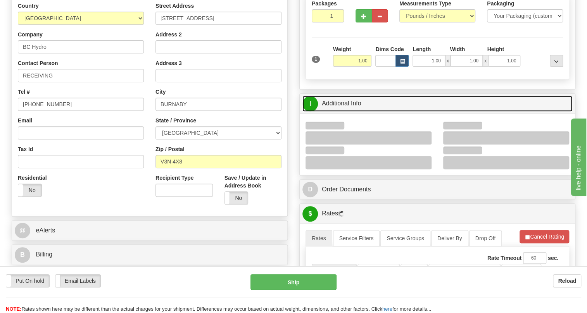
scroll to position [141, 0]
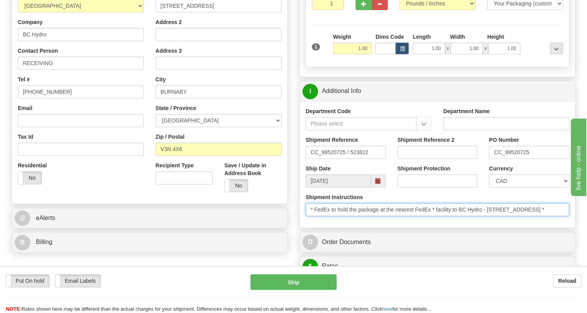
drag, startPoint x: 535, startPoint y: 228, endPoint x: 588, endPoint y: 230, distance: 53.1
click at [586, 172] on html "Training Course Close Toggle navigation Settings Shipping Preferences New Sende…" at bounding box center [293, 15] width 587 height 313
drag, startPoint x: 319, startPoint y: 225, endPoint x: 588, endPoint y: 223, distance: 269.0
click at [586, 172] on html "Training Course Close Toggle navigation Settings Shipping Preferences New Sende…" at bounding box center [293, 15] width 587 height 313
click at [488, 228] on div "Department Code Department Name Shipment Reference CC_99520725 / 523822 Shipmen…" at bounding box center [437, 164] width 275 height 127
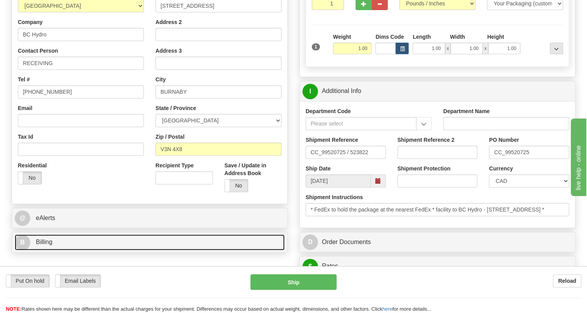
click at [48, 245] on span "Billing" at bounding box center [44, 242] width 17 height 7
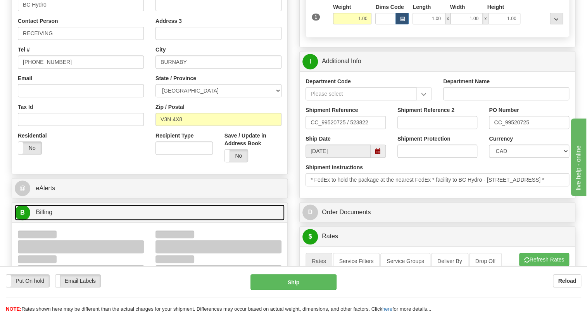
scroll to position [247, 0]
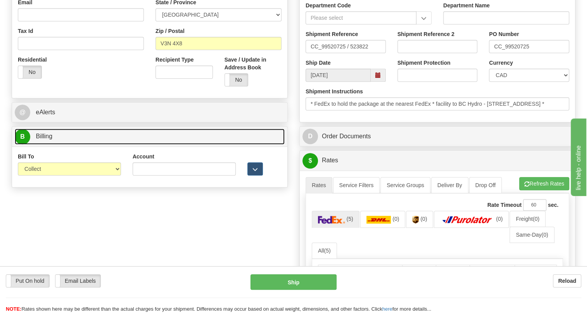
click at [44, 140] on span "Billing" at bounding box center [44, 136] width 17 height 7
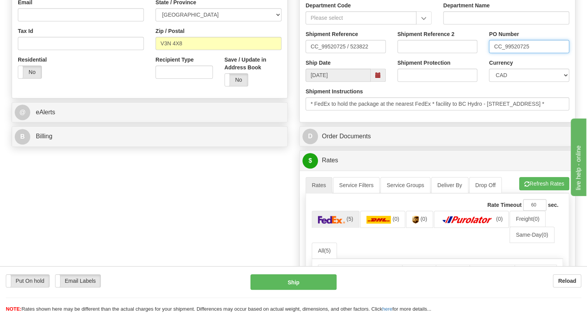
click at [512, 53] on input "CC_99520725" at bounding box center [529, 46] width 80 height 13
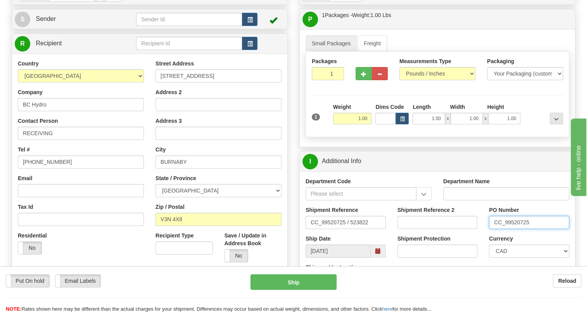
scroll to position [70, 0]
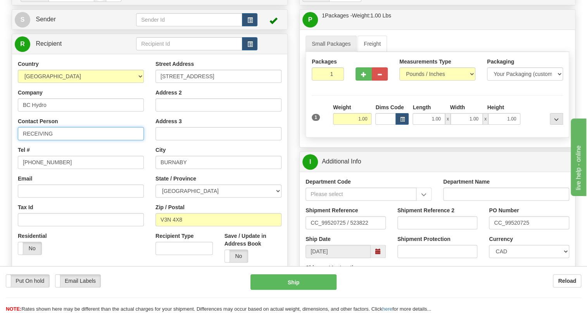
click at [68, 140] on input "RECEIVING" at bounding box center [81, 133] width 126 height 13
paste input "CC_99520725"
click at [58, 140] on input "RECEIVING / CC_99520725" at bounding box center [81, 133] width 126 height 13
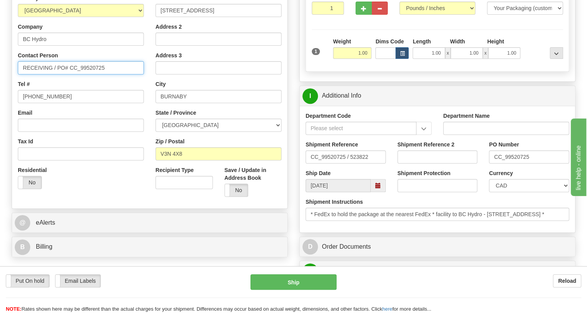
scroll to position [141, 0]
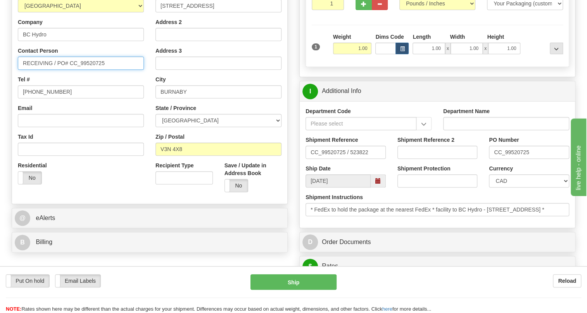
type input "RECEIVING / PO# CC_99520725"
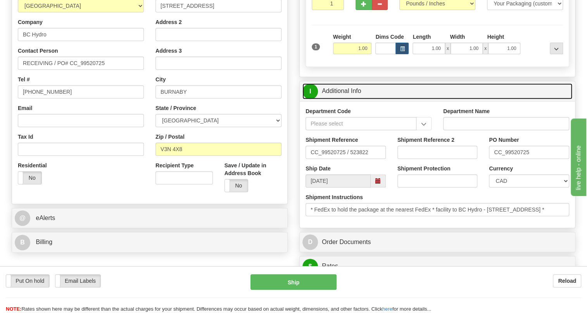
click at [345, 99] on link "I Additional Info" at bounding box center [437, 91] width 270 height 16
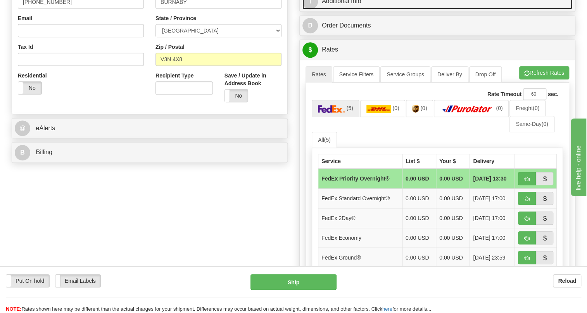
scroll to position [247, 0]
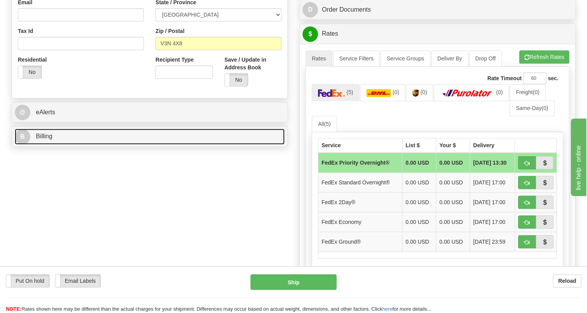
click at [42, 140] on span "Billing" at bounding box center [44, 136] width 17 height 7
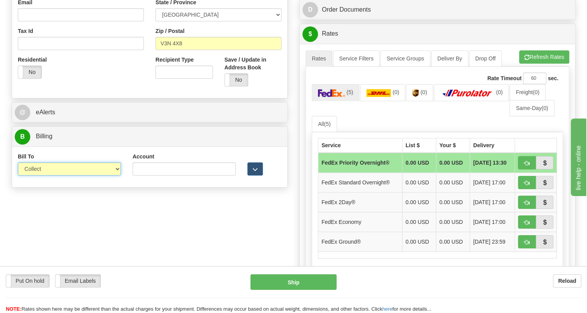
click at [55, 176] on select "Sender Recipient Third Party Collect" at bounding box center [69, 168] width 103 height 13
select select "1"
click at [18, 176] on select "Sender Recipient Third Party Collect" at bounding box center [69, 168] width 103 height 13
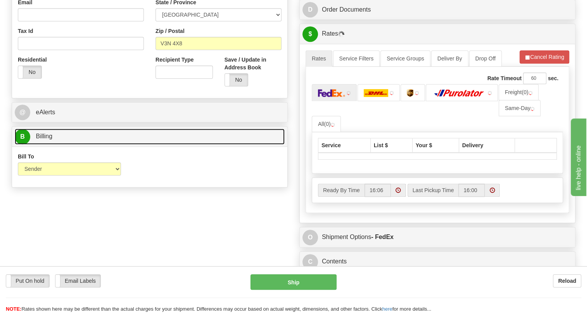
click at [50, 140] on span "Billing" at bounding box center [44, 136] width 17 height 7
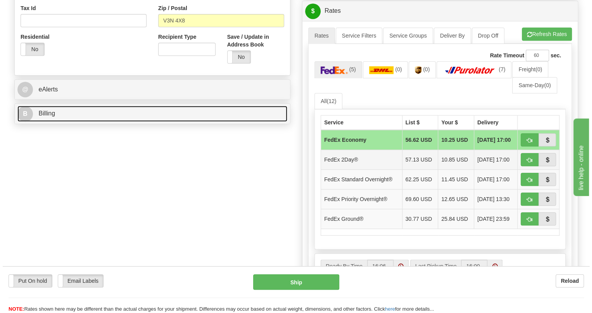
scroll to position [282, 0]
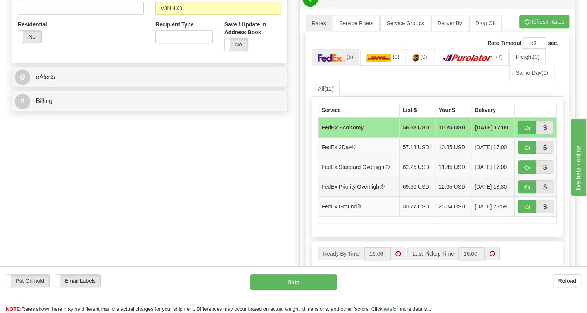
click at [435, 197] on td "12.65 USD" at bounding box center [453, 187] width 36 height 20
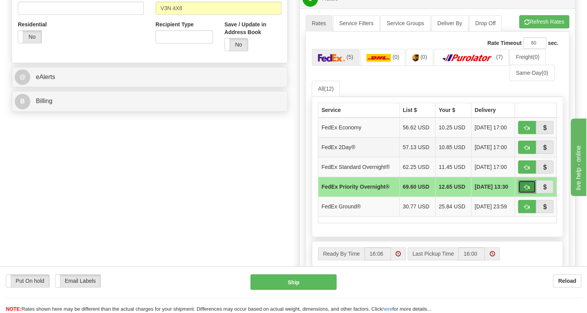
drag, startPoint x: 527, startPoint y: 204, endPoint x: 516, endPoint y: 199, distance: 12.8
click at [527, 190] on span "button" at bounding box center [526, 187] width 5 height 5
type input "01"
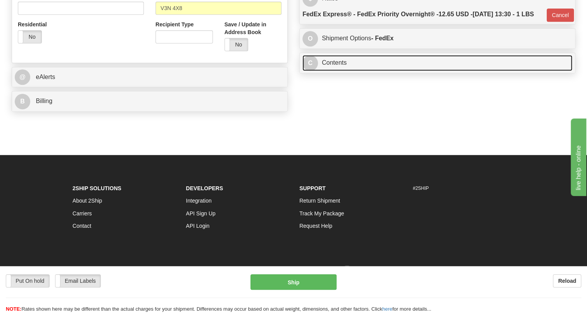
click at [331, 71] on link "C Contents" at bounding box center [437, 63] width 270 height 16
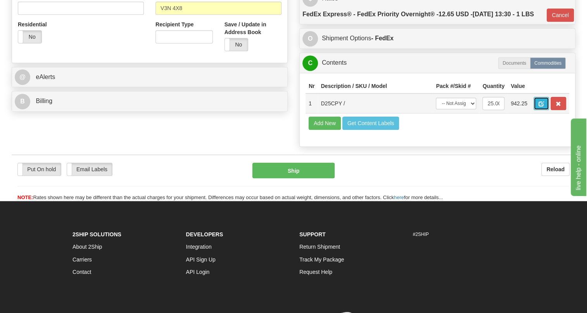
click at [540, 107] on span "button" at bounding box center [540, 104] width 5 height 5
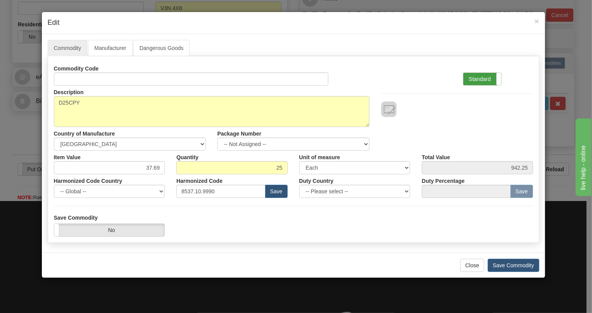
click at [476, 77] on label "Standard" at bounding box center [482, 79] width 38 height 12
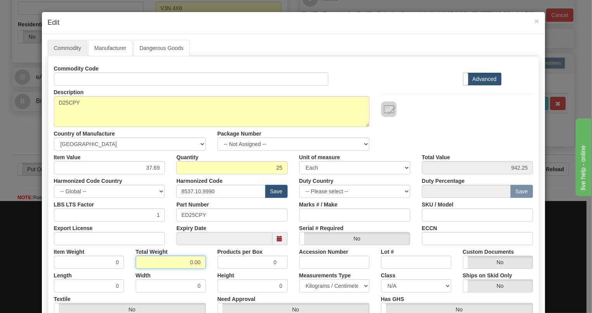
click at [183, 262] on input "0.00" at bounding box center [171, 262] width 70 height 13
type input "1.00"
type input "0.0400"
click at [324, 286] on select "Pounds / Inches Kilograms / Centimeters" at bounding box center [334, 285] width 70 height 13
select select "0"
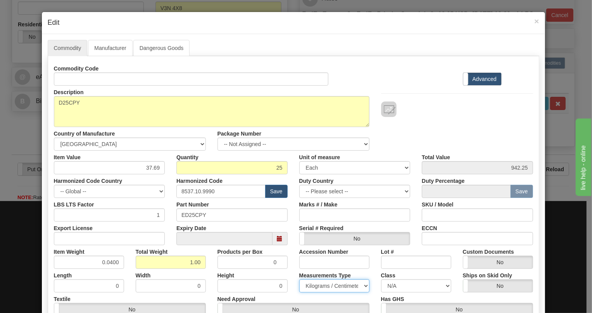
click at [299, 279] on select "Pounds / Inches Kilograms / Centimeters" at bounding box center [334, 285] width 70 height 13
click at [200, 272] on div "Width 0" at bounding box center [171, 281] width 82 height 24
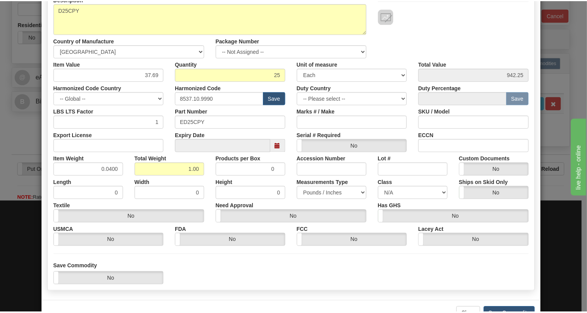
scroll to position [118, 0]
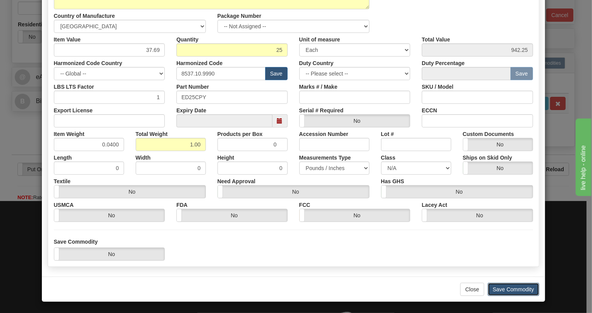
click at [507, 288] on button "Save Commodity" at bounding box center [514, 289] width 52 height 13
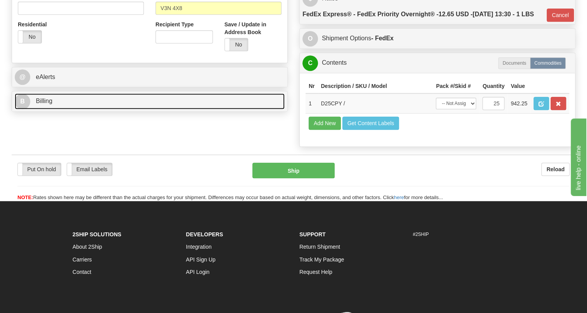
click at [43, 104] on span "Billing" at bounding box center [44, 101] width 17 height 7
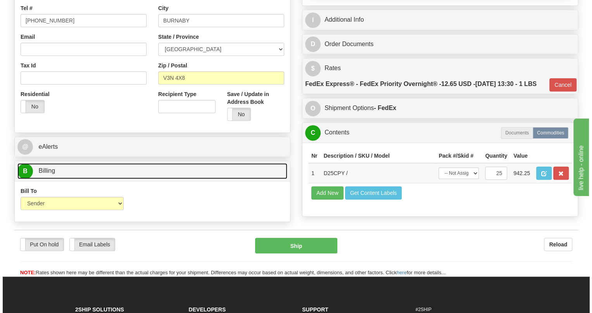
scroll to position [211, 0]
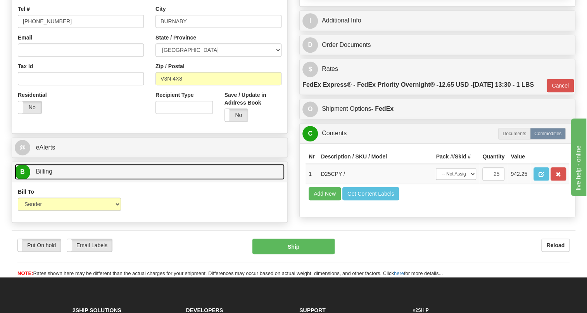
drag, startPoint x: 38, startPoint y: 185, endPoint x: 85, endPoint y: 179, distance: 47.4
click at [38, 180] on link "B Billing" at bounding box center [150, 172] width 270 height 16
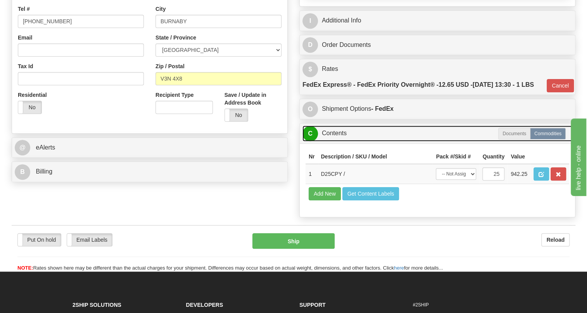
click at [336, 141] on link "C Contents" at bounding box center [437, 134] width 270 height 16
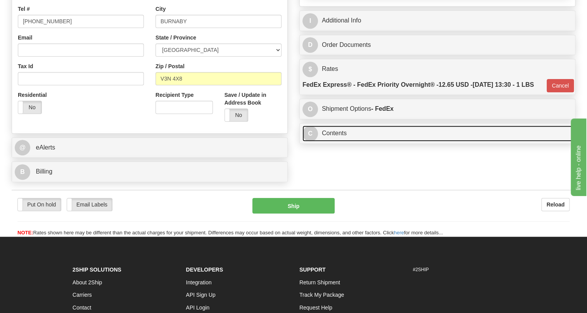
click at [332, 141] on link "C Contents" at bounding box center [437, 134] width 270 height 16
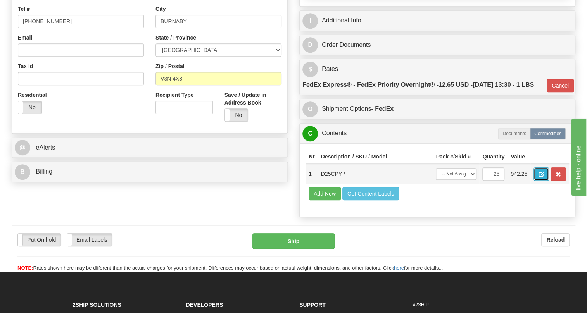
click at [543, 177] on span "button" at bounding box center [540, 174] width 5 height 5
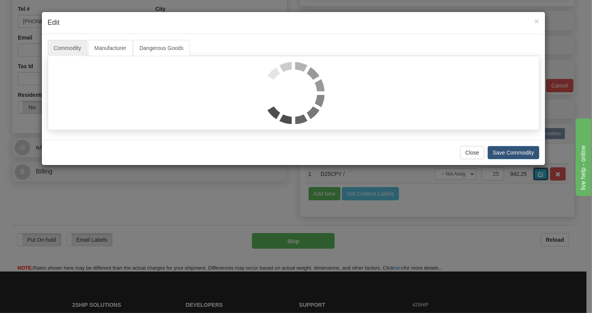
scroll to position [0, 0]
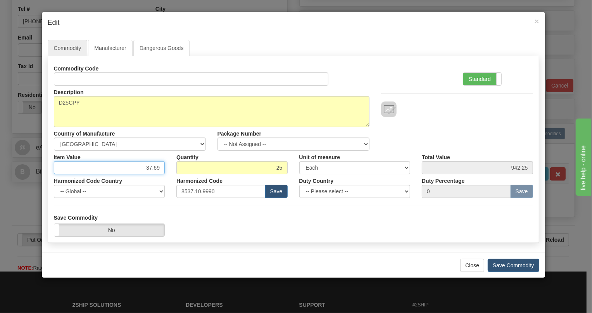
click at [156, 170] on input "37.69" at bounding box center [109, 167] width 111 height 13
type input "57.82"
type input "1445.50"
click at [476, 81] on label "Standard" at bounding box center [482, 79] width 38 height 12
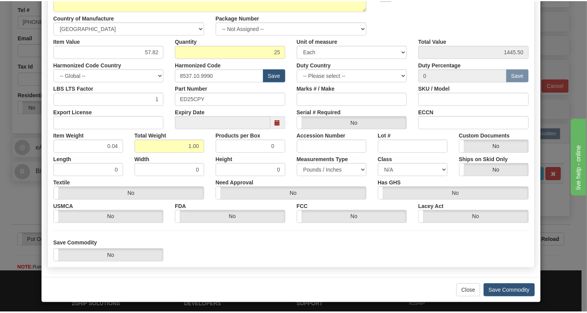
scroll to position [118, 0]
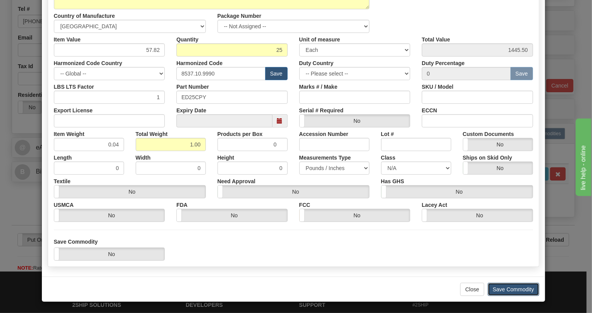
click at [511, 288] on button "Save Commodity" at bounding box center [514, 289] width 52 height 13
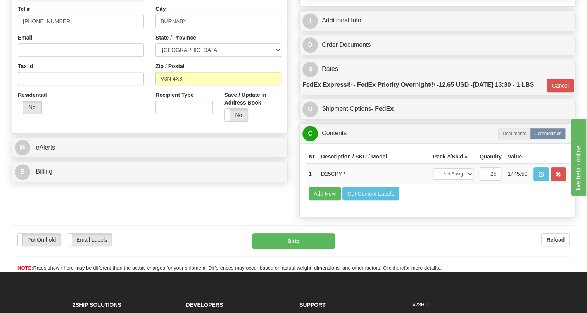
paste input "Mahdi AleMohammad"
type input "Mahdi AleMohammad / PO# CC_99520725"
click at [46, 28] on input "(779)7960565" at bounding box center [81, 21] width 126 height 13
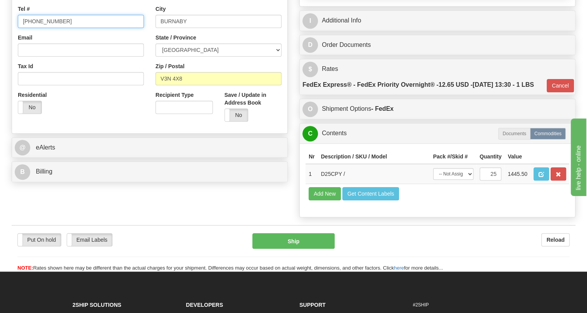
click at [46, 28] on input "(779)7960565" at bounding box center [81, 21] width 126 height 13
paste input "403-400-3221"
type input "403-400-3221"
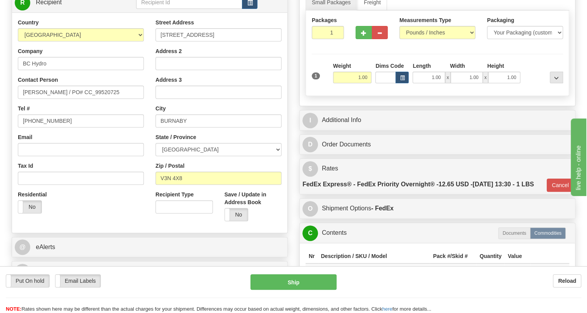
scroll to position [105, 0]
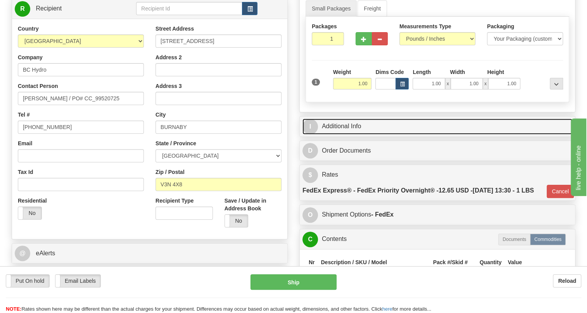
click at [345, 135] on link "I Additional Info" at bounding box center [437, 127] width 270 height 16
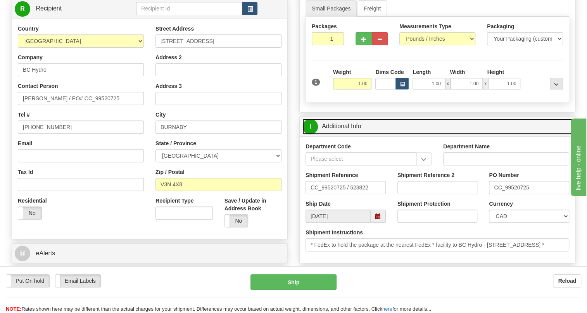
click at [345, 135] on link "I Additional Info" at bounding box center [437, 127] width 270 height 16
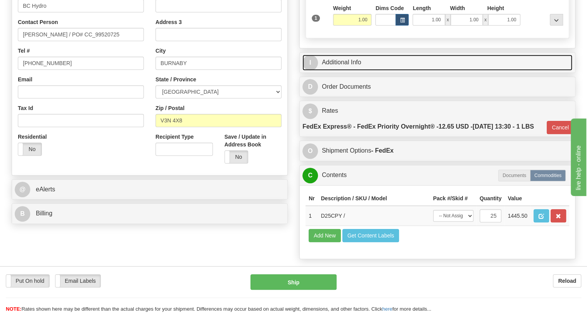
scroll to position [176, 0]
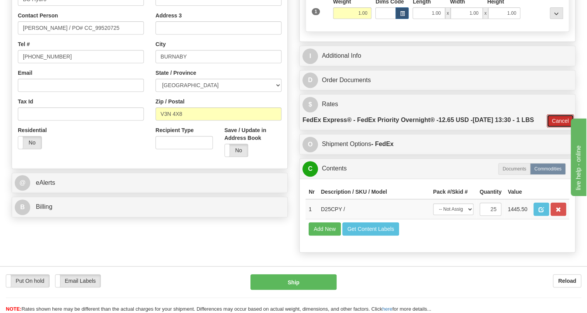
click at [559, 128] on button "Cancel" at bounding box center [560, 120] width 27 height 13
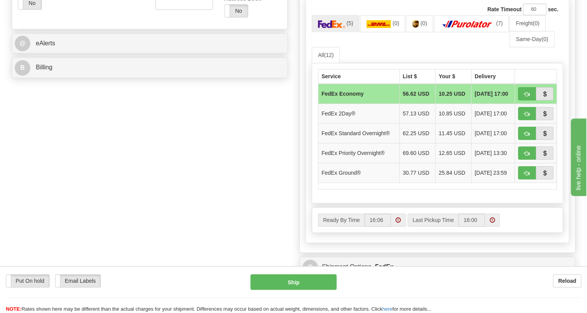
scroll to position [317, 0]
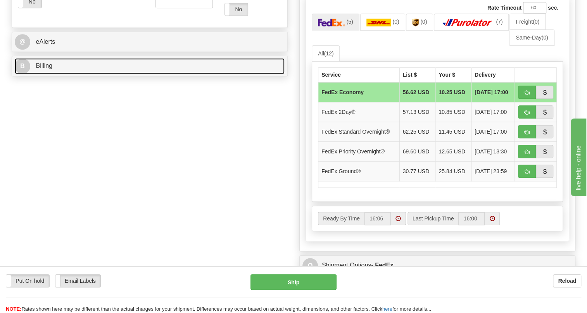
click at [44, 69] on span "Billing" at bounding box center [44, 65] width 17 height 7
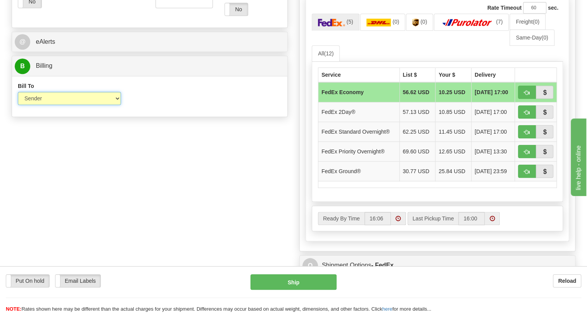
click at [97, 105] on select "Sender Recipient Third Party Collect" at bounding box center [69, 98] width 103 height 13
click at [18, 105] on select "Sender Recipient Third Party Collect" at bounding box center [69, 98] width 103 height 13
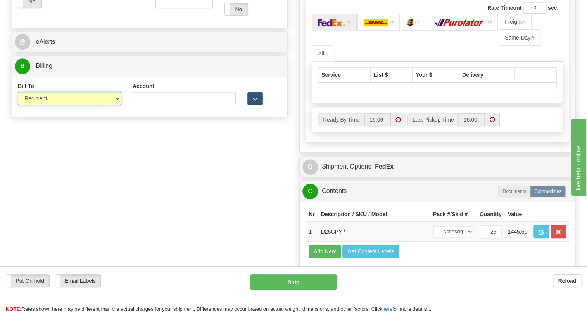
click at [84, 105] on select "Sender Recipient Third Party Collect" at bounding box center [69, 98] width 103 height 13
click at [18, 105] on select "Sender Recipient Third Party Collect" at bounding box center [69, 98] width 103 height 13
click at [44, 105] on select "Sender Recipient Third Party Collect" at bounding box center [69, 98] width 103 height 13
click at [18, 105] on select "Sender Recipient Third Party Collect" at bounding box center [69, 98] width 103 height 13
click at [58, 105] on select "Sender Recipient Third Party Collect" at bounding box center [69, 98] width 103 height 13
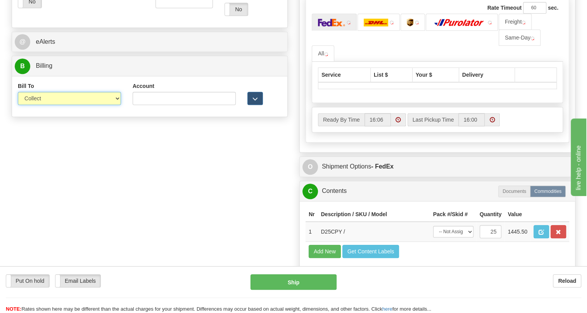
select select "1"
click at [18, 105] on select "Sender Recipient Third Party Collect" at bounding box center [69, 98] width 103 height 13
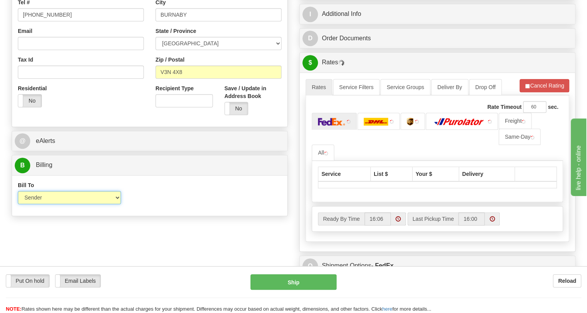
scroll to position [211, 0]
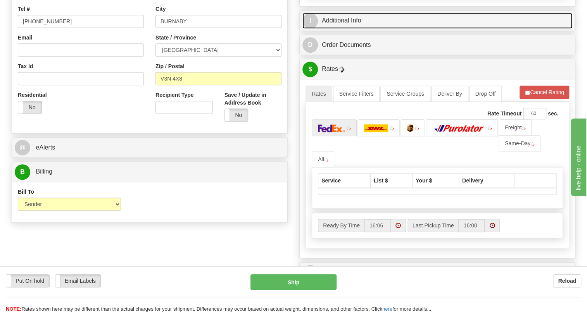
click at [354, 29] on link "I Additional Info" at bounding box center [437, 21] width 270 height 16
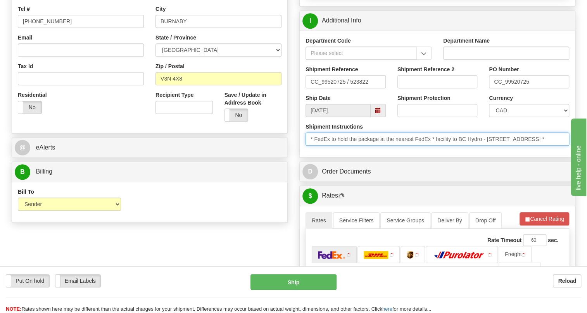
drag, startPoint x: 372, startPoint y: 159, endPoint x: 328, endPoint y: 157, distance: 43.8
click at [328, 146] on input "* FedEx to hold the package at the nearest FedEx * facility to BC Hydro - 6911 …" at bounding box center [437, 139] width 264 height 13
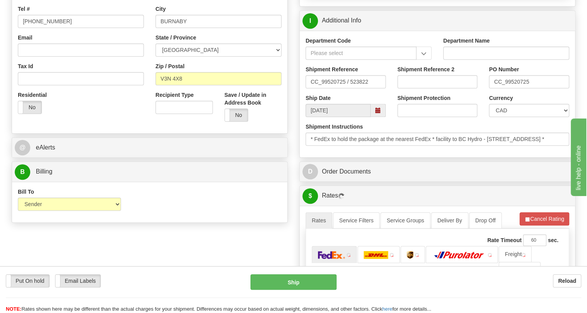
click at [313, 152] on div "Shipment Instructions * FedEx to hold the package at the nearest FedEx * facili…" at bounding box center [437, 137] width 275 height 29
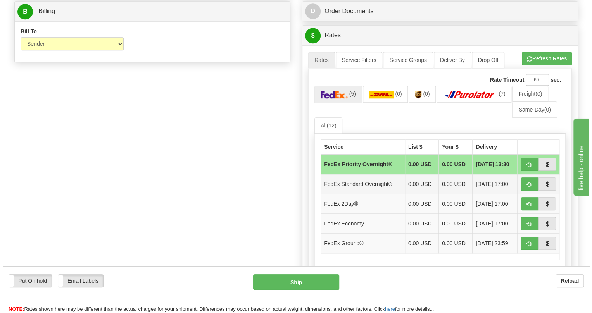
scroll to position [388, 0]
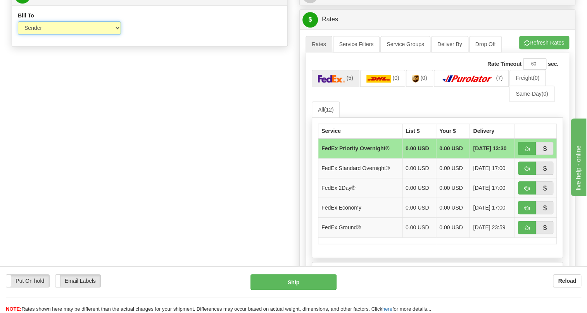
click at [51, 34] on select "Sender Recipient Third Party Collect" at bounding box center [69, 27] width 103 height 13
click at [18, 34] on select "Sender Recipient Third Party Collect" at bounding box center [69, 27] width 103 height 13
click at [527, 152] on span "button" at bounding box center [526, 149] width 5 height 5
type input "01"
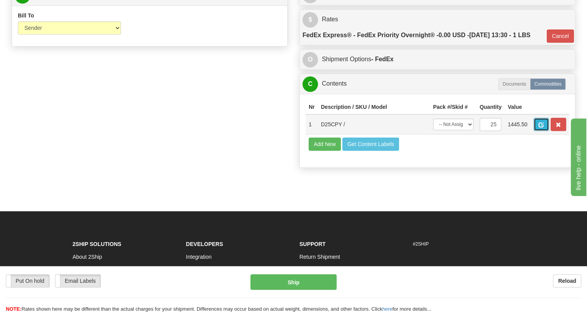
click at [543, 128] on span "button" at bounding box center [540, 124] width 5 height 5
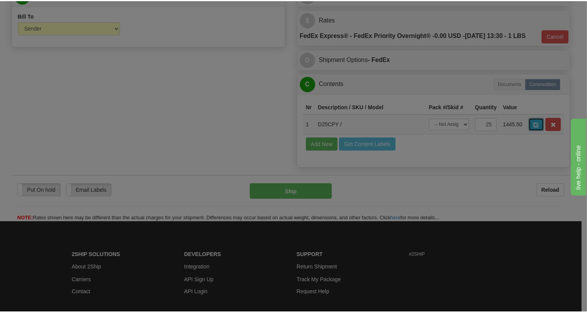
scroll to position [0, 0]
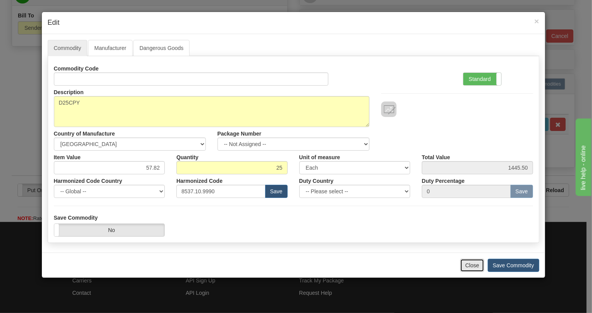
click at [471, 267] on button "Close" at bounding box center [472, 265] width 24 height 13
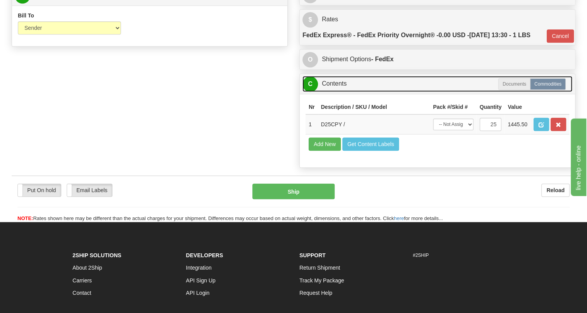
click at [335, 92] on link "C Contents" at bounding box center [437, 84] width 270 height 16
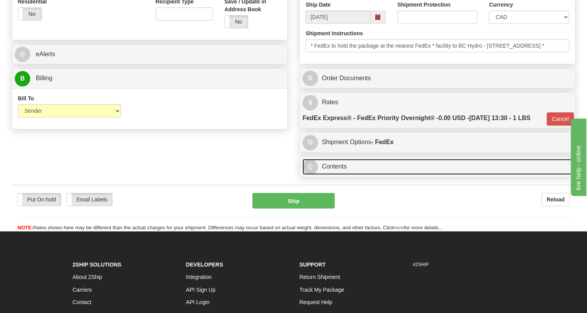
scroll to position [282, 0]
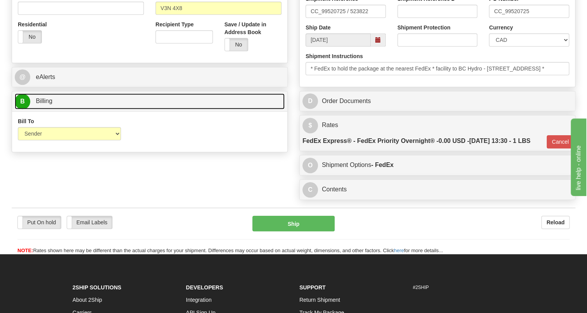
click at [48, 104] on span "Billing" at bounding box center [44, 101] width 17 height 7
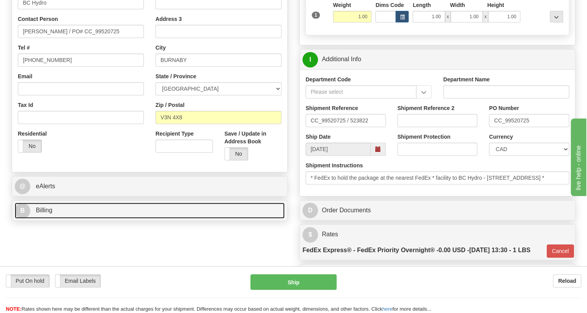
scroll to position [141, 0]
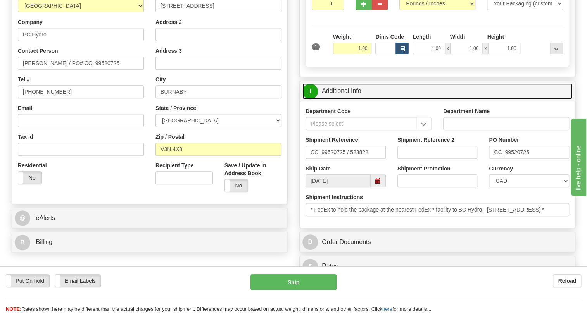
click at [342, 99] on link "I Additional Info" at bounding box center [437, 91] width 270 height 16
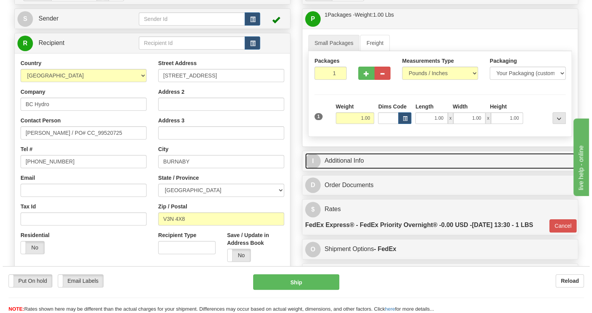
scroll to position [70, 0]
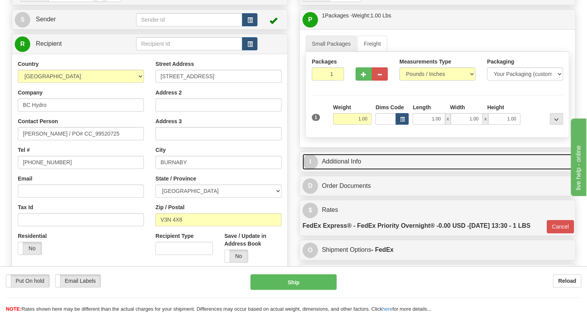
click at [346, 170] on link "I Additional Info" at bounding box center [437, 162] width 270 height 16
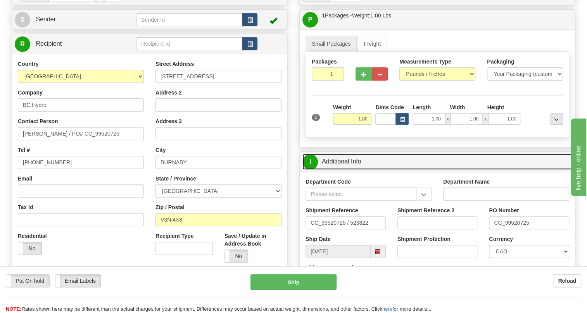
click at [346, 170] on link "I Additional Info" at bounding box center [437, 162] width 270 height 16
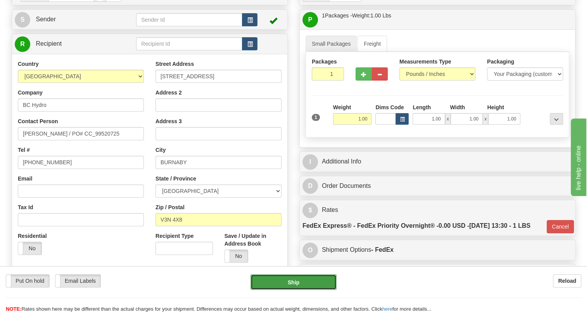
click at [296, 283] on button "Ship" at bounding box center [293, 282] width 86 height 16
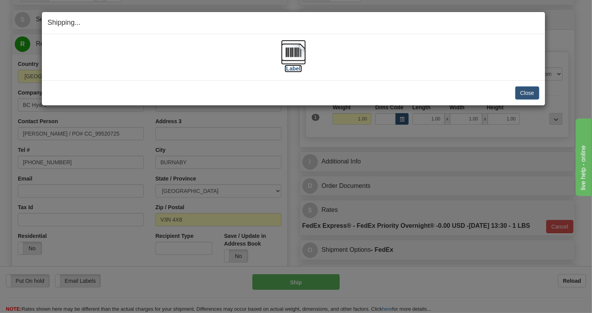
click at [297, 52] on img at bounding box center [293, 52] width 25 height 25
click at [525, 91] on button "Close" at bounding box center [527, 92] width 24 height 13
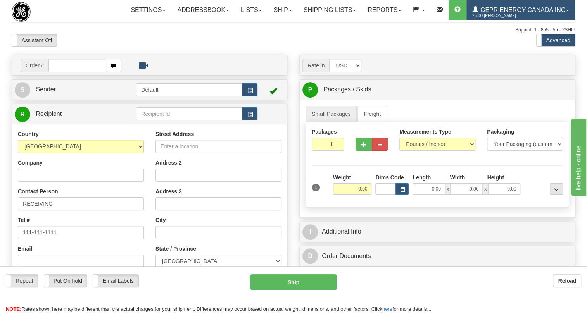
click at [466, 20] on link "GEPR Energy Canada Inc 2500 / [PERSON_NAME]" at bounding box center [520, 9] width 109 height 19
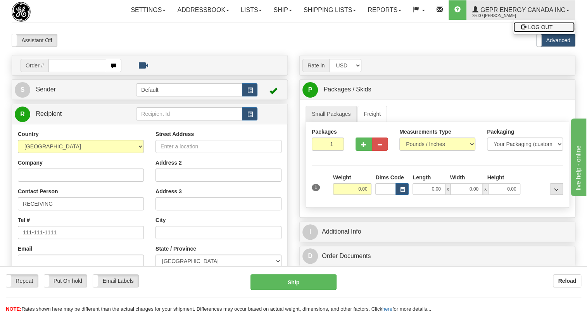
click at [528, 30] on span "LOG OUT" at bounding box center [540, 27] width 24 height 6
